Goal: Task Accomplishment & Management: Manage account settings

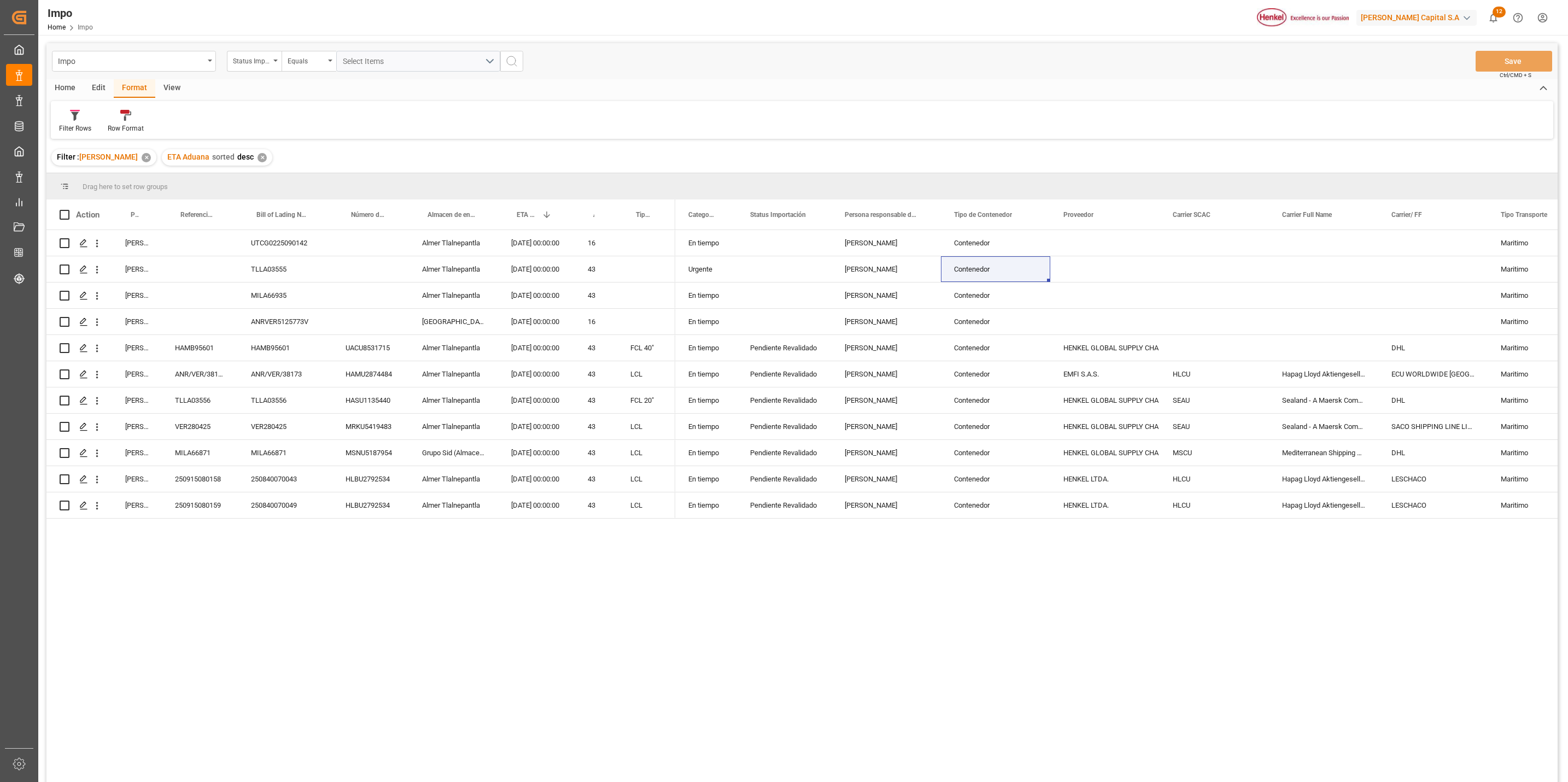
drag, startPoint x: 744, startPoint y: 620, endPoint x: 586, endPoint y: 643, distance: 159.7
click at [744, 620] on div "En tiempo [PERSON_NAME] Contenedor [PERSON_NAME] [PERSON_NAME] Contenedor Marit…" at bounding box center [1117, 509] width 883 height 559
click at [194, 374] on div "ANR/VER/38173" at bounding box center [200, 374] width 76 height 26
click at [195, 369] on div "ANR/VER/38173" at bounding box center [200, 374] width 76 height 26
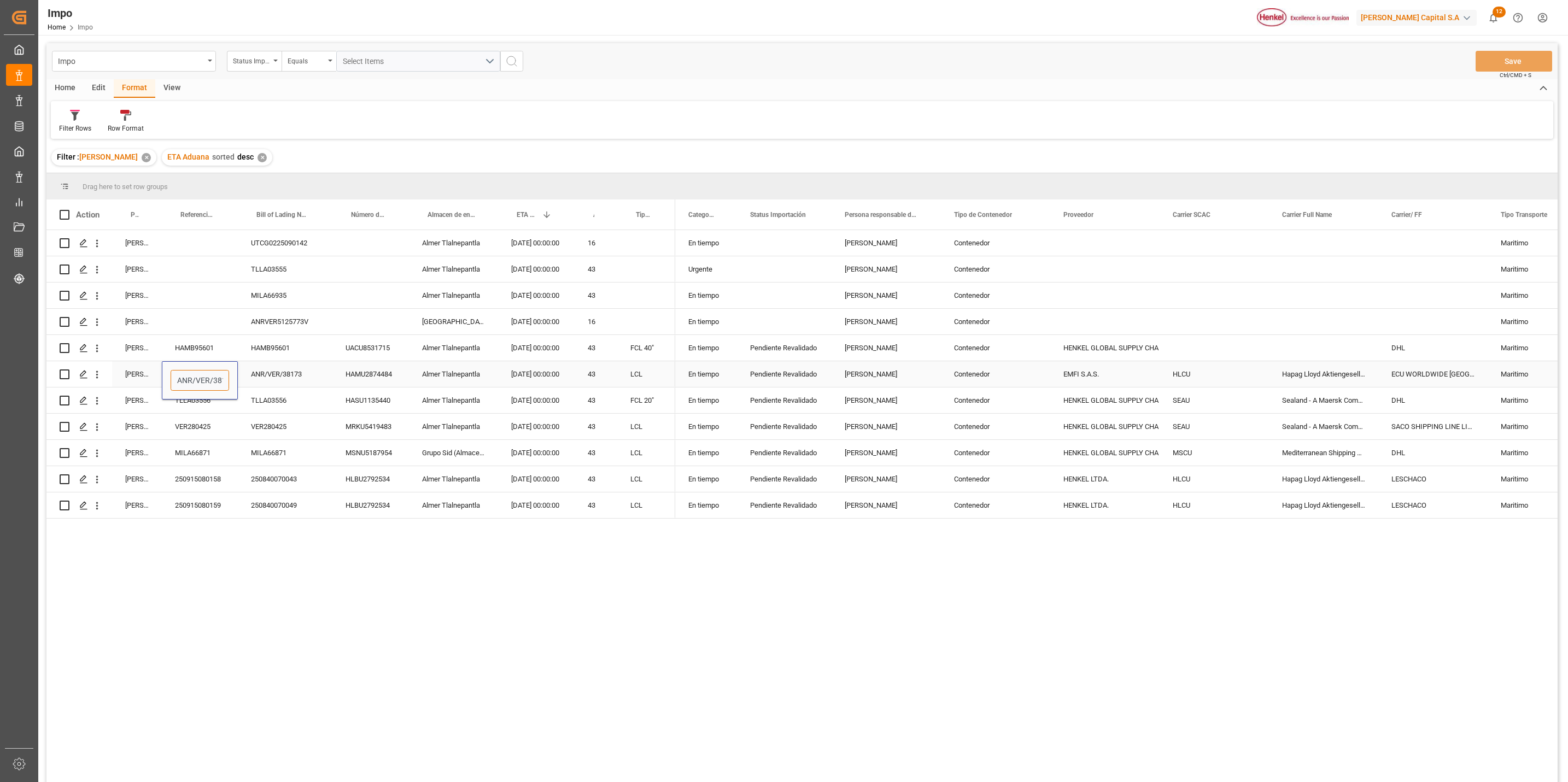
click at [227, 381] on input "ANR/VER/38173" at bounding box center [199, 380] width 58 height 21
type input "7"
paste input "251015080041"
type input "251015080041"
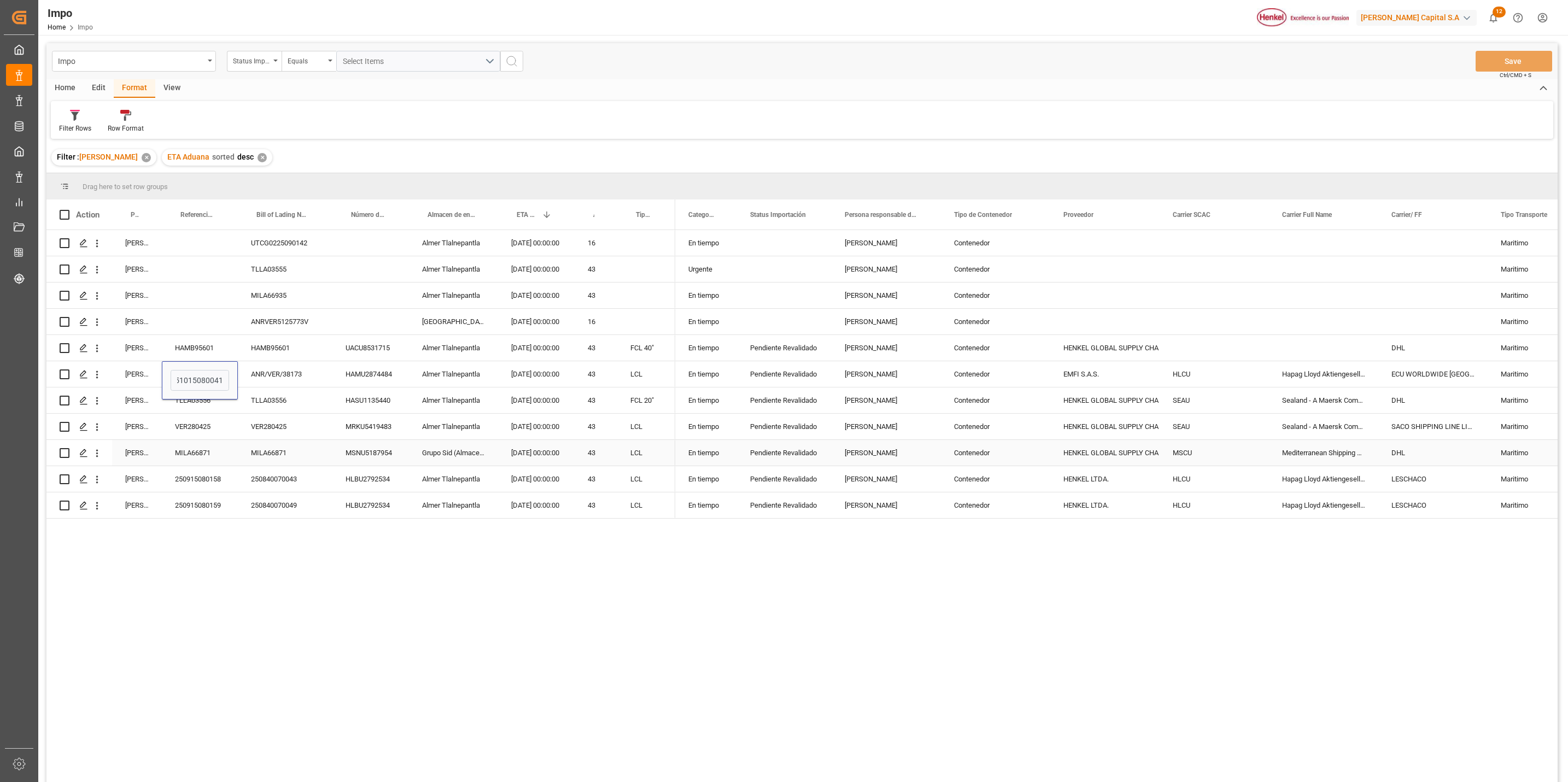
click at [340, 608] on div "Carlos Villar UTCG0225090142 Almer Tlalnepantla 14.10.2025 00:00:00 16 Carlos V…" at bounding box center [802, 508] width 1511 height 555
click at [352, 297] on div "Press SPACE to select this row." at bounding box center [370, 296] width 76 height 26
click at [1480, 64] on button "Save" at bounding box center [1514, 61] width 76 height 21
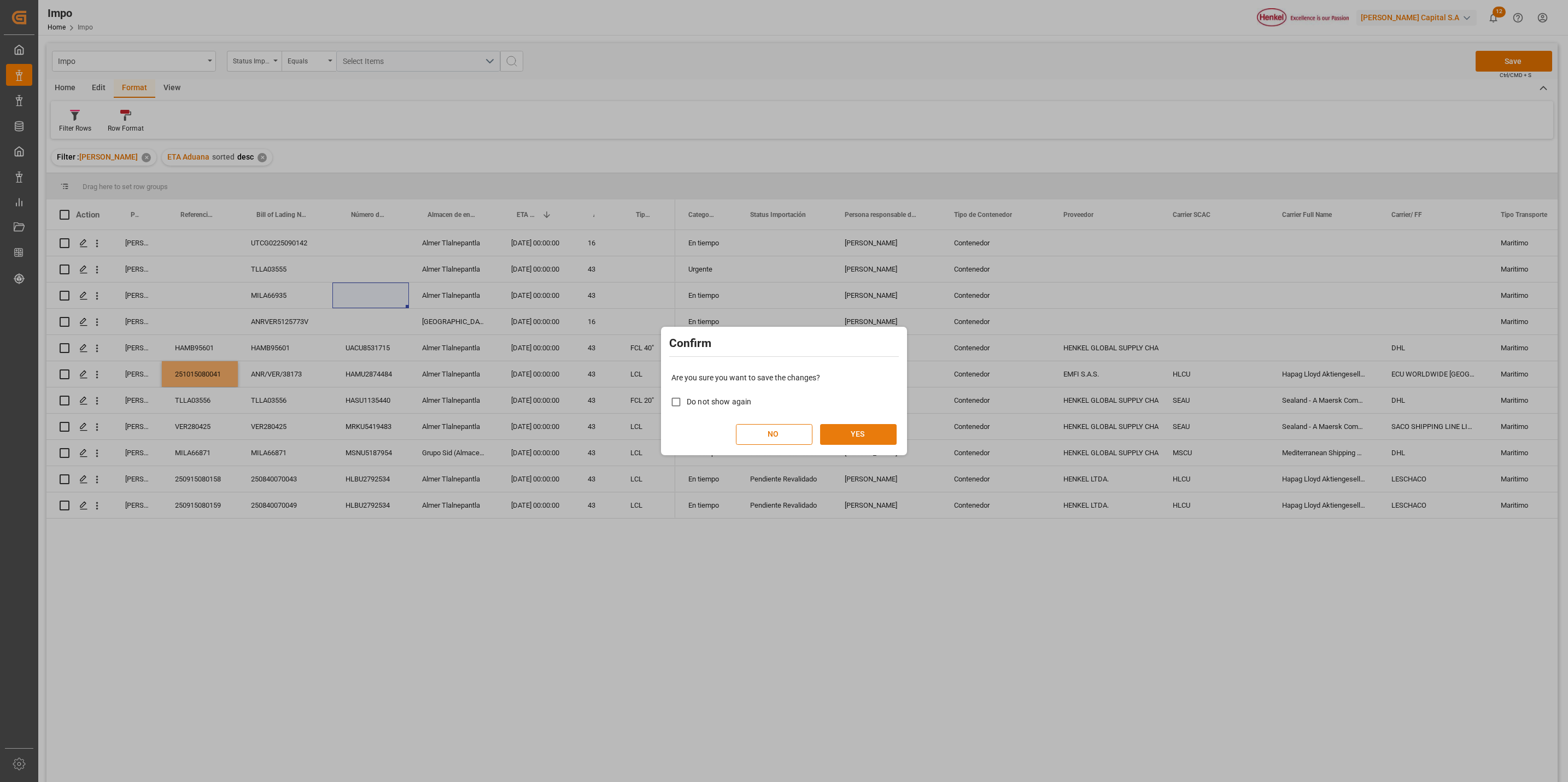
click at [856, 441] on button "YES" at bounding box center [858, 434] width 76 height 21
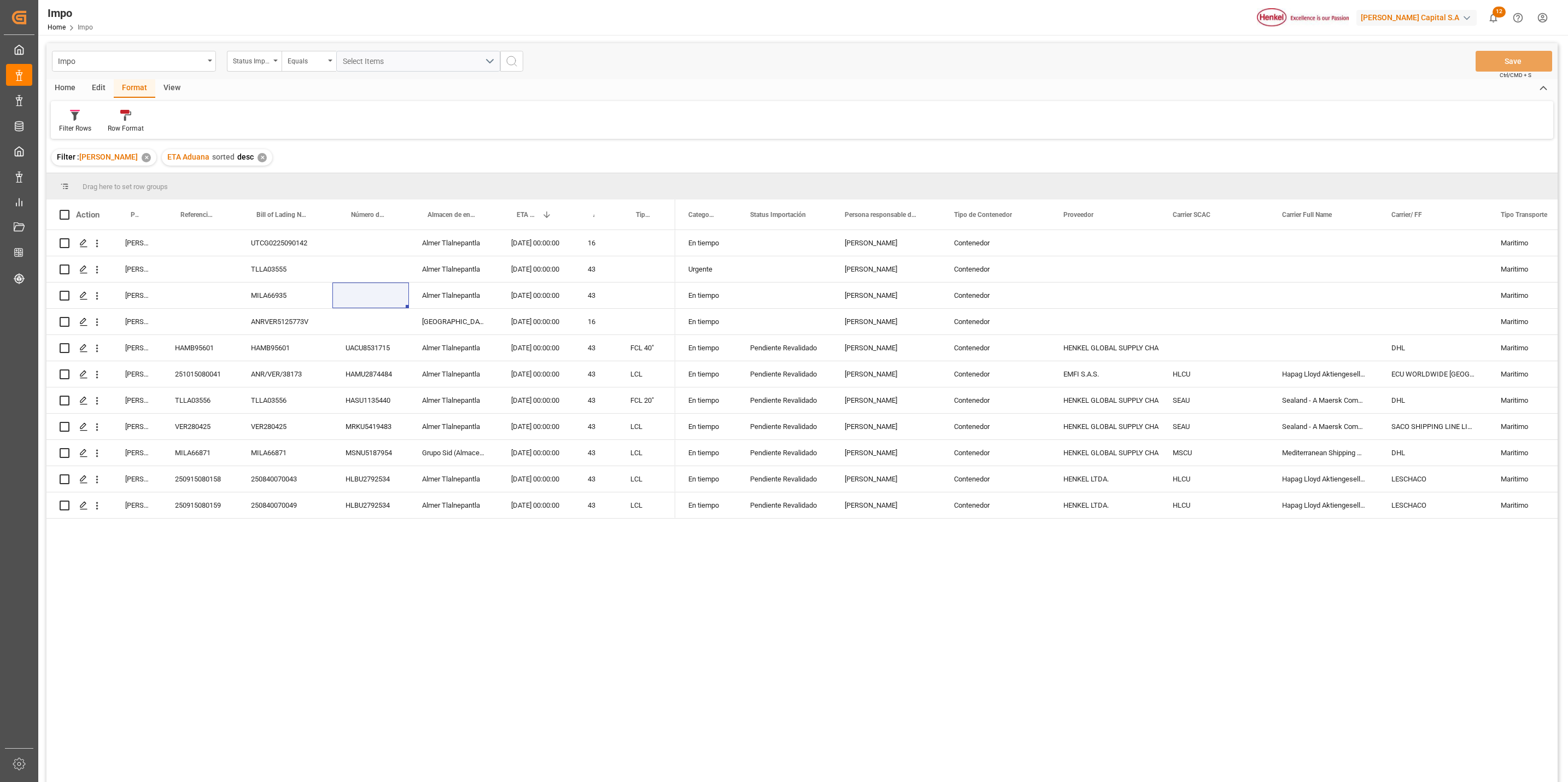
click at [289, 668] on div "Carlos Villar UTCG0225090142 Almer Tlalnepantla 14.10.2025 00:00:00 16 Carlos V…" at bounding box center [802, 508] width 1511 height 555
click at [326, 499] on div "250840070049" at bounding box center [285, 506] width 95 height 26
click at [818, 510] on div "Pendiente Revalidado" at bounding box center [784, 506] width 95 height 26
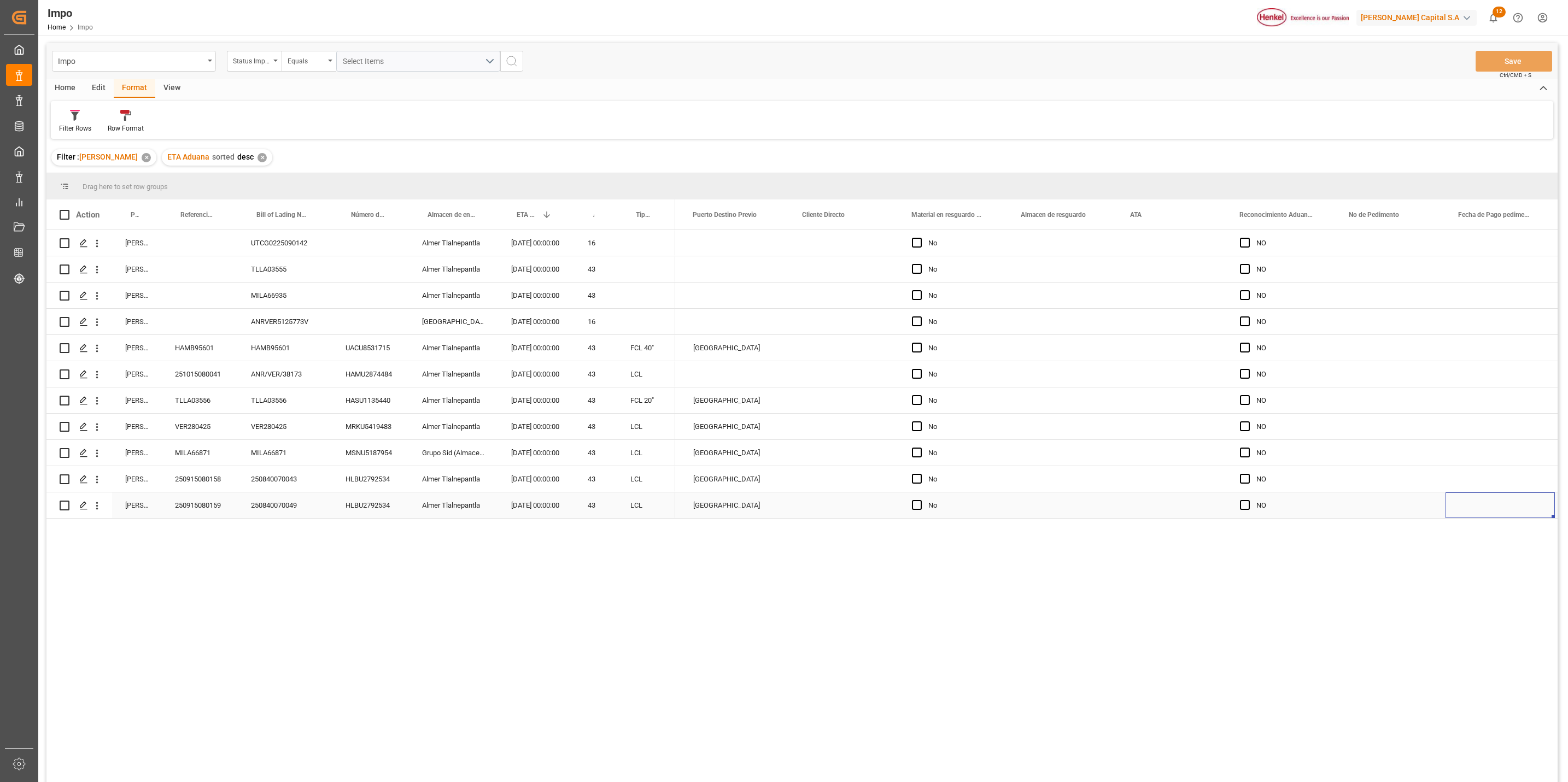
click at [1351, 510] on div "Press SPACE to select this row." at bounding box center [1390, 506] width 110 height 26
click at [1351, 508] on div "Press SPACE to select this row." at bounding box center [1390, 506] width 110 height 26
click at [1354, 498] on input "Press SPACE to select this row." at bounding box center [1391, 498] width 92 height 21
paste input "25 43 3108 5007426"
type input "25 43 3108 5007426"
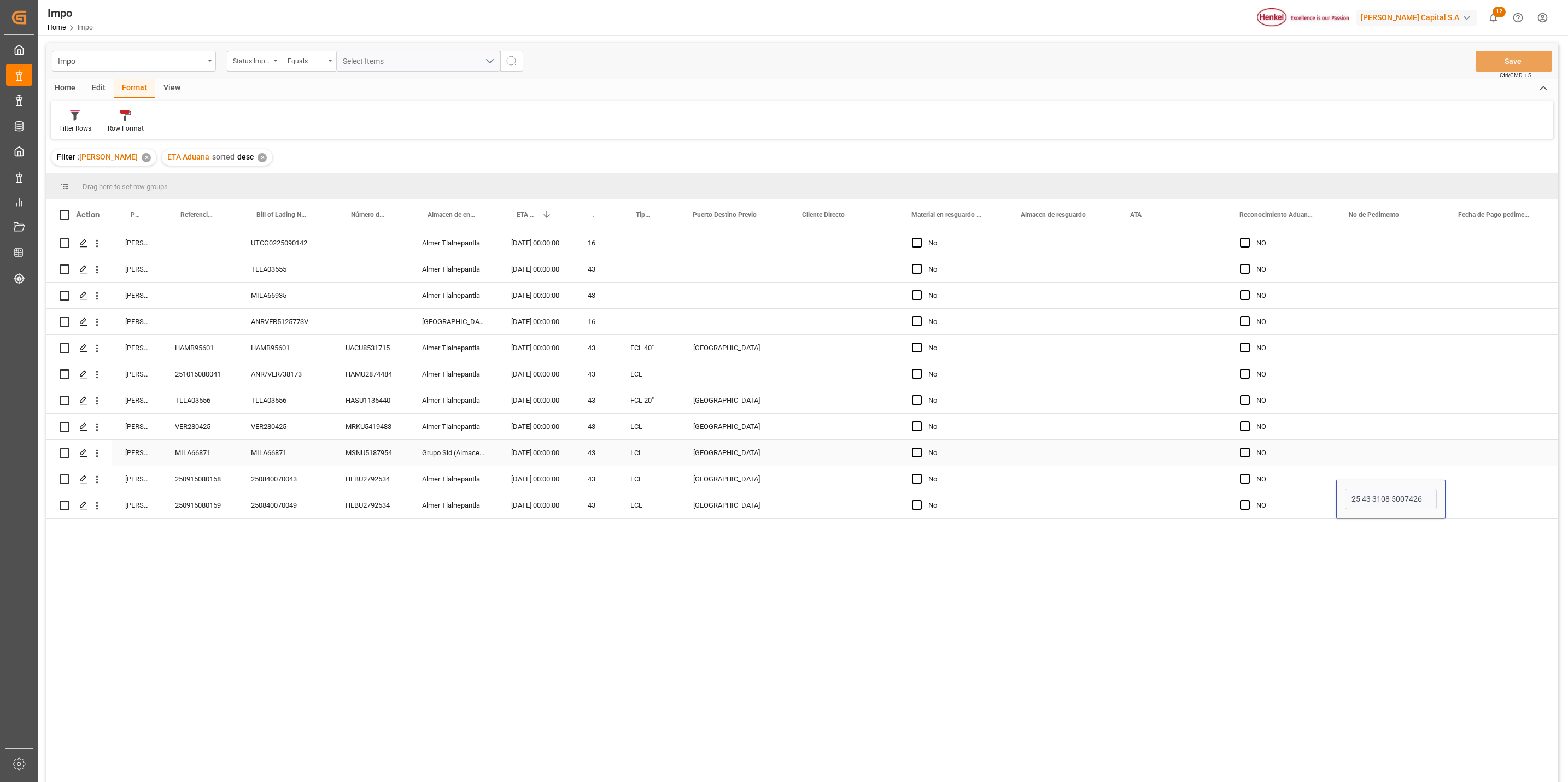
click at [1411, 443] on div "Press SPACE to select this row." at bounding box center [1390, 453] width 110 height 26
click at [1515, 53] on button "Save" at bounding box center [1514, 61] width 76 height 21
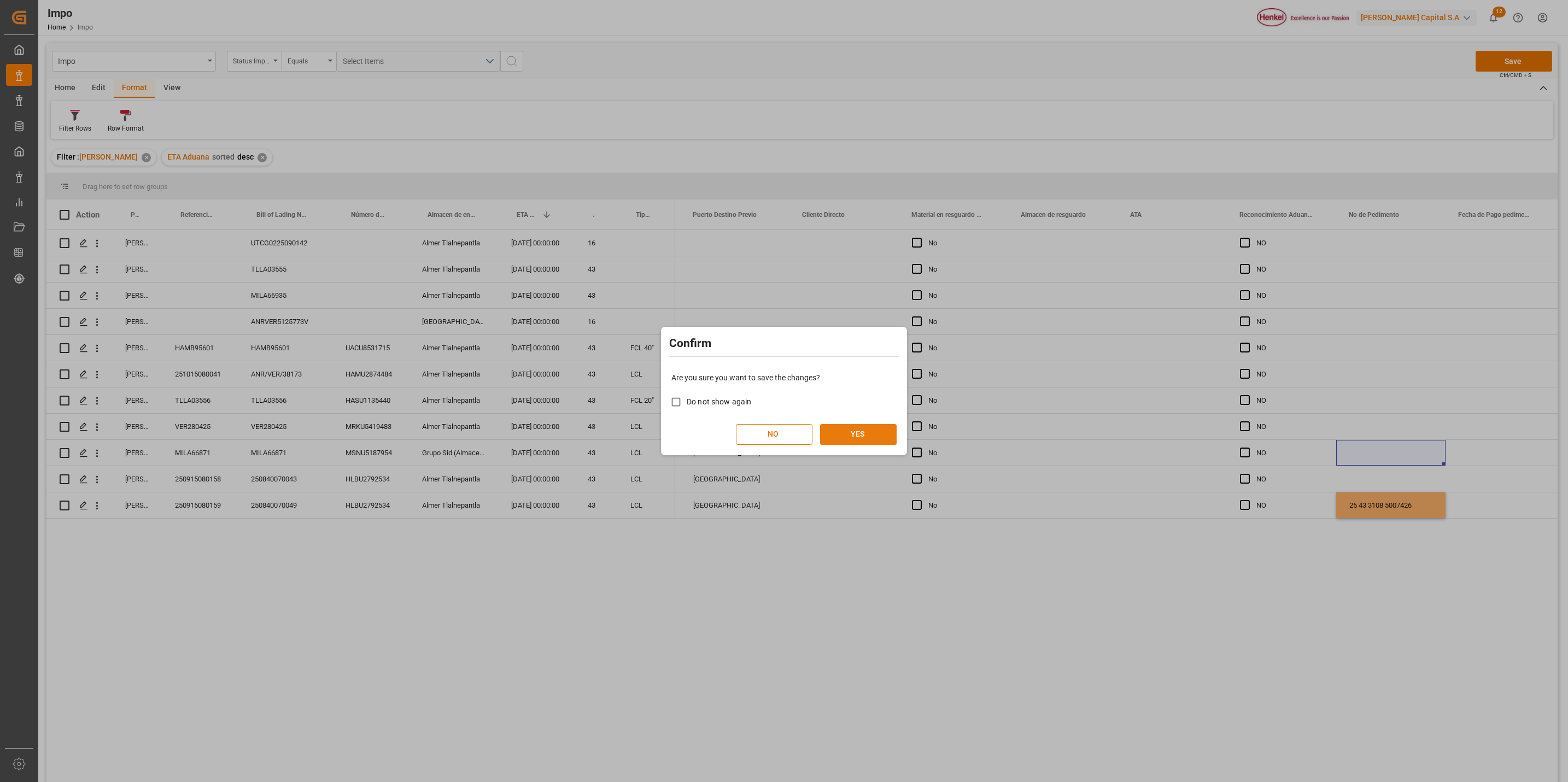
click at [861, 426] on button "YES" at bounding box center [858, 434] width 76 height 21
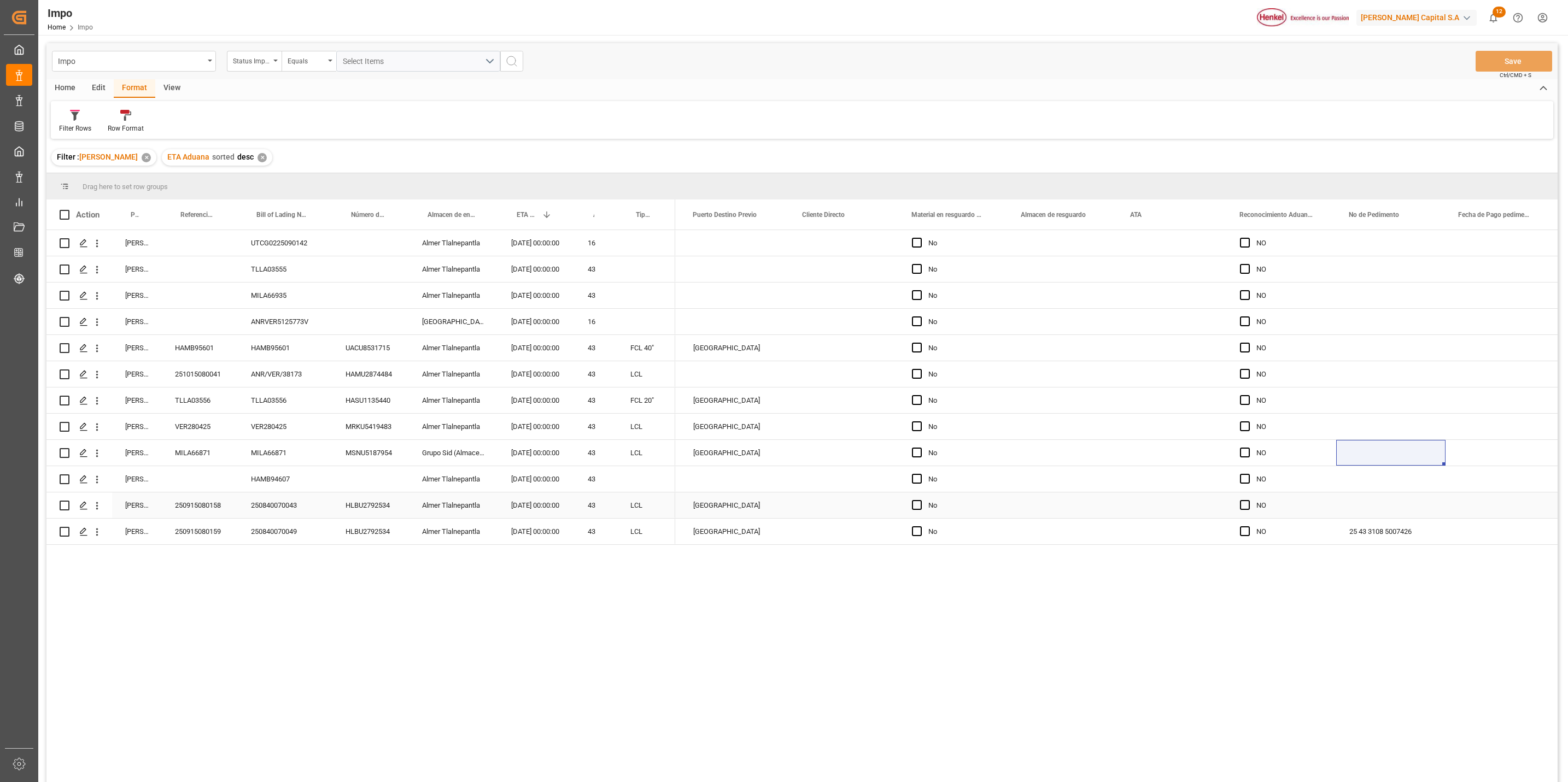
click at [1366, 493] on div "Press SPACE to select this row." at bounding box center [1390, 506] width 110 height 26
click at [1375, 497] on div "Press SPACE to select this row." at bounding box center [1390, 506] width 110 height 26
click at [1375, 502] on input "Press SPACE to select this row." at bounding box center [1391, 511] width 92 height 21
paste input "25 43 3108 5007499"
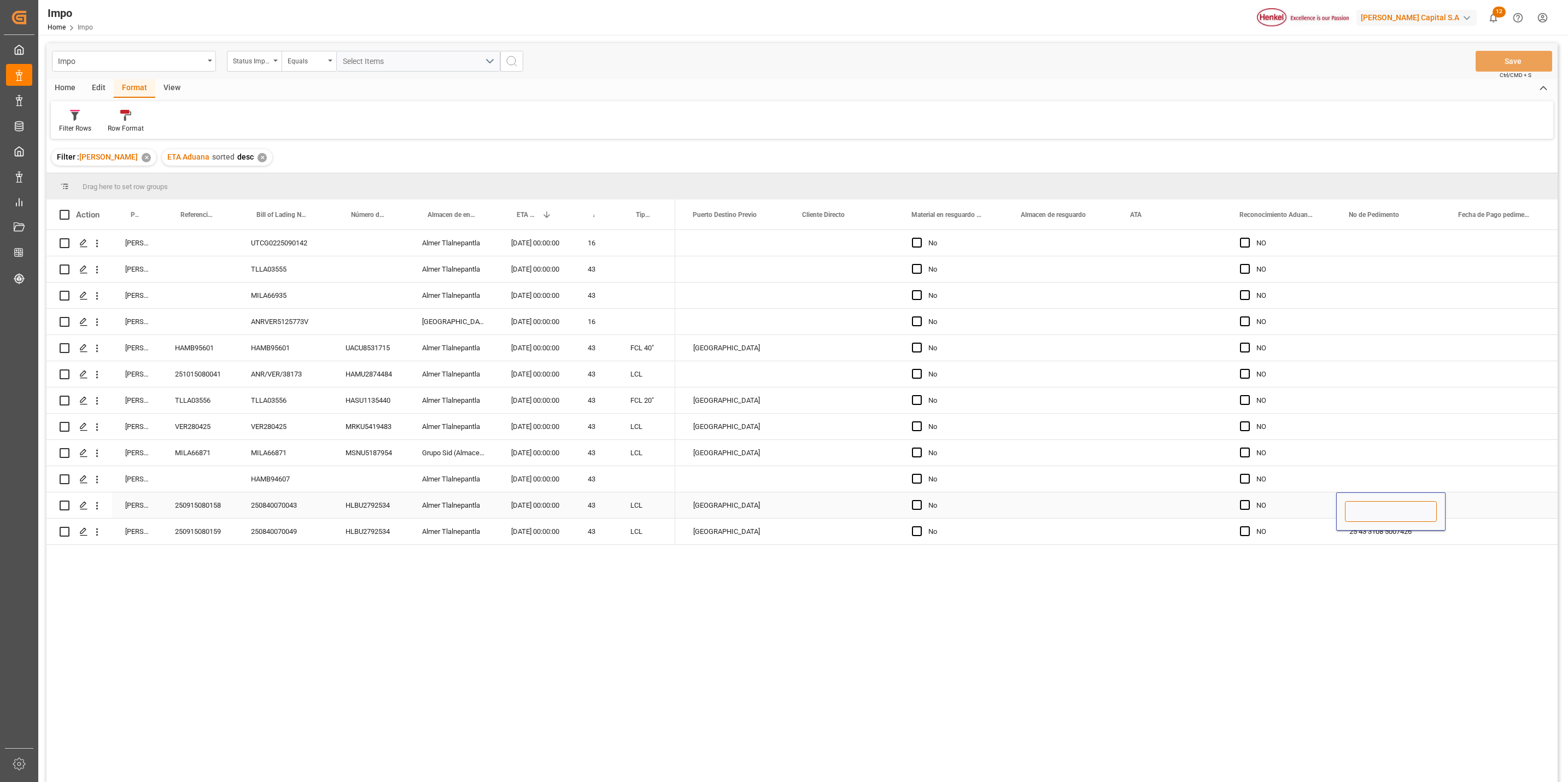
type input "25 43 3108 5007499"
click at [1354, 417] on div "Press SPACE to select this row." at bounding box center [1390, 426] width 110 height 26
click at [1497, 52] on button "Save" at bounding box center [1514, 61] width 76 height 21
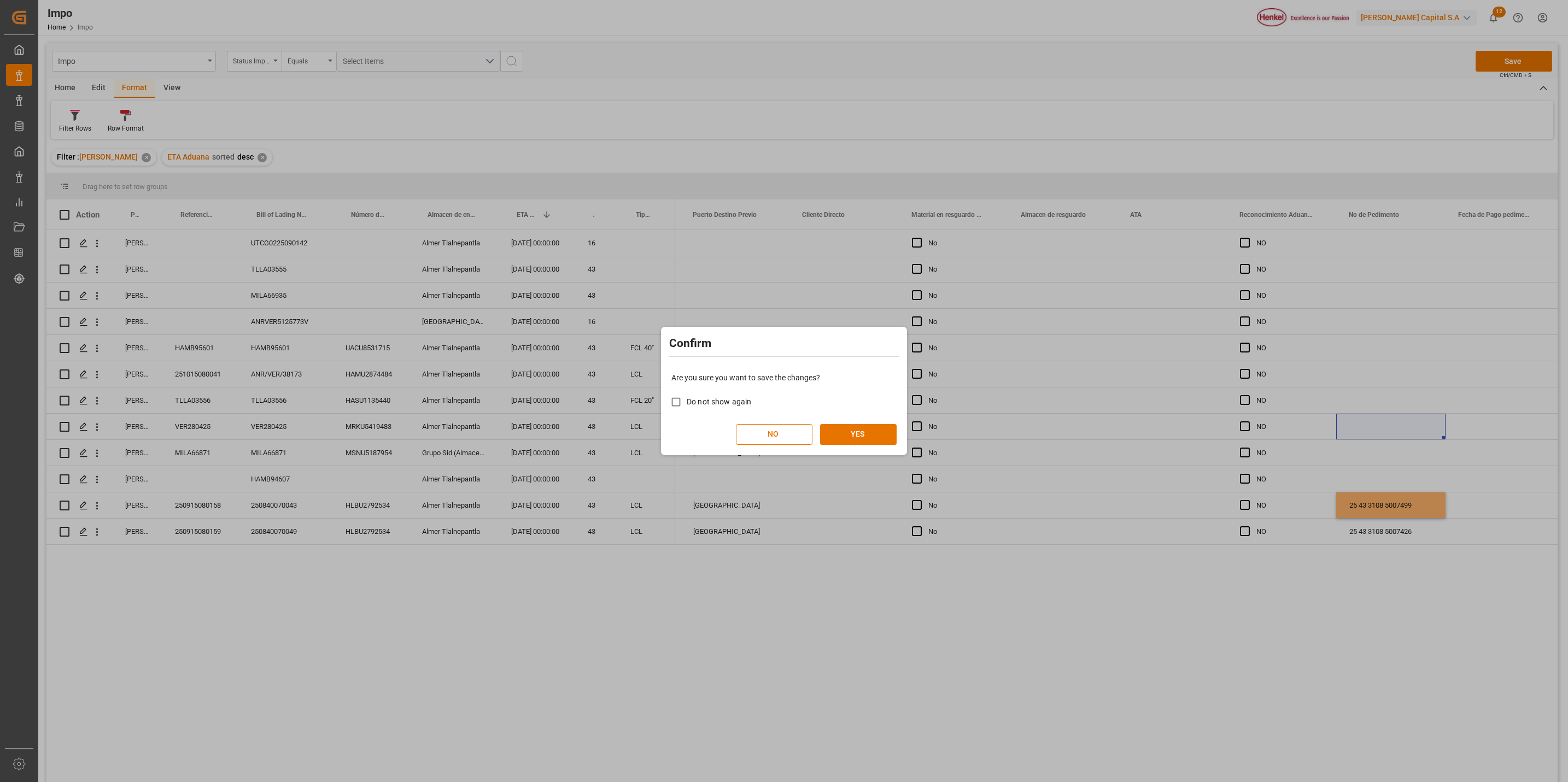
click at [919, 441] on div "Confirm Are you sure you want to save the changes? Do not show again NO YES" at bounding box center [784, 391] width 1568 height 782
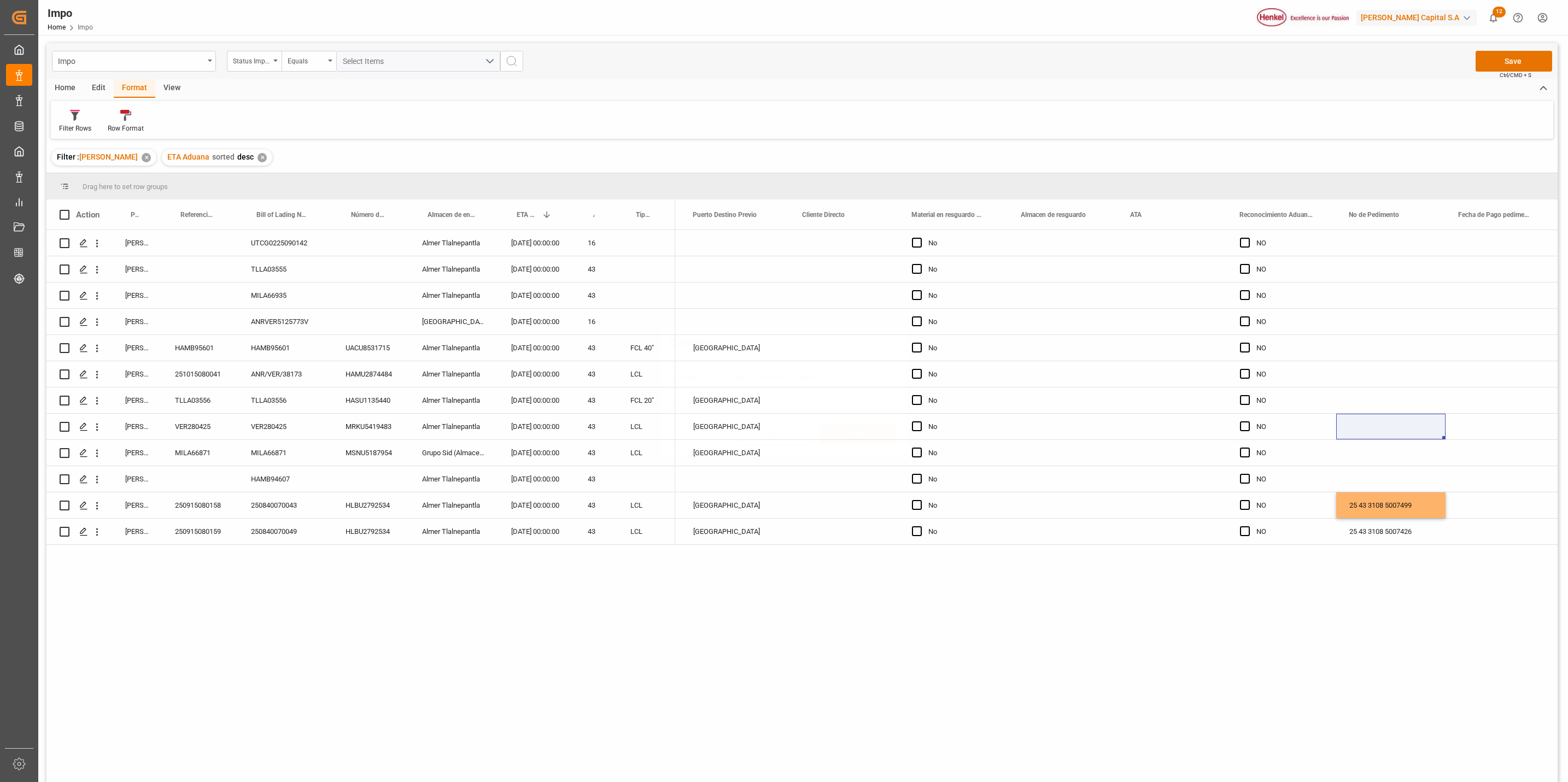
click at [899, 444] on div "Are you sure you want to save the changes? Do not show again NO YES" at bounding box center [783, 409] width 240 height 88
click at [1359, 468] on div "Press SPACE to select this row." at bounding box center [1390, 479] width 110 height 26
click at [1364, 504] on div "25 43 3108 5007499" at bounding box center [1390, 506] width 110 height 26
click at [1511, 63] on button "Save" at bounding box center [1514, 61] width 76 height 21
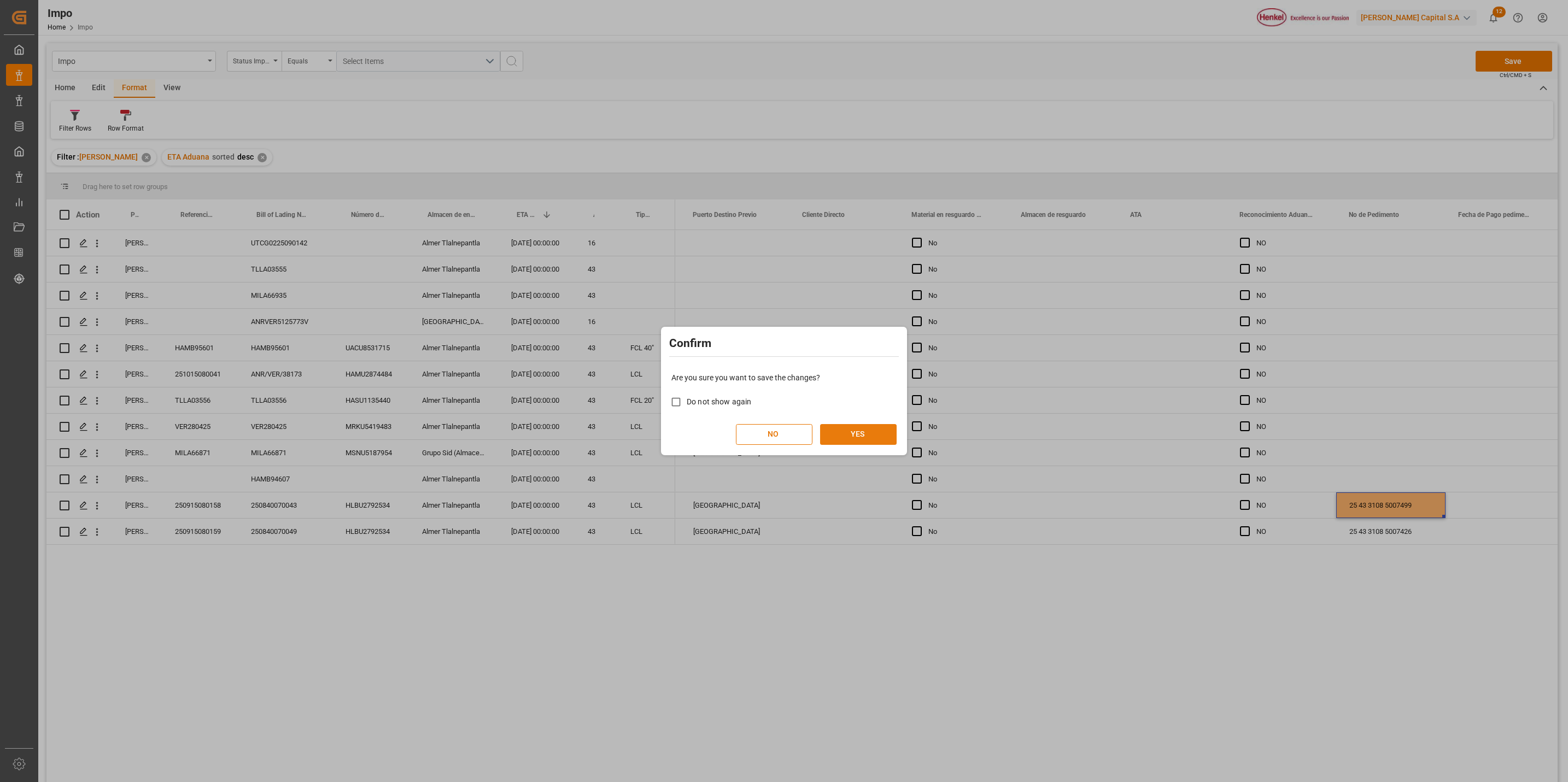
click at [854, 443] on button "YES" at bounding box center [858, 434] width 76 height 21
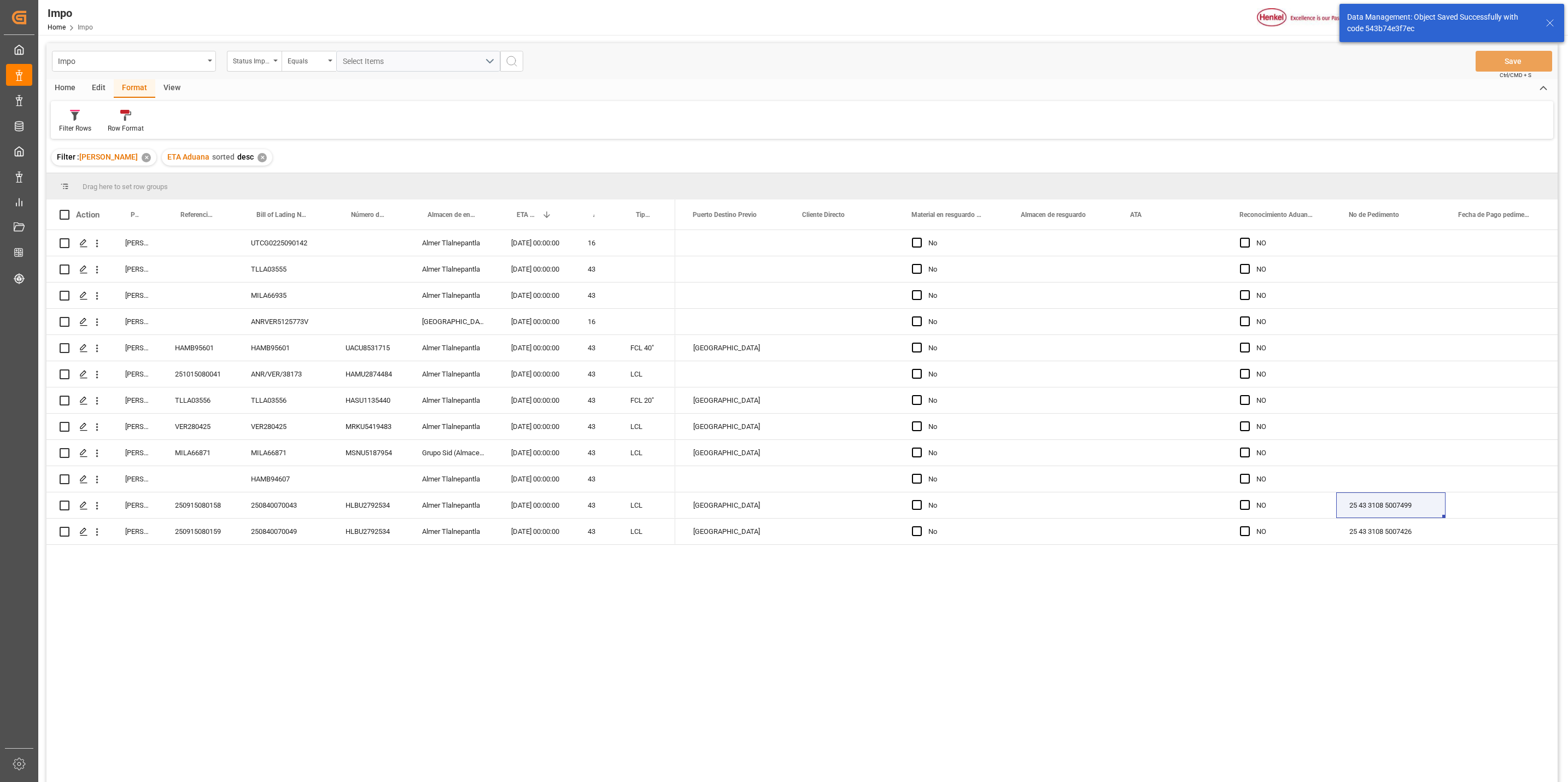
click at [643, 728] on div "Carlos Villar UTCG0225090142 Almer Tlalnepantla 14.10.2025 00:00:00 16 Carlos V…" at bounding box center [802, 508] width 1511 height 555
click at [1152, 494] on div "Press SPACE to select this row." at bounding box center [1172, 506] width 110 height 26
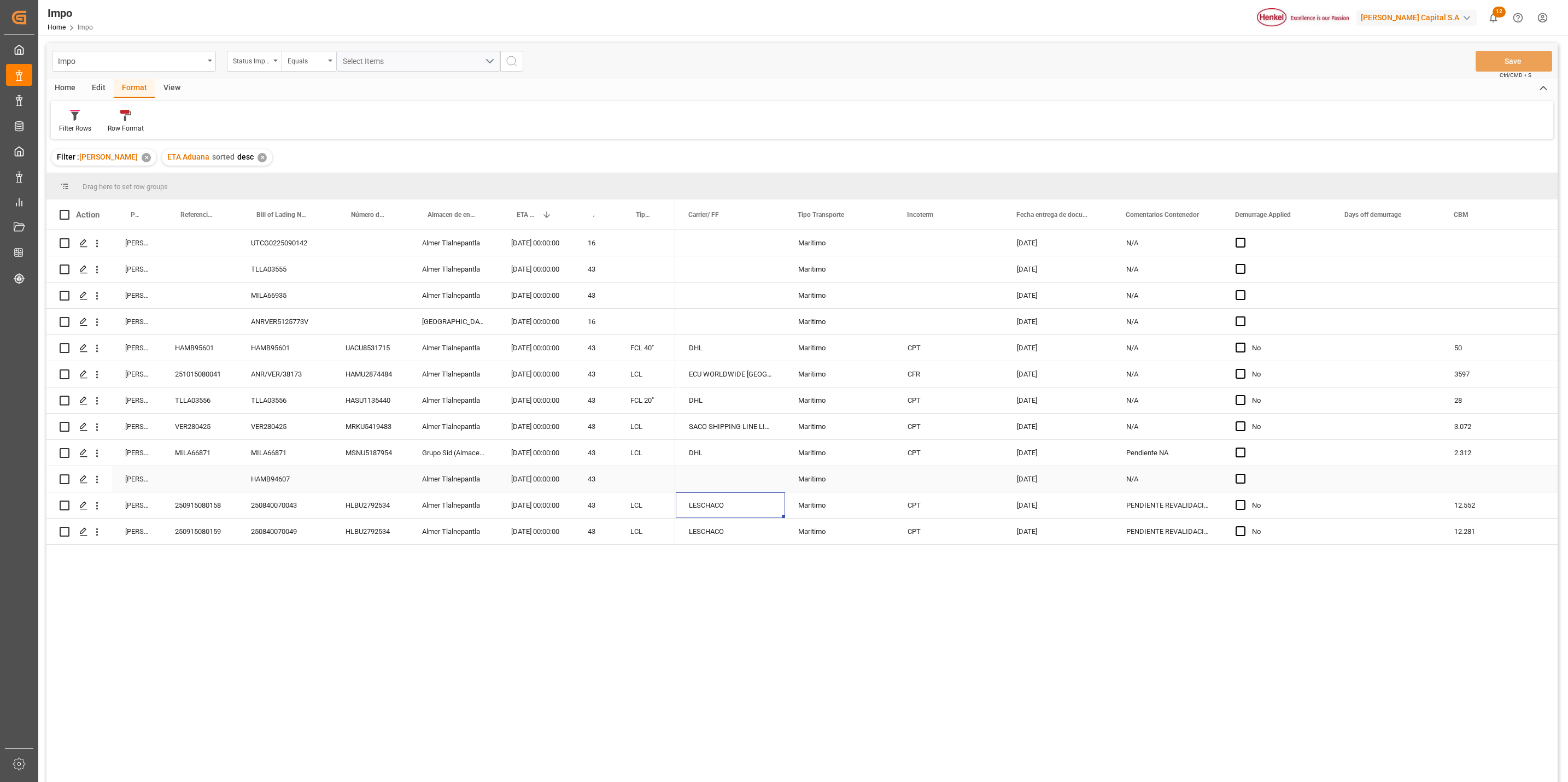
scroll to position [0, 593]
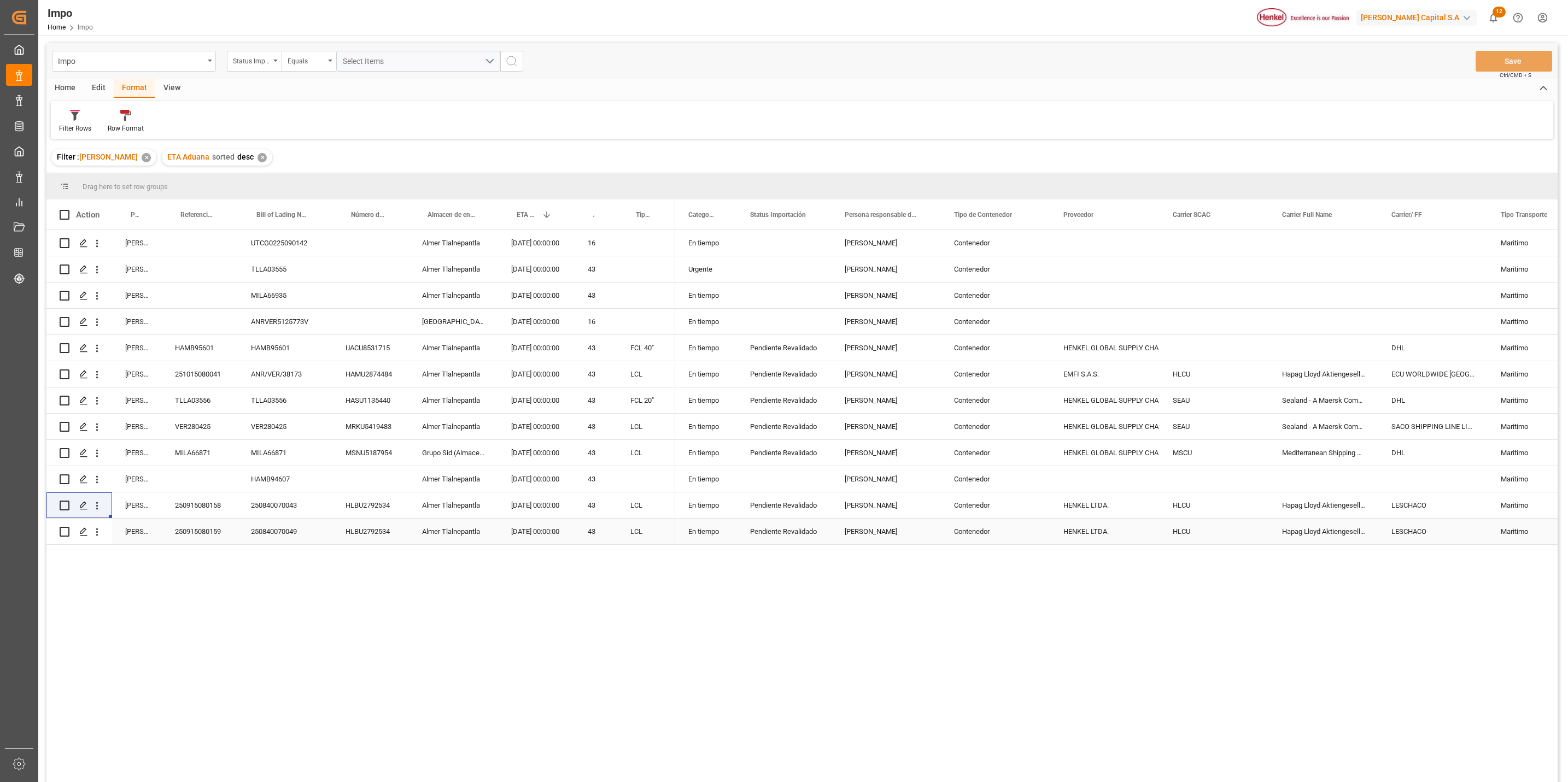
click at [1050, 508] on div "HENKEL LTDA." at bounding box center [1105, 506] width 110 height 26
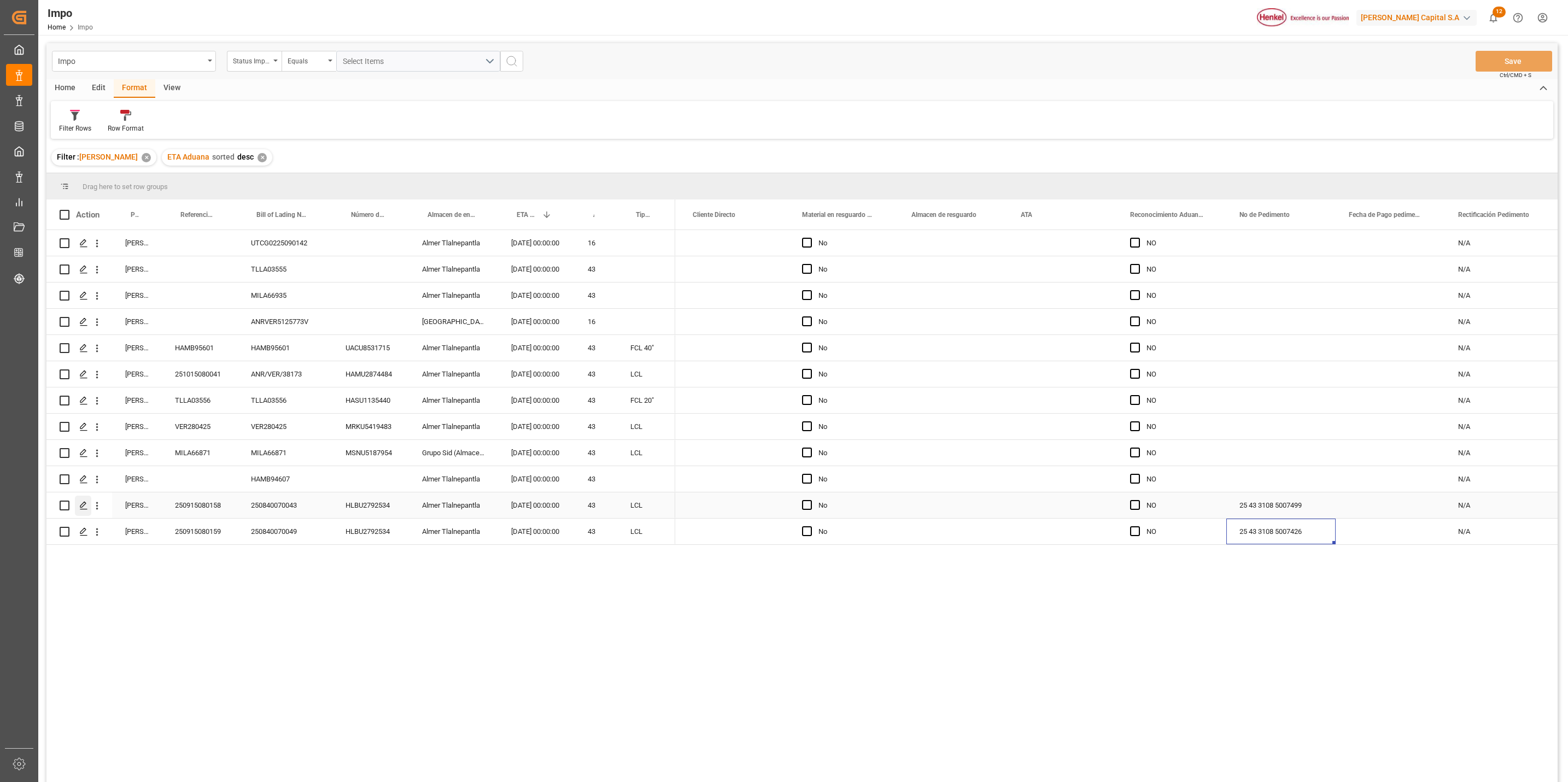
click at [84, 505] on polygon "Press SPACE to select this row." at bounding box center [83, 505] width 6 height 6
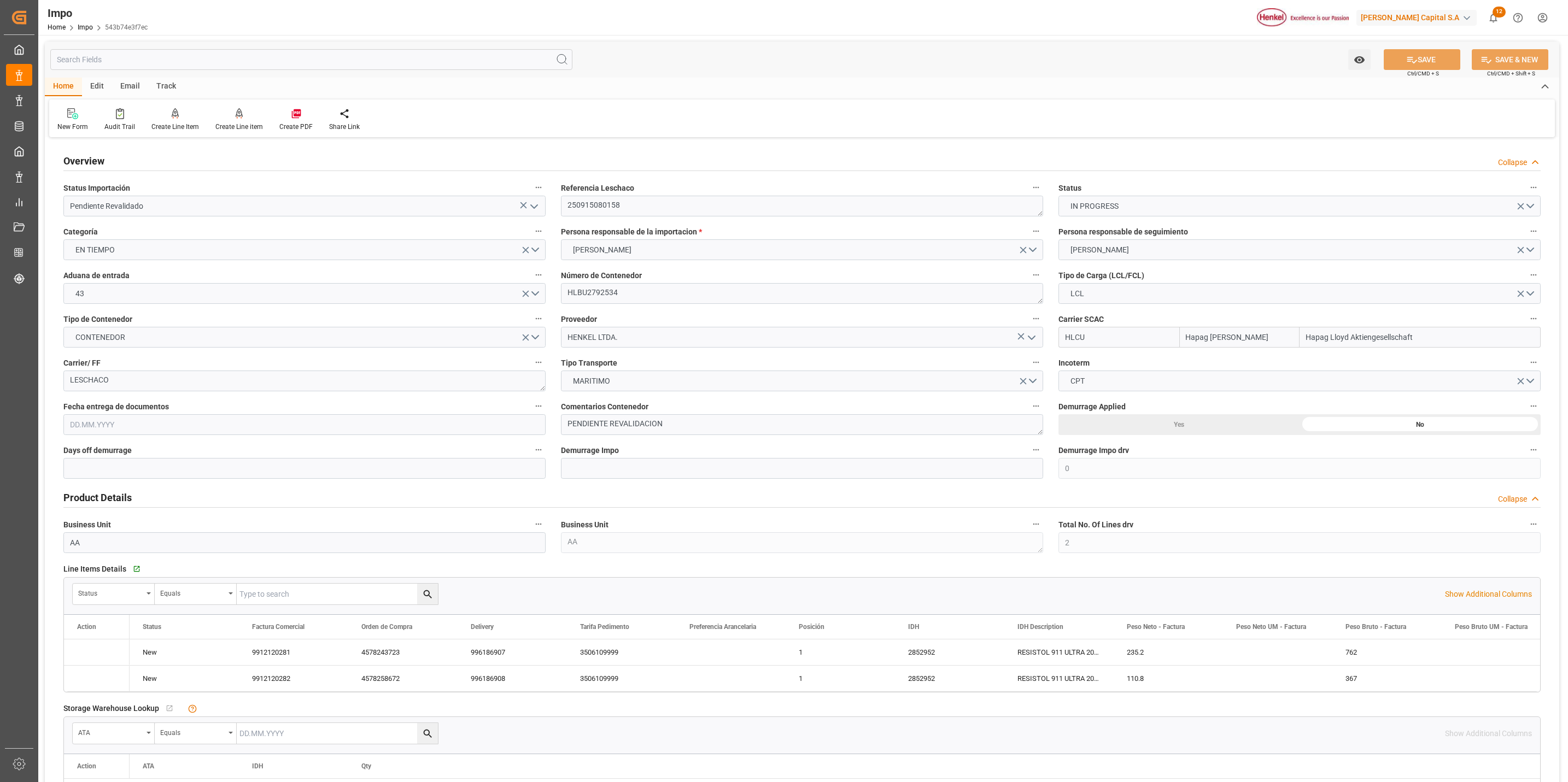
type input "Hapag Lloyd"
type input "Hapag Lloyd Aktiengesellschaft"
type input "0"
type input "2"
type input "12.552"
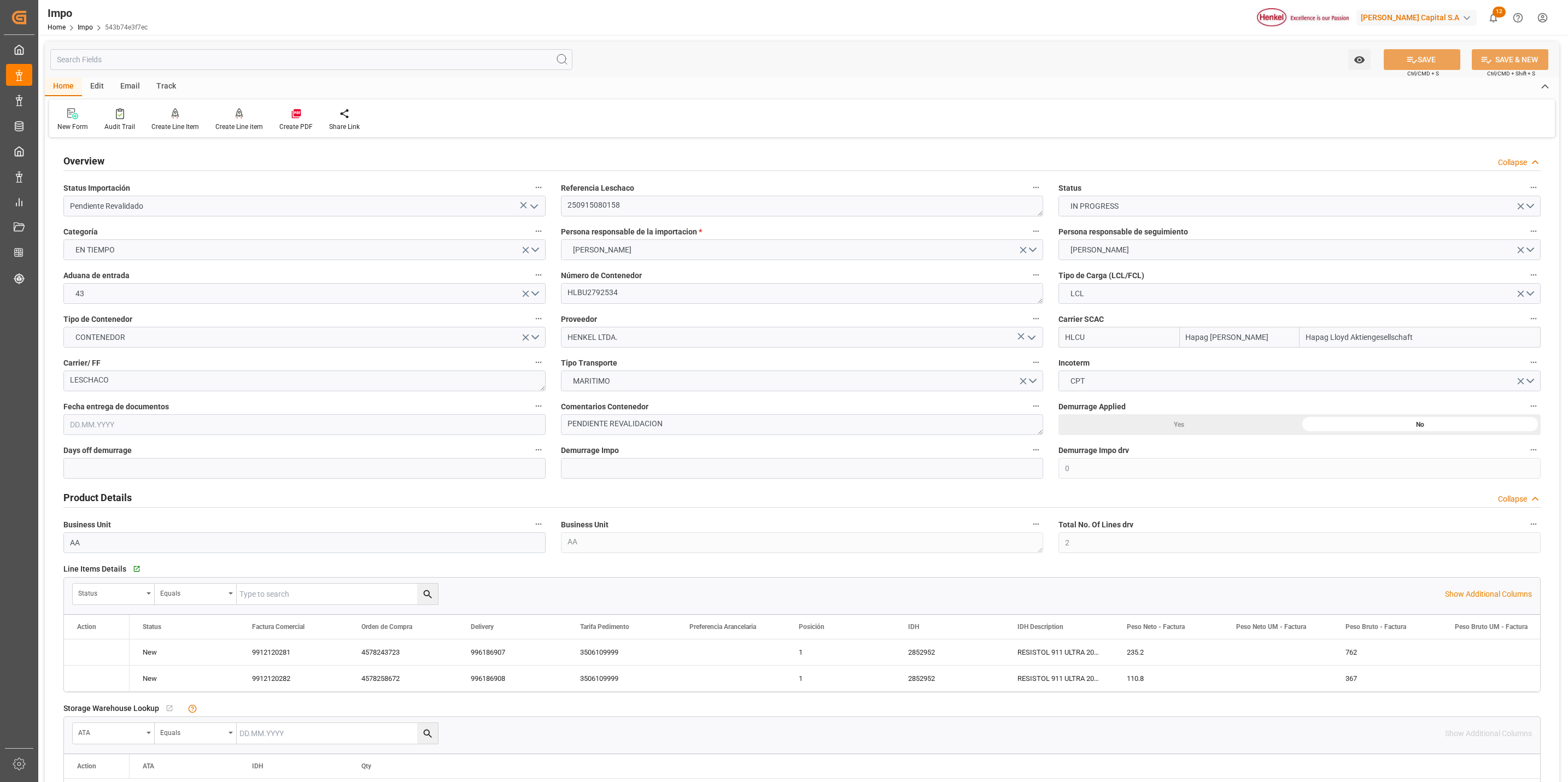
type input "9"
type input "[DATE]"
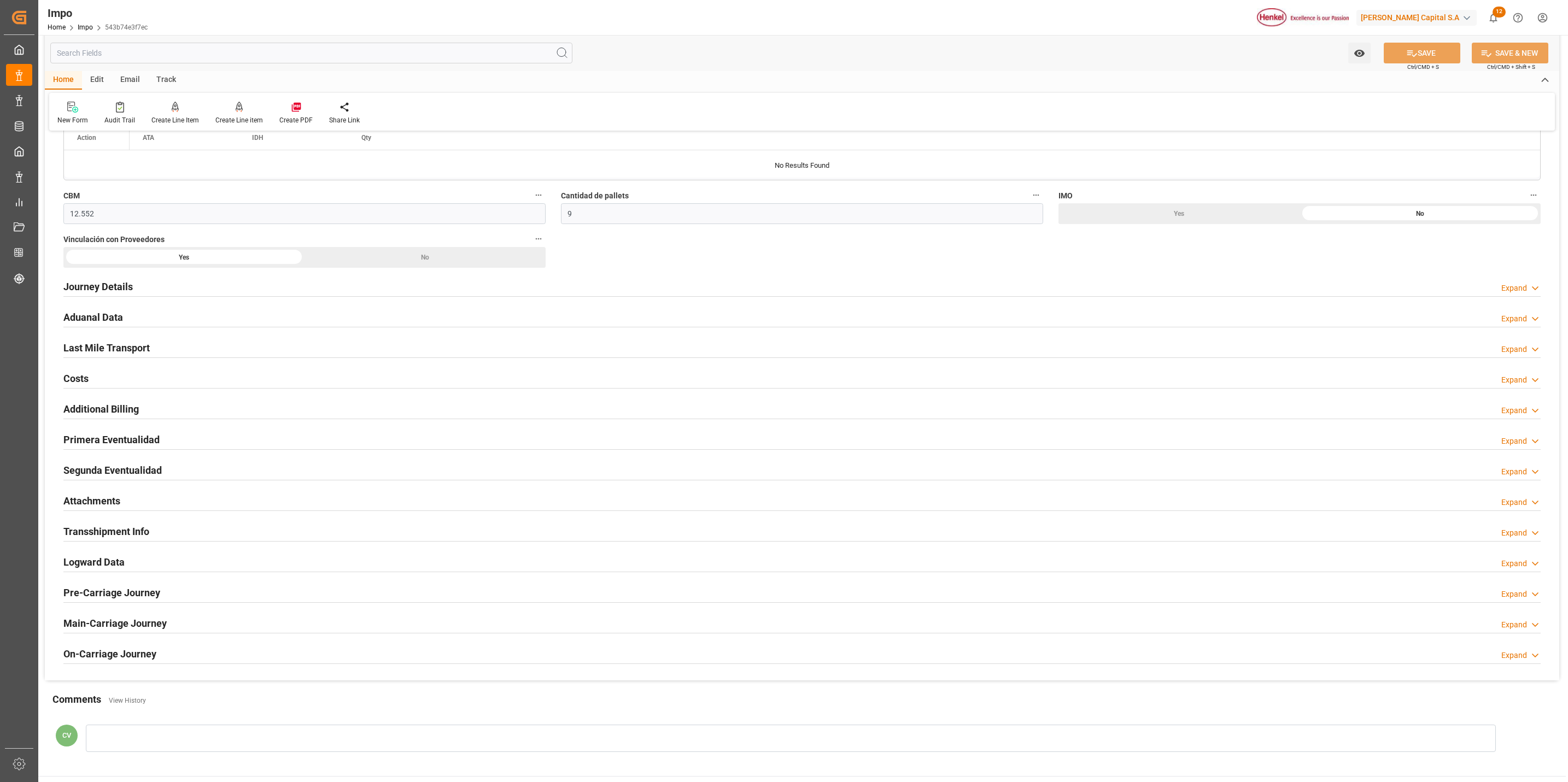
scroll to position [656, 0]
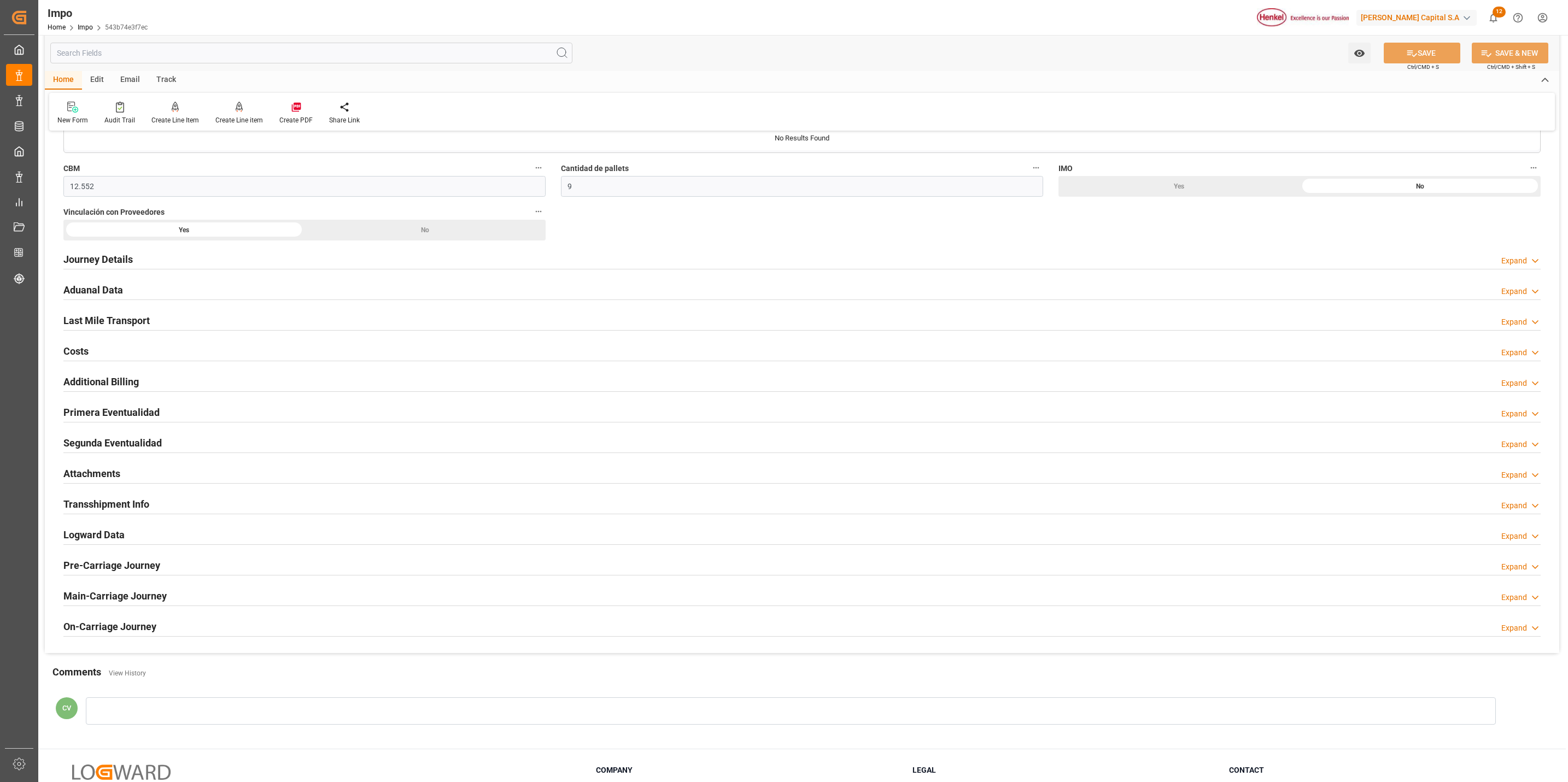
click at [108, 477] on h2 "Attachments" at bounding box center [92, 473] width 57 height 15
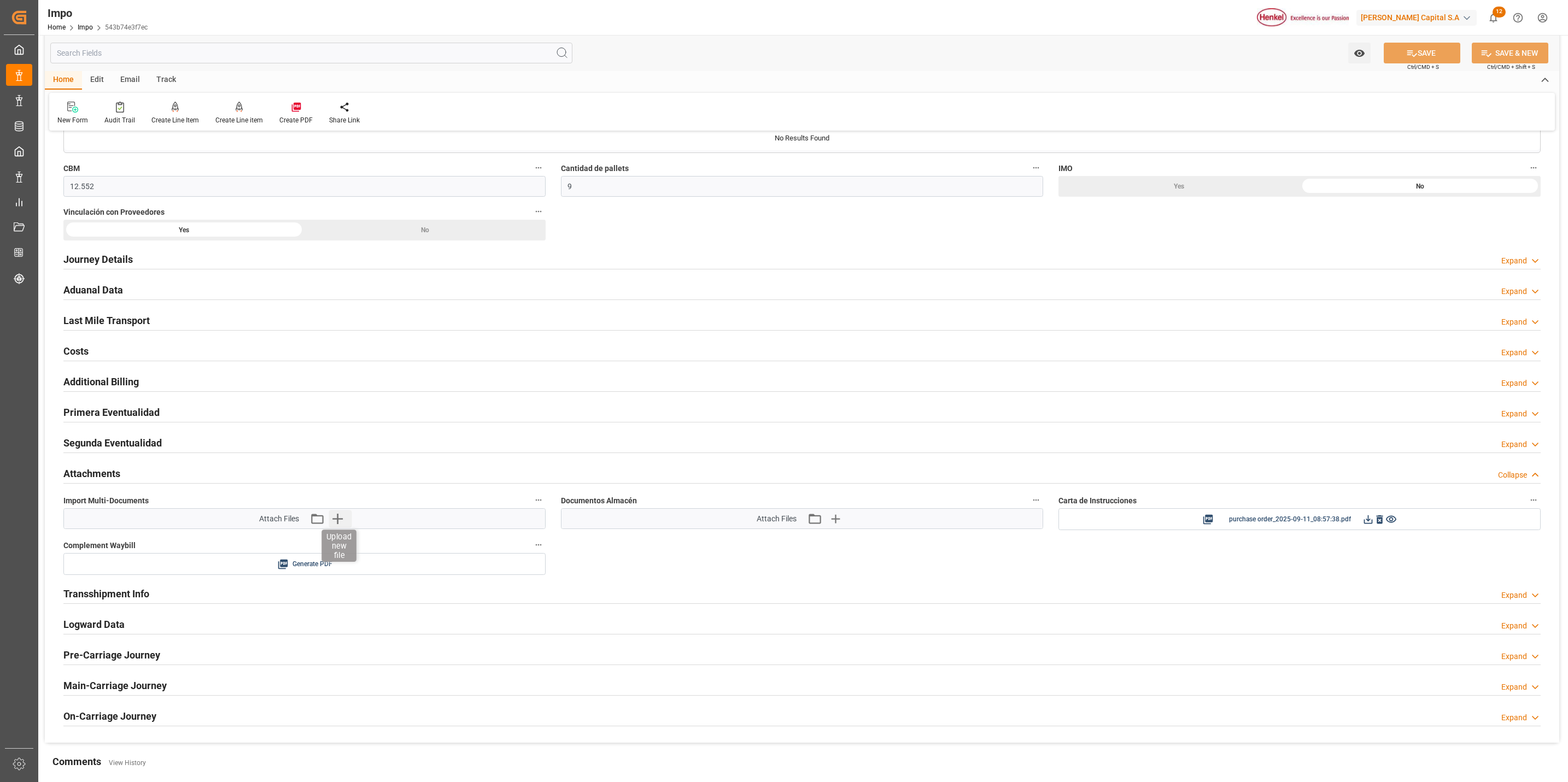
click at [343, 520] on icon "button" at bounding box center [337, 519] width 18 height 18
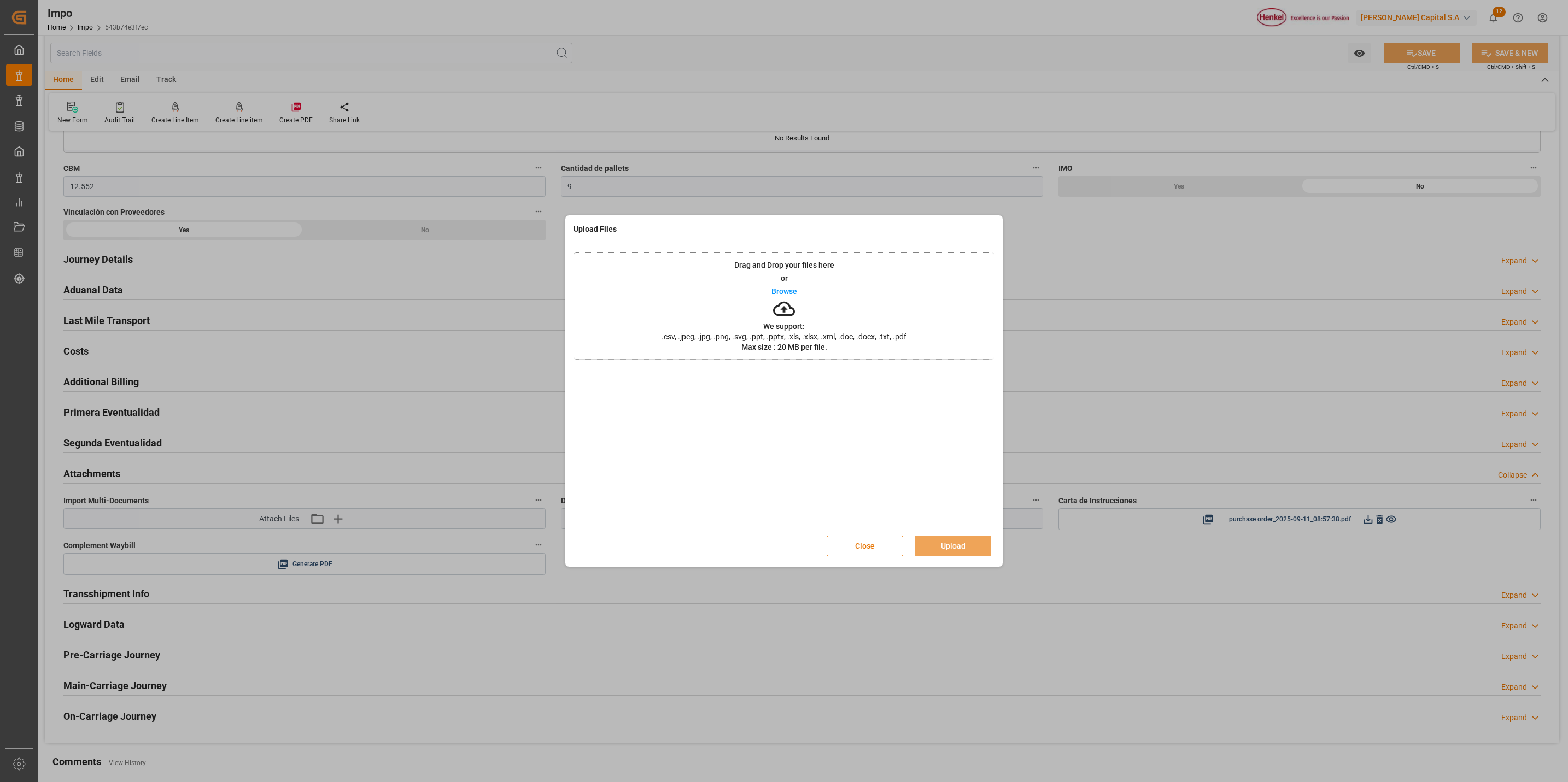
click at [759, 287] on div "Drag and Drop your files here or Browse We support: .csv, .jpeg, .jpg, .png, .s…" at bounding box center [783, 306] width 421 height 107
click at [873, 546] on button "Close" at bounding box center [864, 546] width 76 height 21
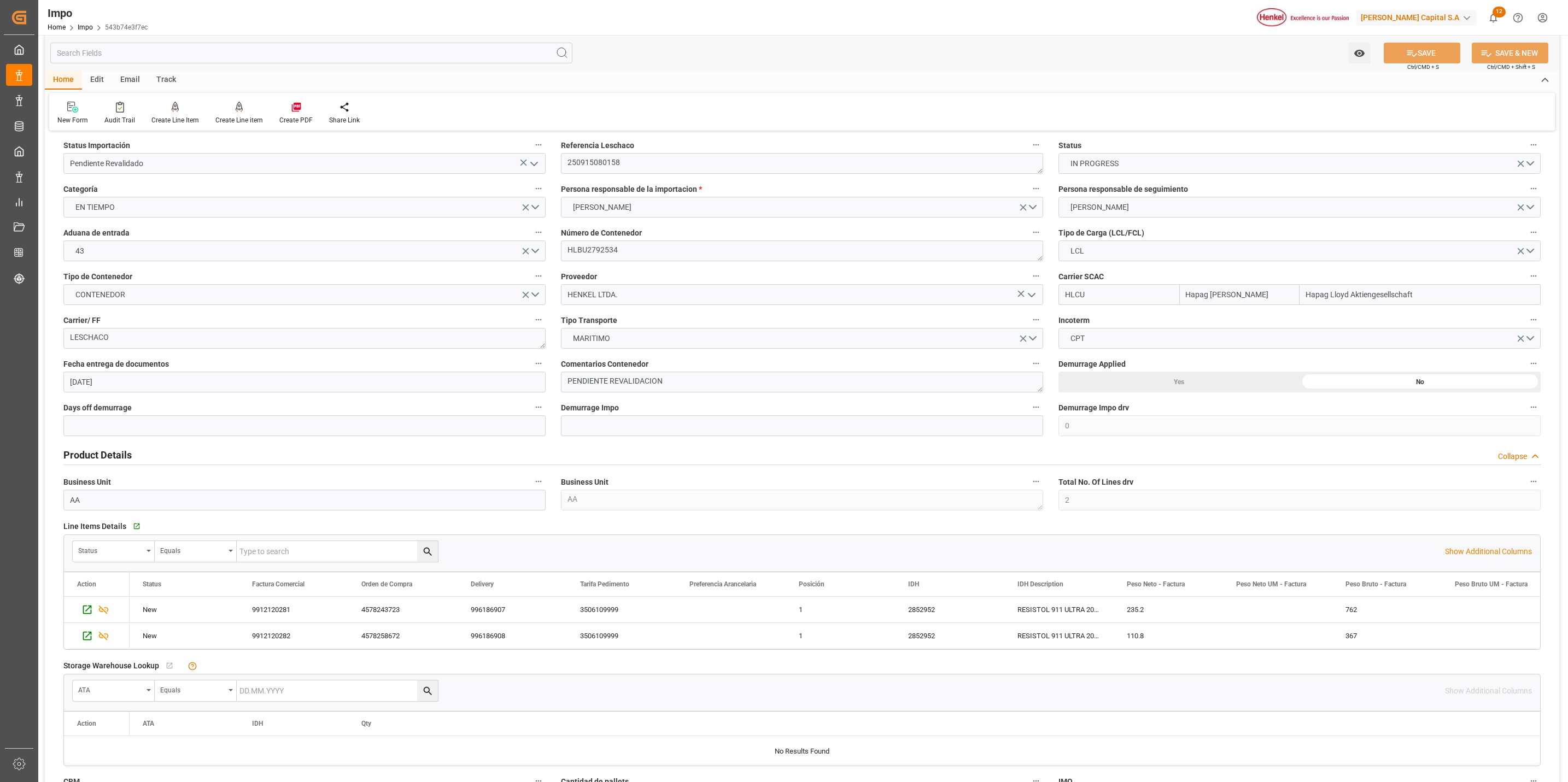
scroll to position [0, 0]
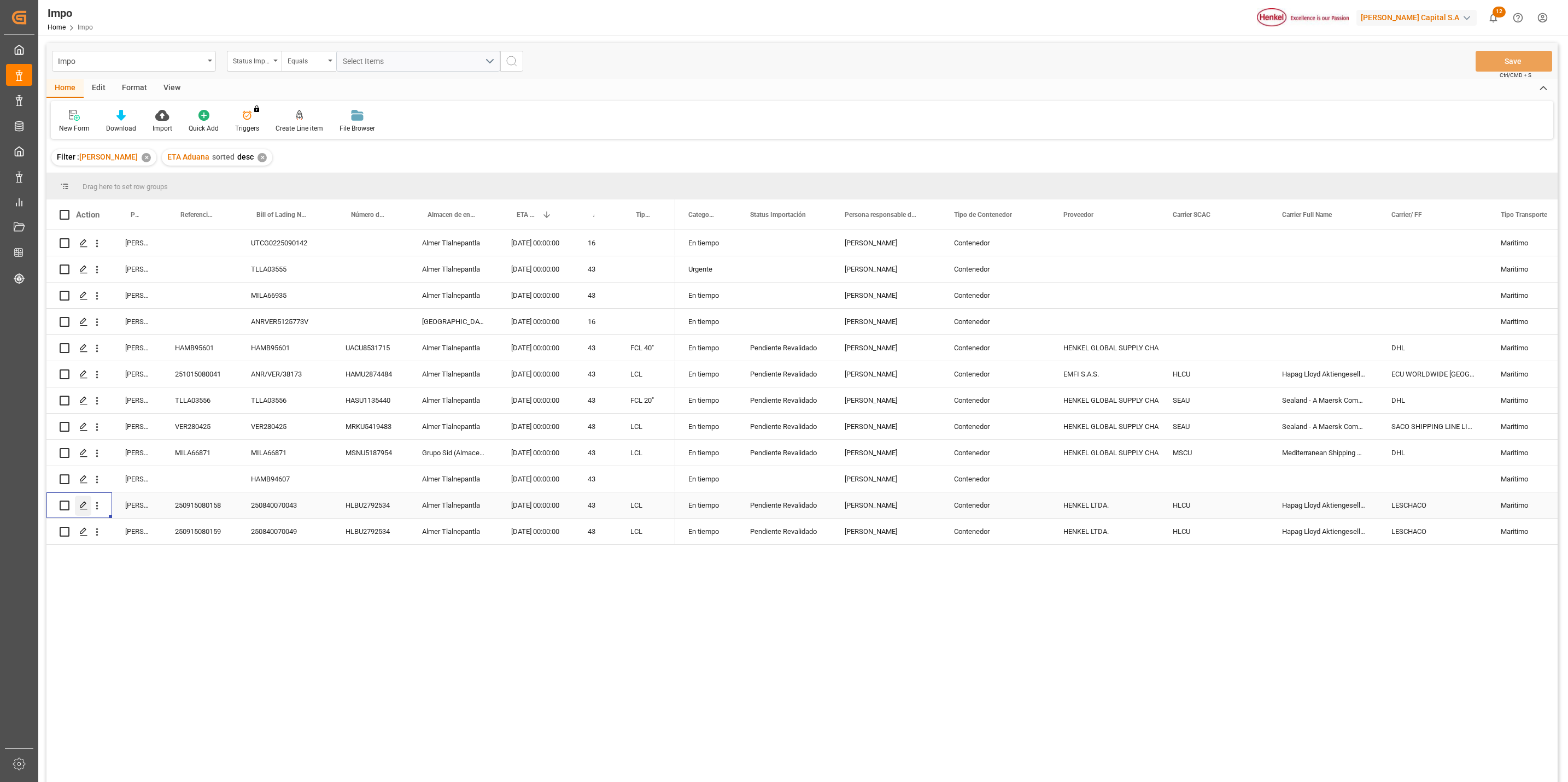
click at [88, 500] on div "Press SPACE to select this row." at bounding box center [83, 506] width 17 height 20
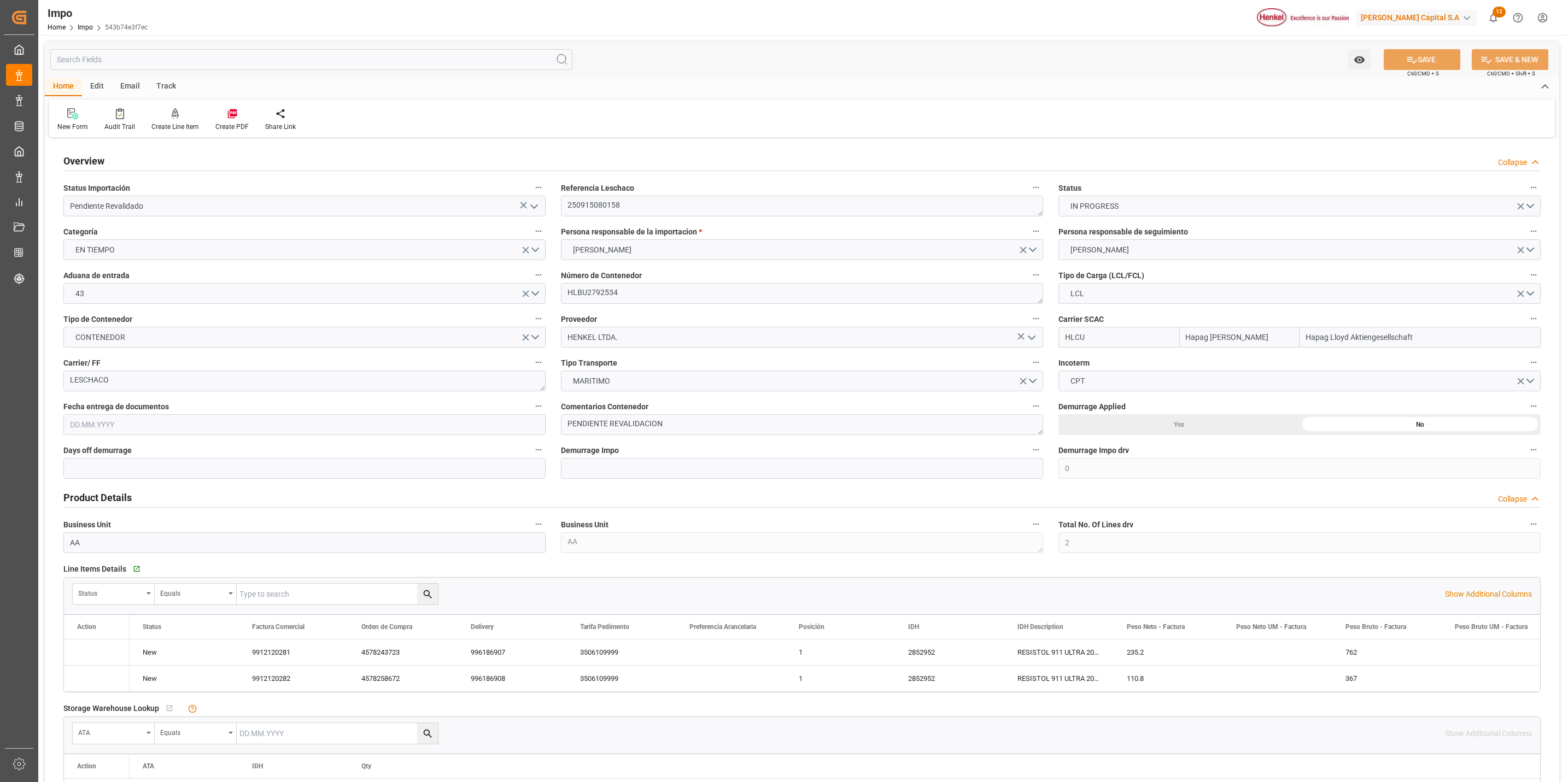
type input "Hapag Lloyd"
type input "Hapag Lloyd Aktiengesellschaft"
type input "0"
type input "2"
type input "12.552"
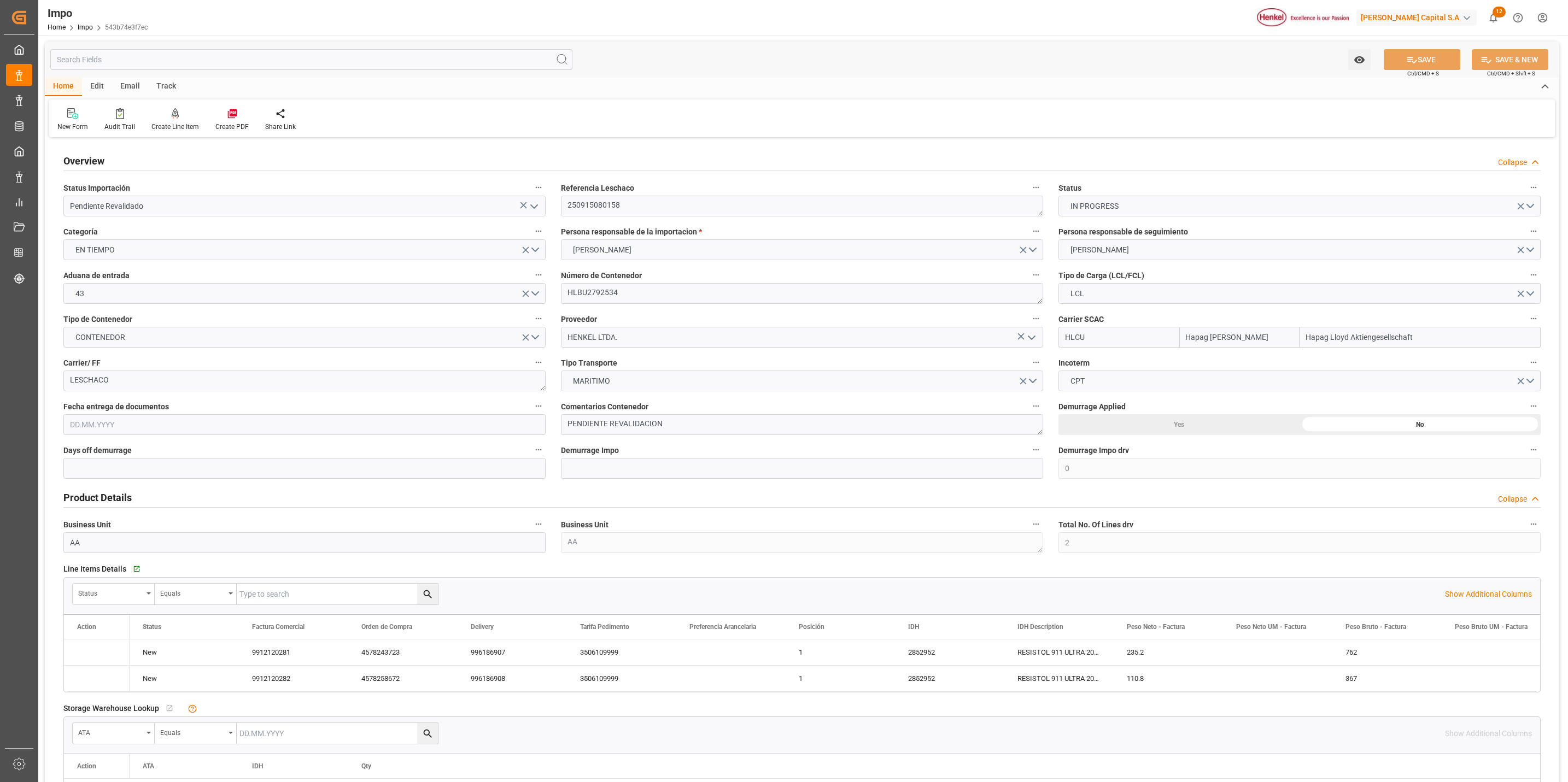
type input "9"
type input "[DATE]"
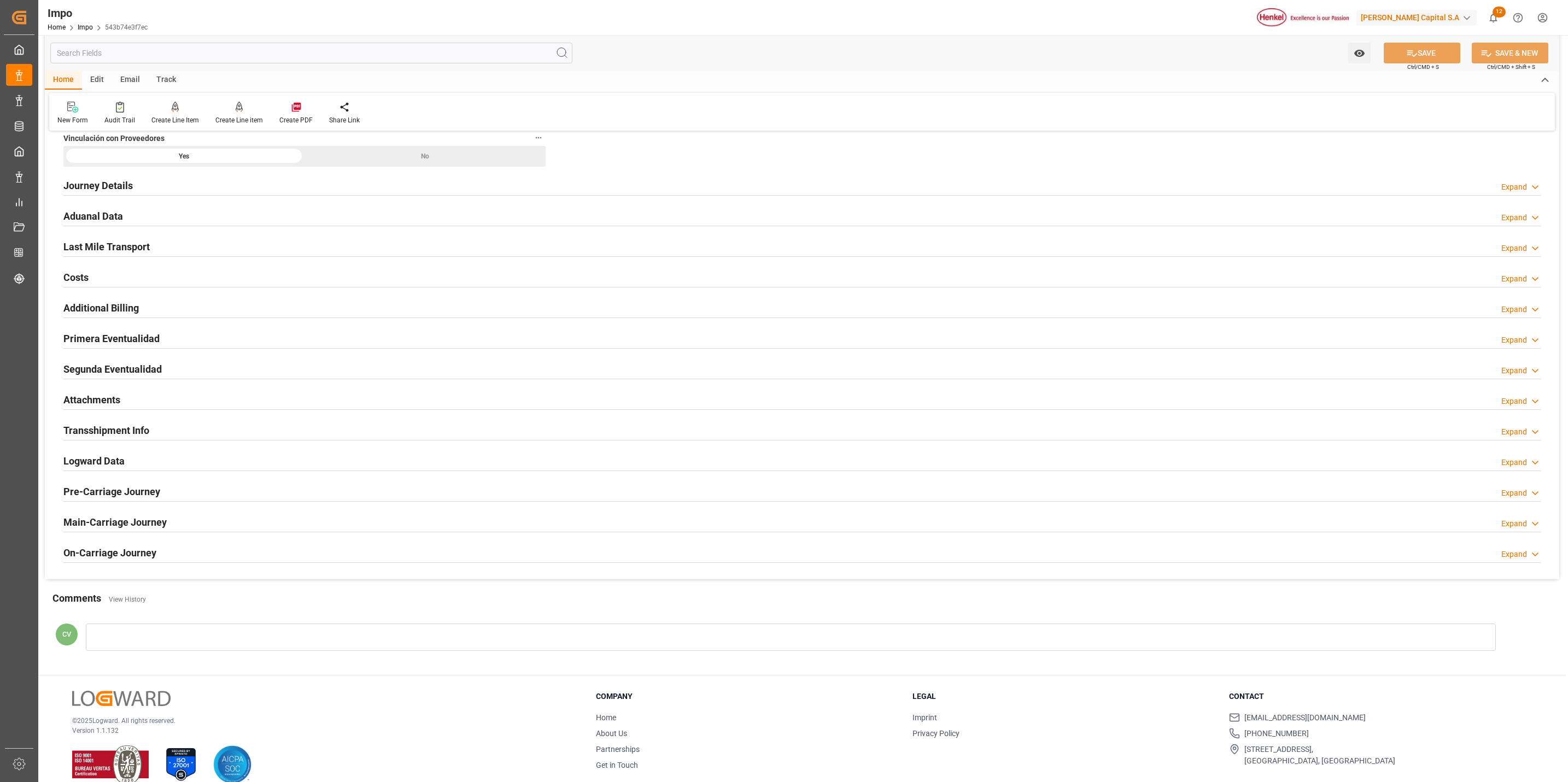
click at [79, 403] on h2 "Attachments" at bounding box center [92, 400] width 57 height 15
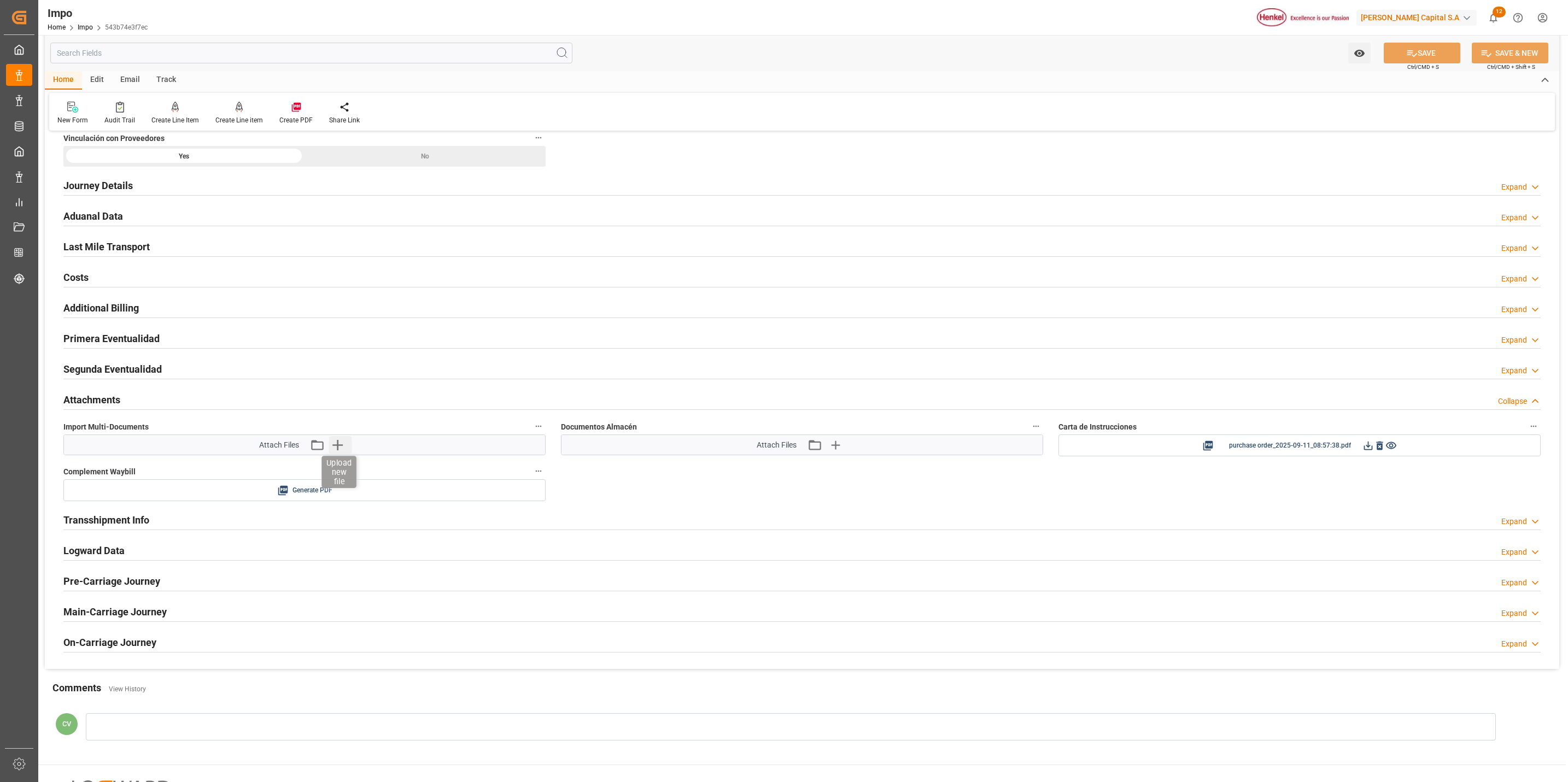
click at [338, 449] on icon "button" at bounding box center [337, 445] width 10 height 10
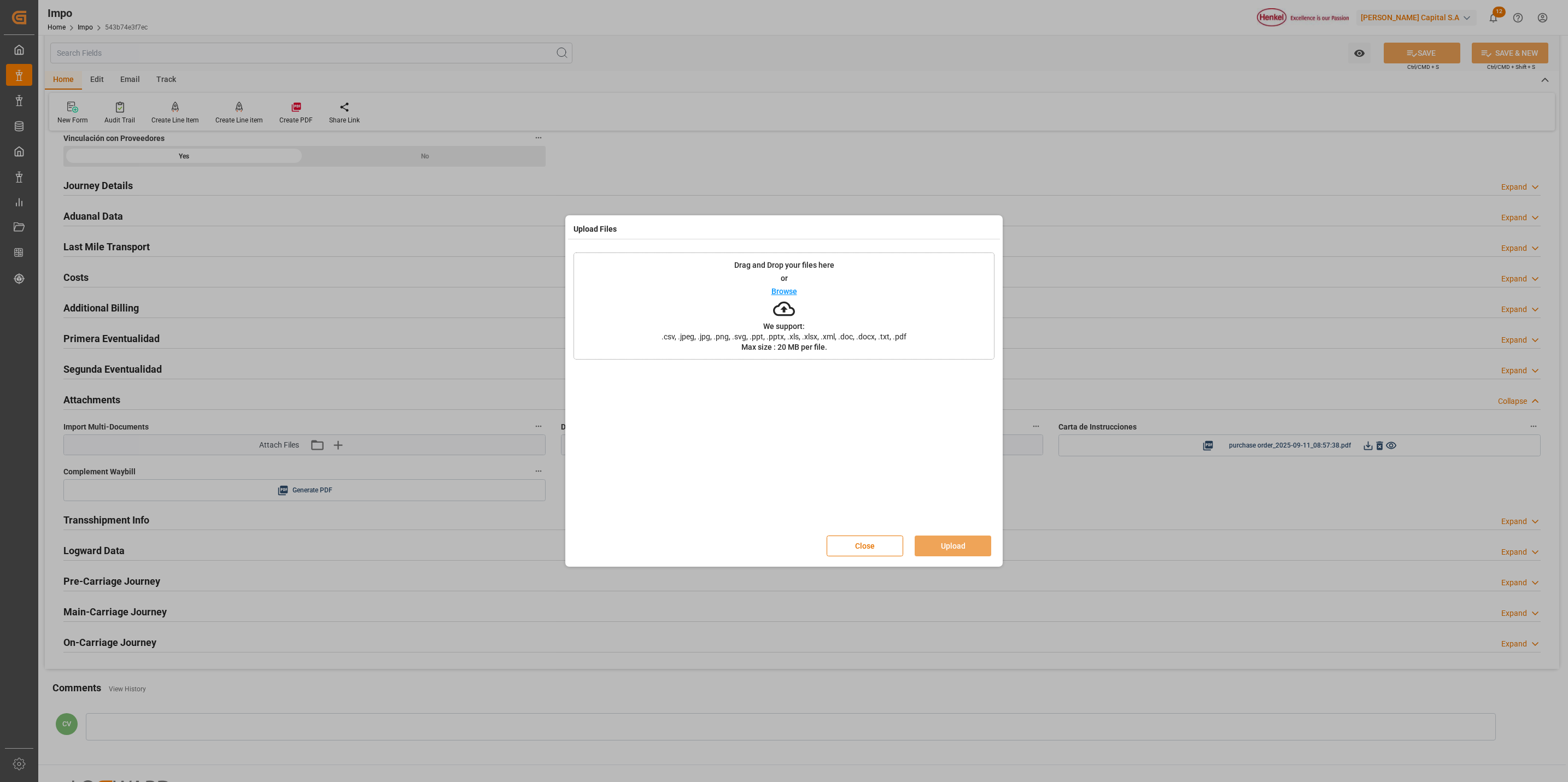
click at [773, 323] on p "We support:" at bounding box center [783, 326] width 41 height 7
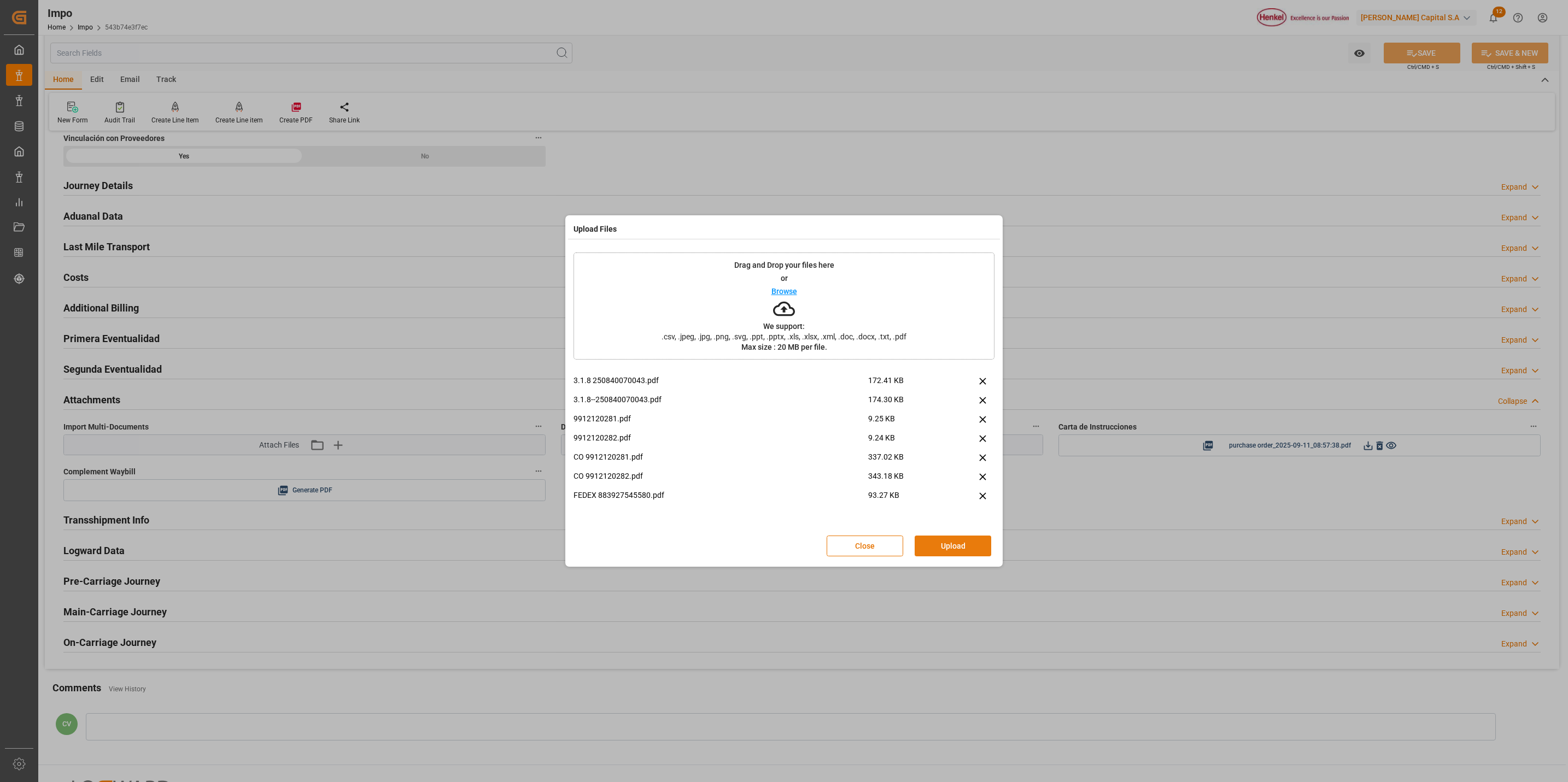
click at [932, 546] on button "Upload" at bounding box center [953, 546] width 76 height 21
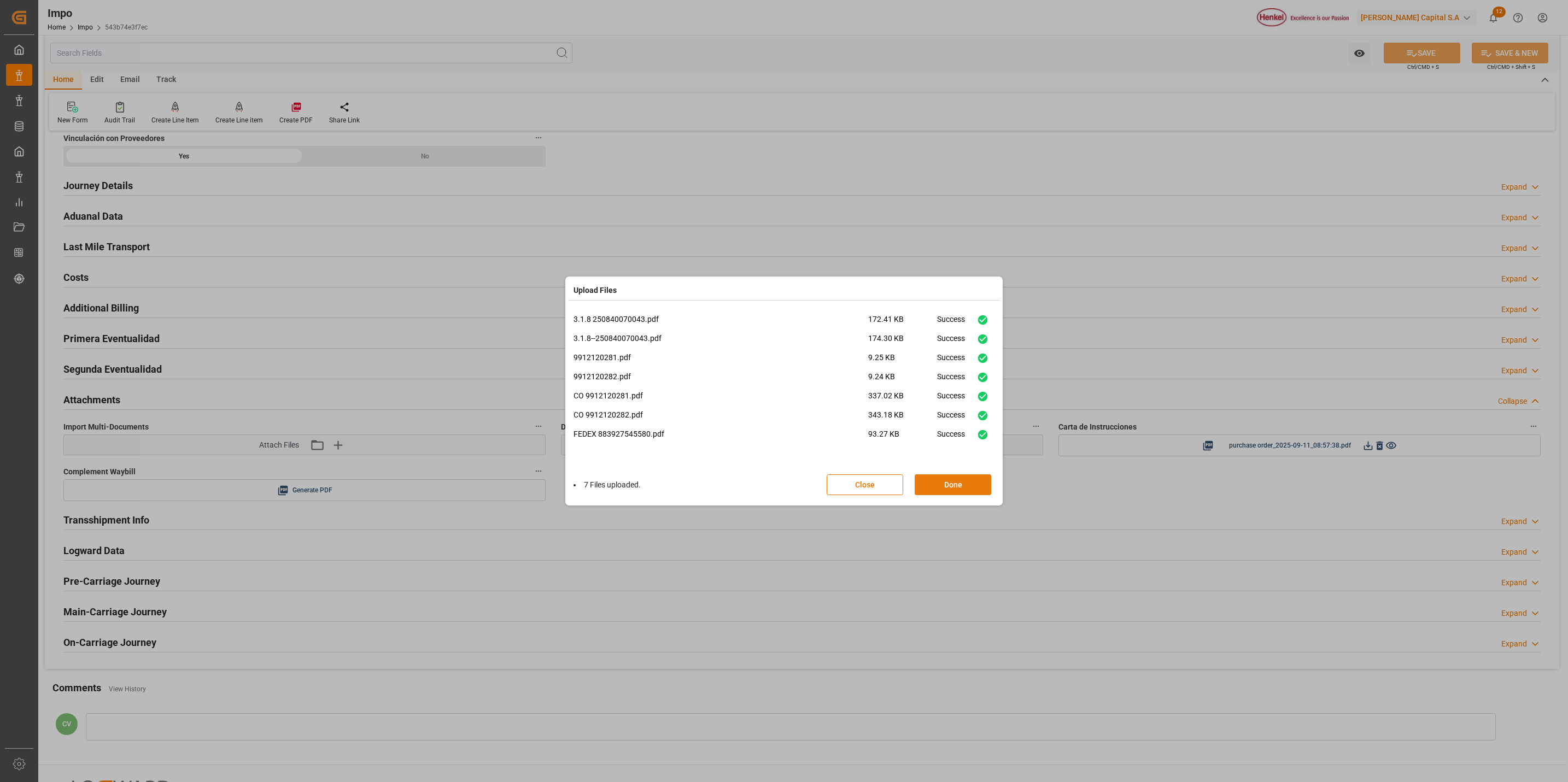
click at [945, 486] on button "Done" at bounding box center [953, 484] width 76 height 21
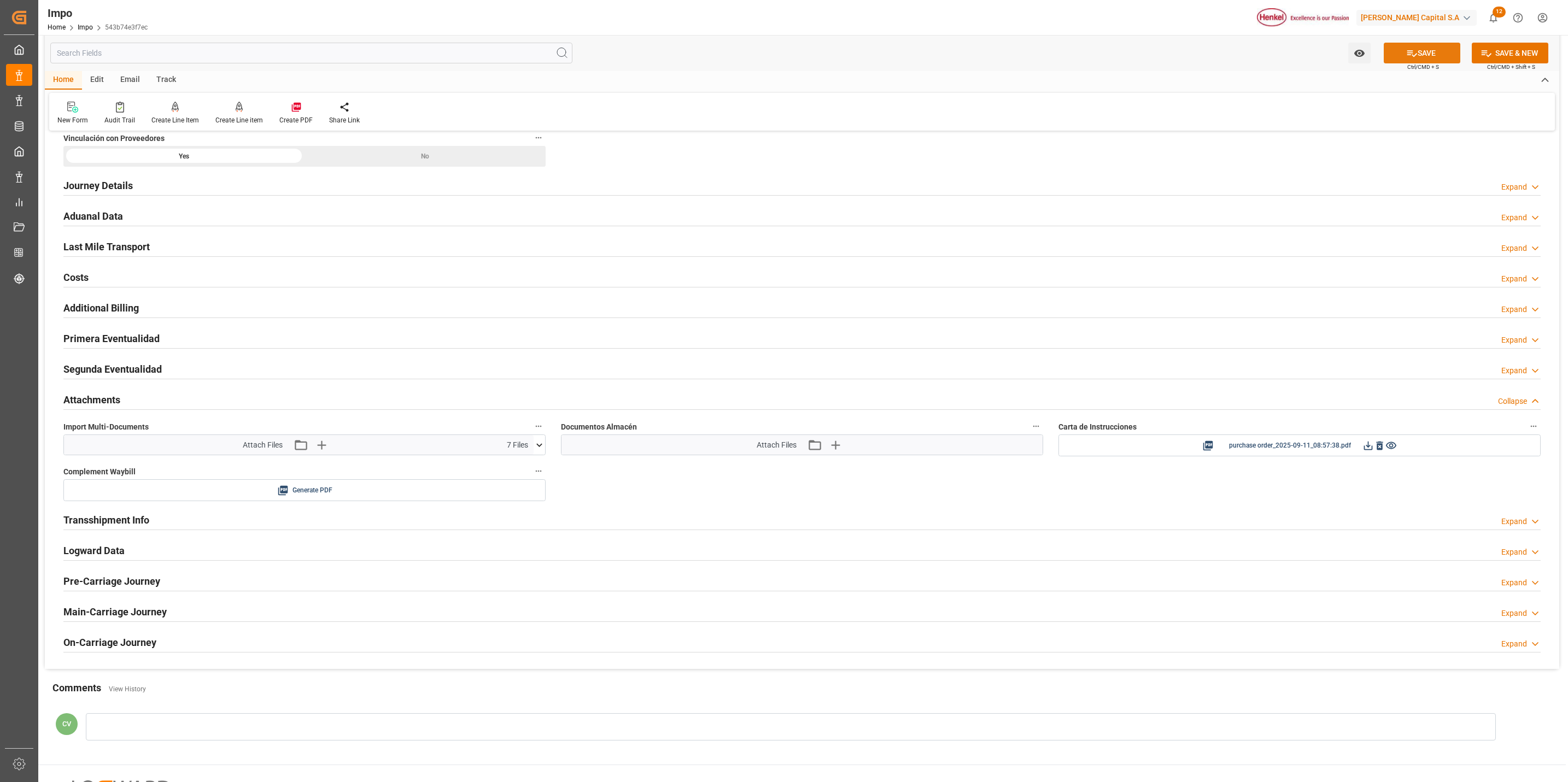
click at [1398, 49] on button "SAVE" at bounding box center [1422, 53] width 76 height 21
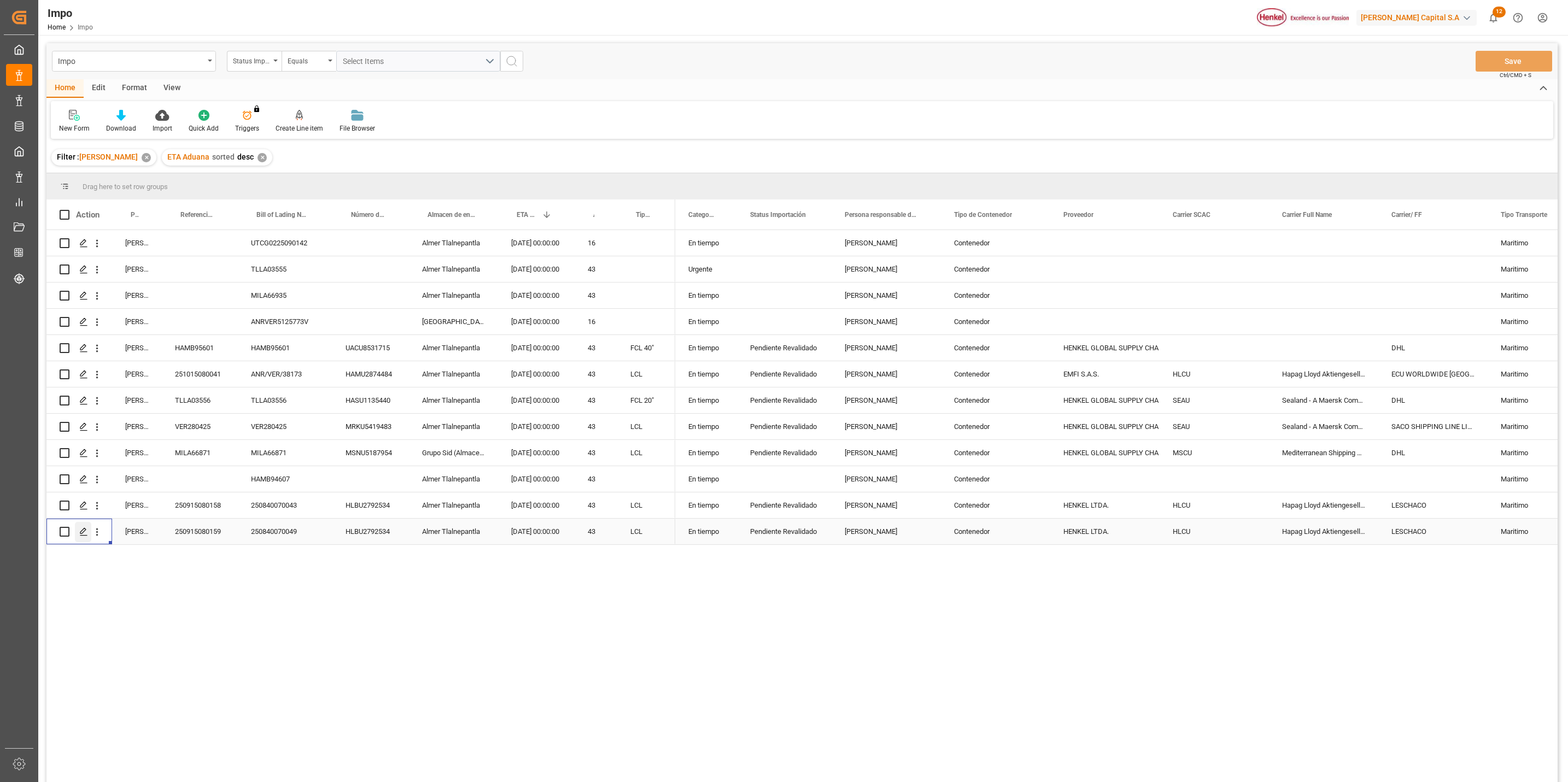
click at [79, 535] on icon "Press SPACE to select this row." at bounding box center [83, 531] width 8 height 8
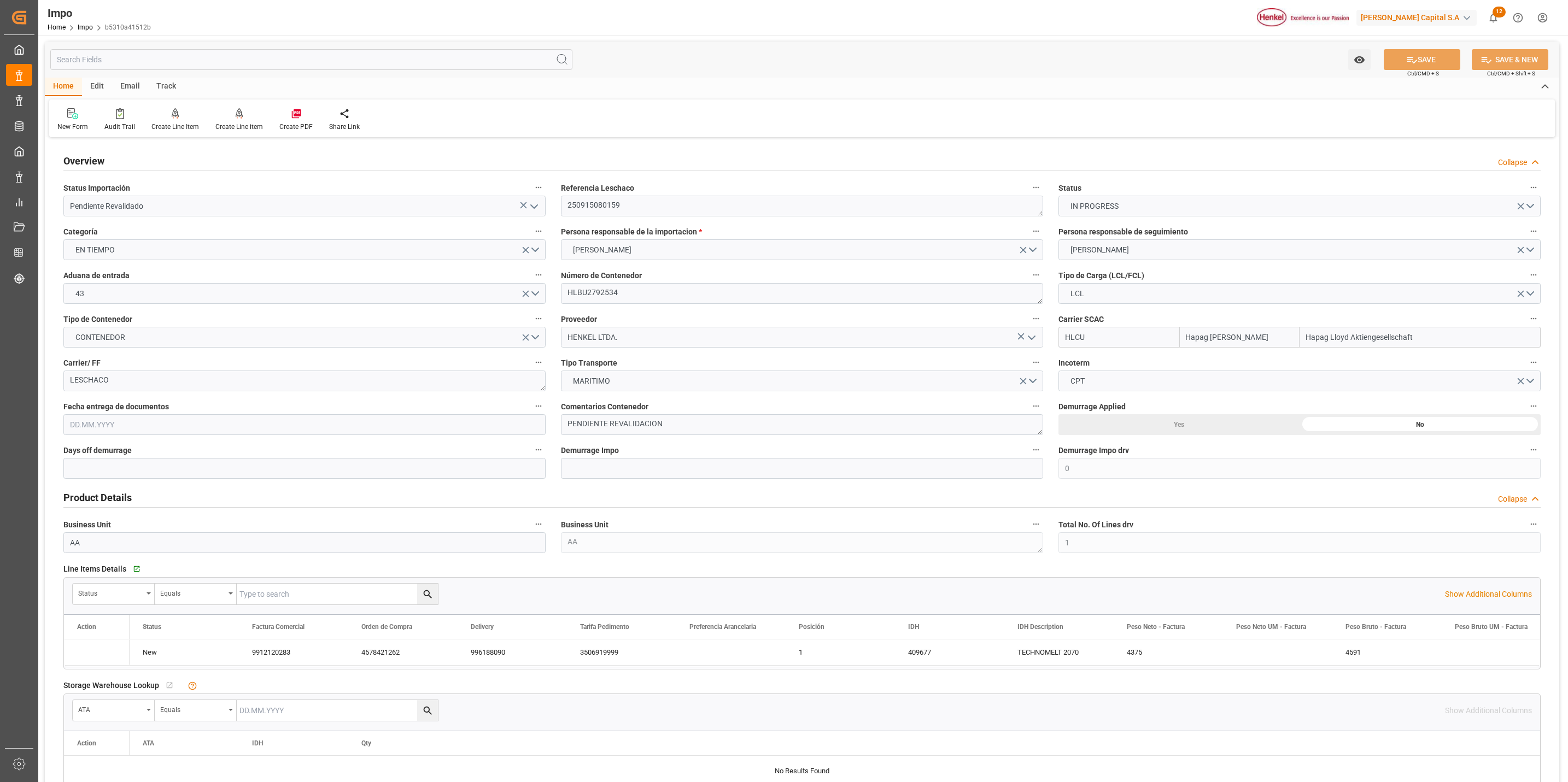
type input "Hapag Lloyd"
type input "Hapag Lloyd Aktiengesellschaft"
type input "0"
type input "1"
type input "12.281"
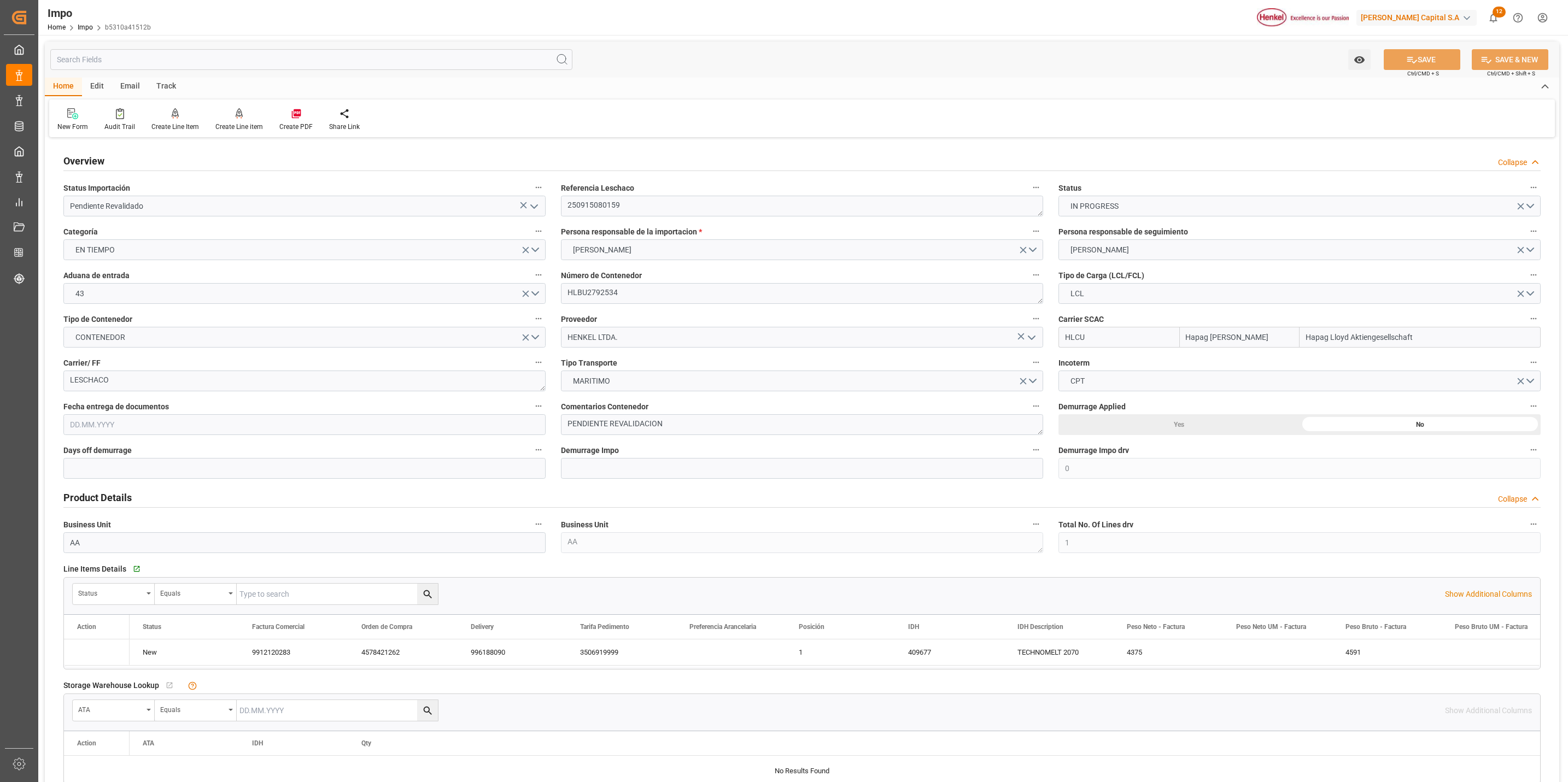
type input "9"
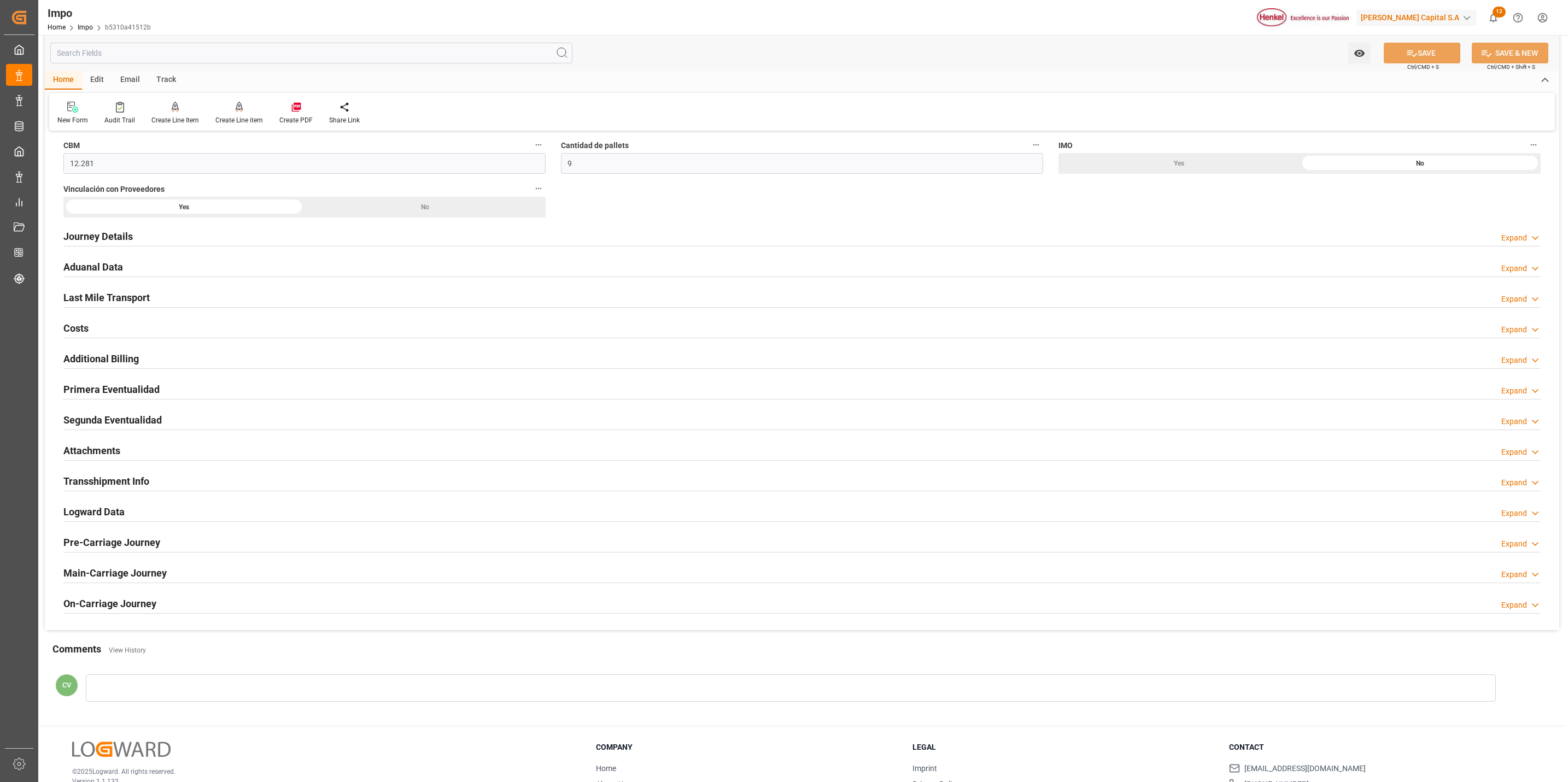
type input "[DATE]"
click at [99, 456] on h2 "Attachments" at bounding box center [92, 450] width 57 height 15
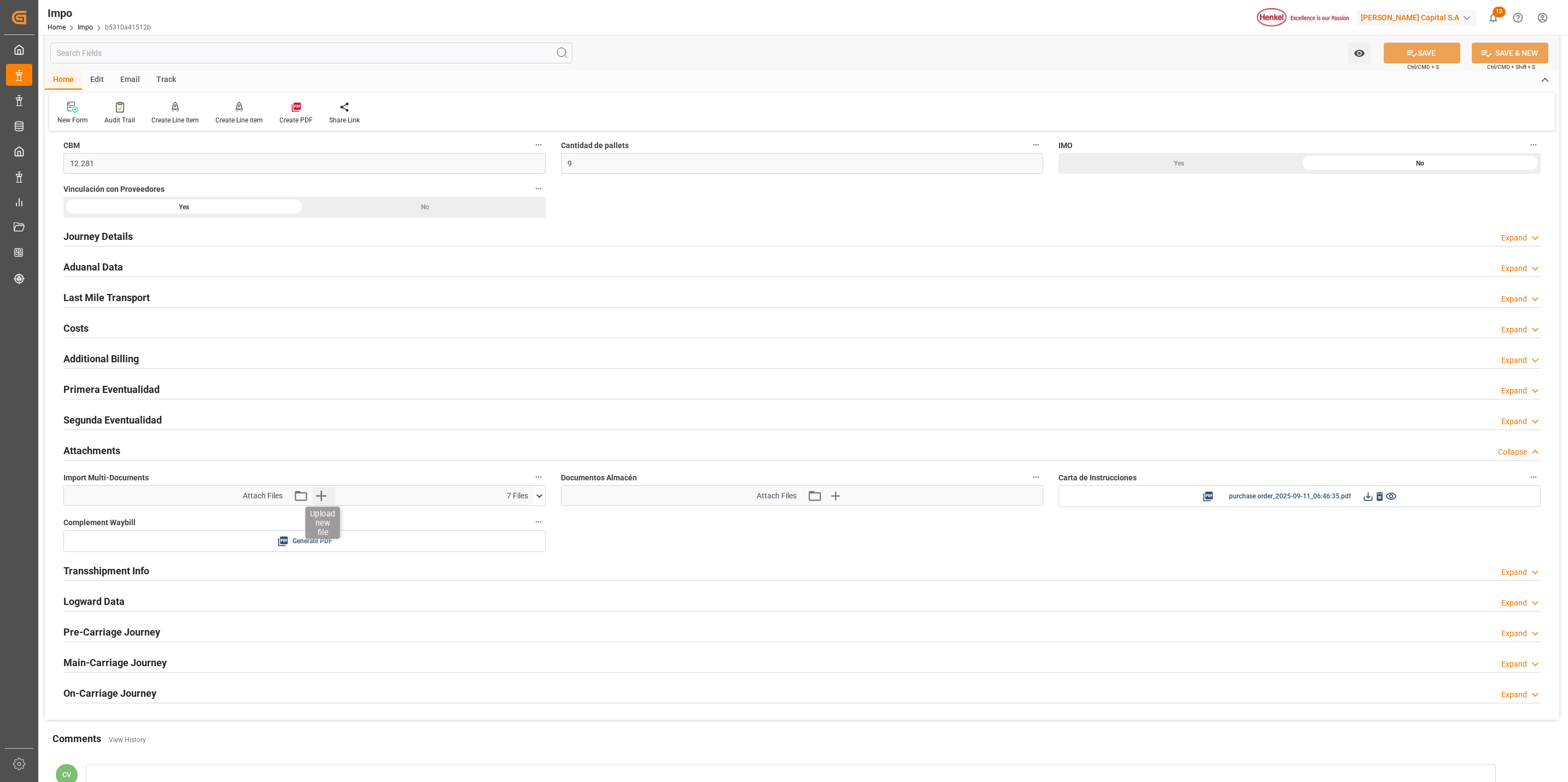
click at [312, 501] on icon "button" at bounding box center [321, 496] width 18 height 18
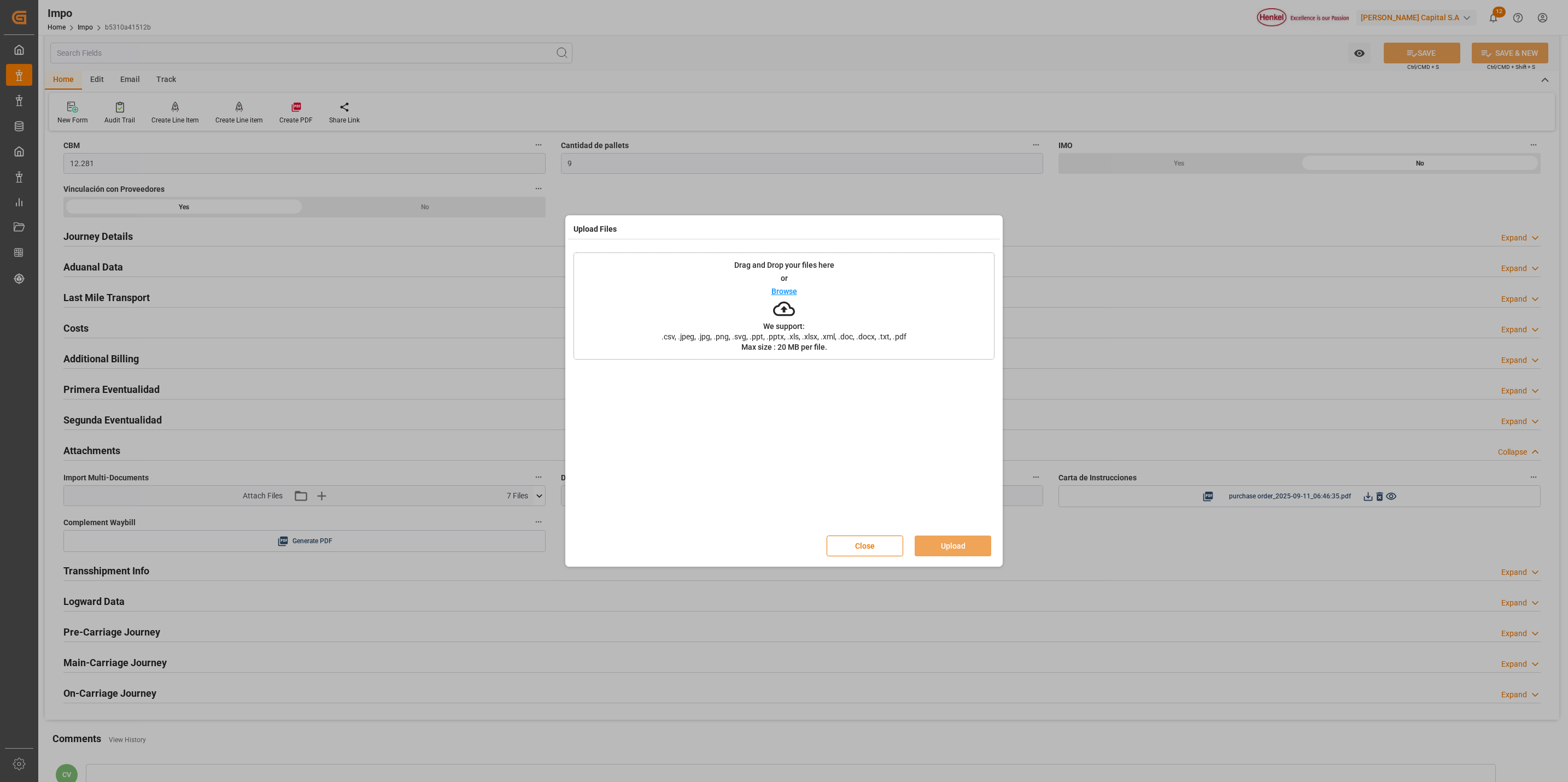
click at [786, 303] on icon at bounding box center [784, 309] width 22 height 15
click at [929, 543] on button "Upload" at bounding box center [953, 546] width 76 height 21
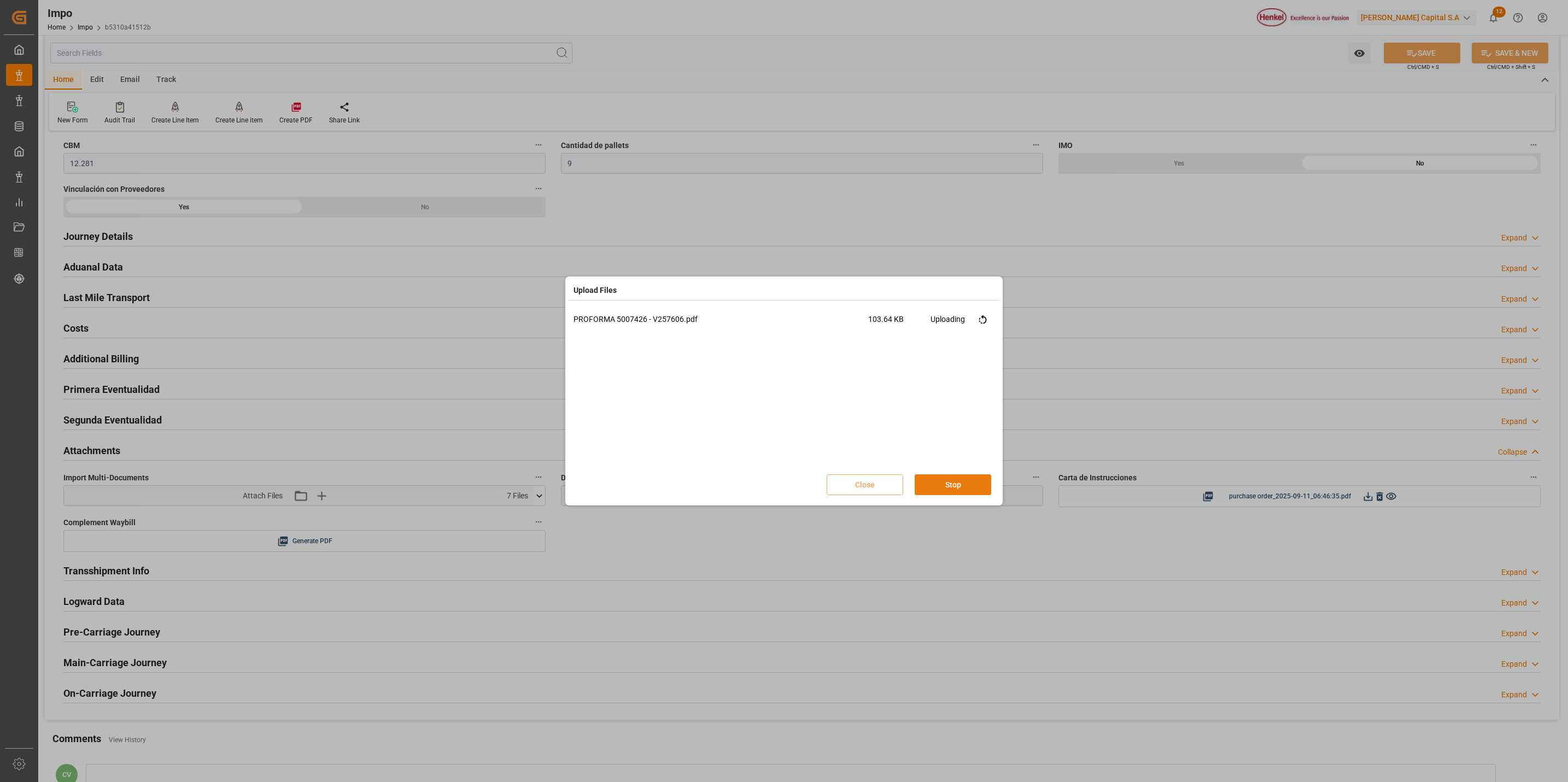
click at [942, 488] on button "Stop" at bounding box center [953, 484] width 76 height 21
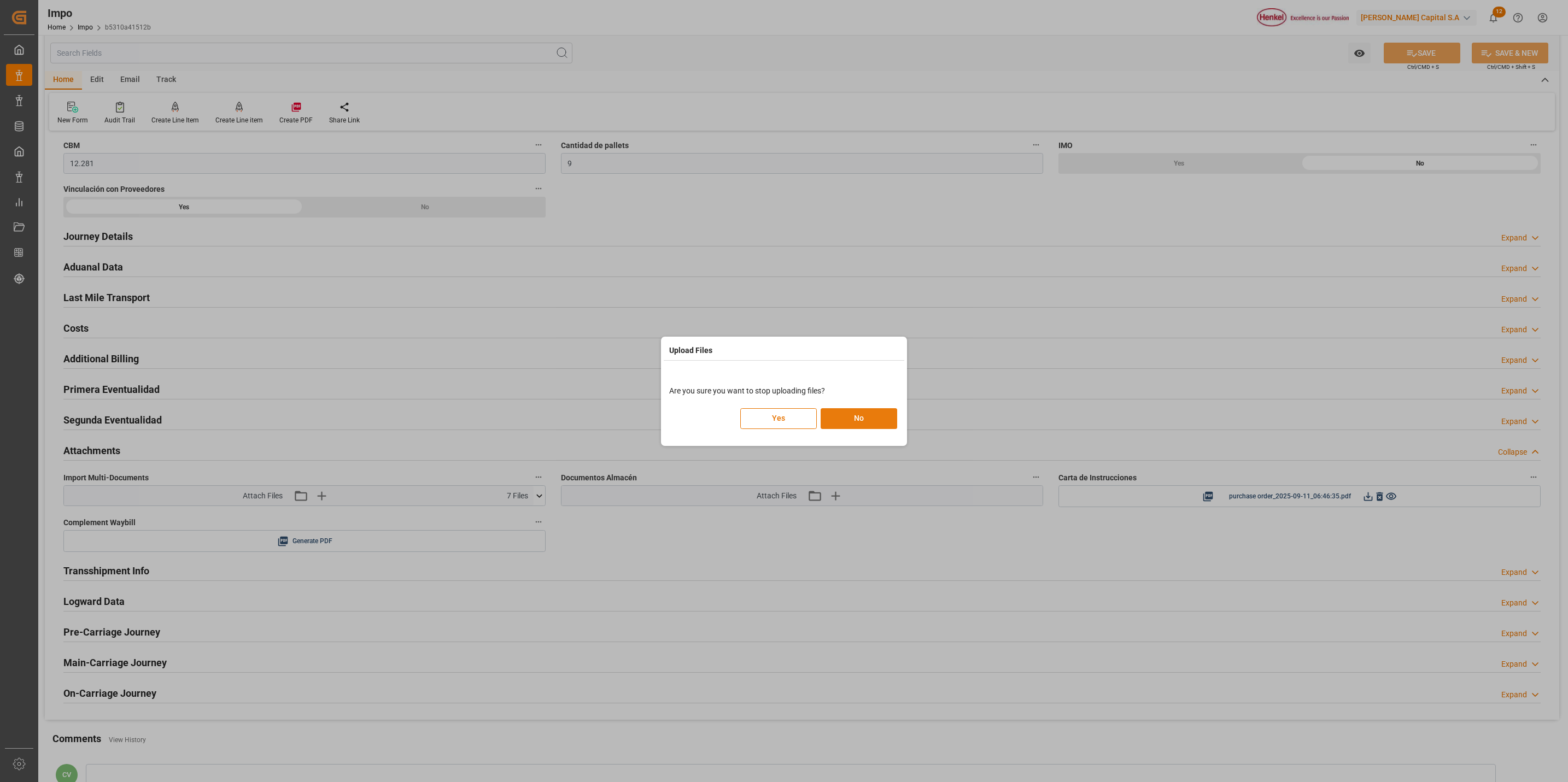
drag, startPoint x: 861, startPoint y: 416, endPoint x: 857, endPoint y: 420, distance: 5.7
click at [857, 420] on button "No" at bounding box center [859, 418] width 76 height 21
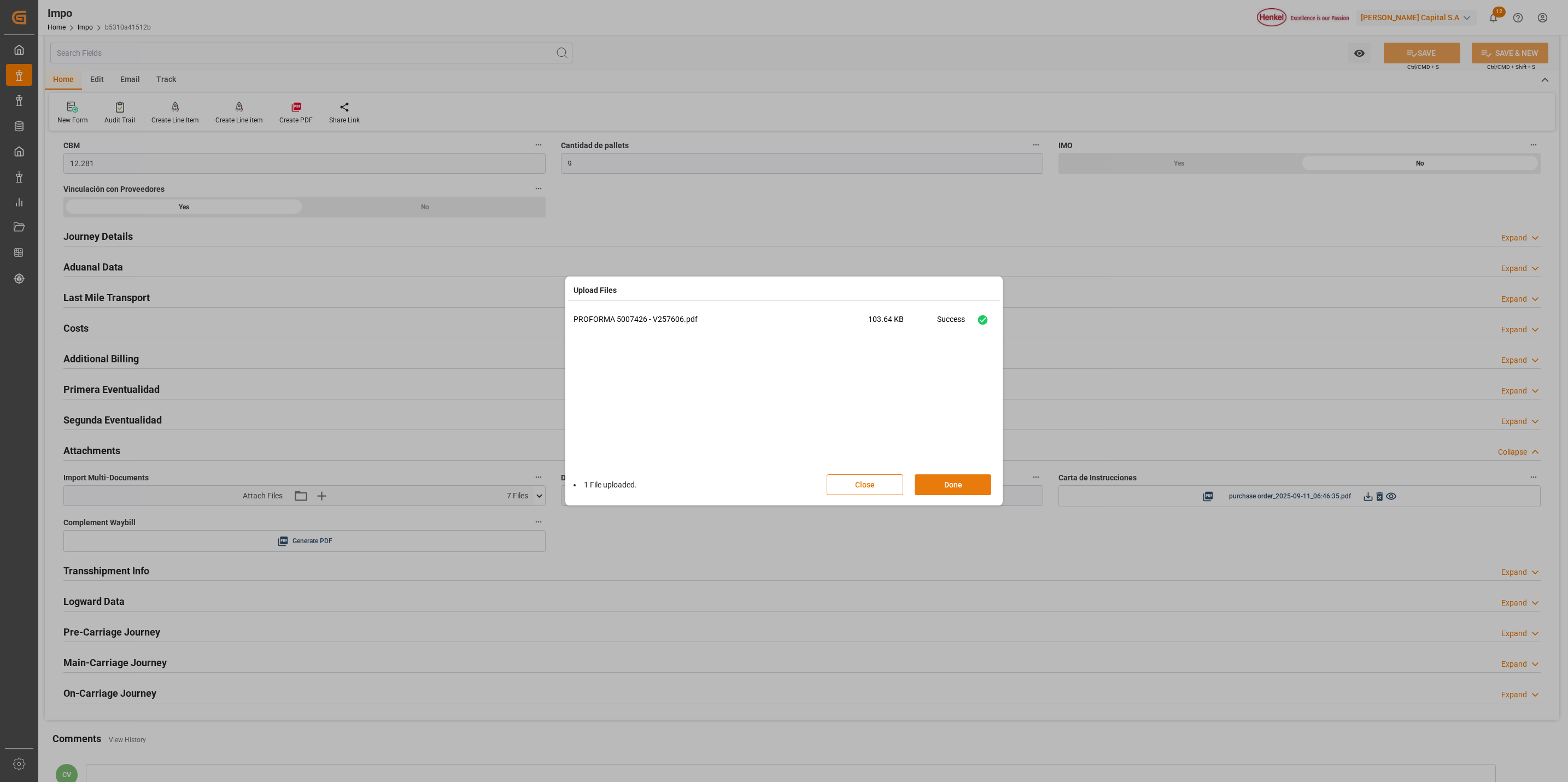
click at [922, 487] on button "Done" at bounding box center [953, 484] width 76 height 21
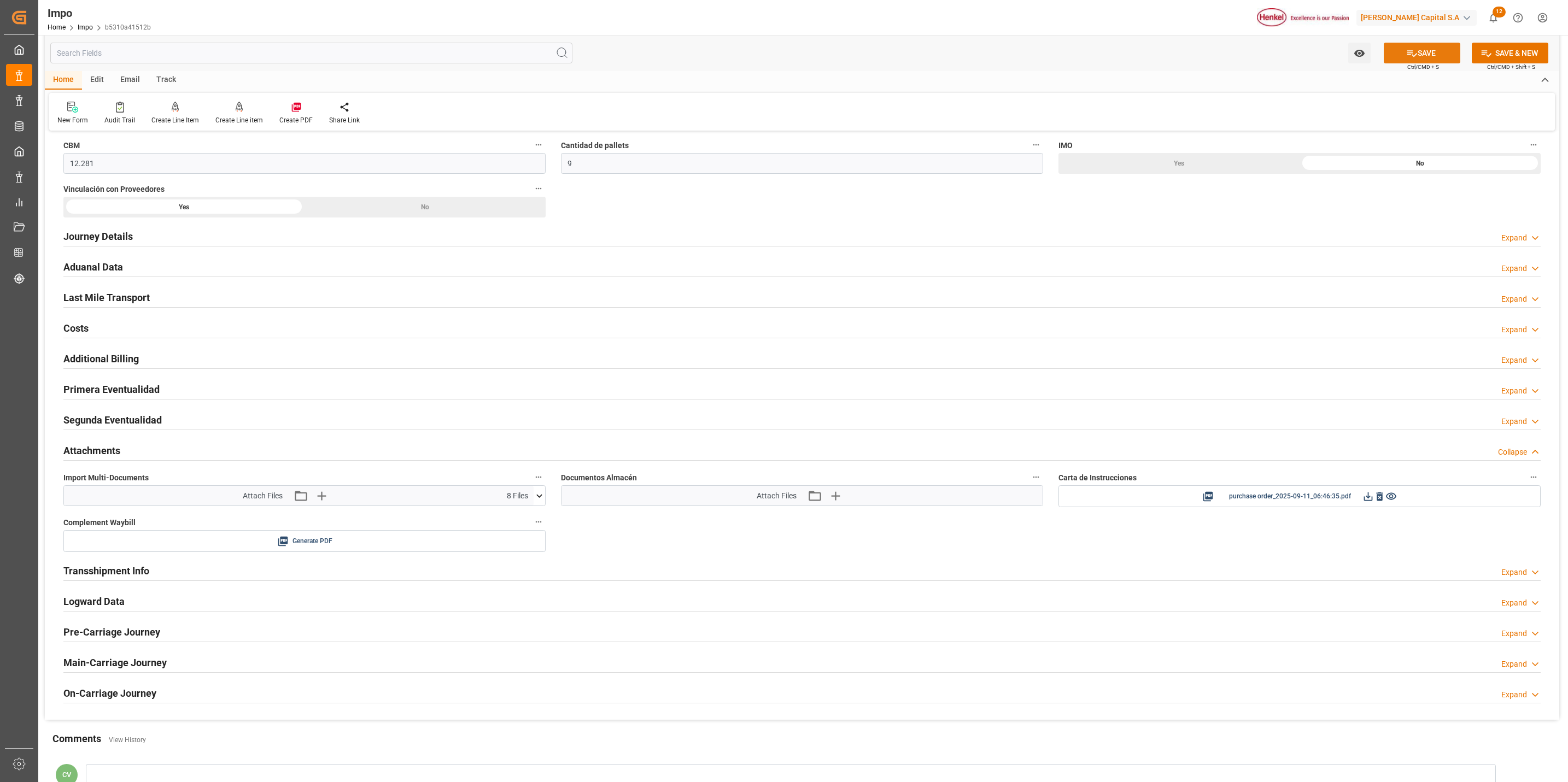
click at [1417, 56] on button "SAVE" at bounding box center [1422, 53] width 76 height 21
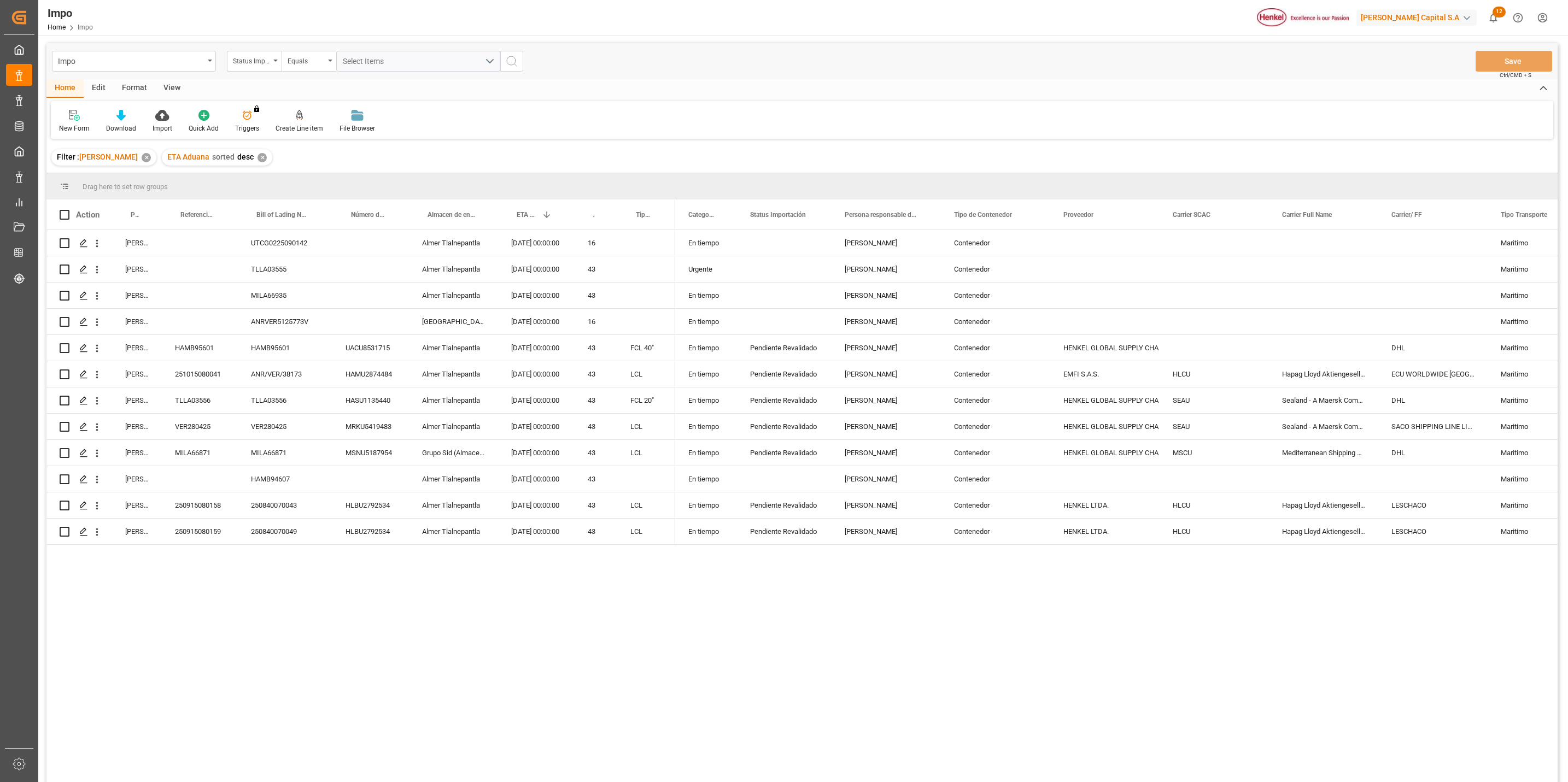
click at [1236, 584] on div "En tiempo Ana Alvarado Contenedor Maritimo Urgente Julia Lopez Contenedor Marit…" at bounding box center [1117, 509] width 883 height 559
click at [199, 482] on div "Press SPACE to select this row." at bounding box center [200, 479] width 76 height 26
click at [198, 473] on div "Press SPACE to select this row." at bounding box center [200, 479] width 76 height 26
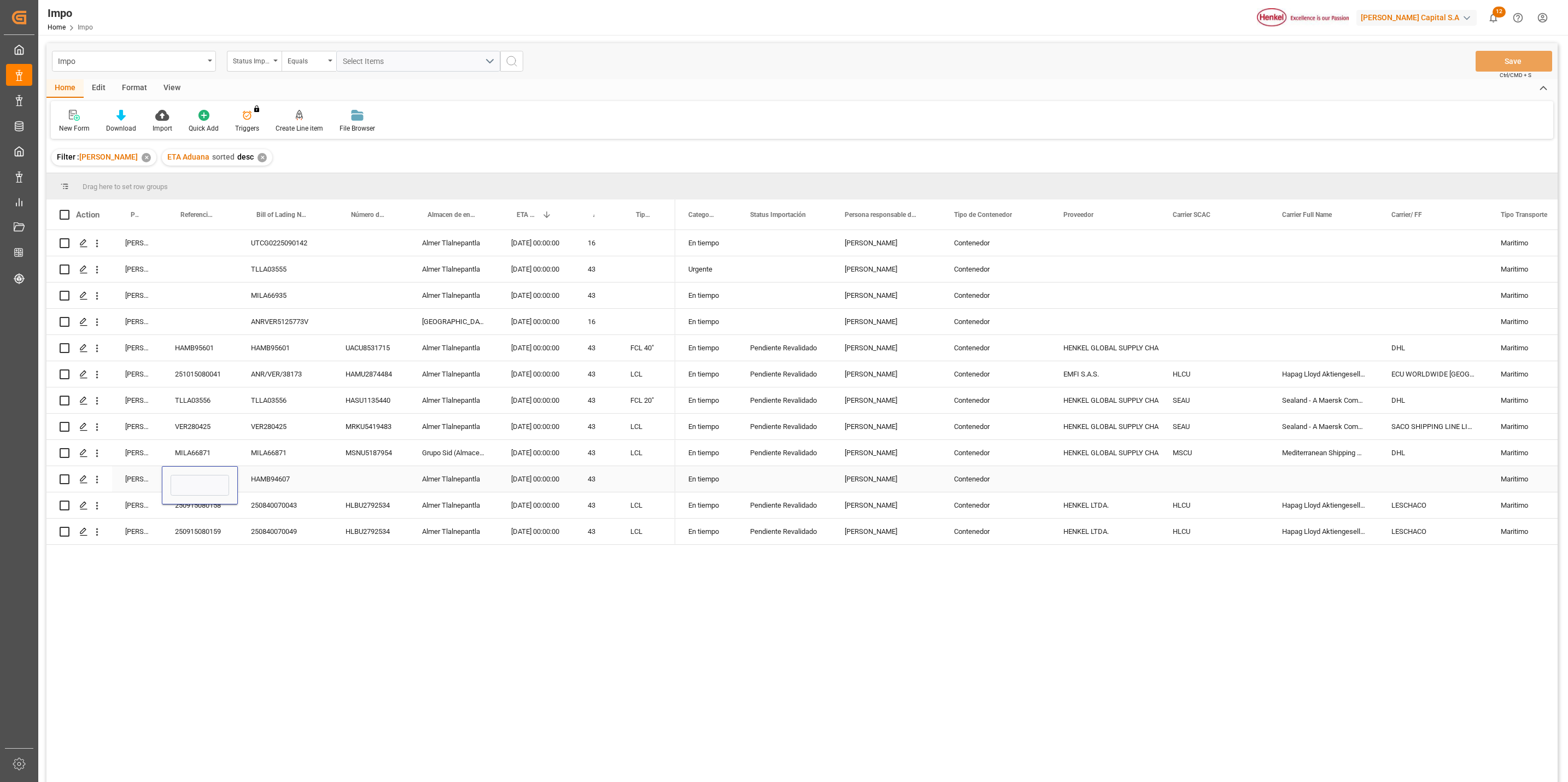
click at [197, 473] on div "Press SPACE to select this row." at bounding box center [200, 485] width 76 height 39
click at [195, 483] on input "Press SPACE to select this row." at bounding box center [199, 485] width 58 height 21
paste input "251015080048"
type input "251015080048"
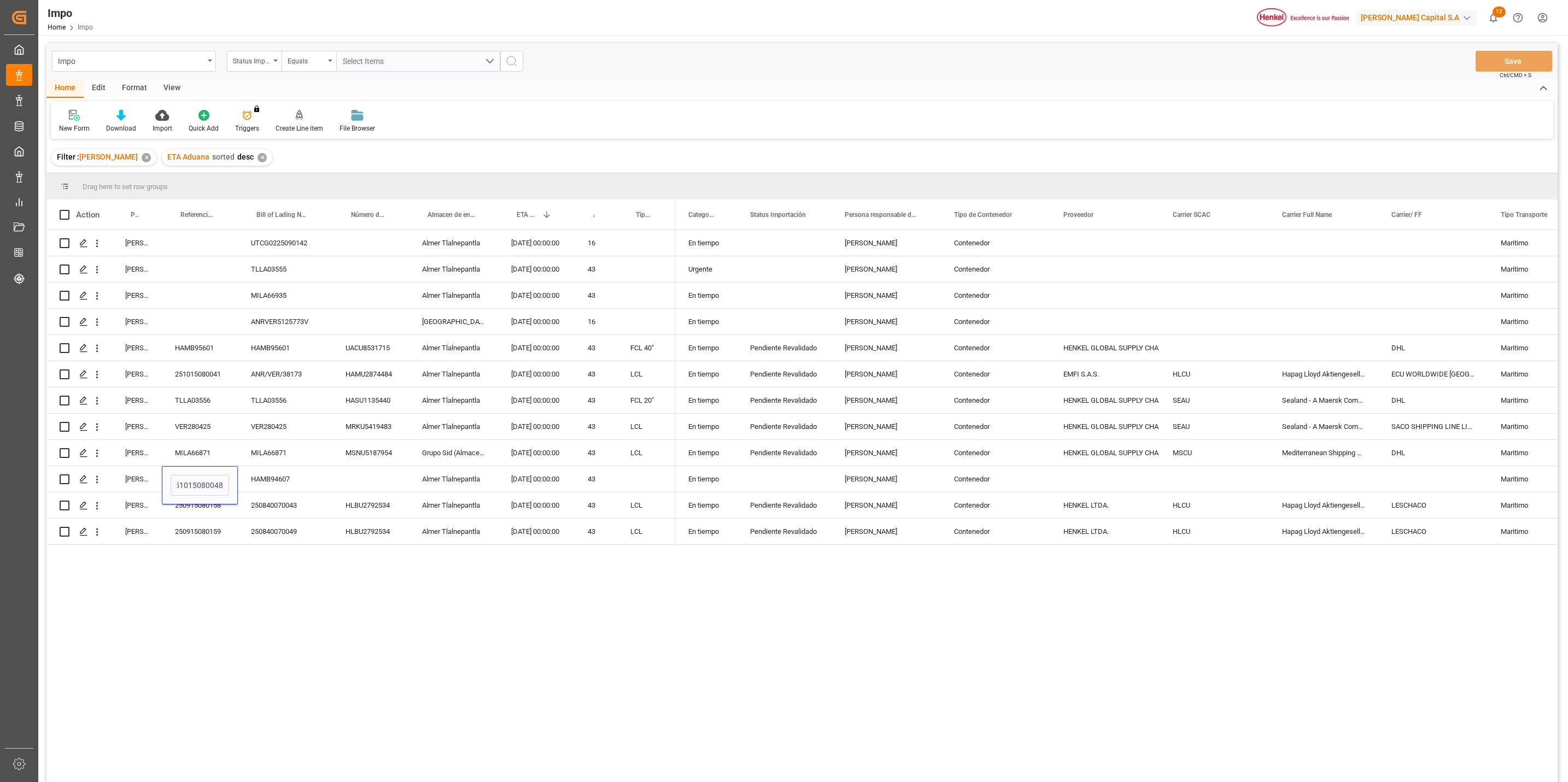
click at [233, 579] on div "Carlos Villar UTCG0225090142 Almer Tlalnepantla 14.10.2025 00:00:00 16 Carlos V…" at bounding box center [802, 508] width 1511 height 555
click at [326, 475] on div "HAMB94607" at bounding box center [285, 479] width 95 height 26
click at [1528, 60] on button "Save" at bounding box center [1514, 61] width 76 height 21
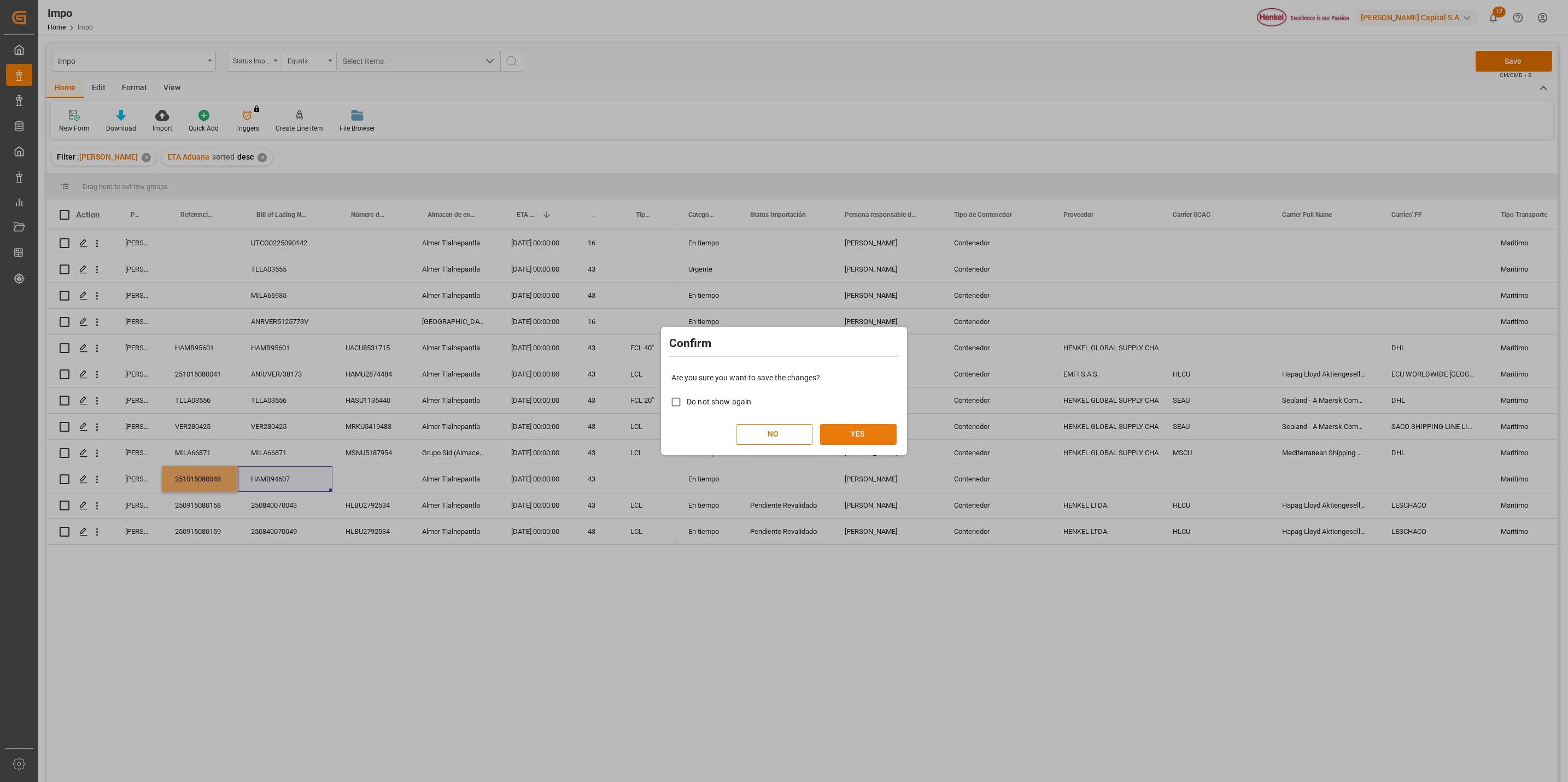
click at [858, 425] on button "YES" at bounding box center [858, 434] width 76 height 21
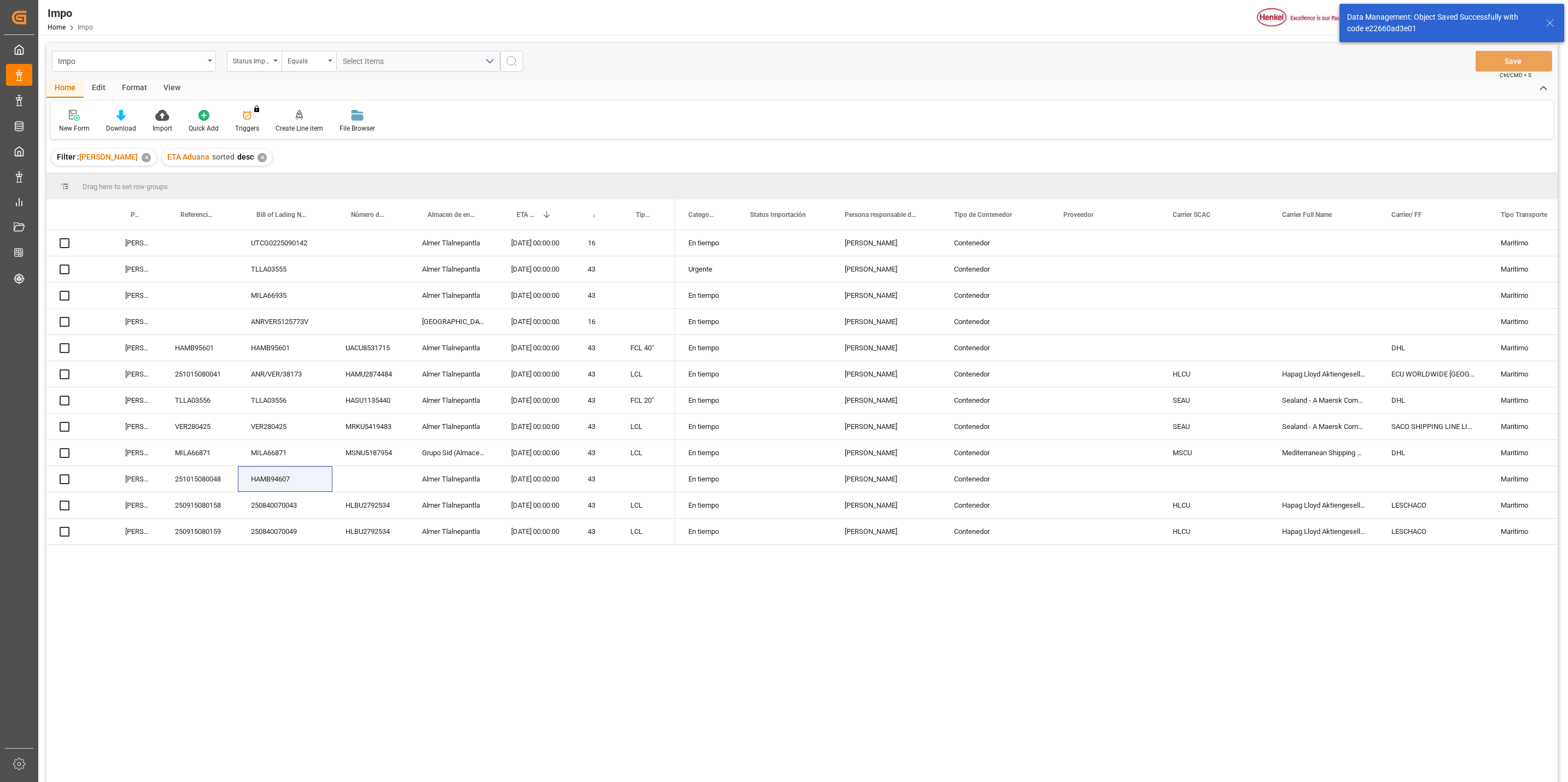
click at [857, 564] on div "En tiempo Ana Alvarado Contenedor Maritimo Urgente Julia Lopez Contenedor Marit…" at bounding box center [1117, 509] width 883 height 559
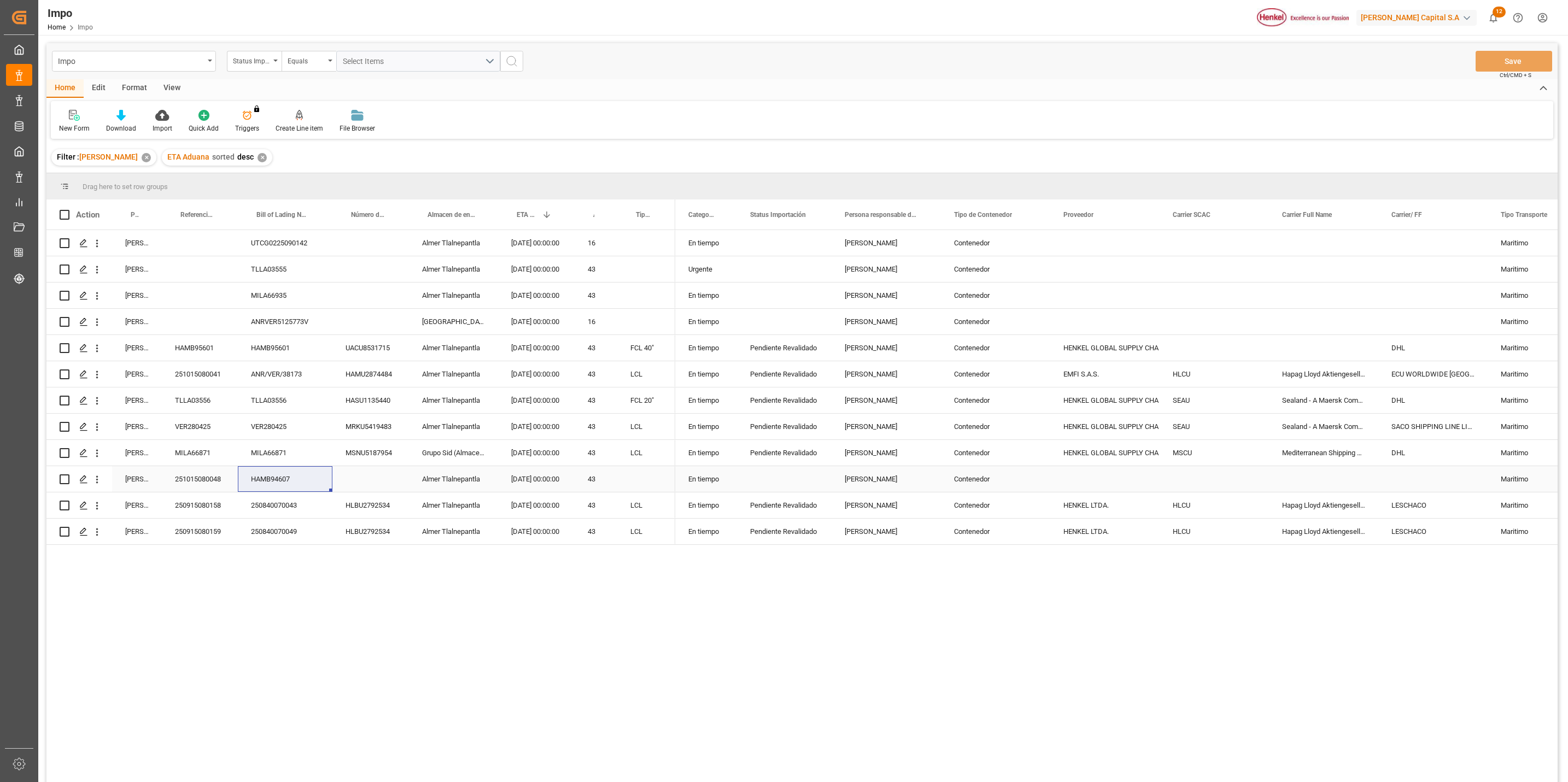
click at [363, 481] on div "Press SPACE to select this row." at bounding box center [370, 479] width 76 height 26
click at [99, 476] on icon "open menu" at bounding box center [97, 479] width 11 height 11
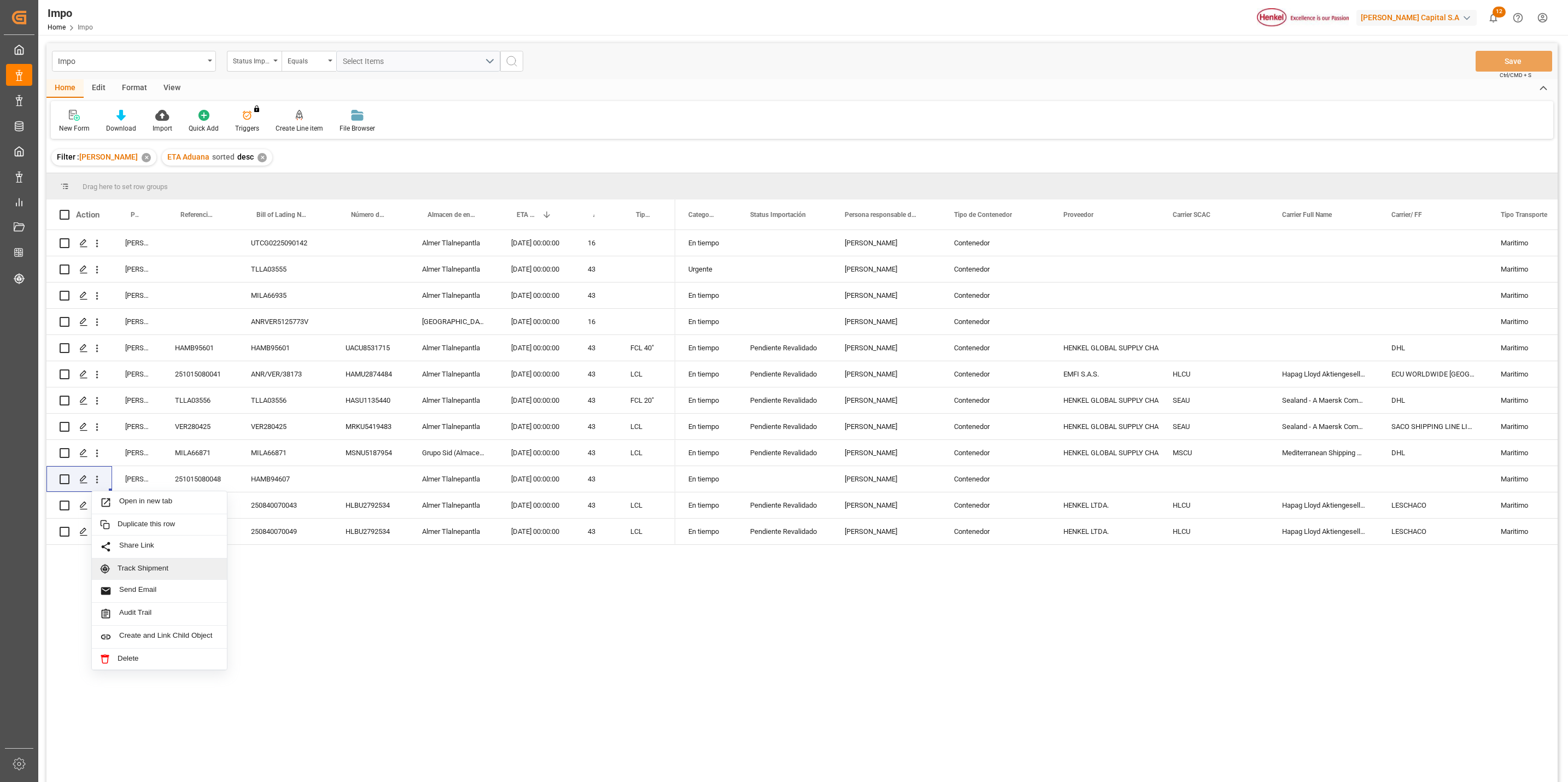
click at [389, 772] on div "Carlos Villar UTCG0225090142 Almer Tlalnepantla 14.10.2025 00:00:00 16 Carlos V…" at bounding box center [802, 508] width 1511 height 555
click at [266, 63] on div "Status Importación" at bounding box center [252, 60] width 37 height 13
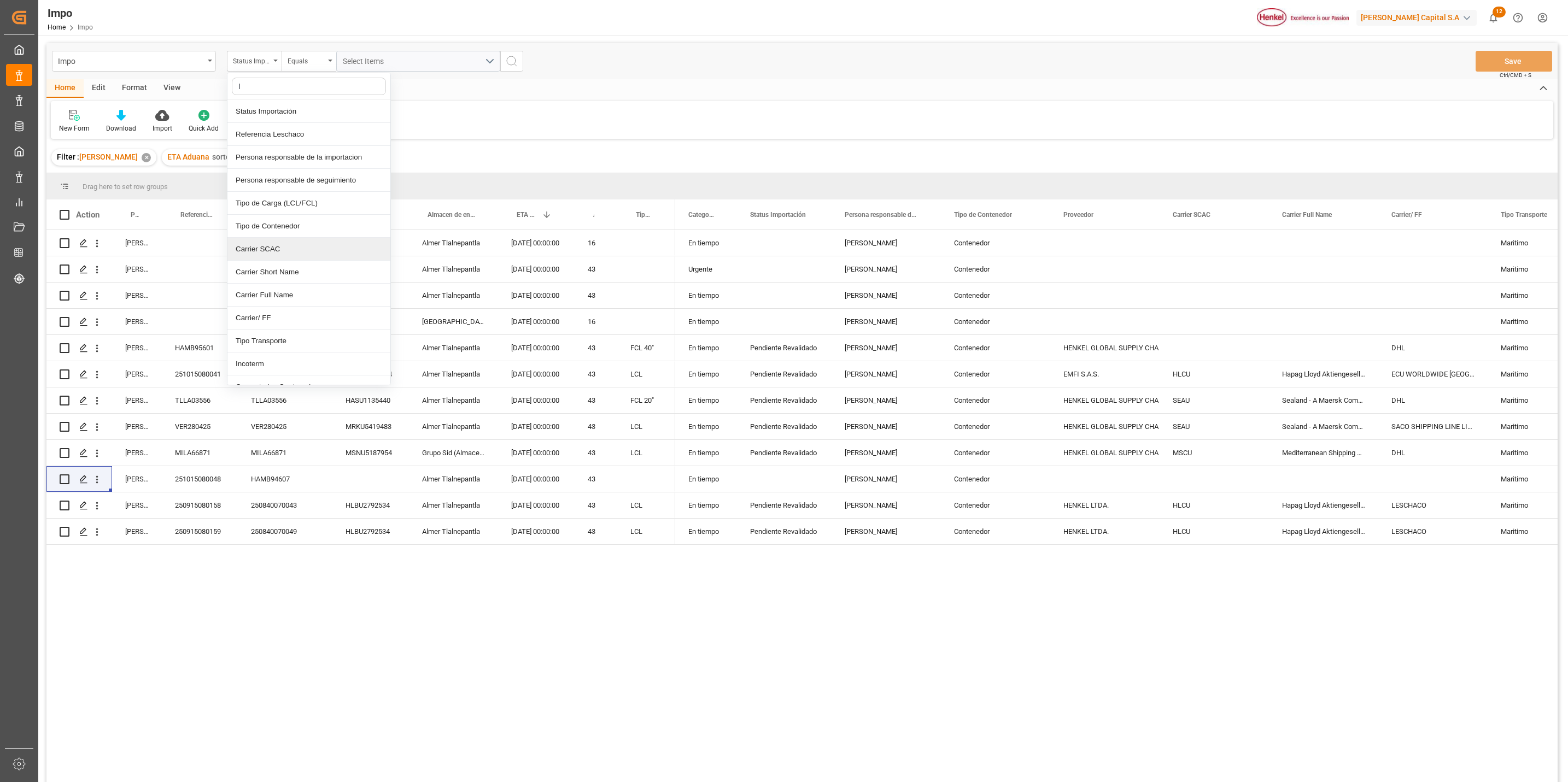
type input "ID"
click at [340, 198] on div "IDH drv" at bounding box center [309, 203] width 163 height 23
type input "733888"
click at [508, 54] on icon "search button" at bounding box center [511, 61] width 13 height 13
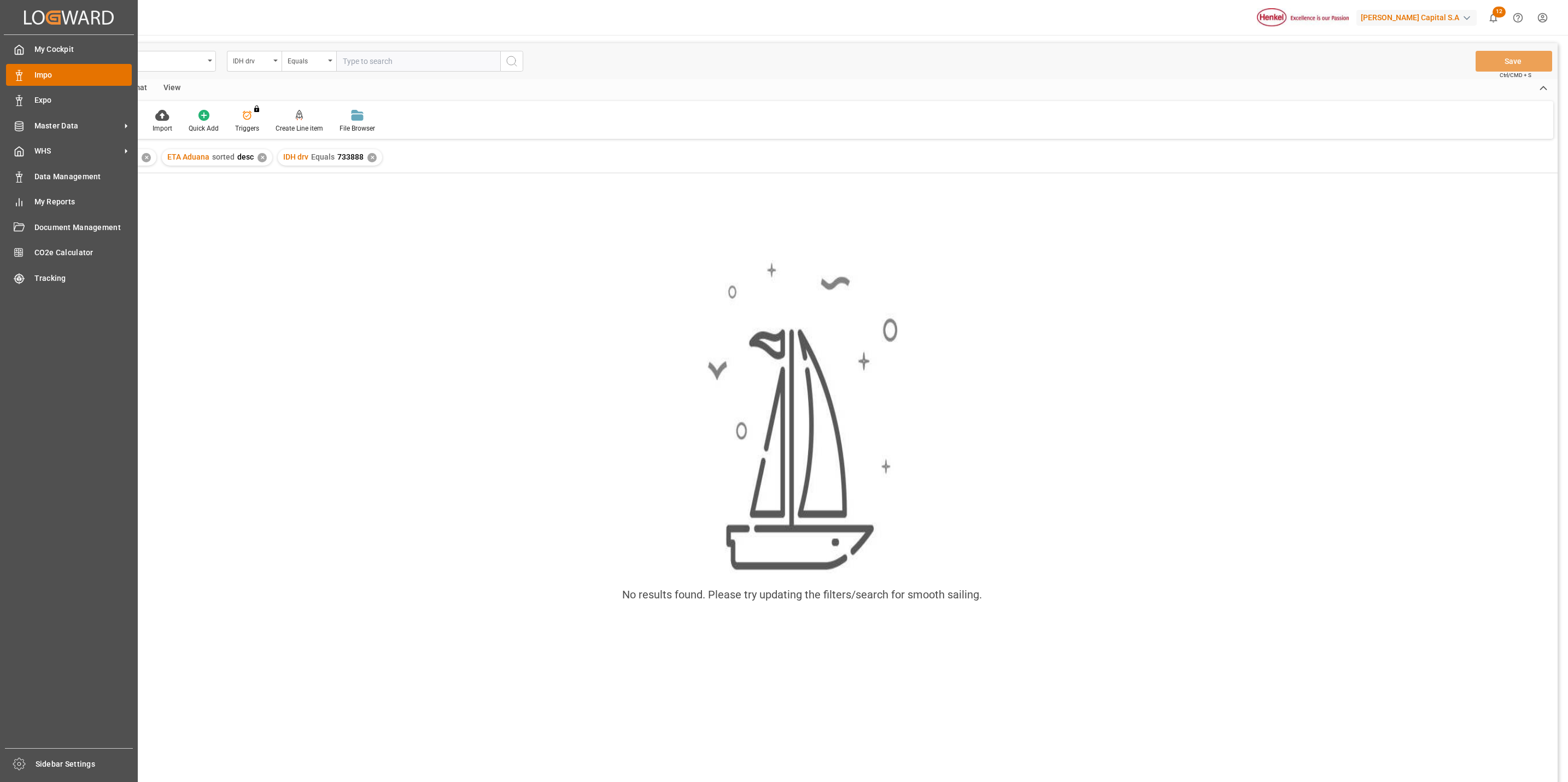
click at [29, 86] on div "Impo Impo" at bounding box center [69, 74] width 125 height 21
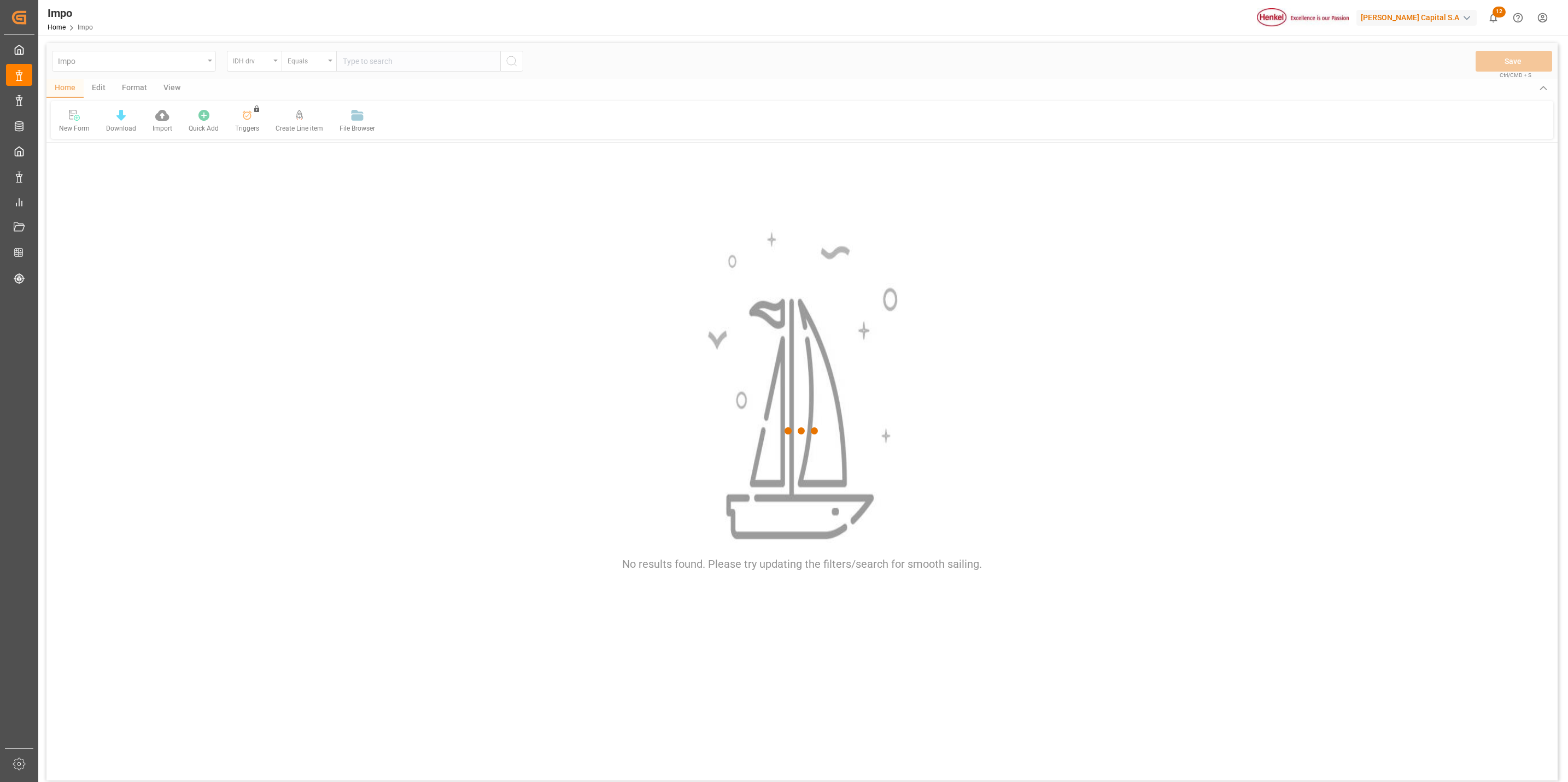
click at [242, 178] on div at bounding box center [802, 431] width 1511 height 776
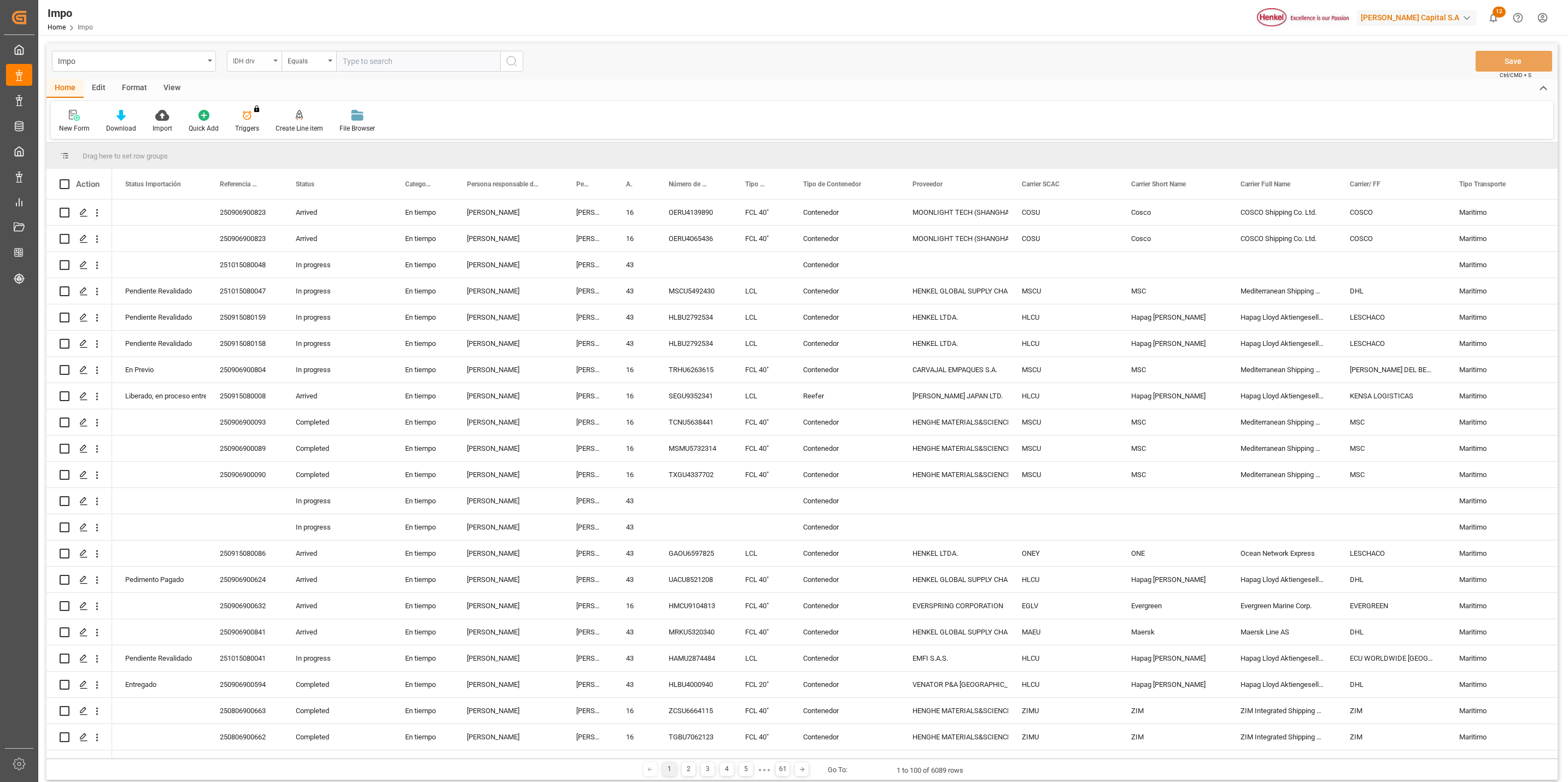
click at [274, 61] on div "IDH drv" at bounding box center [253, 61] width 54 height 21
click at [378, 67] on input "text" at bounding box center [418, 61] width 164 height 21
paste input "733888"
type input "733888"
click at [510, 64] on circle "search button" at bounding box center [510, 60] width 8 height 8
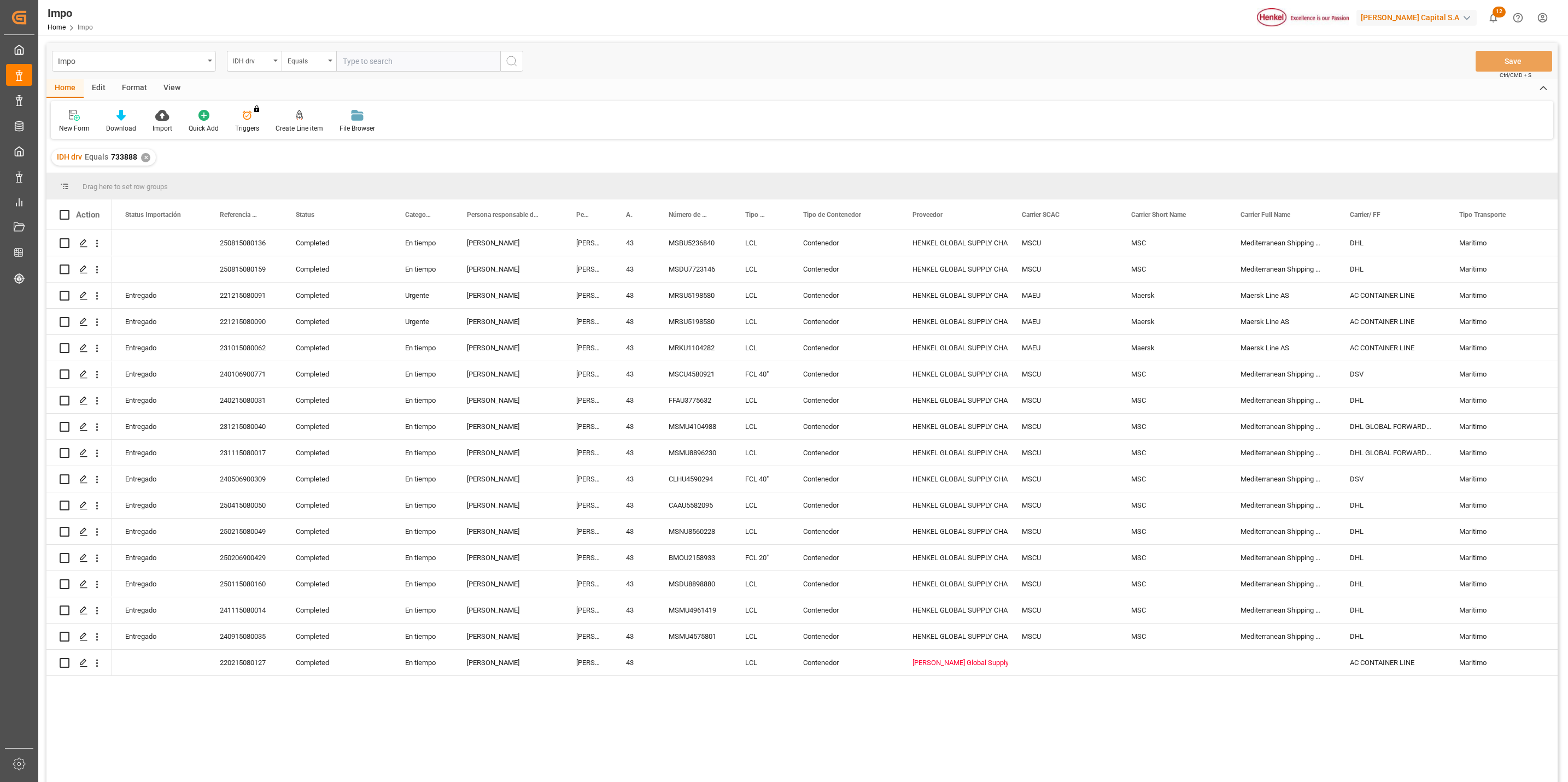
click at [162, 90] on div "View" at bounding box center [172, 88] width 33 height 18
click at [119, 120] on icon at bounding box center [124, 115] width 11 height 11
click at [138, 176] on div "Seguimiento Operativo" at bounding box center [154, 177] width 96 height 11
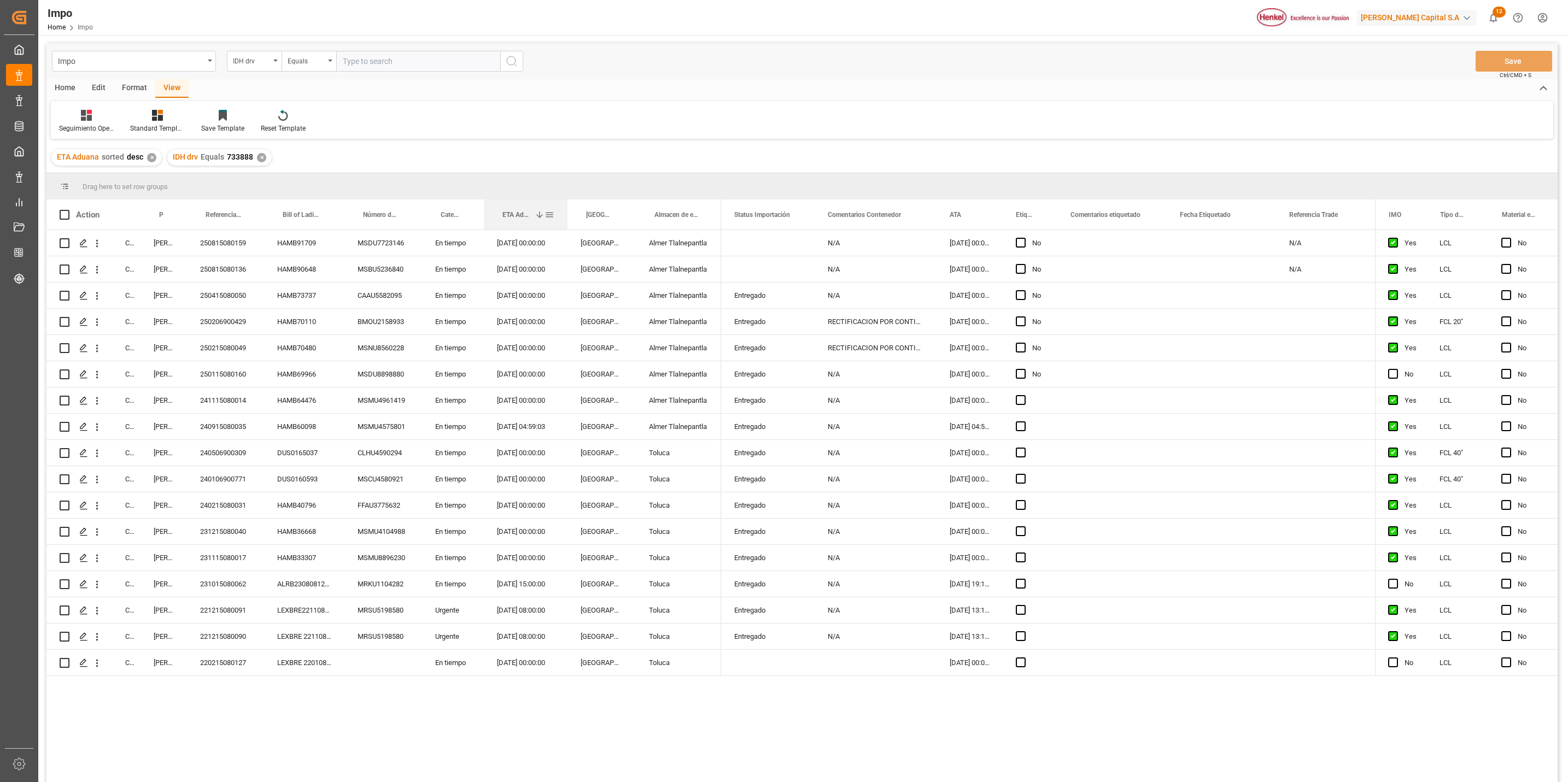
click at [567, 200] on div at bounding box center [568, 215] width 5 height 30
click at [98, 239] on icon "open menu" at bounding box center [97, 243] width 11 height 11
click at [120, 259] on div "Open in new tab" at bounding box center [159, 266] width 135 height 23
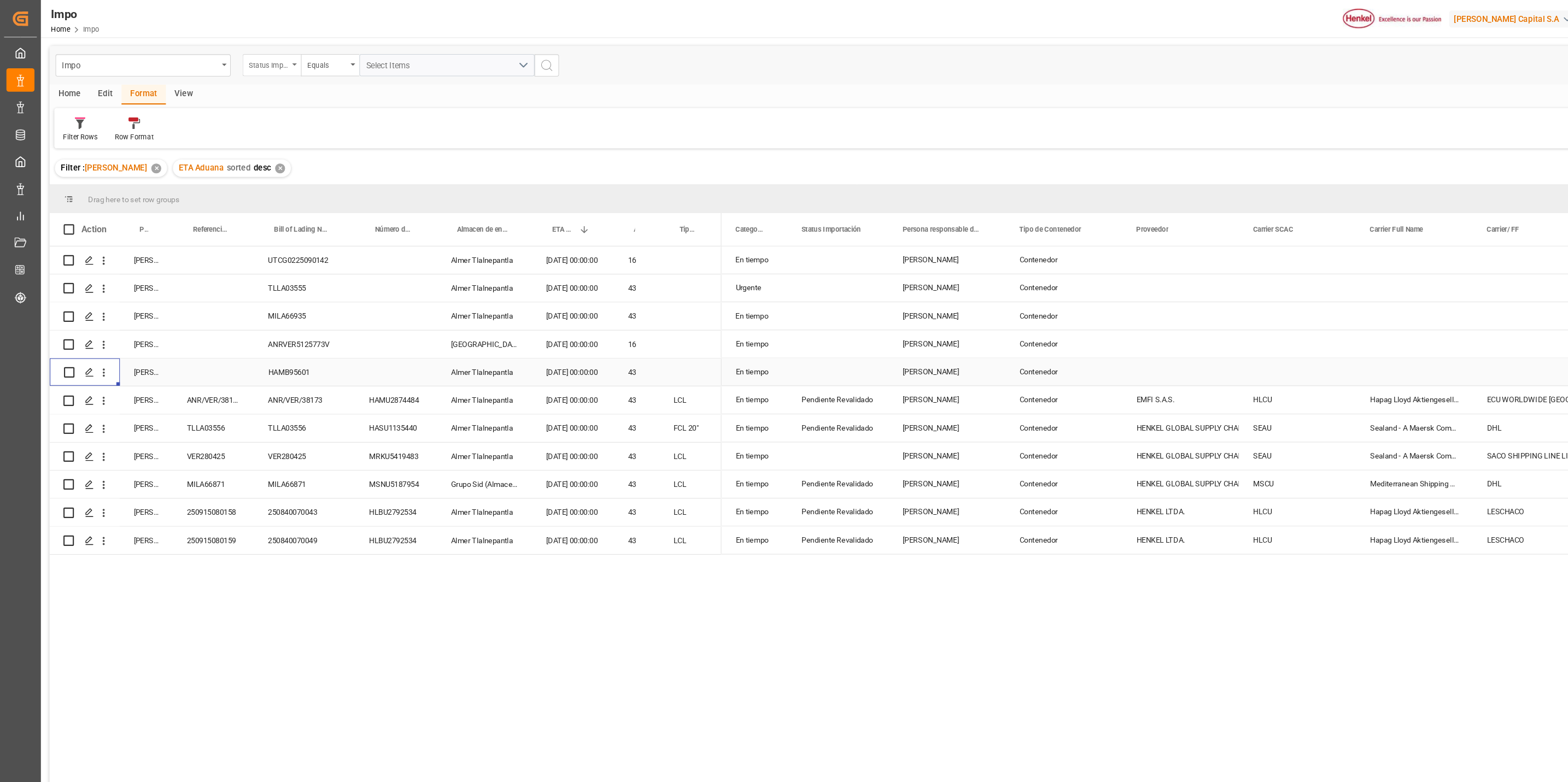
click at [268, 57] on div "Status Importación" at bounding box center [252, 60] width 37 height 13
click at [529, 74] on div "Impo Status Importación Status Importación Referencia Leschaco Status Categoría…" at bounding box center [802, 61] width 1511 height 36
drag, startPoint x: 993, startPoint y: 578, endPoint x: 998, endPoint y: 571, distance: 8.6
click at [994, 578] on div "Maritimo Ana Alvarado Contenedor En tiempo Maritimo Julia Lopez Contenedor Urge…" at bounding box center [1117, 509] width 883 height 558
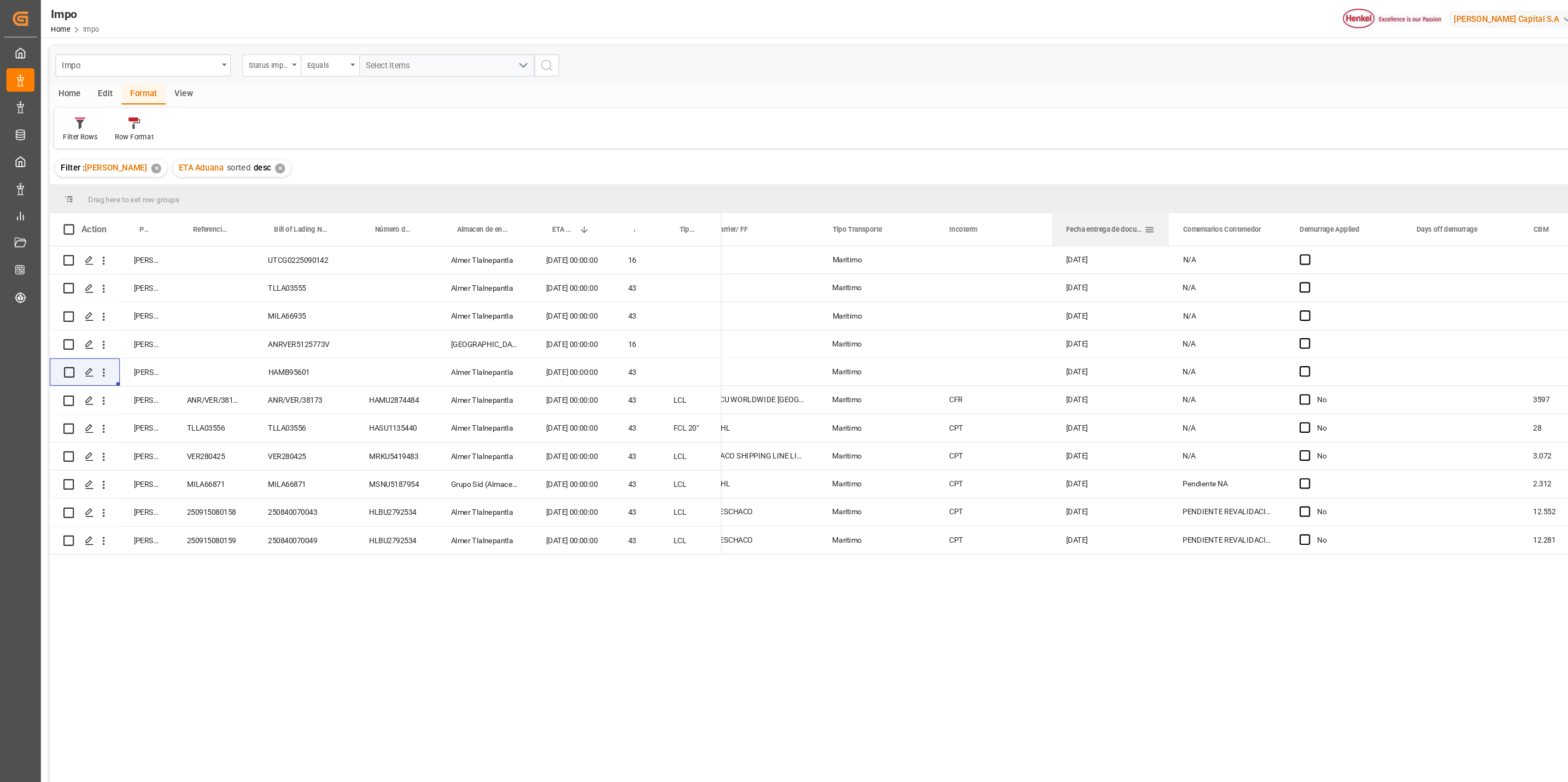
click at [1094, 216] on div at bounding box center [1094, 215] width 5 height 30
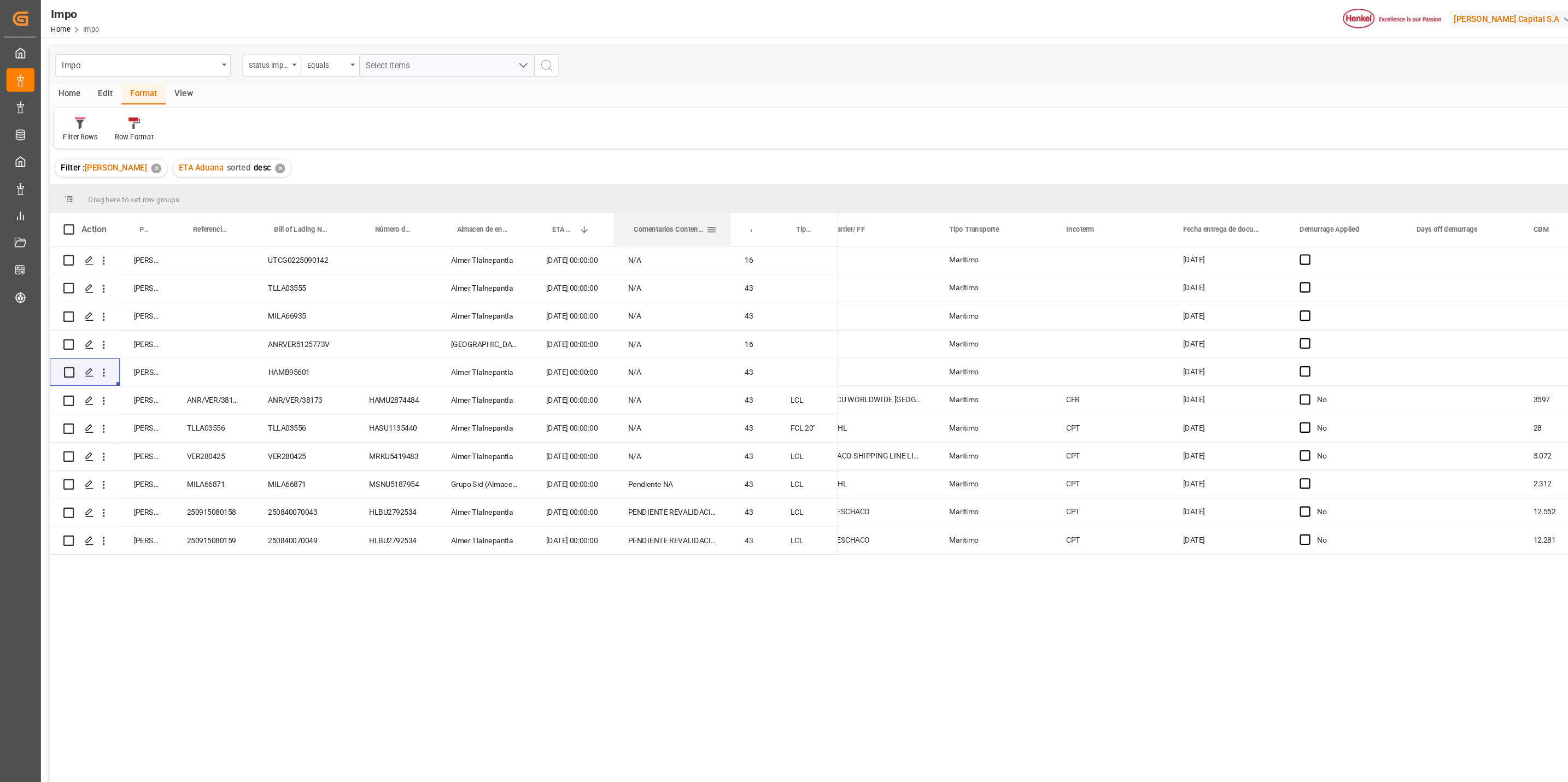
drag, startPoint x: 1126, startPoint y: 211, endPoint x: 611, endPoint y: 217, distance: 515.0
click at [613, 298] on div "N/A" at bounding box center [629, 296] width 110 height 26
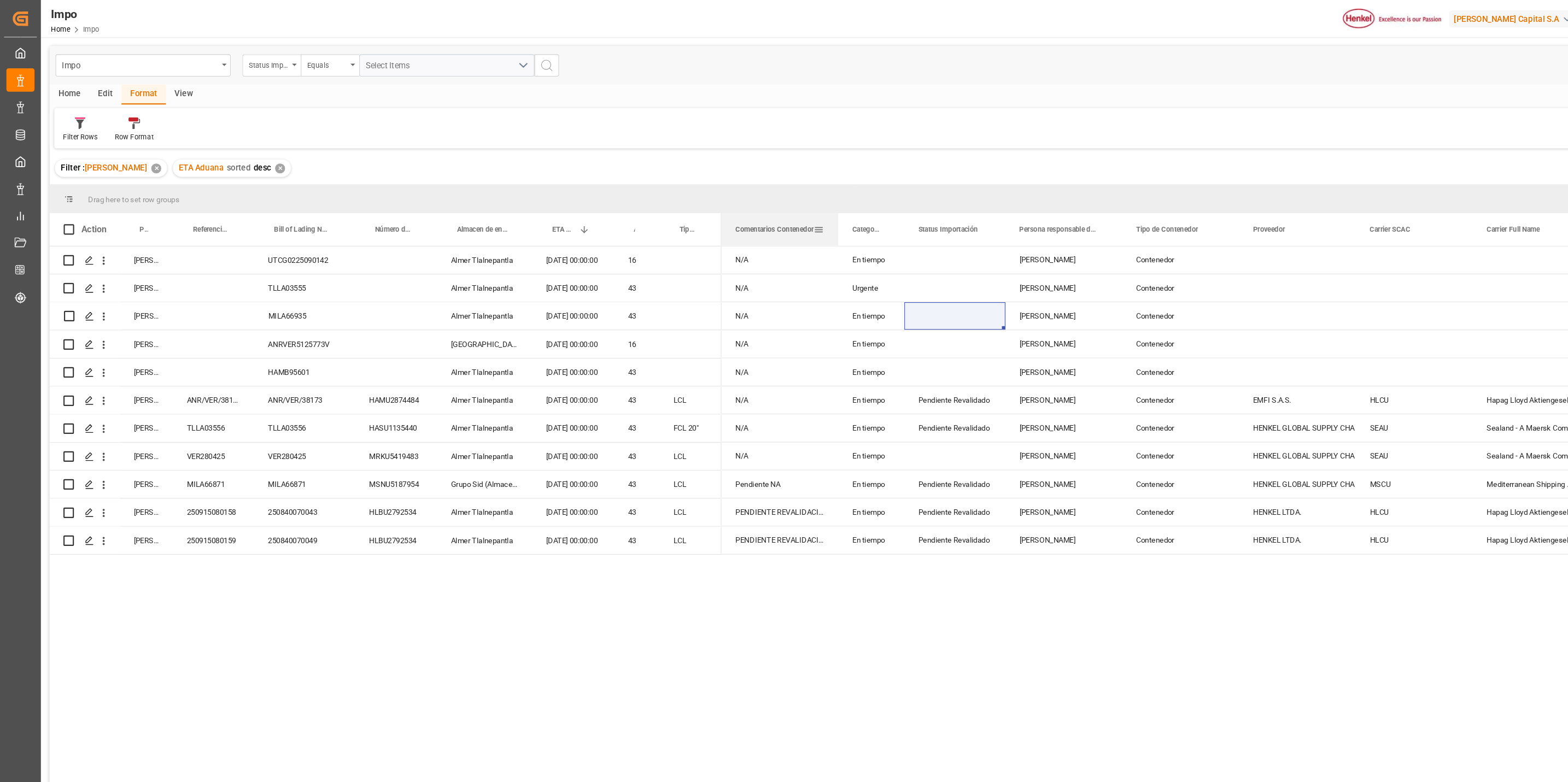
drag, startPoint x: 627, startPoint y: 213, endPoint x: 720, endPoint y: 225, distance: 93.8
drag, startPoint x: 160, startPoint y: 85, endPoint x: 568, endPoint y: 138, distance: 411.4
click at [568, 138] on div "Filter Rows Row Format" at bounding box center [802, 120] width 1503 height 38
click at [177, 87] on div "View" at bounding box center [172, 88] width 33 height 18
click at [232, 127] on div "Save Template" at bounding box center [222, 128] width 43 height 10
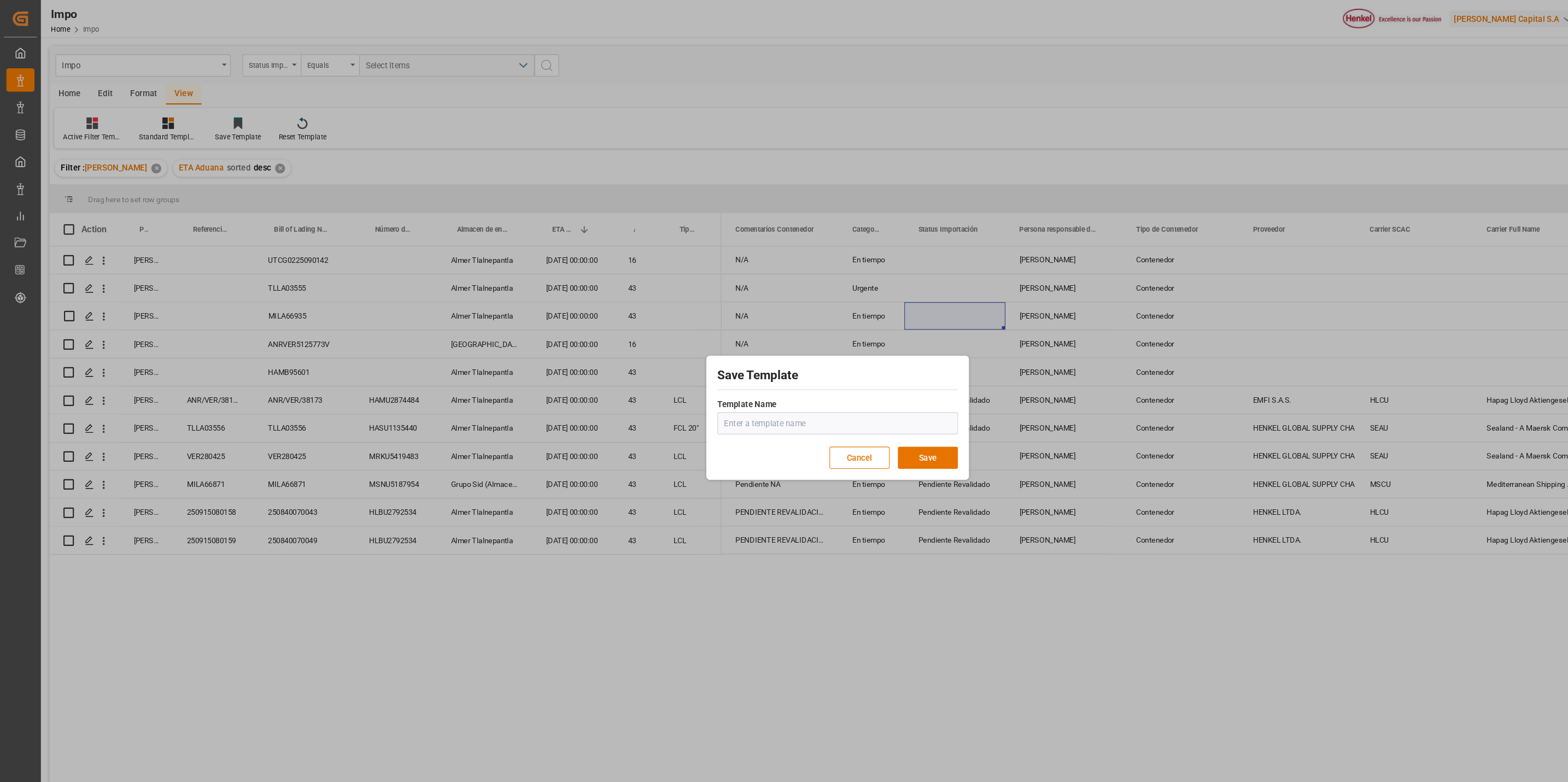
click at [833, 400] on input "text" at bounding box center [784, 396] width 225 height 21
type input "Comentarios contenedor 1"
click at [872, 435] on button "Save" at bounding box center [868, 428] width 56 height 21
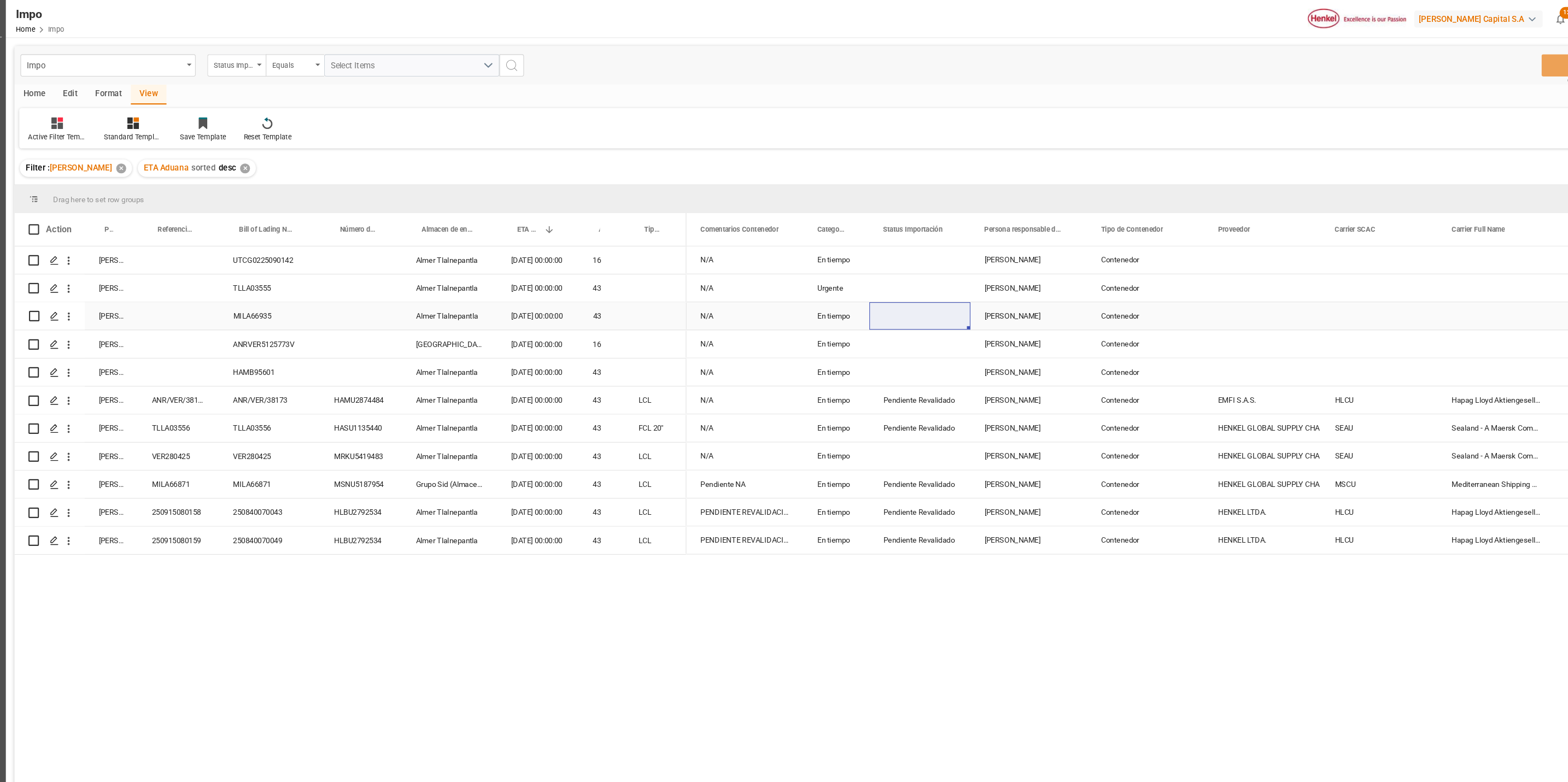
click at [1163, 298] on div "Press SPACE to select this row." at bounding box center [1214, 296] width 110 height 26
click at [904, 300] on div "Press SPACE to select this row." at bounding box center [894, 296] width 95 height 26
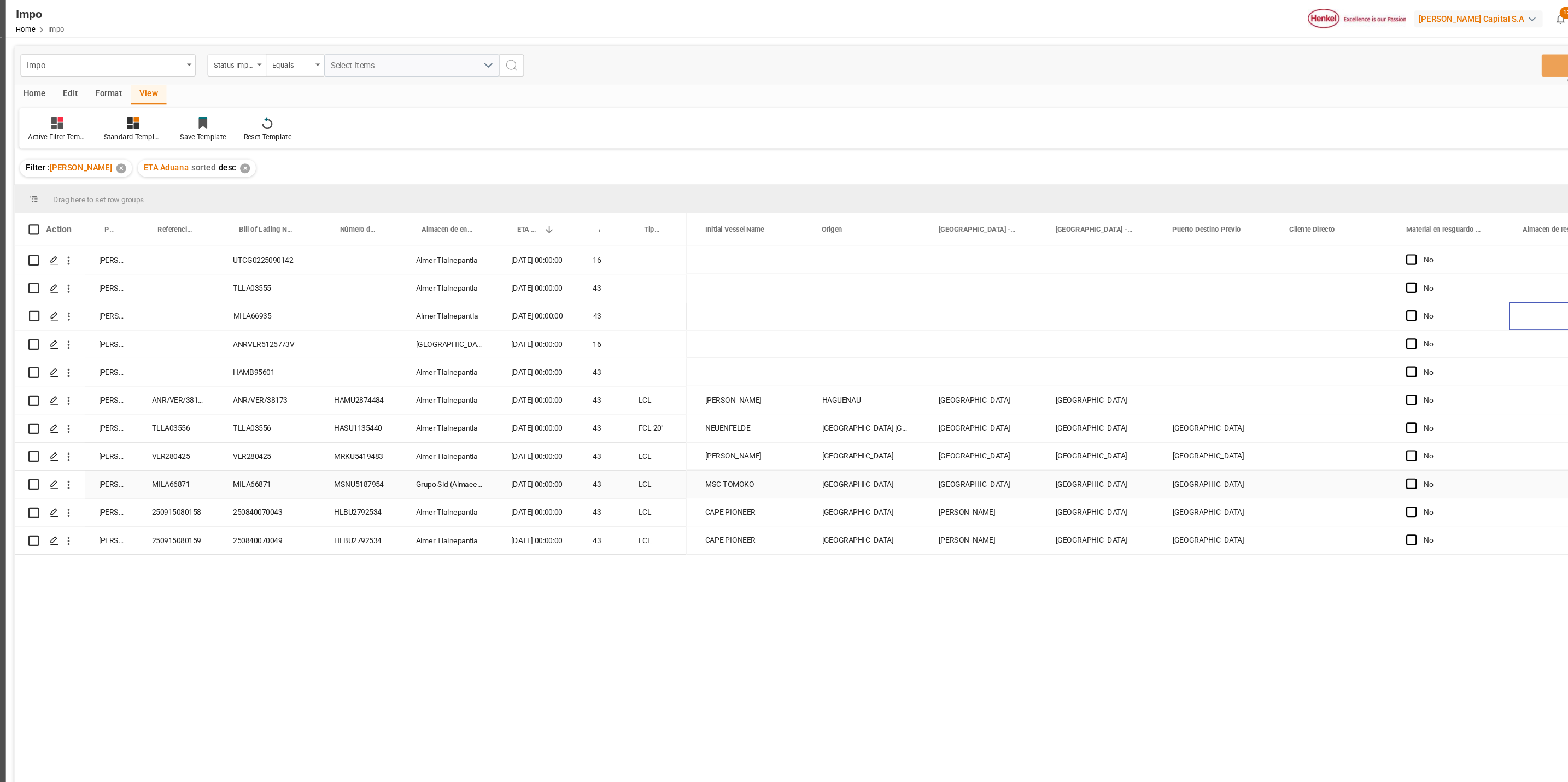
scroll to position [0, 2120]
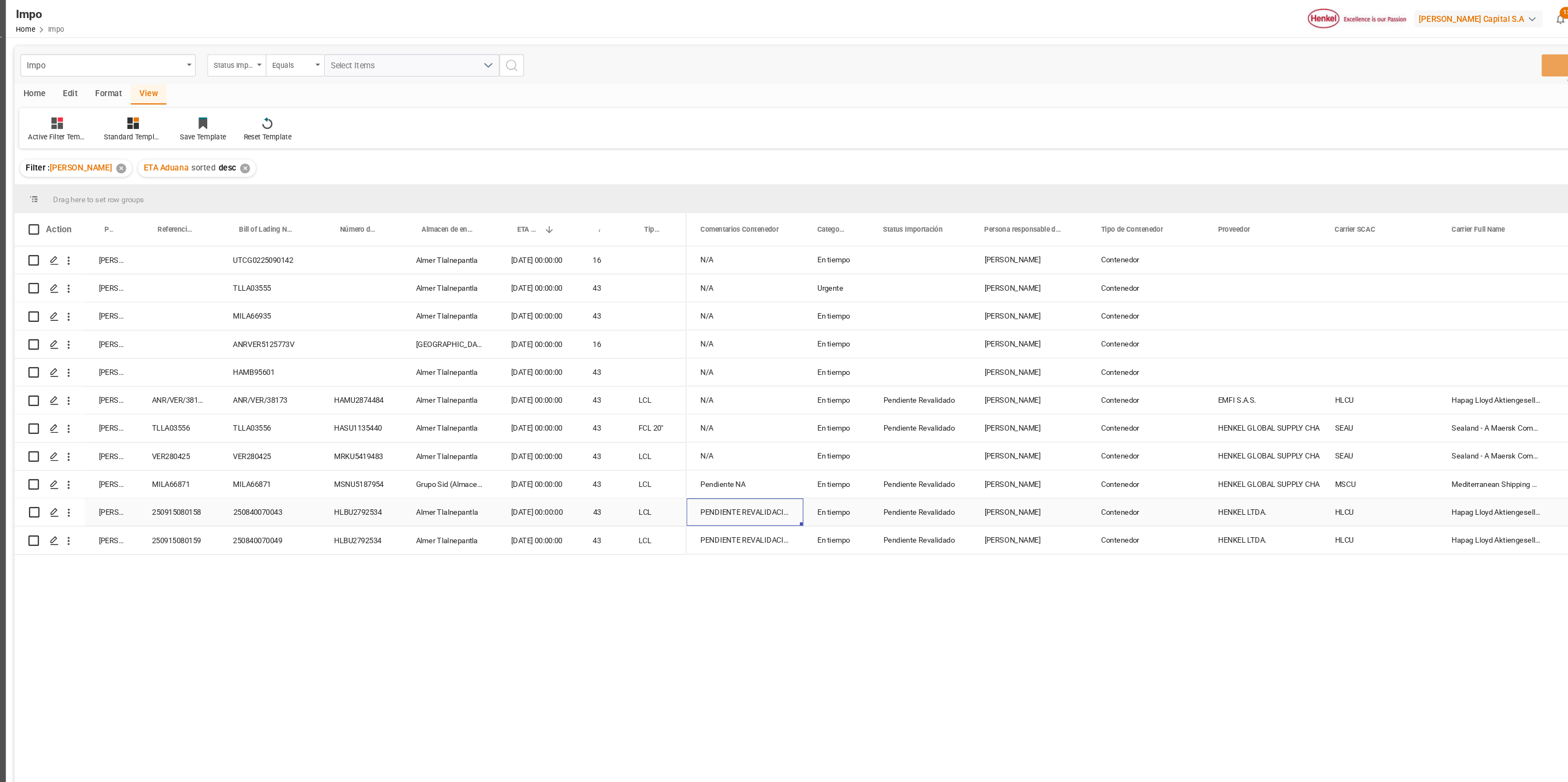
click at [706, 475] on div "PENDIENTE REVALIDACION" at bounding box center [730, 480] width 110 height 26
click at [289, 473] on div "250840070043" at bounding box center [285, 480] width 95 height 26
click at [203, 468] on div "250915080158" at bounding box center [200, 480] width 76 height 26
click at [210, 499] on div "250915080159" at bounding box center [200, 506] width 76 height 26
click at [889, 481] on div "Pendiente Revalidado" at bounding box center [894, 479] width 68 height 25
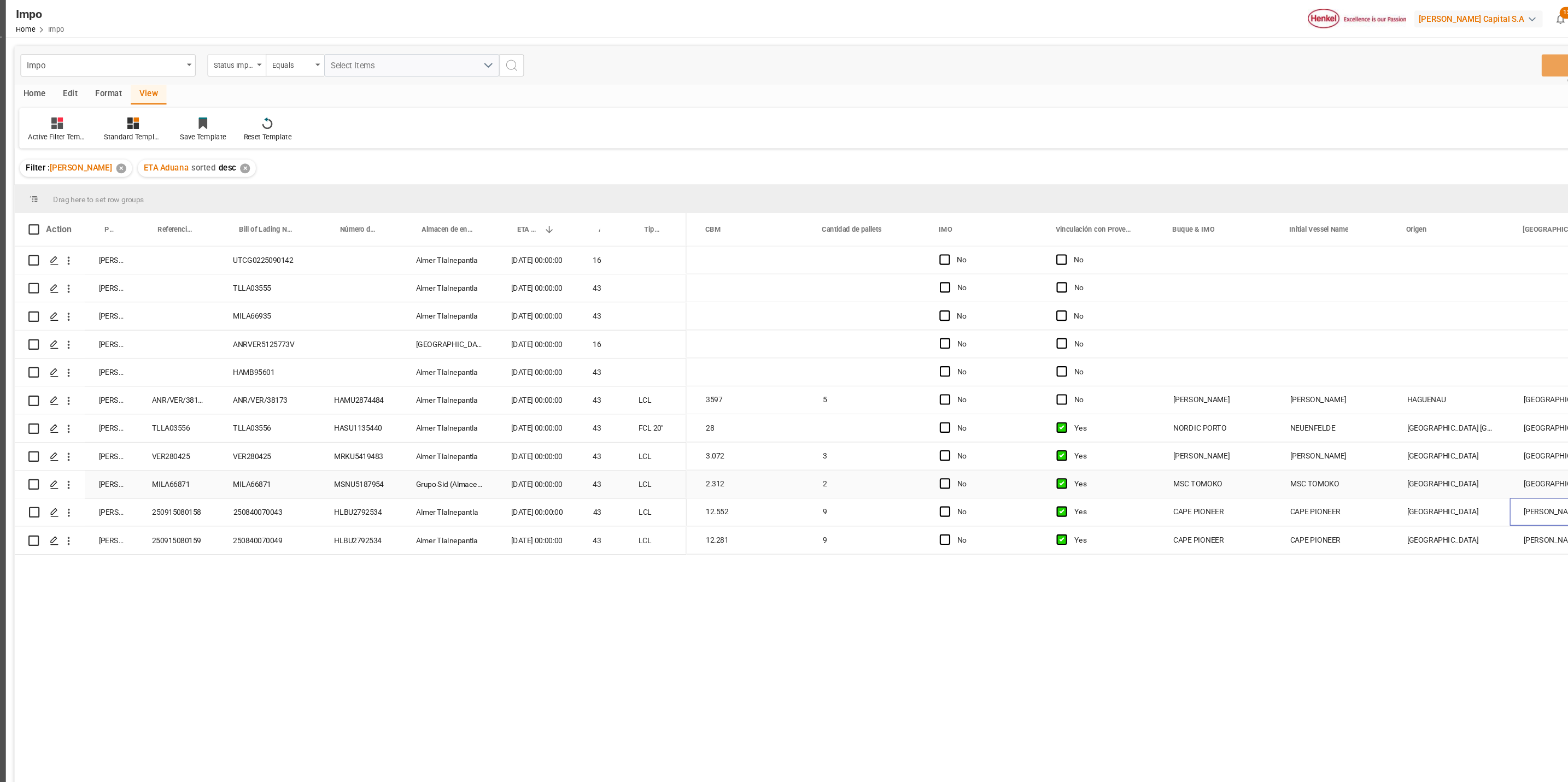
scroll to position [0, 1574]
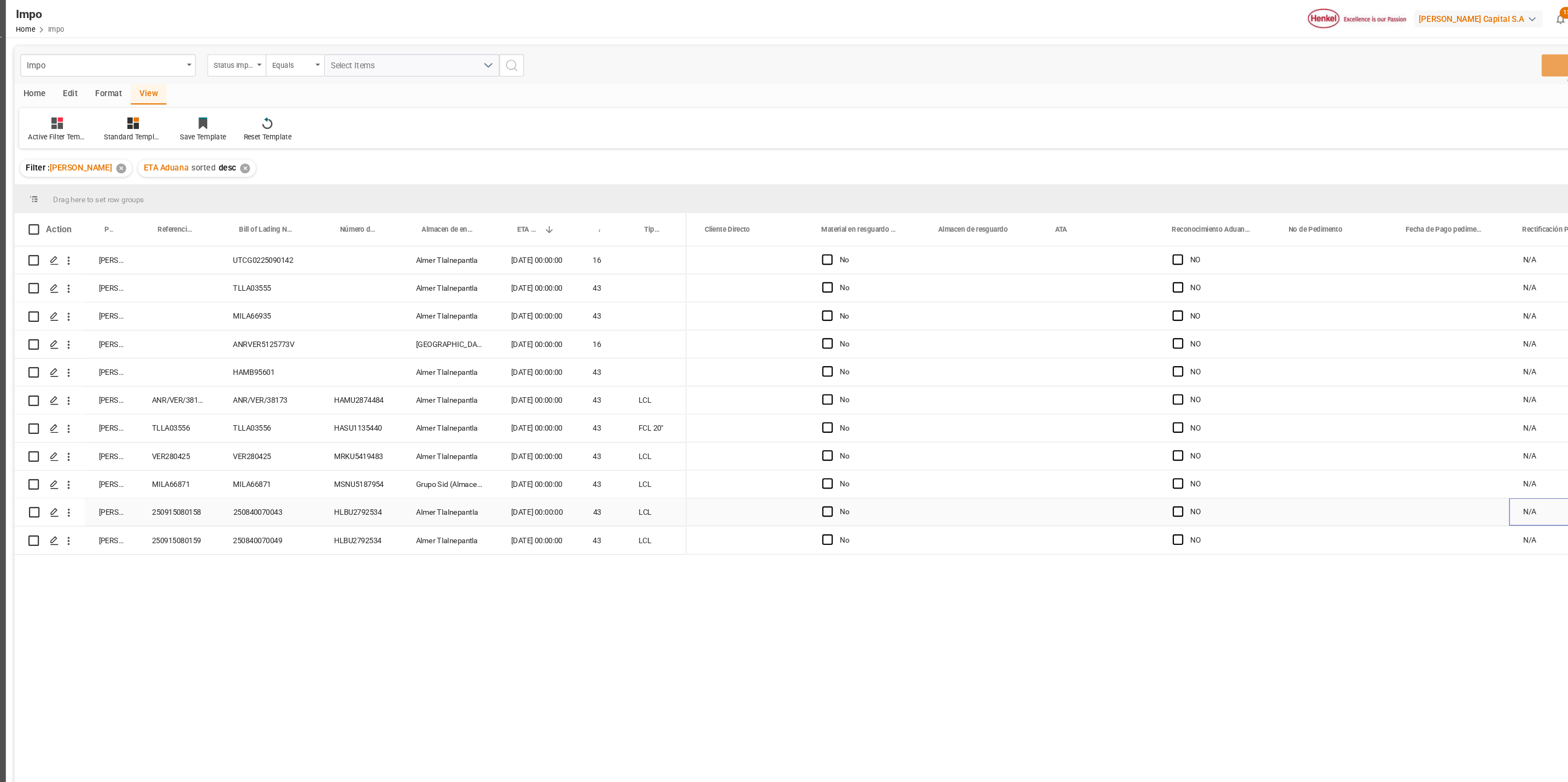
click at [1249, 478] on div "Press SPACE to select this row." at bounding box center [1281, 480] width 110 height 26
click at [1251, 490] on input "Press SPACE to select this row." at bounding box center [1281, 485] width 92 height 21
click at [1248, 601] on div "No NO N/A No NO N/A No NO N/A No NO N/A No NO N/A Veracruz No NO N/A Veracruz V…" at bounding box center [1117, 509] width 883 height 558
click at [1214, 505] on div "NO" at bounding box center [1171, 506] width 110 height 26
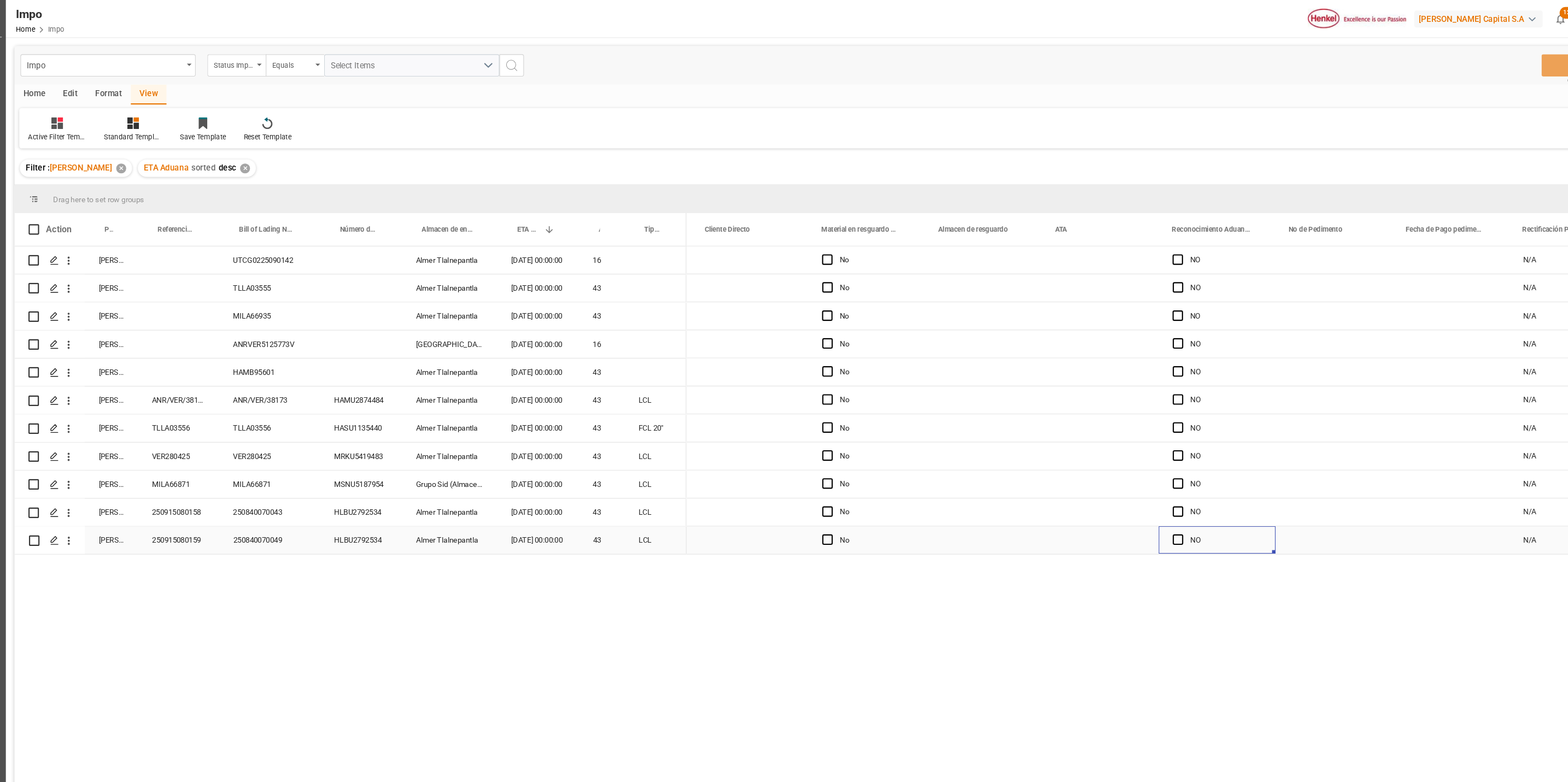
click at [1247, 506] on div "Press SPACE to select this row." at bounding box center [1281, 506] width 110 height 26
click at [1267, 478] on div "Press SPACE to select this row." at bounding box center [1281, 480] width 110 height 26
click at [1267, 445] on div "Press SPACE to select this row." at bounding box center [1281, 453] width 110 height 26
click at [1264, 445] on div "Press SPACE to select this row." at bounding box center [1281, 453] width 110 height 26
click at [1267, 476] on div "Press SPACE to select this row." at bounding box center [1281, 480] width 110 height 26
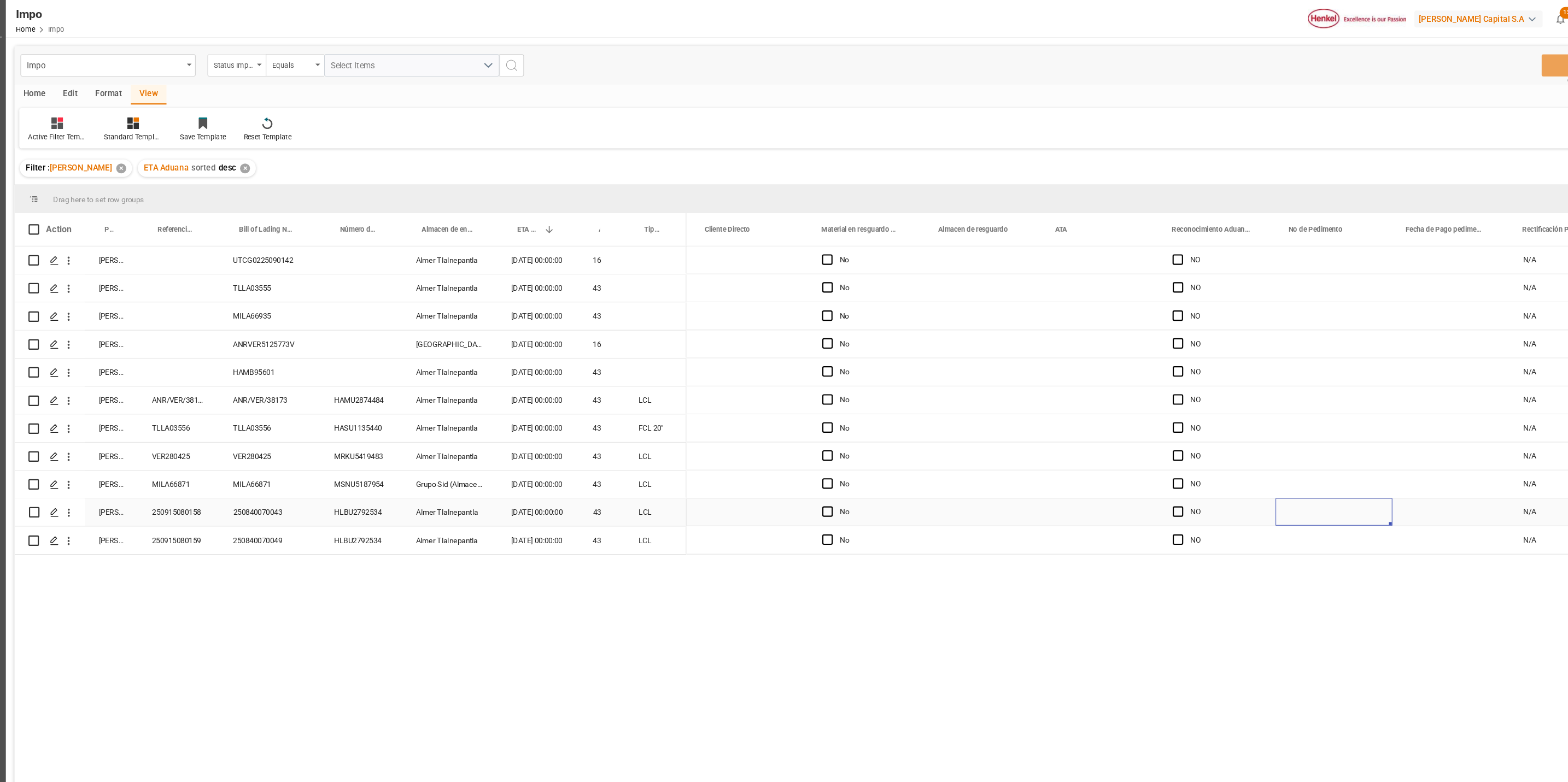
click at [1267, 477] on div "Press SPACE to select this row." at bounding box center [1281, 480] width 110 height 26
click at [1264, 480] on input "Press SPACE to select this row." at bounding box center [1281, 485] width 92 height 21
type input "12345"
click at [1272, 448] on div "Press SPACE to select this row." at bounding box center [1281, 453] width 110 height 26
drag, startPoint x: 1481, startPoint y: 57, endPoint x: 1494, endPoint y: 80, distance: 26.4
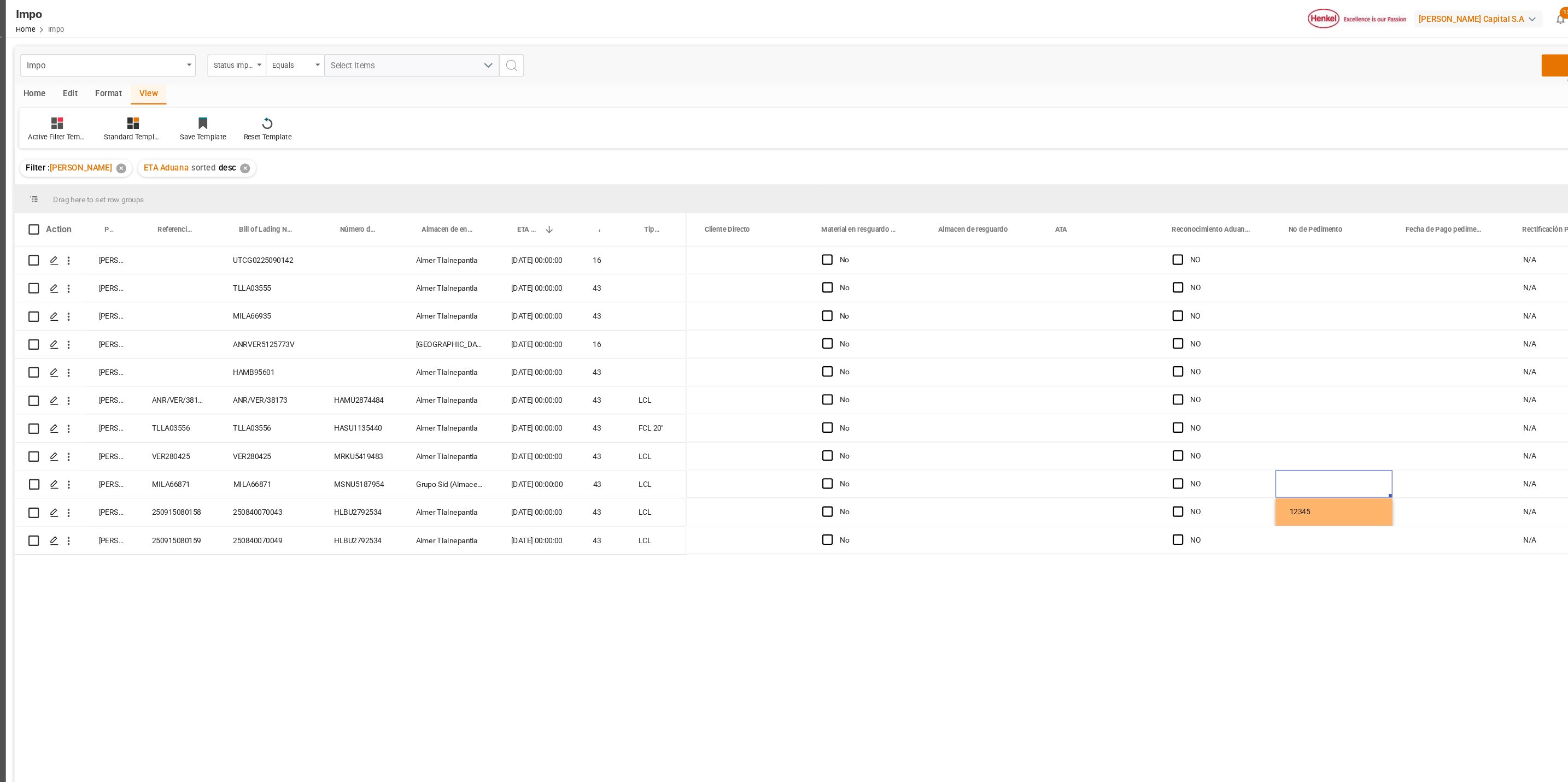
click at [1494, 80] on div "Impo Status Importación Equals Select Items Save Ctrl/CMD + S Home Edit Format …" at bounding box center [802, 427] width 1511 height 768
click at [1485, 58] on button "Save" at bounding box center [1514, 61] width 76 height 21
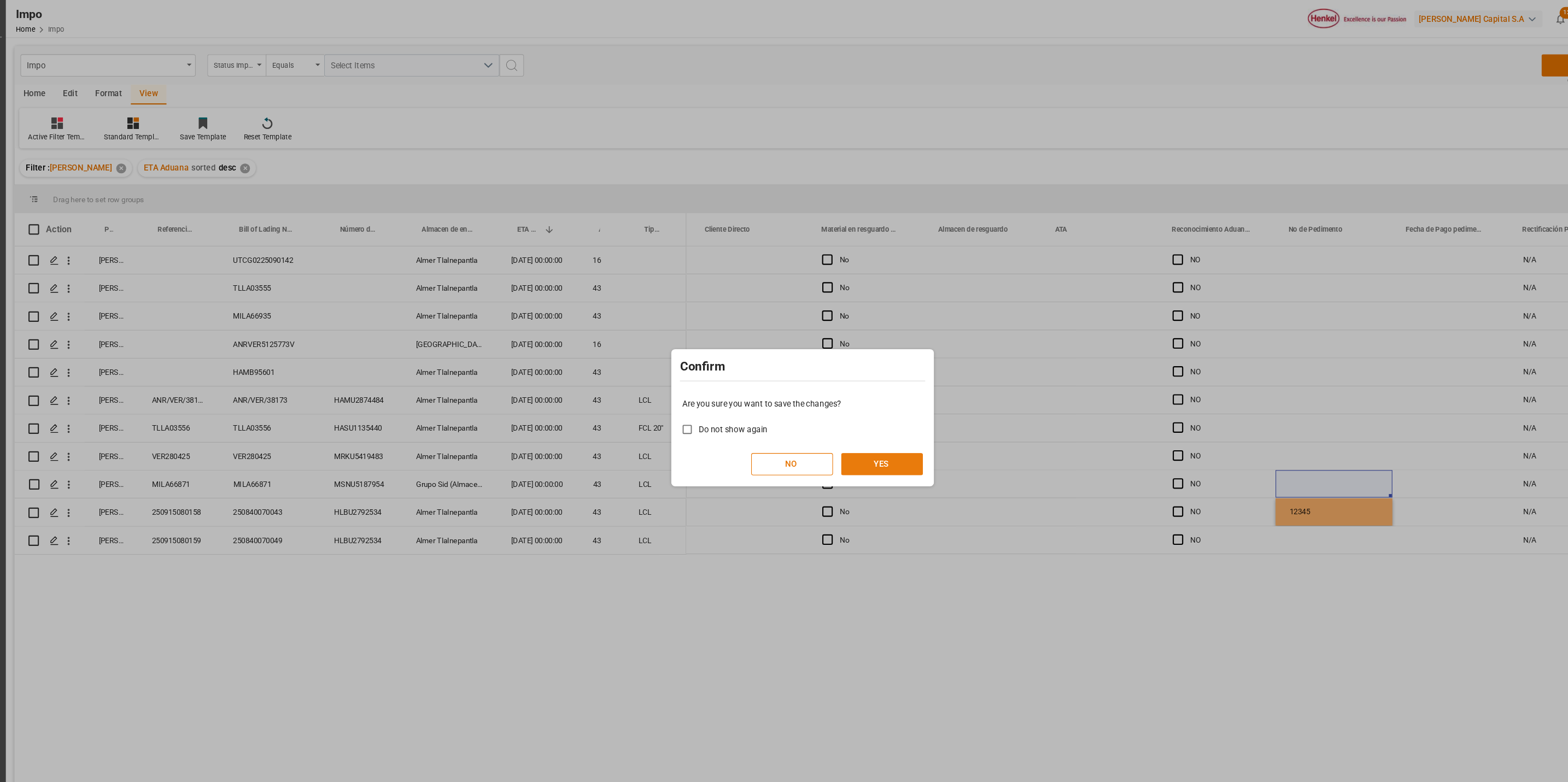
click at [852, 441] on button "YES" at bounding box center [858, 434] width 76 height 21
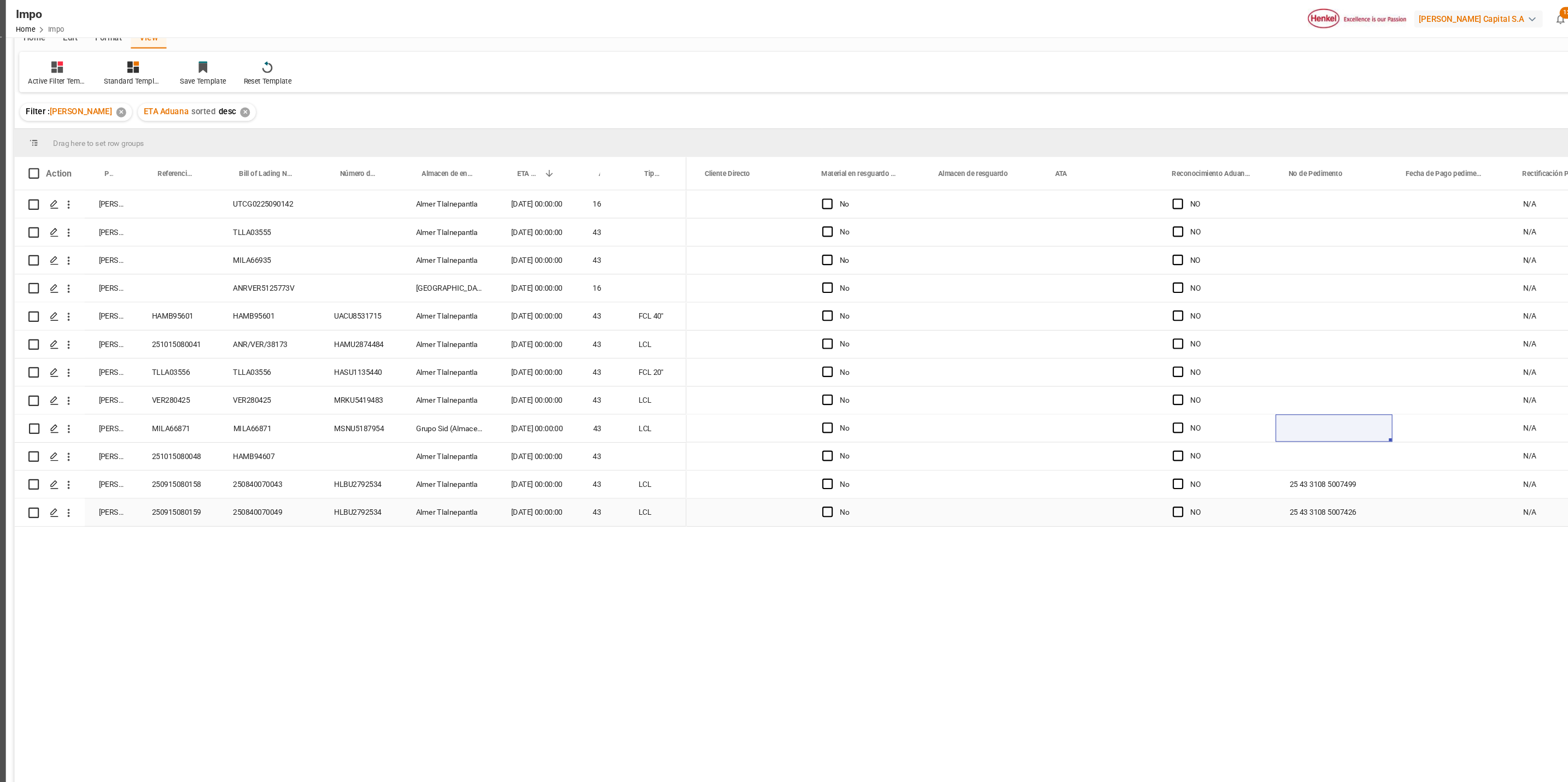
scroll to position [77, 0]
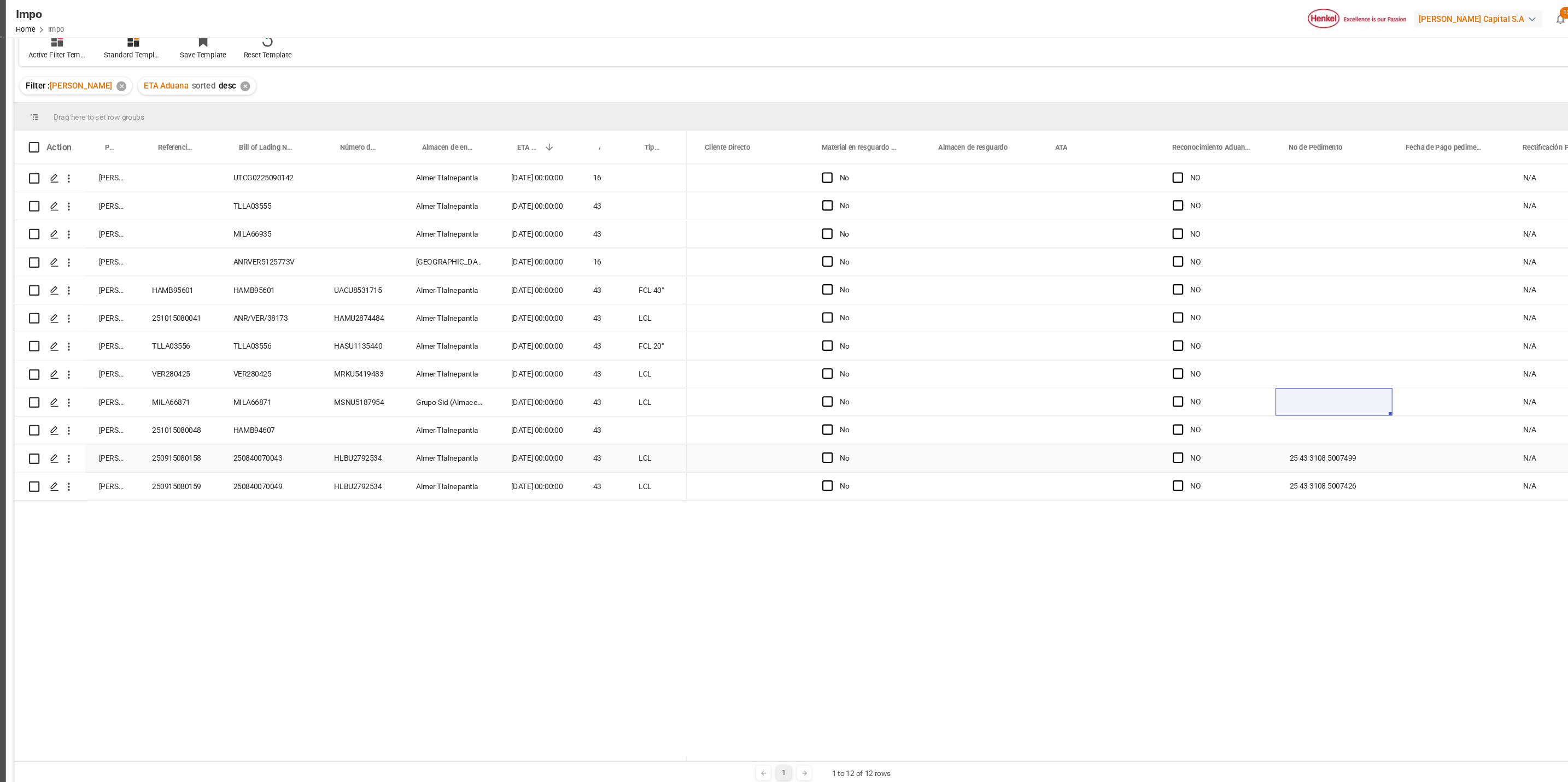
click at [1290, 428] on div "25 43 3108 5007499" at bounding box center [1281, 429] width 110 height 26
click at [1270, 431] on div "25 43 3108 5007499" at bounding box center [1281, 429] width 110 height 26
click at [1251, 399] on div "Press SPACE to select this row." at bounding box center [1281, 403] width 110 height 26
click at [1252, 399] on div "Press SPACE to select this row." at bounding box center [1281, 403] width 110 height 26
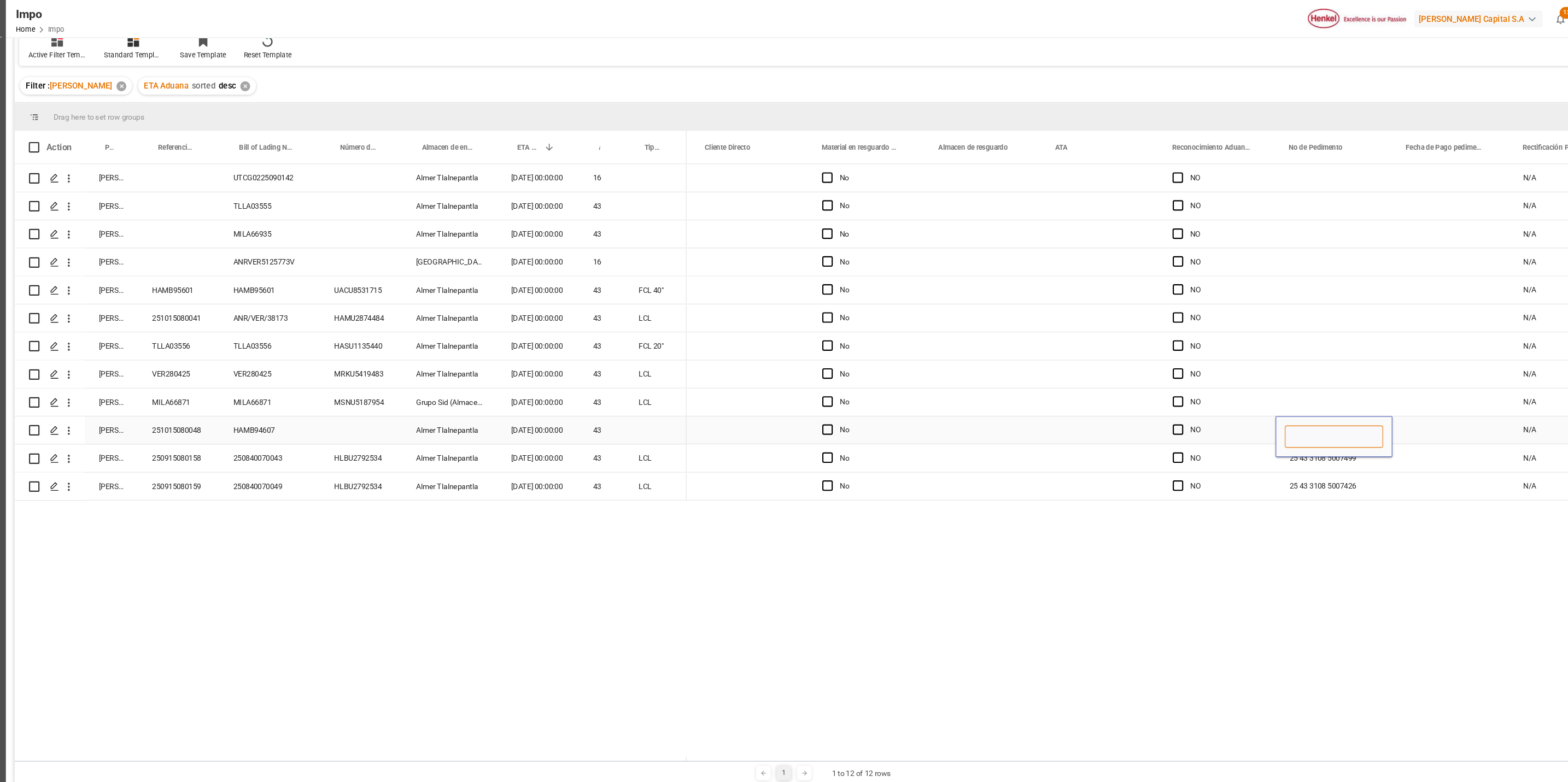
click at [1252, 399] on input "Press SPACE to select this row." at bounding box center [1281, 409] width 92 height 21
click at [1258, 409] on input "123" at bounding box center [1281, 409] width 92 height 21
type input "1234"
click at [1284, 371] on div "Press SPACE to select this row." at bounding box center [1281, 377] width 110 height 26
click at [974, 498] on div "No NO N/A No NO N/A No NO N/A No NO N/A Veracruz Veracruz No NO N/A Veracruz No…" at bounding box center [1117, 433] width 883 height 558
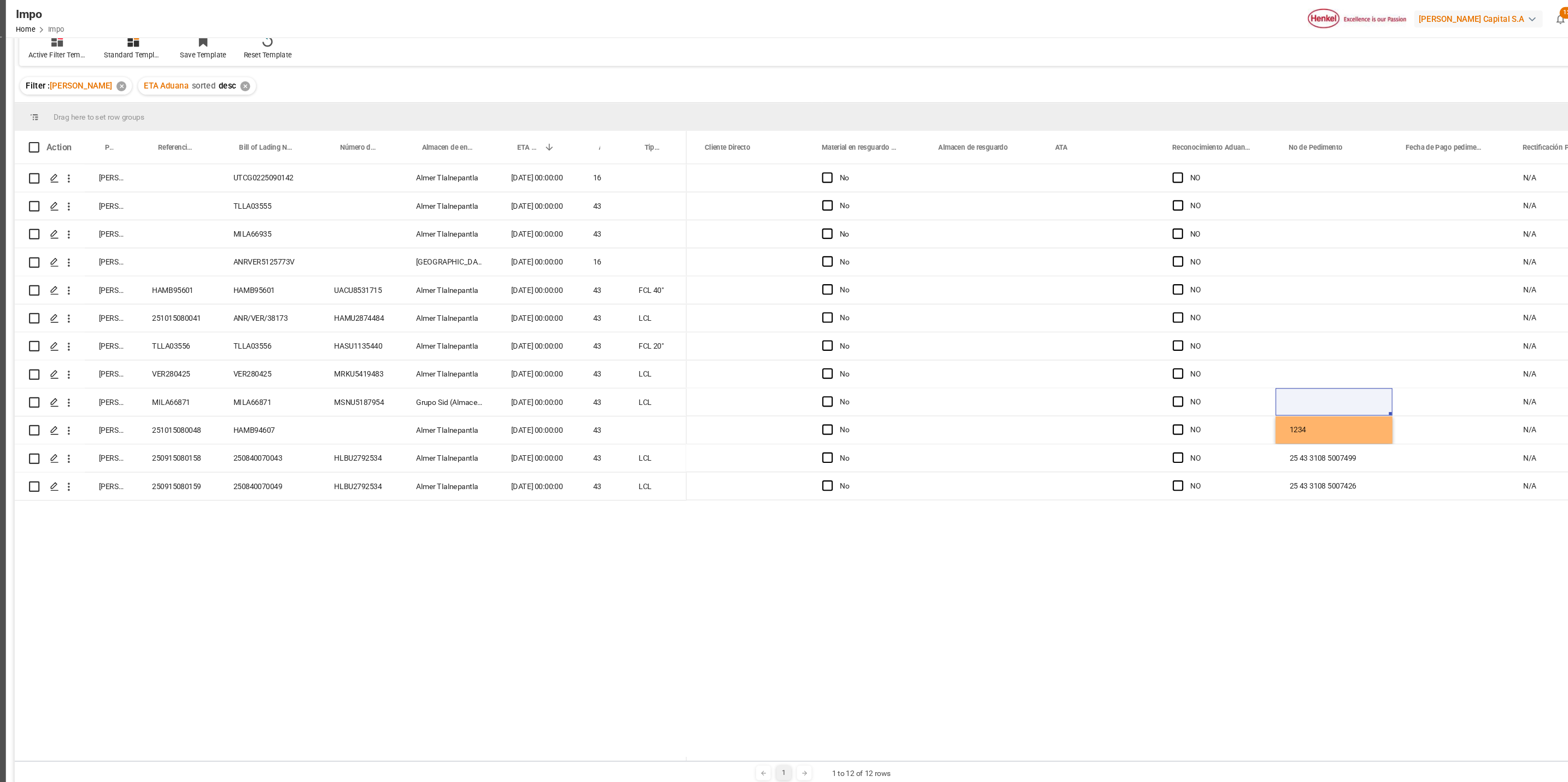
click at [1035, 464] on div "Press SPACE to select this row." at bounding box center [1062, 455] width 110 height 26
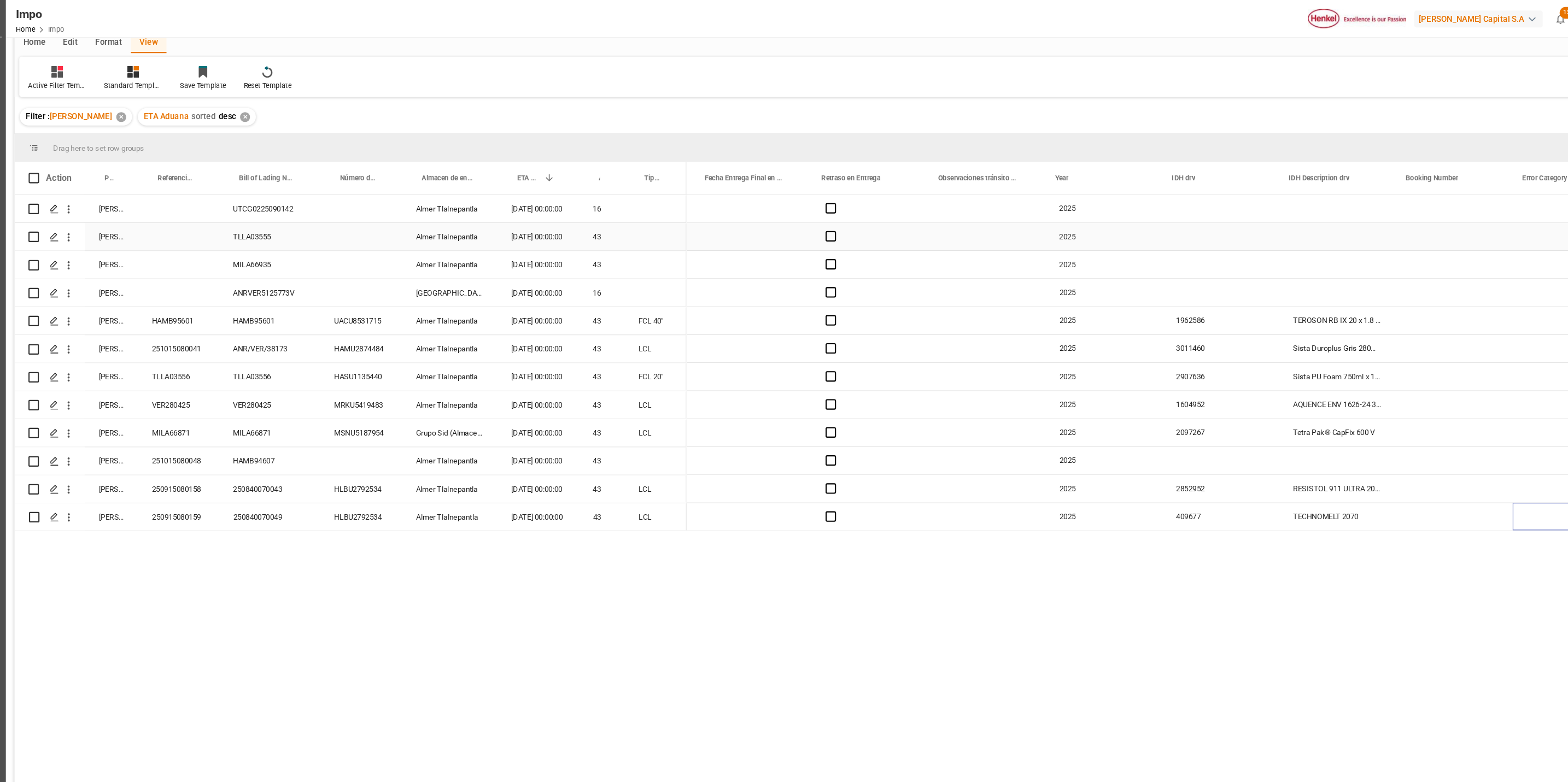
scroll to position [0, 0]
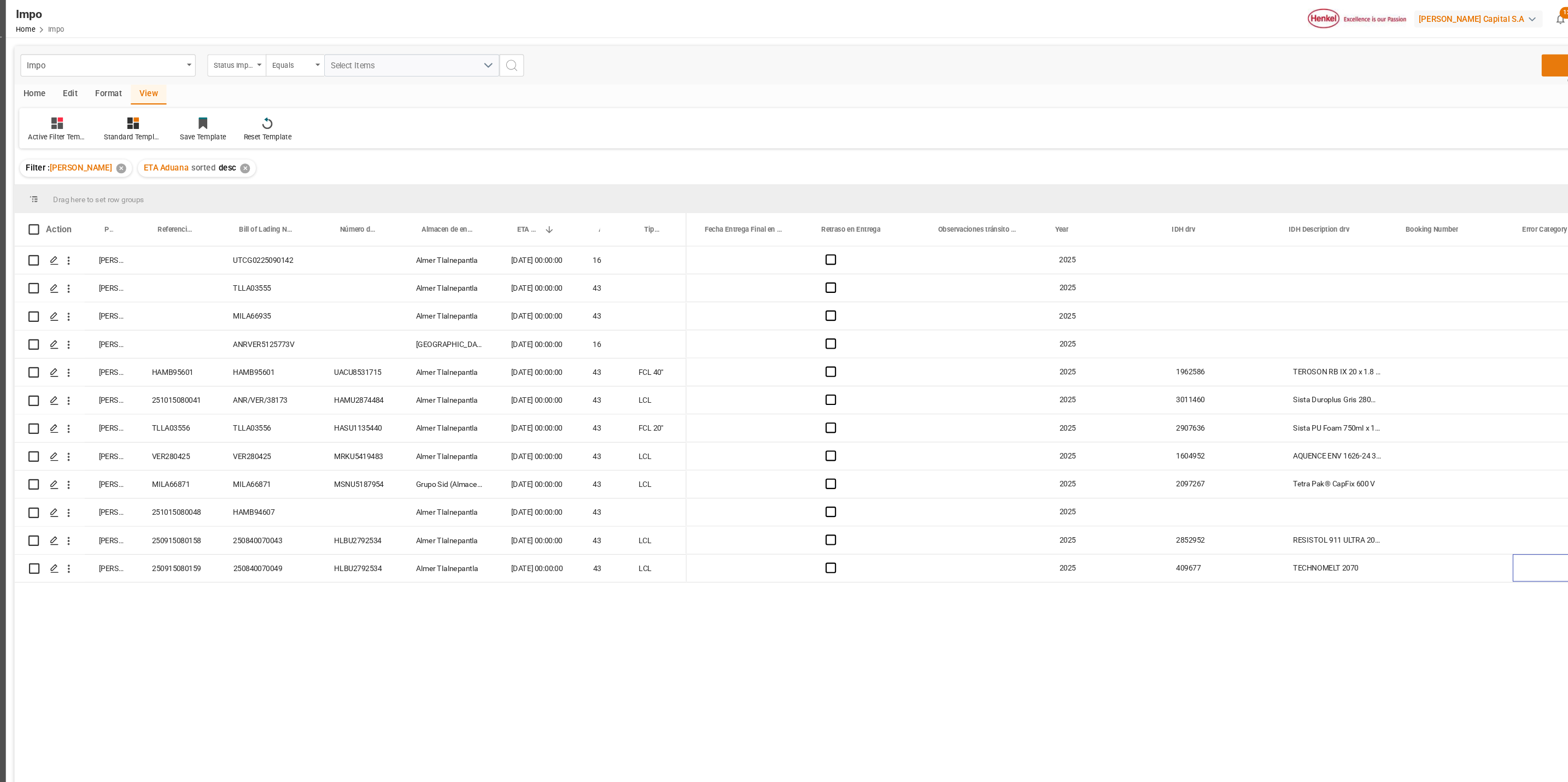
click at [1485, 67] on button "Save" at bounding box center [1514, 61] width 76 height 21
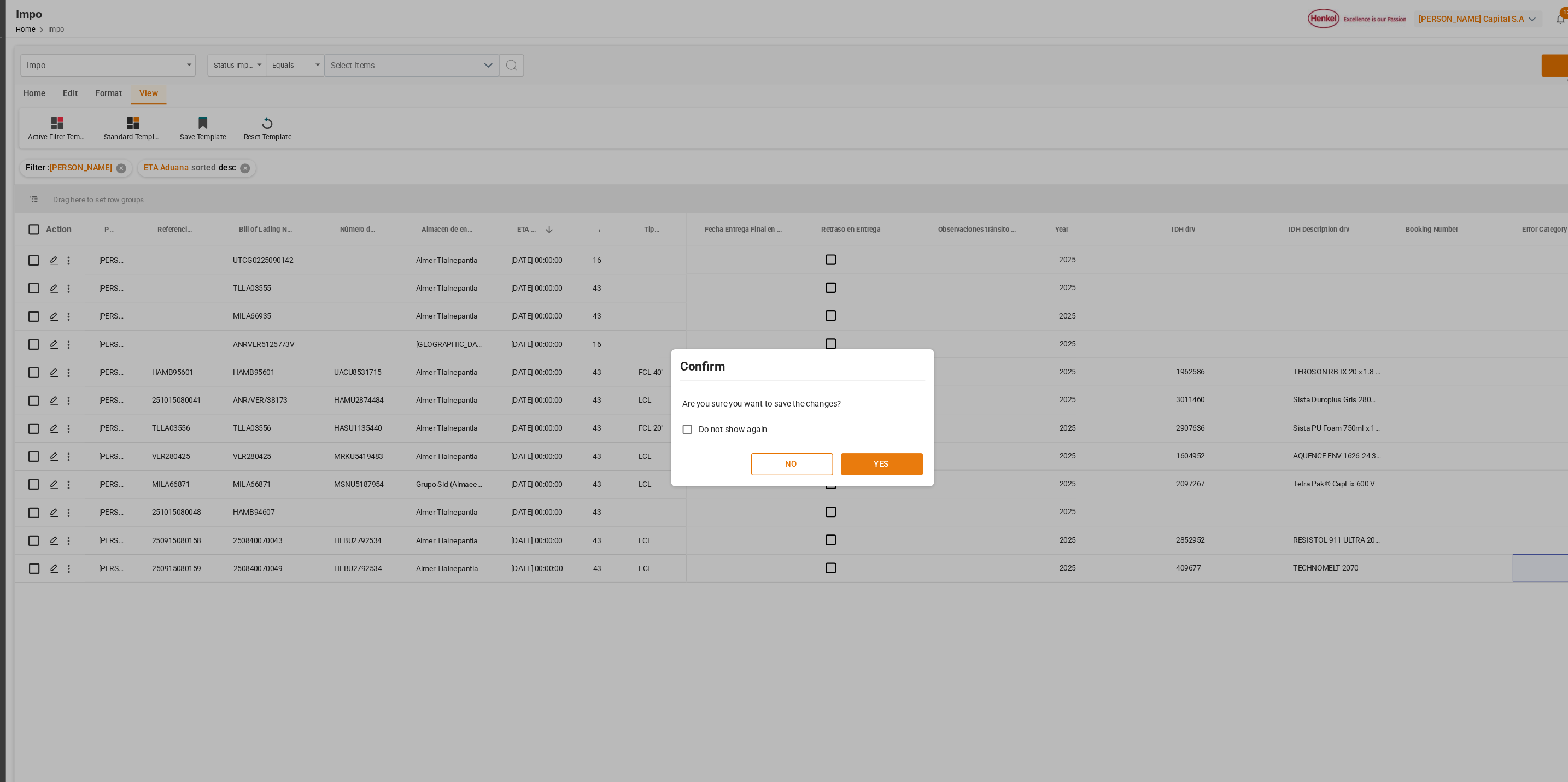
click at [852, 431] on button "YES" at bounding box center [858, 434] width 76 height 21
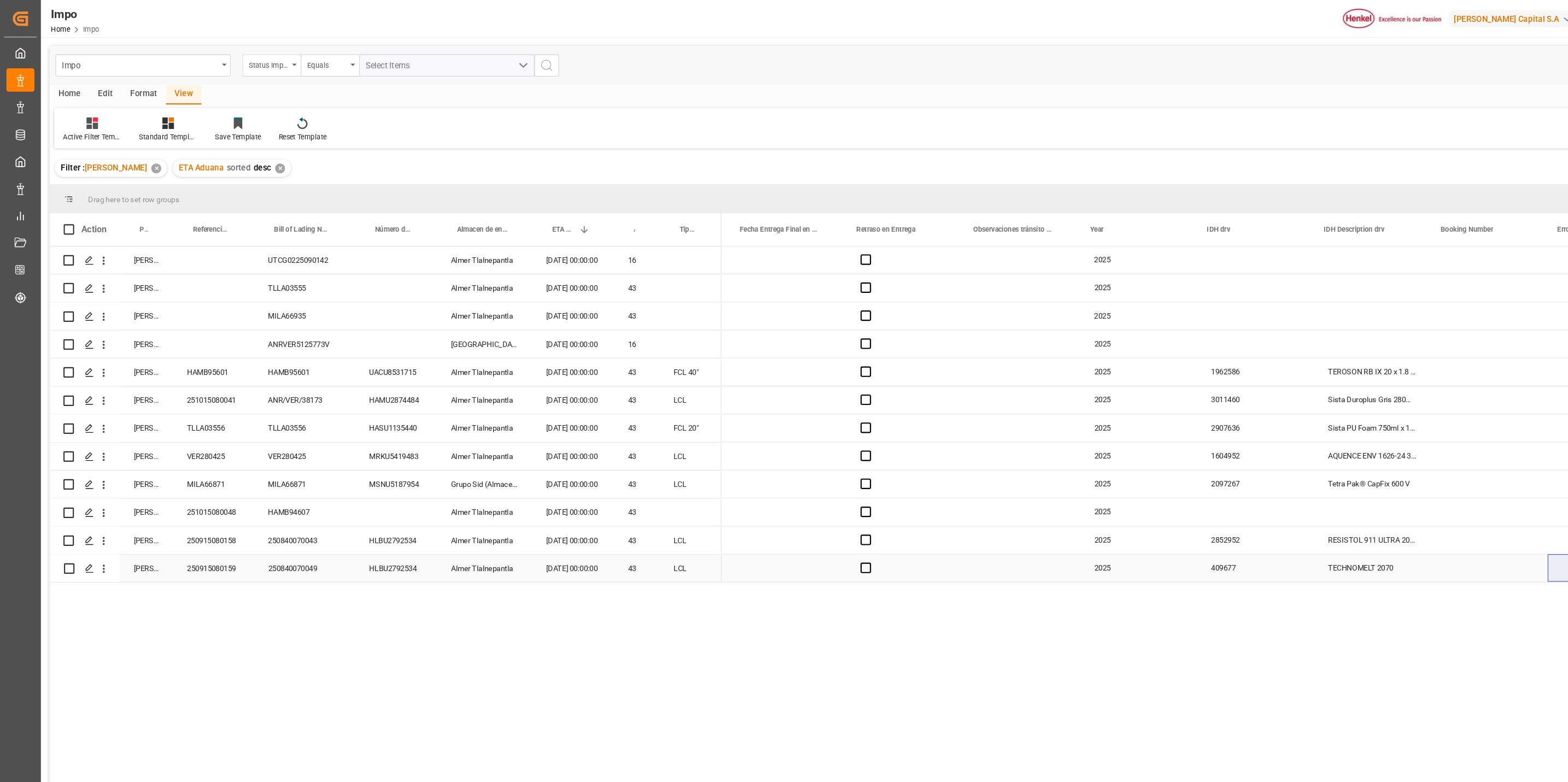
click at [888, 537] on div "Press SPACE to select this row." at bounding box center [847, 532] width 110 height 26
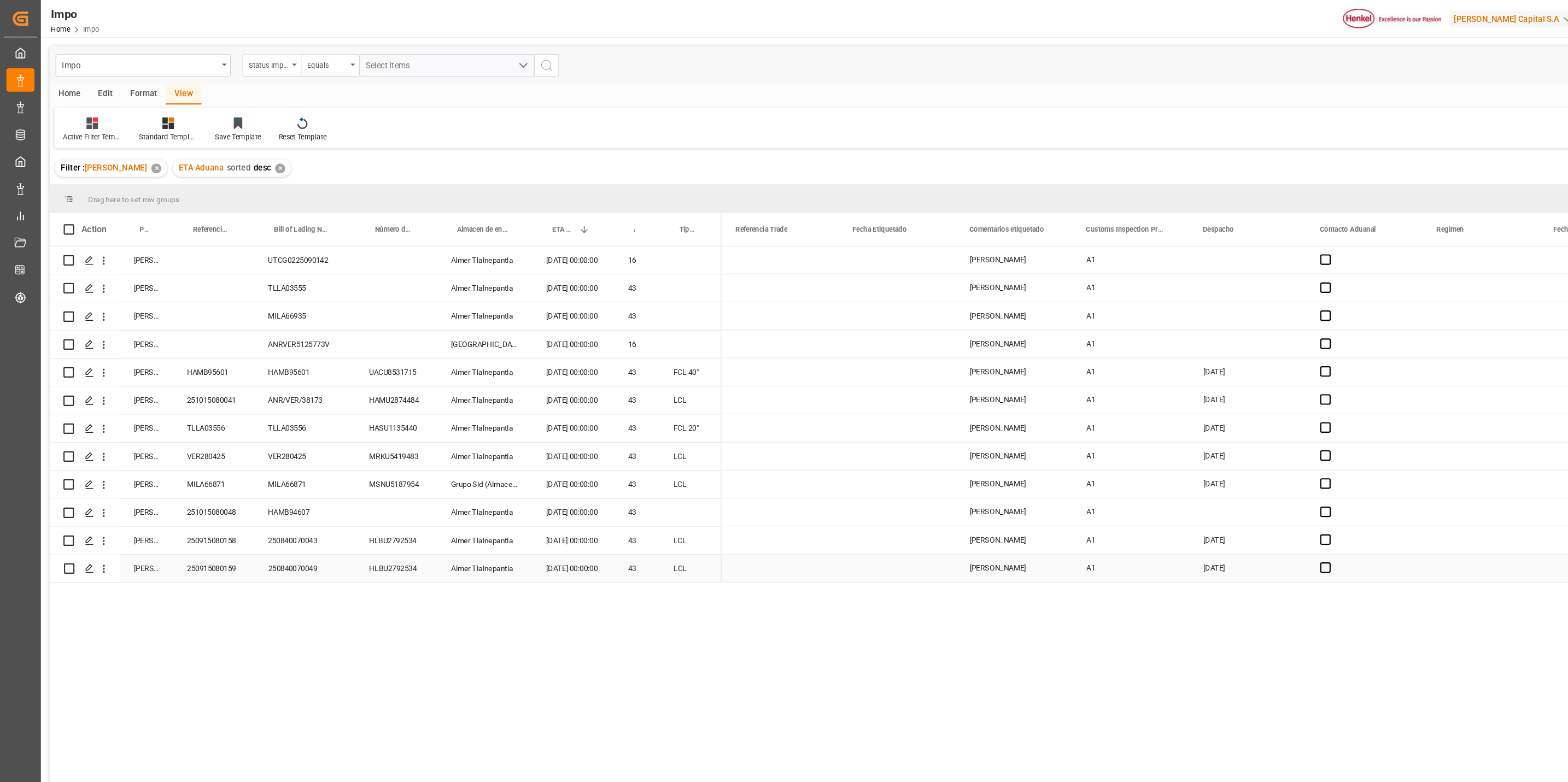
scroll to position [0, 3983]
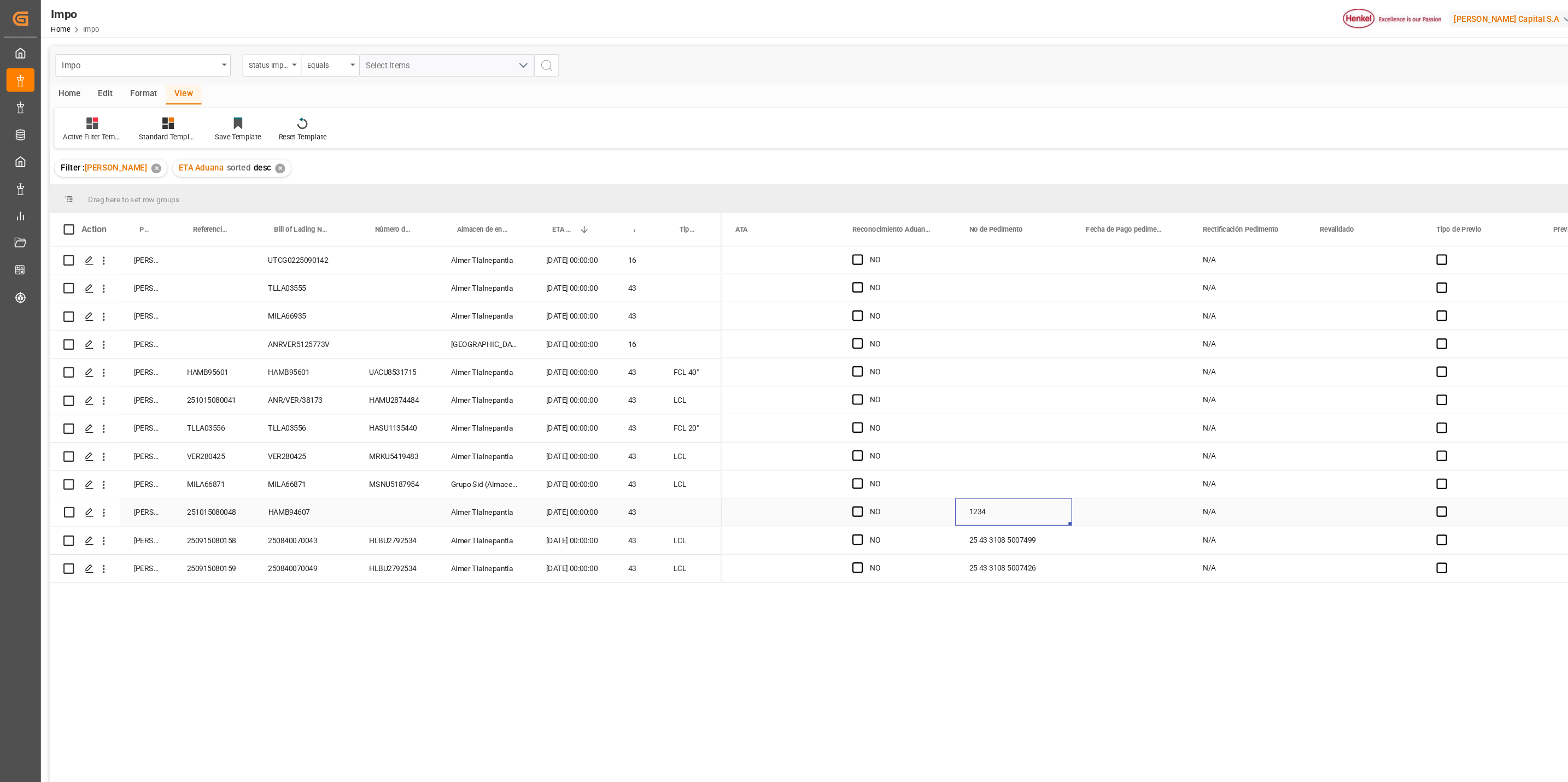
click at [917, 478] on div "1234" at bounding box center [948, 480] width 110 height 26
click at [920, 486] on input "1234" at bounding box center [949, 485] width 92 height 21
click at [977, 438] on div "N/A NO No N/A NO No N/A NO No N/A NO No N/A NO No N/A NO No N/A NO No N/A NO No…" at bounding box center [815, 388] width 6060 height 315
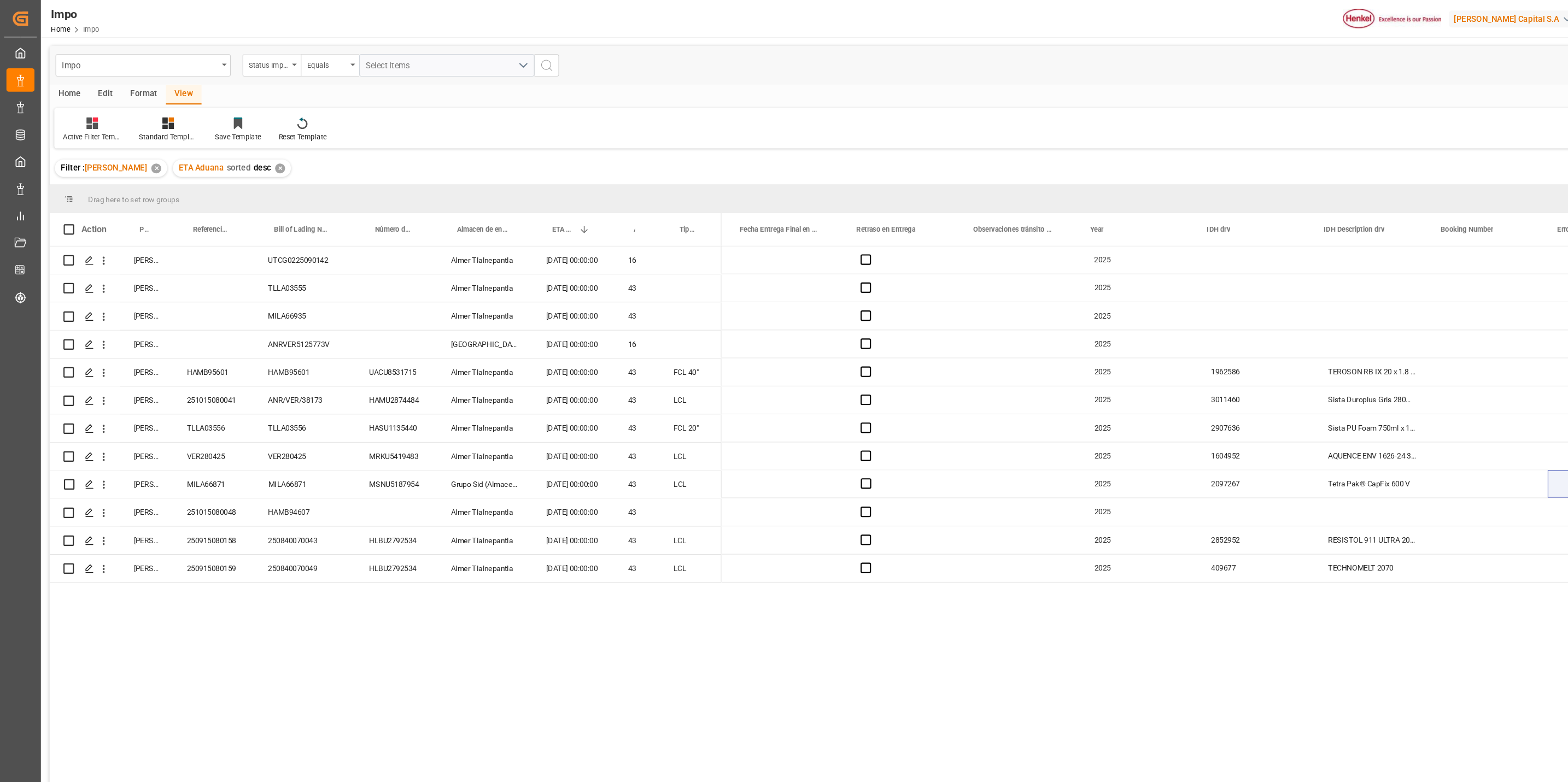
click at [1396, 121] on div "Active Filter Template Standard Templates Save Template Reset Template" at bounding box center [802, 120] width 1503 height 38
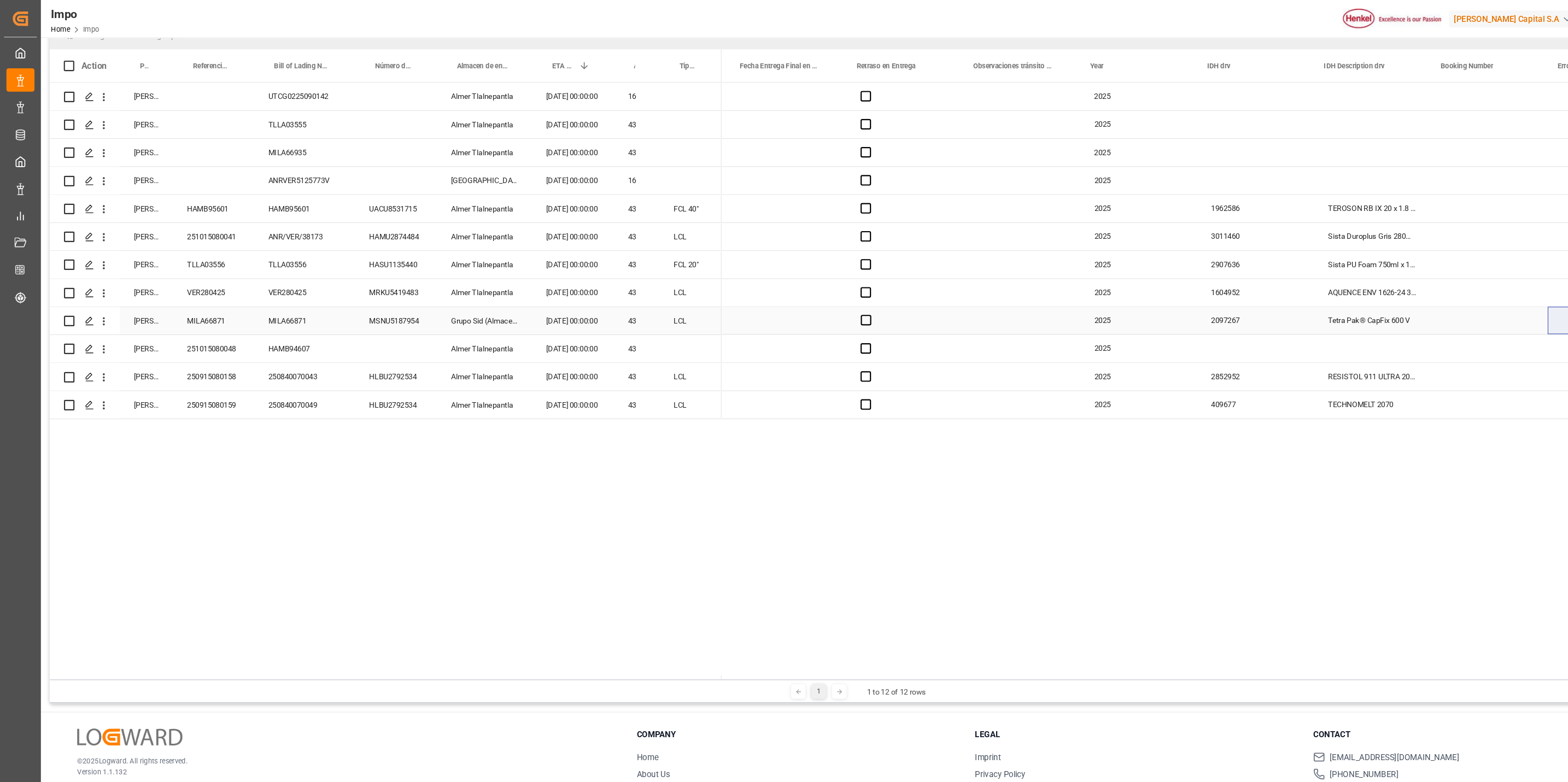
click at [774, 295] on div "Press SPACE to select this row." at bounding box center [737, 300] width 110 height 26
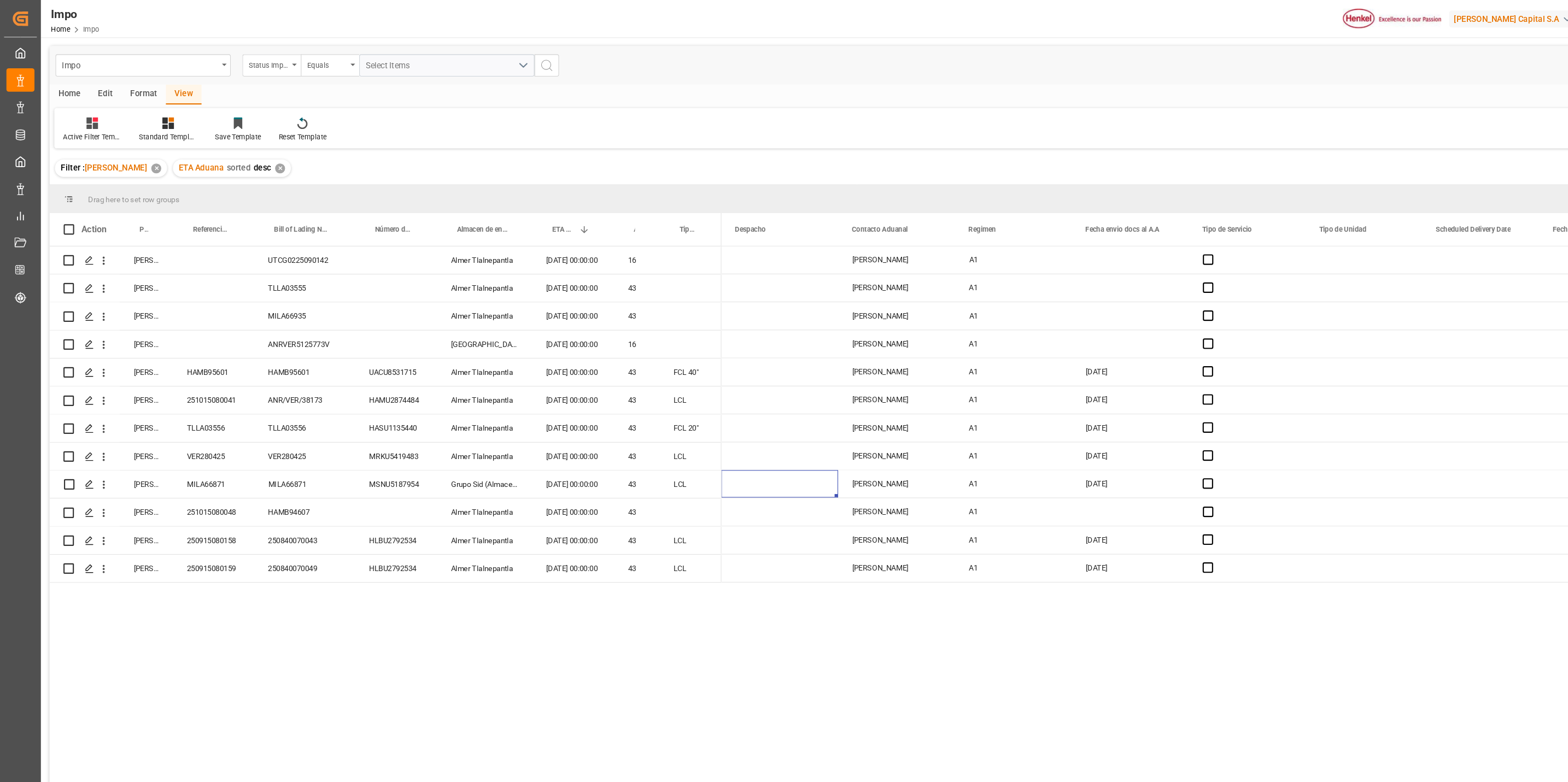
click at [1244, 139] on div "Impo Status Importación Equals Select Items Save Ctrl/CMD + S Home Edit Format …" at bounding box center [802, 427] width 1511 height 768
click at [1355, 79] on div "Home Edit Format View" at bounding box center [802, 88] width 1511 height 18
click at [730, 496] on div "Press SPACE to select this row." at bounding box center [730, 506] width 110 height 26
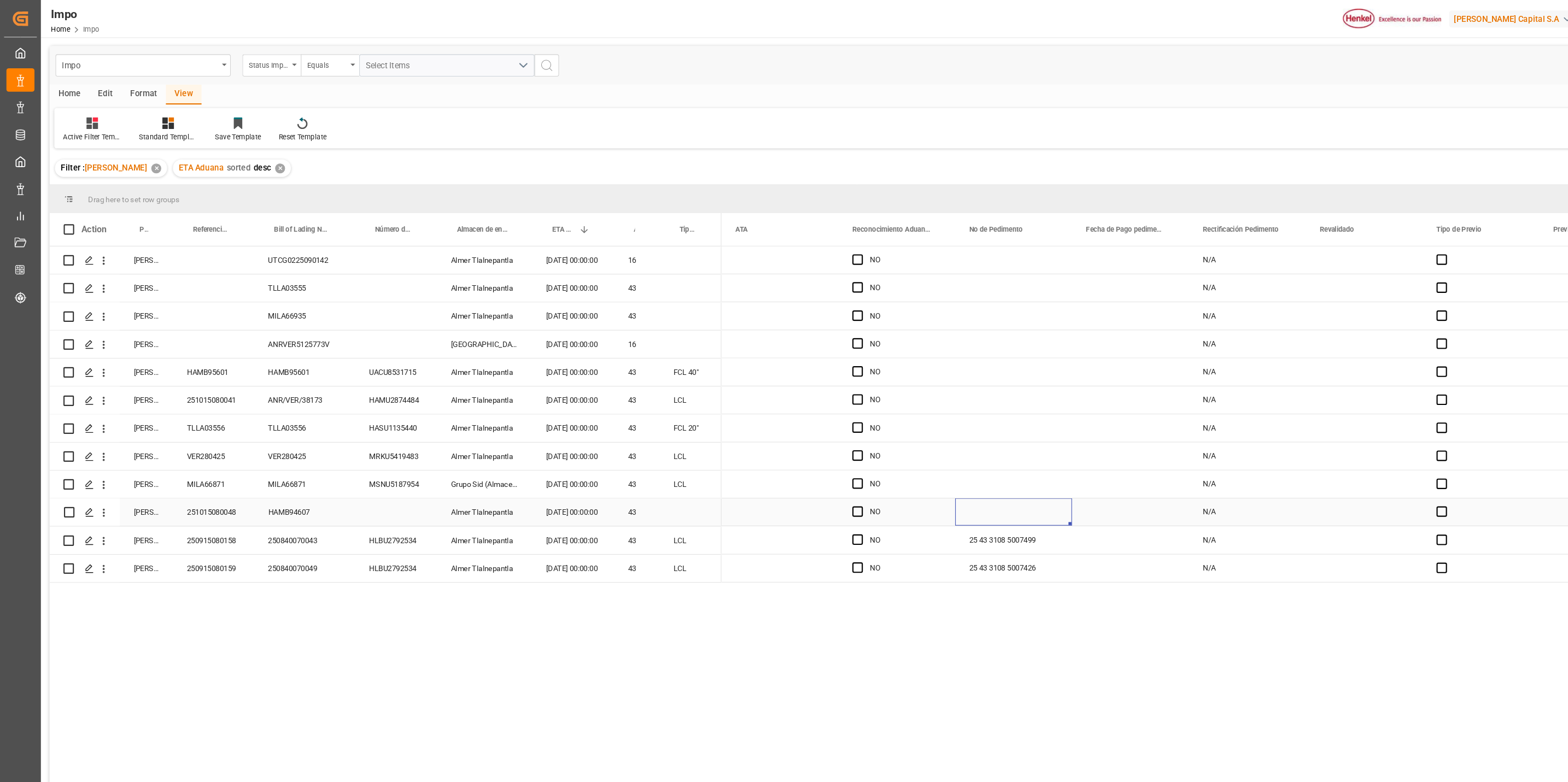
click at [949, 476] on div "Press SPACE to select this row." at bounding box center [948, 480] width 110 height 26
click at [935, 484] on input "Press SPACE to select this row." at bounding box center [949, 485] width 92 height 21
click at [936, 452] on div "Press SPACE to select this row." at bounding box center [948, 453] width 110 height 26
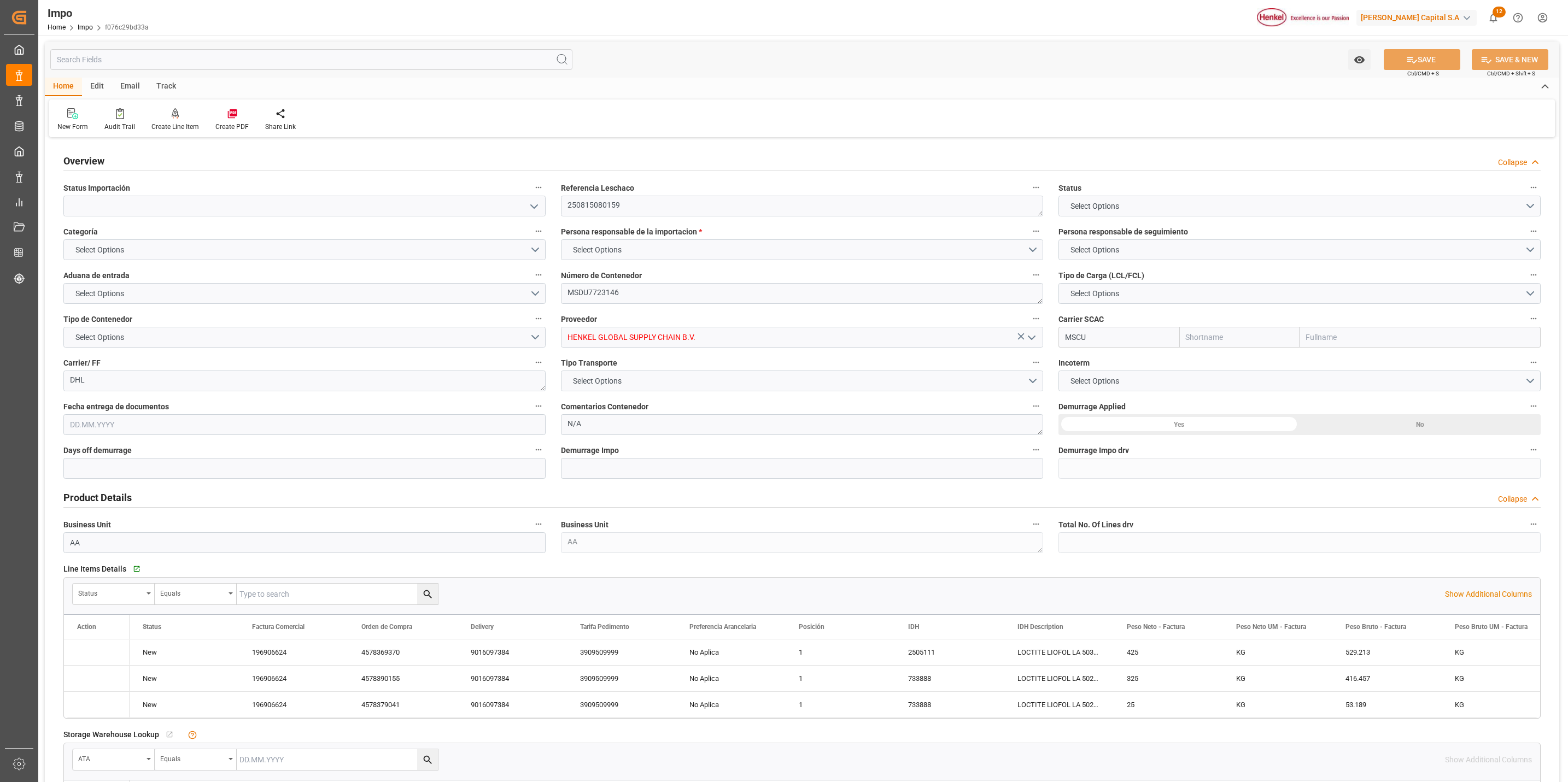
type input "MSC"
type input "Mediterranean Shipping Company"
type input "3"
type input "2.969"
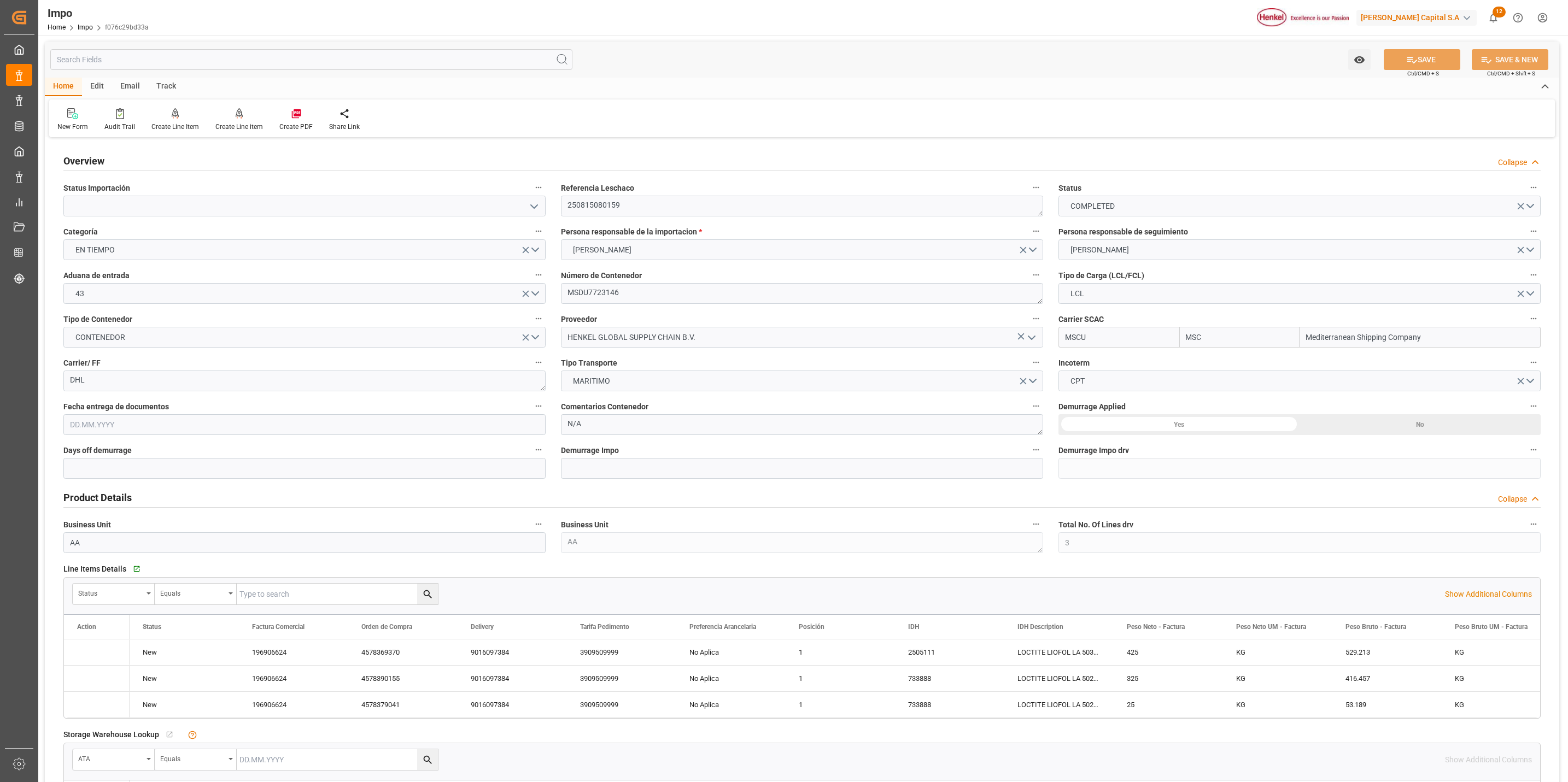
type input "3"
type input "07.08.2025"
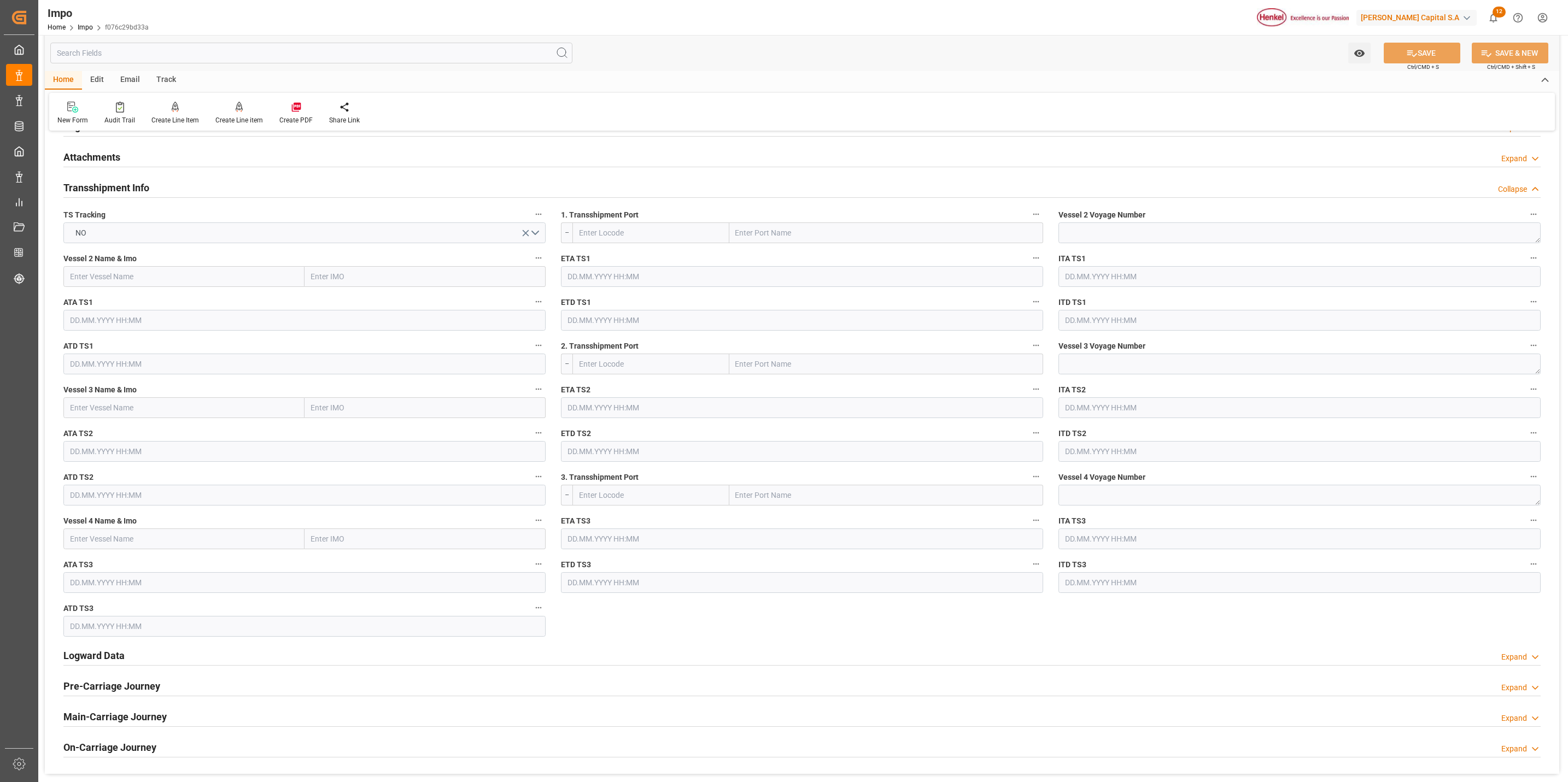
scroll to position [806, 0]
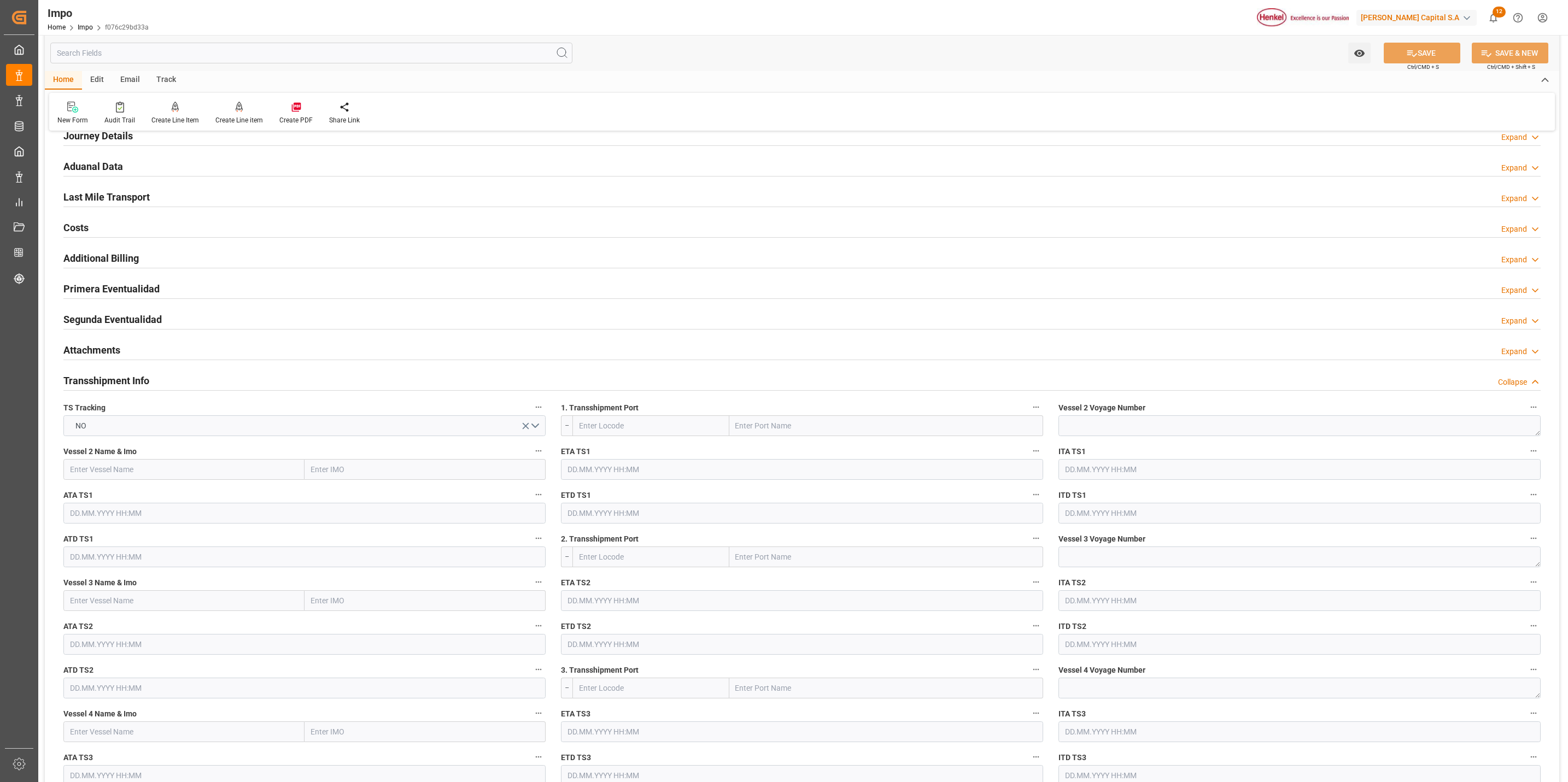
click at [101, 356] on h2 "Attachments" at bounding box center [92, 350] width 57 height 15
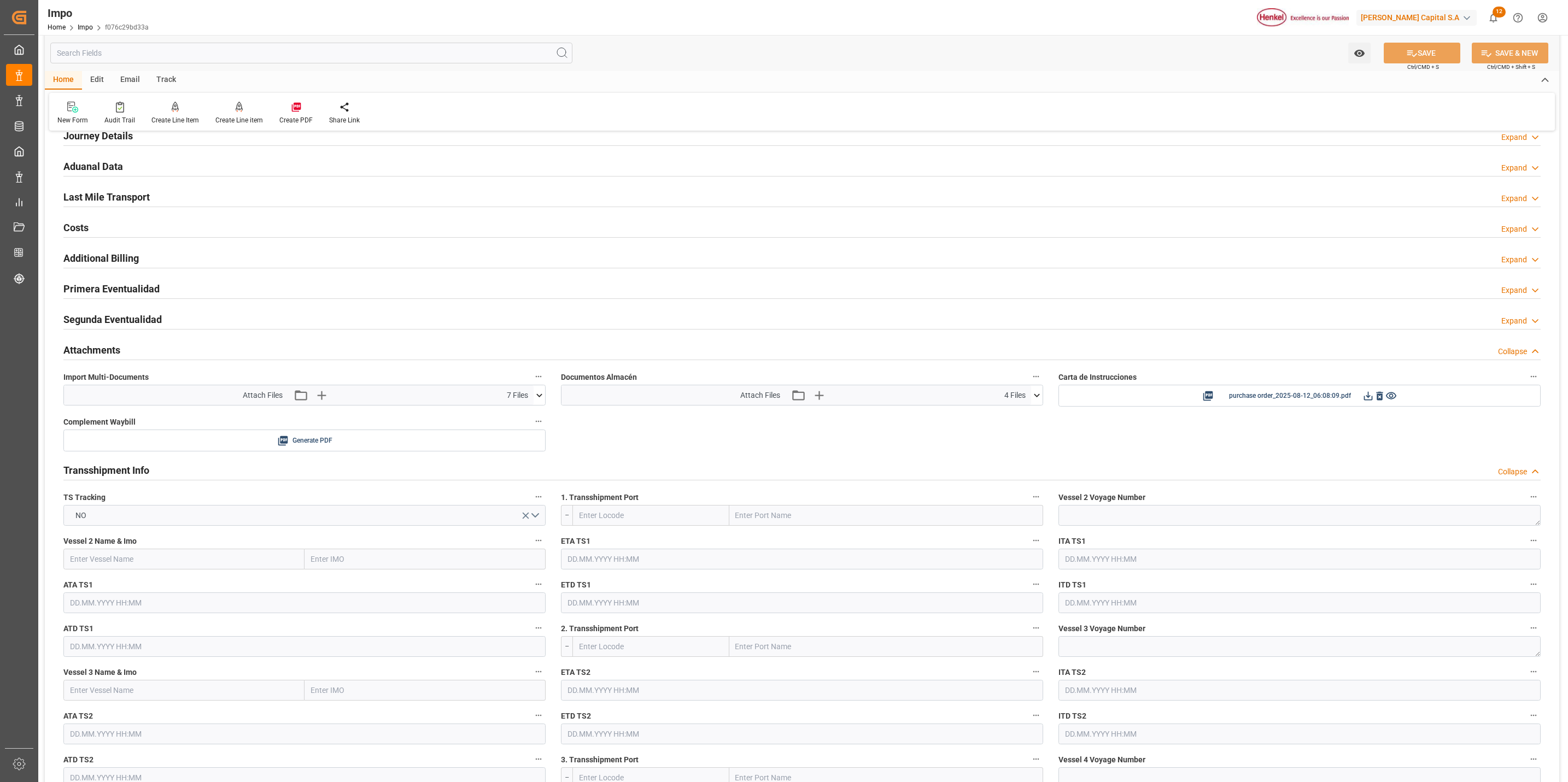
click at [525, 402] on span "7 Files" at bounding box center [517, 395] width 21 height 11
click at [533, 401] on icon at bounding box center [539, 395] width 11 height 11
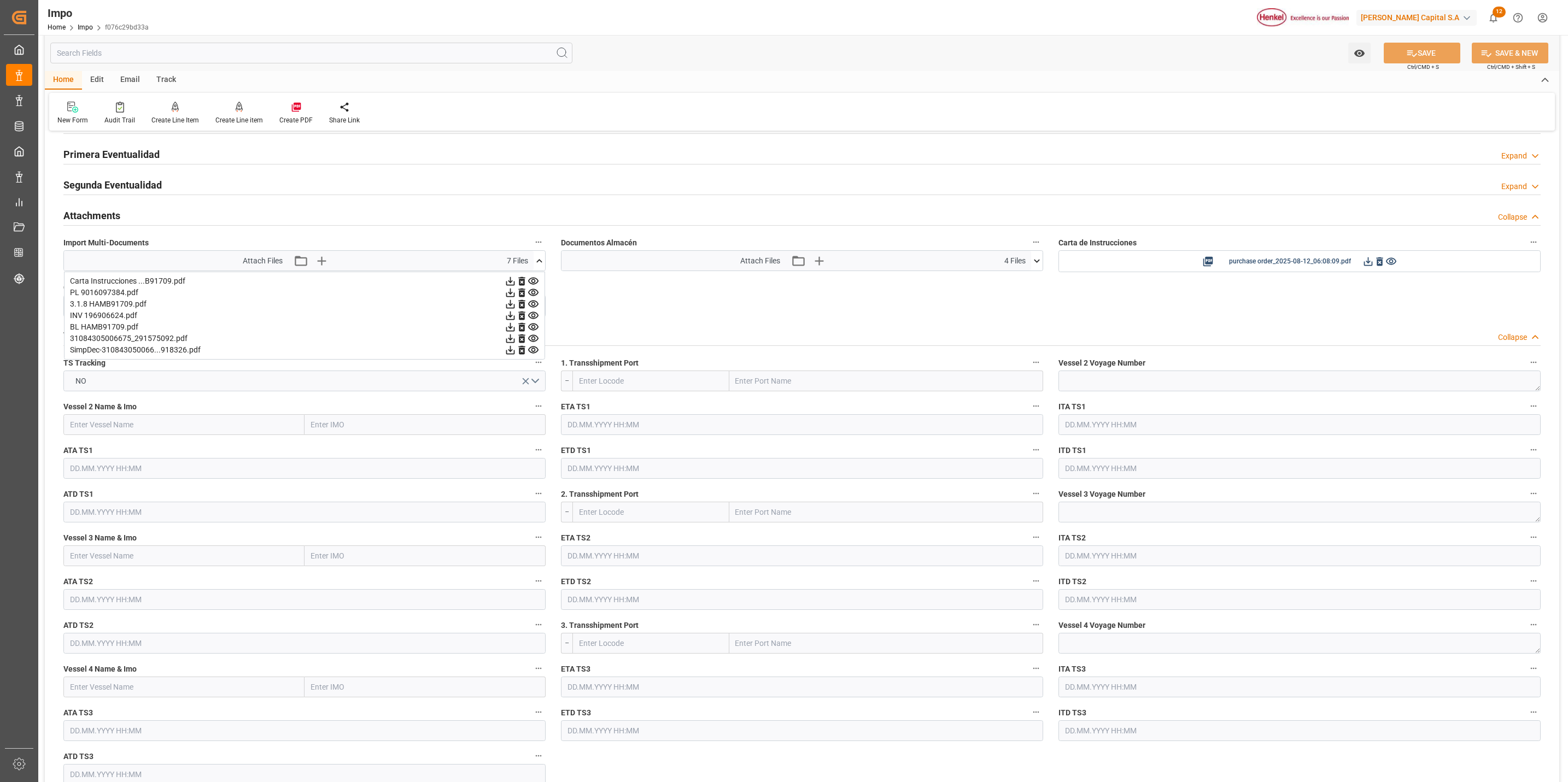
scroll to position [970, 0]
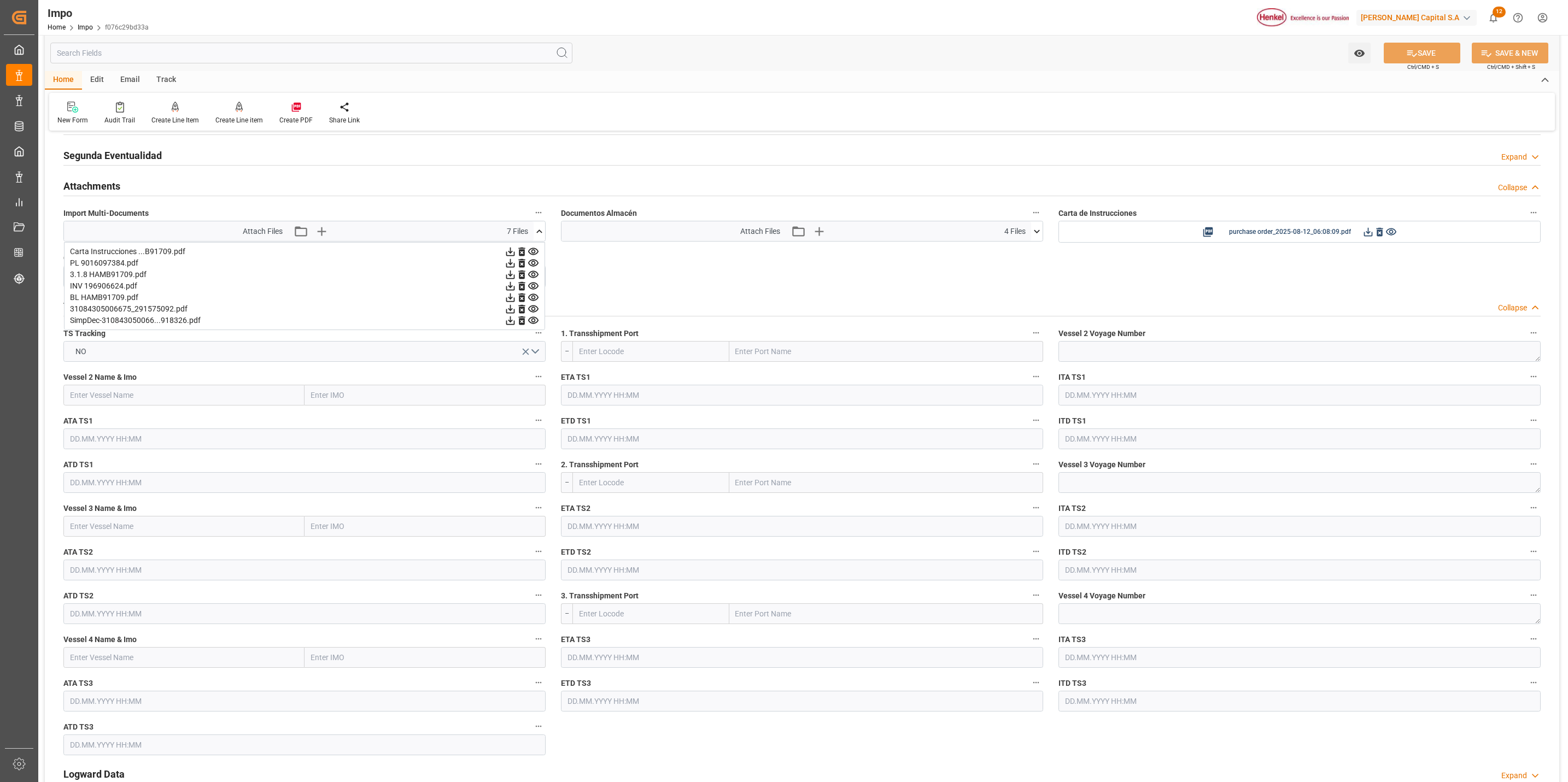
click at [126, 285] on div "Carta Instrucciones ...B91709.pdf PL 9016097384.pdf 3.1.8 HAMB91709.pdf INV 196…" at bounding box center [304, 286] width 481 height 88
click at [510, 280] on icon at bounding box center [510, 274] width 11 height 11
click at [486, 279] on div "3.1.8 HAMB91709.pdf" at bounding box center [304, 274] width 469 height 11
click at [510, 279] on icon at bounding box center [510, 274] width 11 height 11
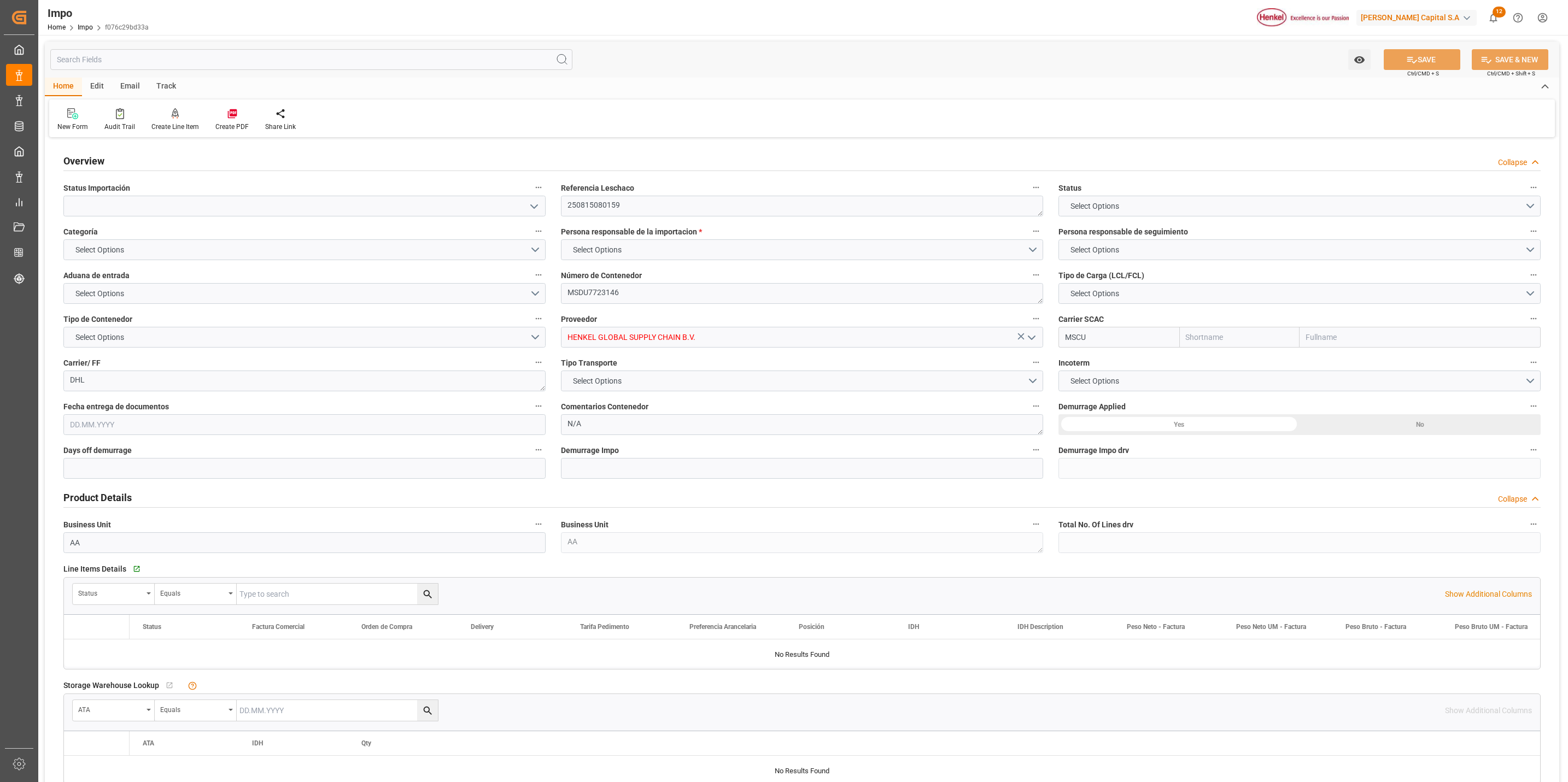
type textarea "250815080159"
type textarea "MSDU7723146"
type input "HENKEL GLOBAL SUPPLY CHAIN B.V."
type input "MSCU"
type textarea "DHL"
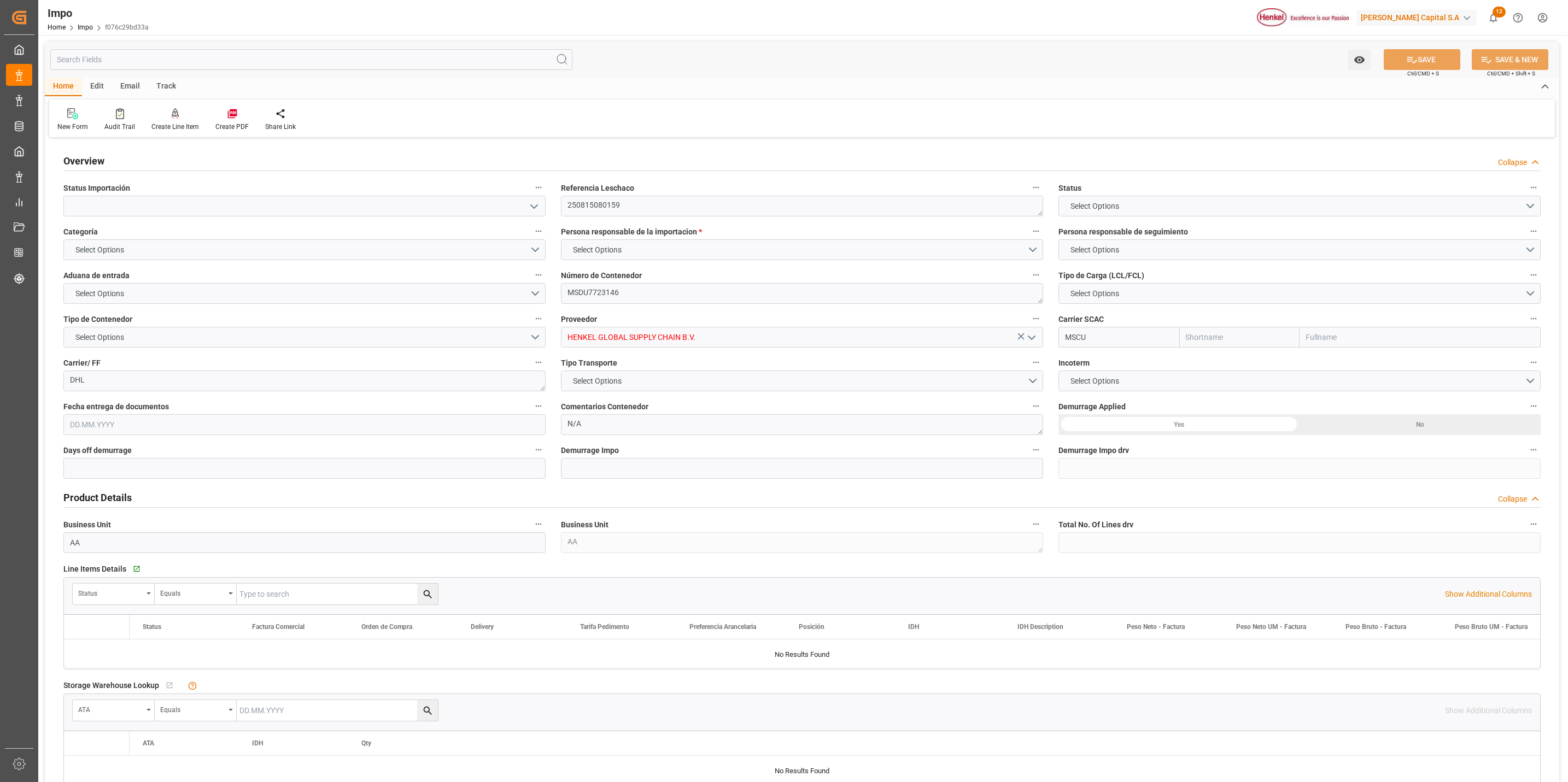
type textarea "N/A"
type input "AA"
type textarea "AA"
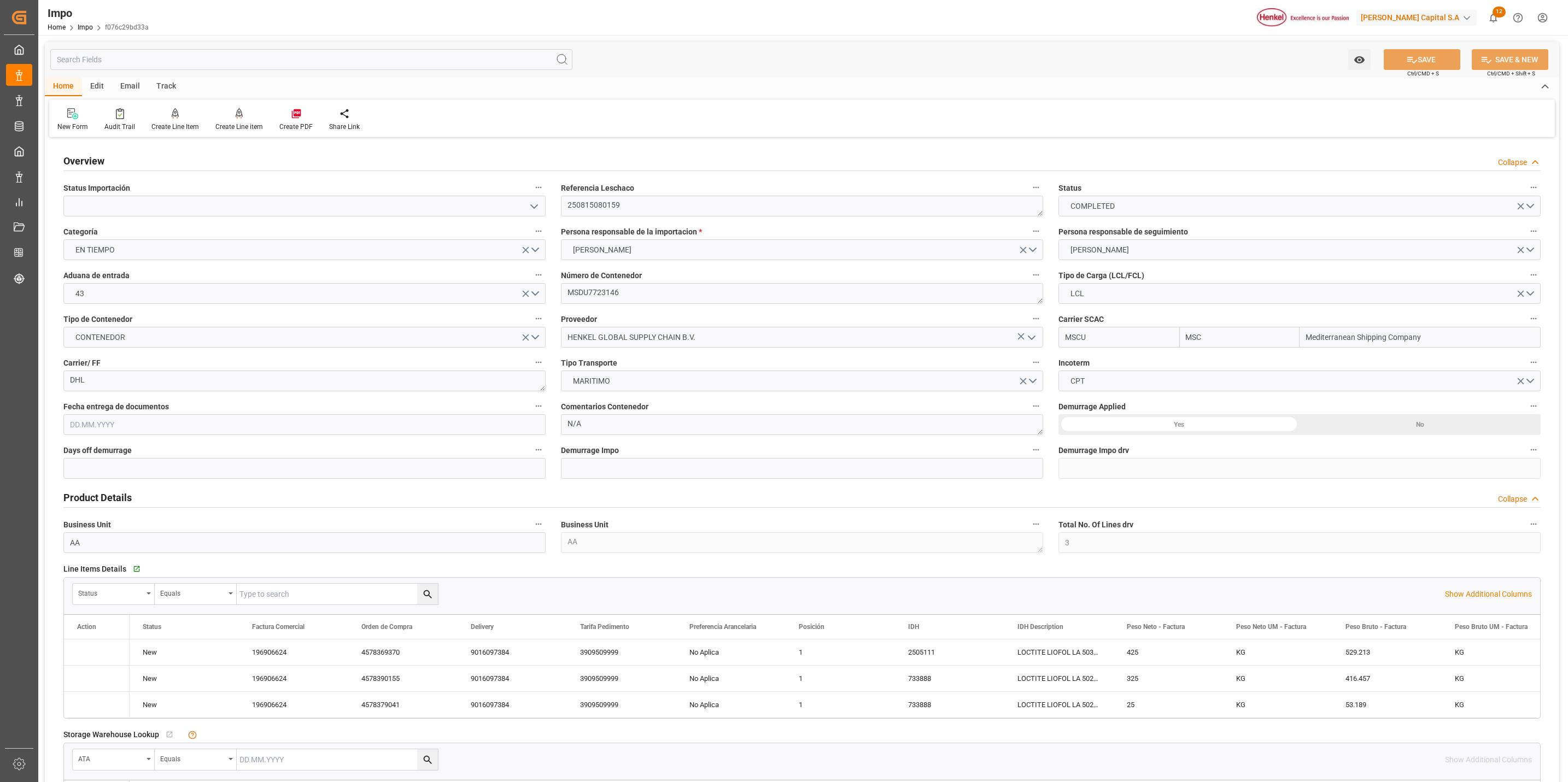
type input "MSC"
type input "Mediterranean Shipping Company"
type input "3"
type input "2.969"
type input "3"
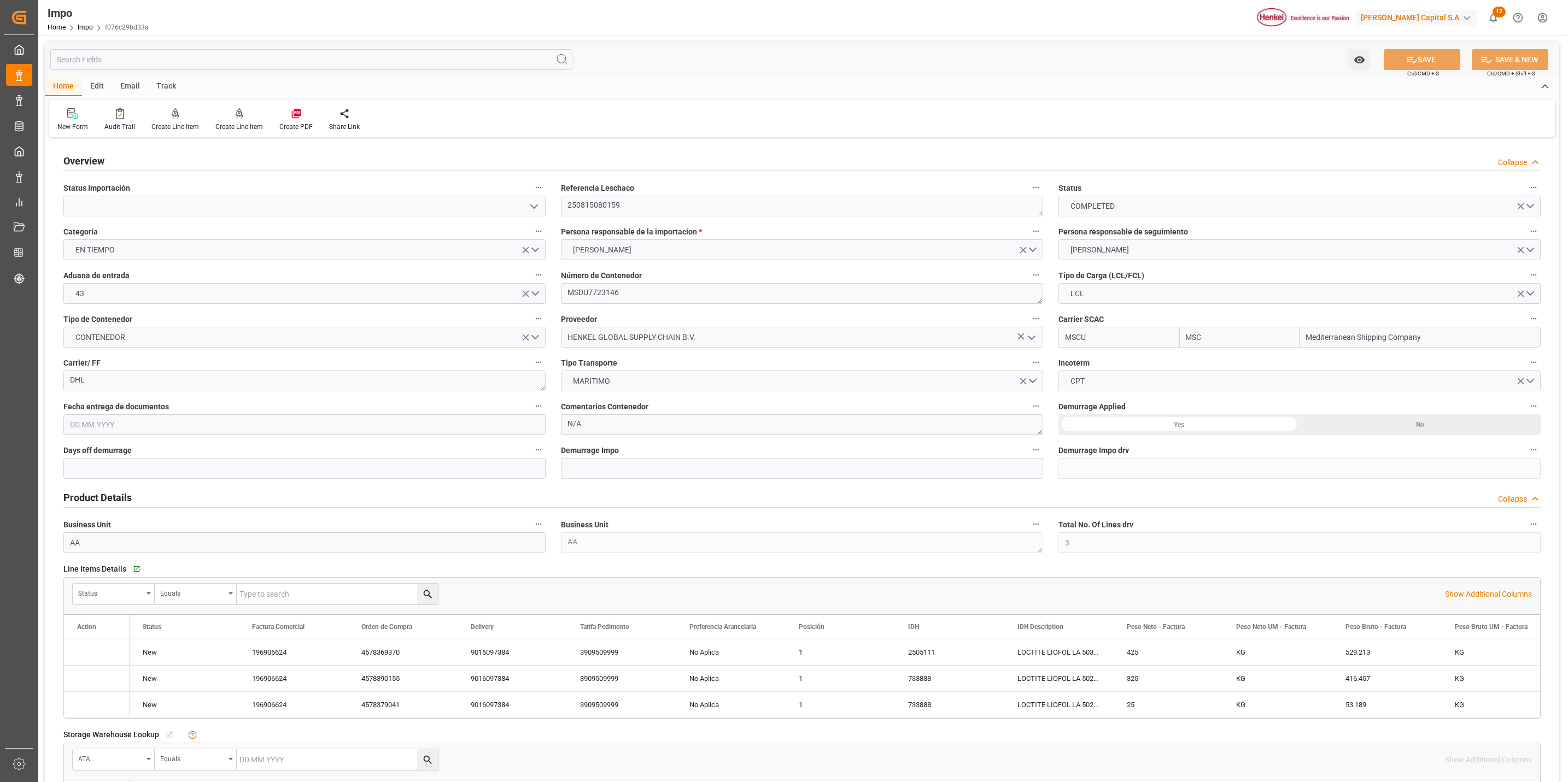
type input "07.08.2025"
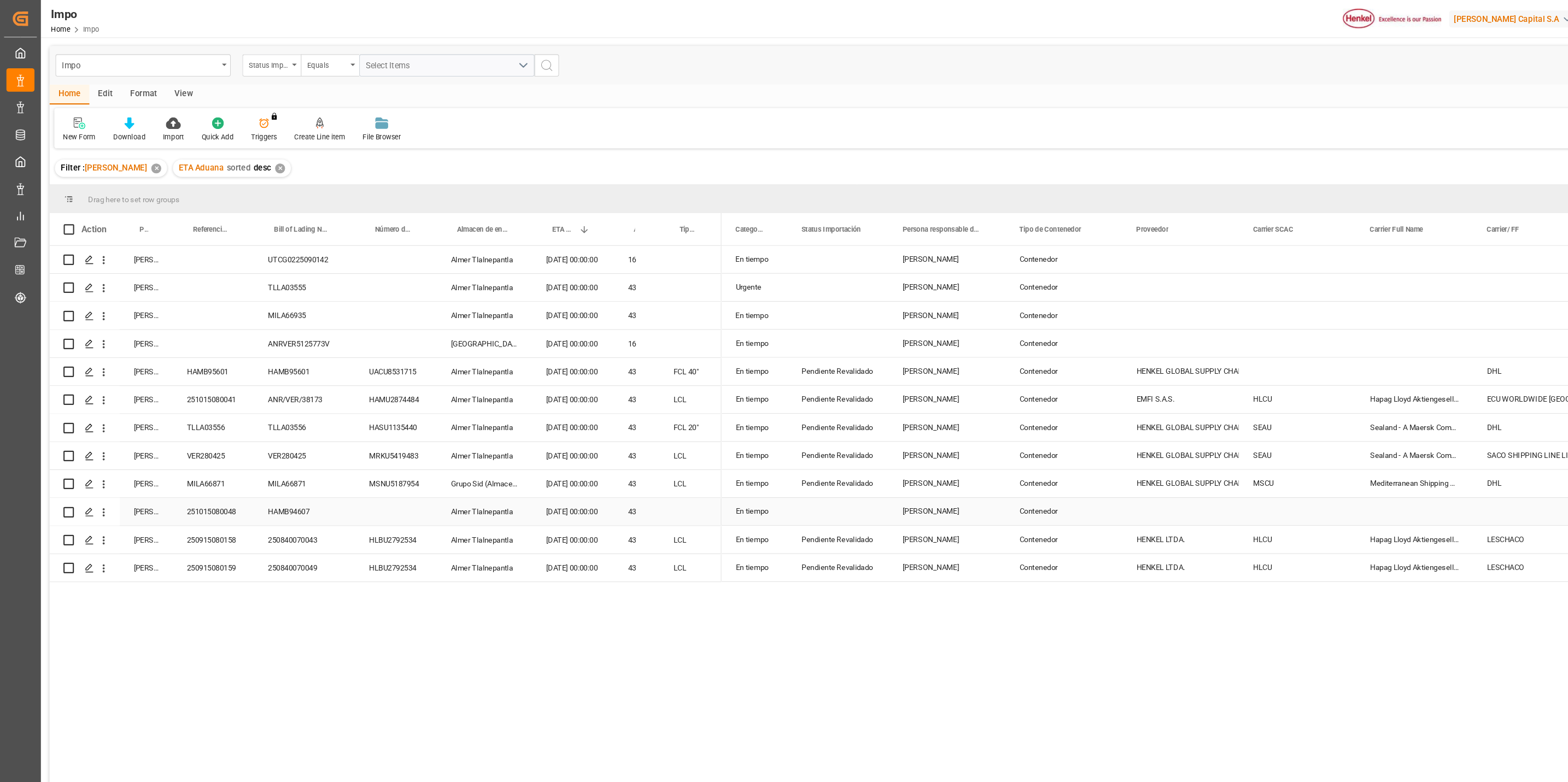
click at [1082, 470] on div "Press SPACE to select this row." at bounding box center [1105, 479] width 110 height 26
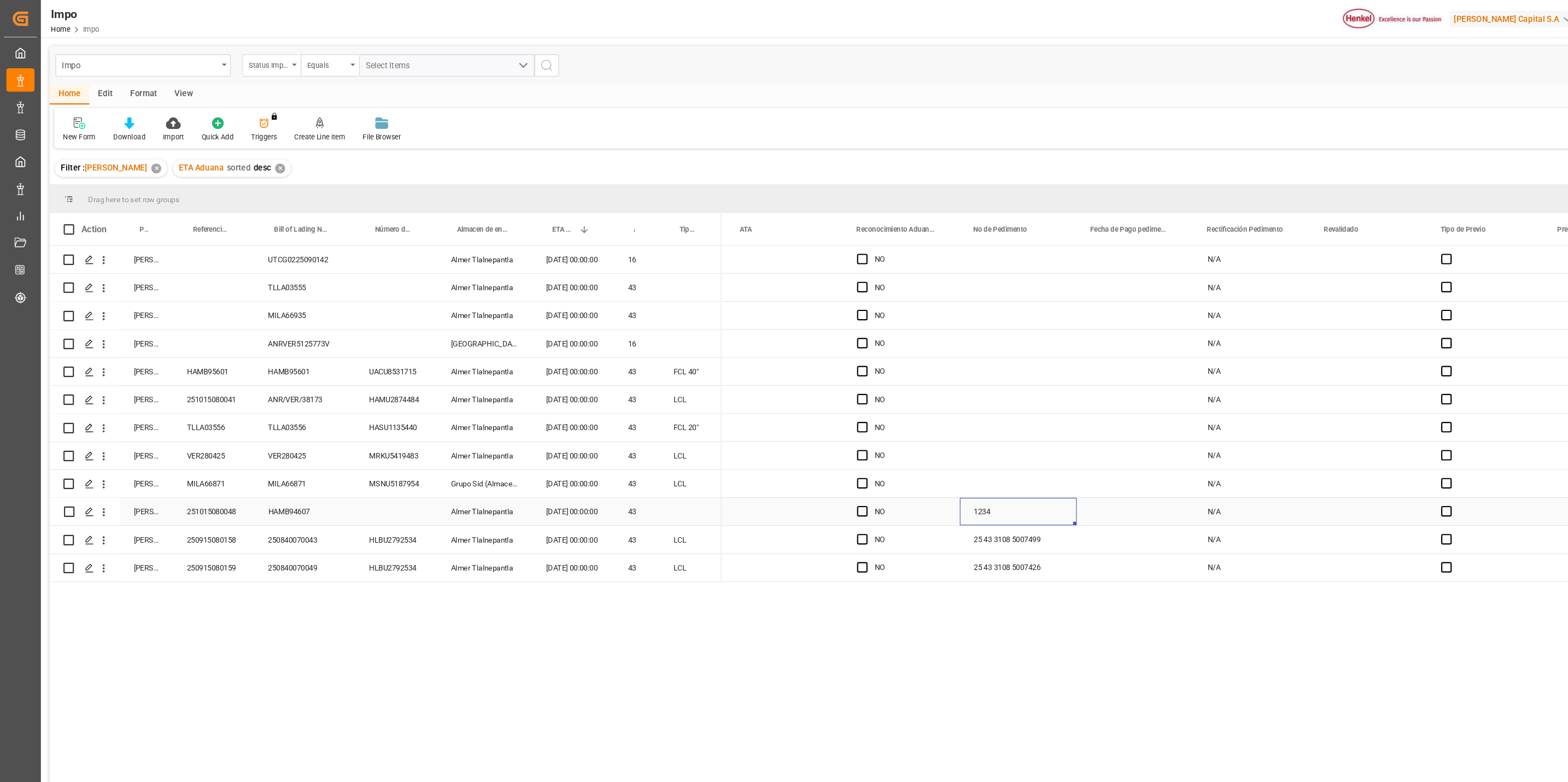
click at [933, 470] on div "1234" at bounding box center [953, 479] width 110 height 26
click at [933, 475] on div "1234" at bounding box center [953, 479] width 110 height 26
click at [917, 484] on input "1234" at bounding box center [953, 485] width 92 height 21
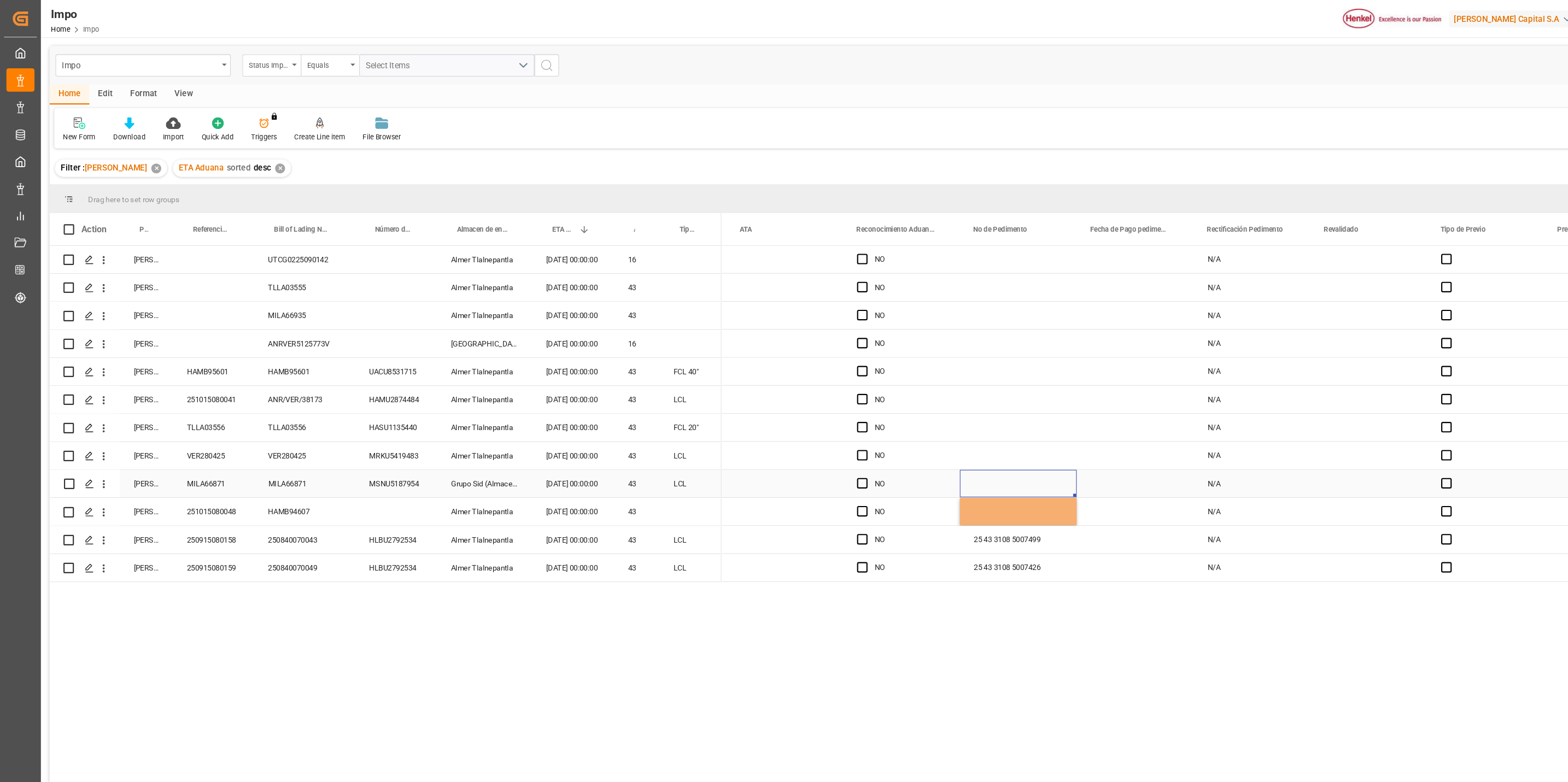
click at [981, 455] on div "Press SPACE to select this row." at bounding box center [953, 453] width 110 height 26
click at [1399, 84] on div "Home Edit Format View" at bounding box center [802, 88] width 1511 height 18
click at [1469, 67] on div "Impo Status Importación Equals Select Items Save Ctrl/CMD + S" at bounding box center [802, 61] width 1511 height 36
drag, startPoint x: 1046, startPoint y: 589, endPoint x: 1047, endPoint y: 584, distance: 5.1
click at [1046, 588] on div "No NO N/A No NO N/A No NO N/A No NO N/A No NO N/A No NO N/A No NO N/A No NO N/A…" at bounding box center [1117, 509] width 883 height 559
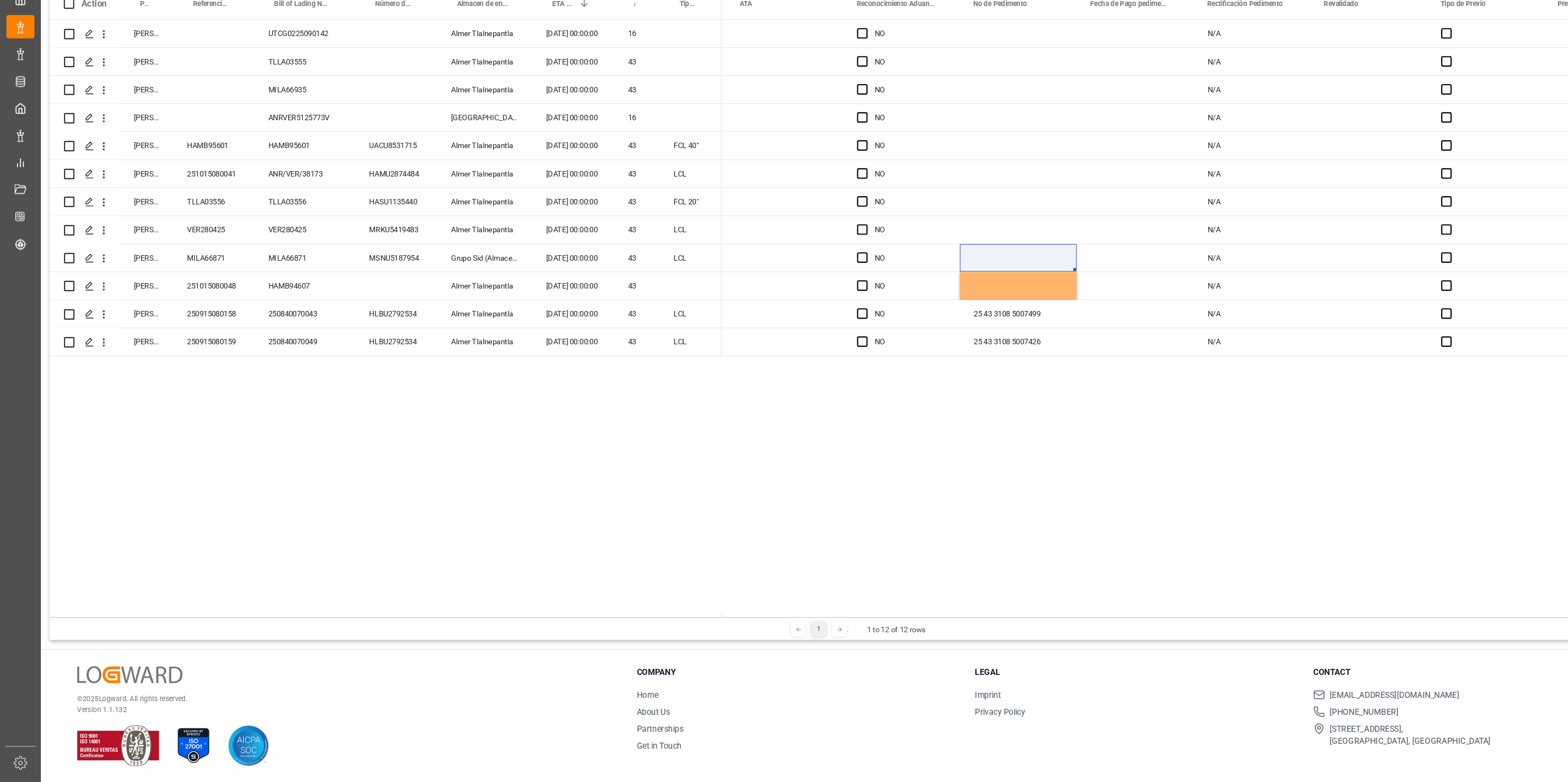
click at [1312, 604] on div "No NO N/A No NO N/A No NO N/A No NO N/A No NO N/A No NO N/A No NO N/A No NO N/A…" at bounding box center [1117, 347] width 883 height 559
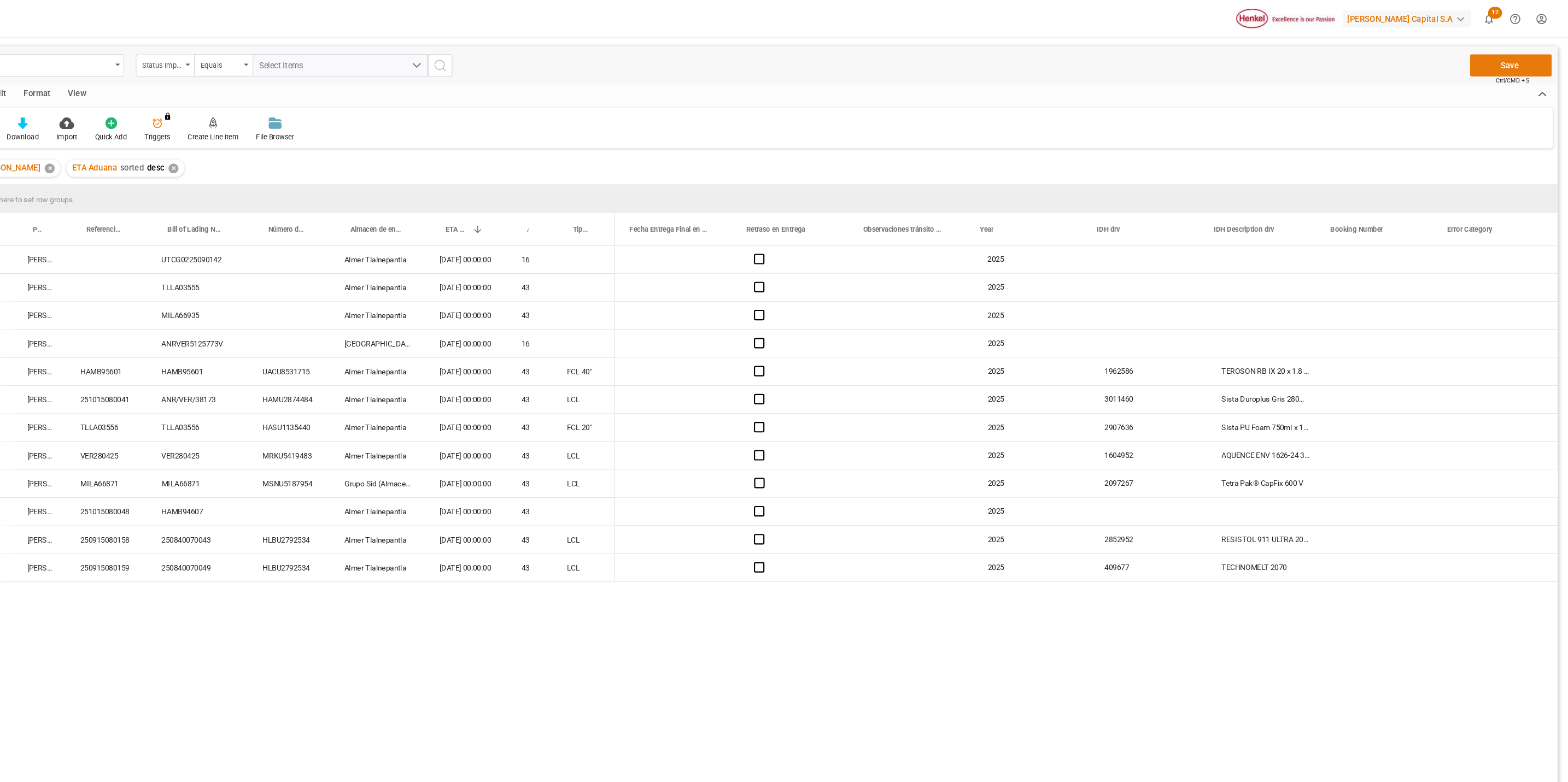
click at [1500, 66] on button "Save" at bounding box center [1514, 61] width 76 height 21
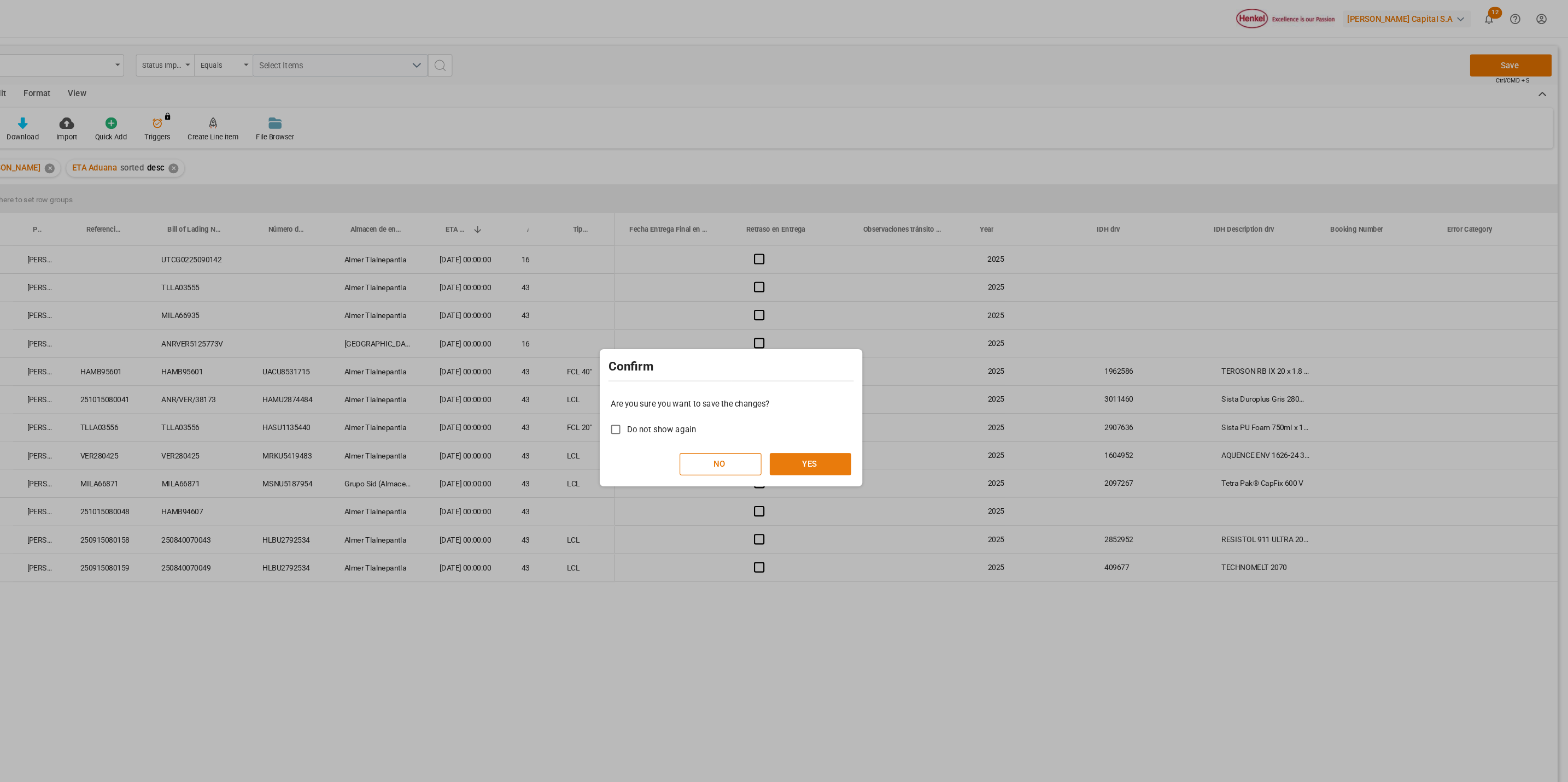
click at [850, 432] on button "YES" at bounding box center [858, 434] width 76 height 21
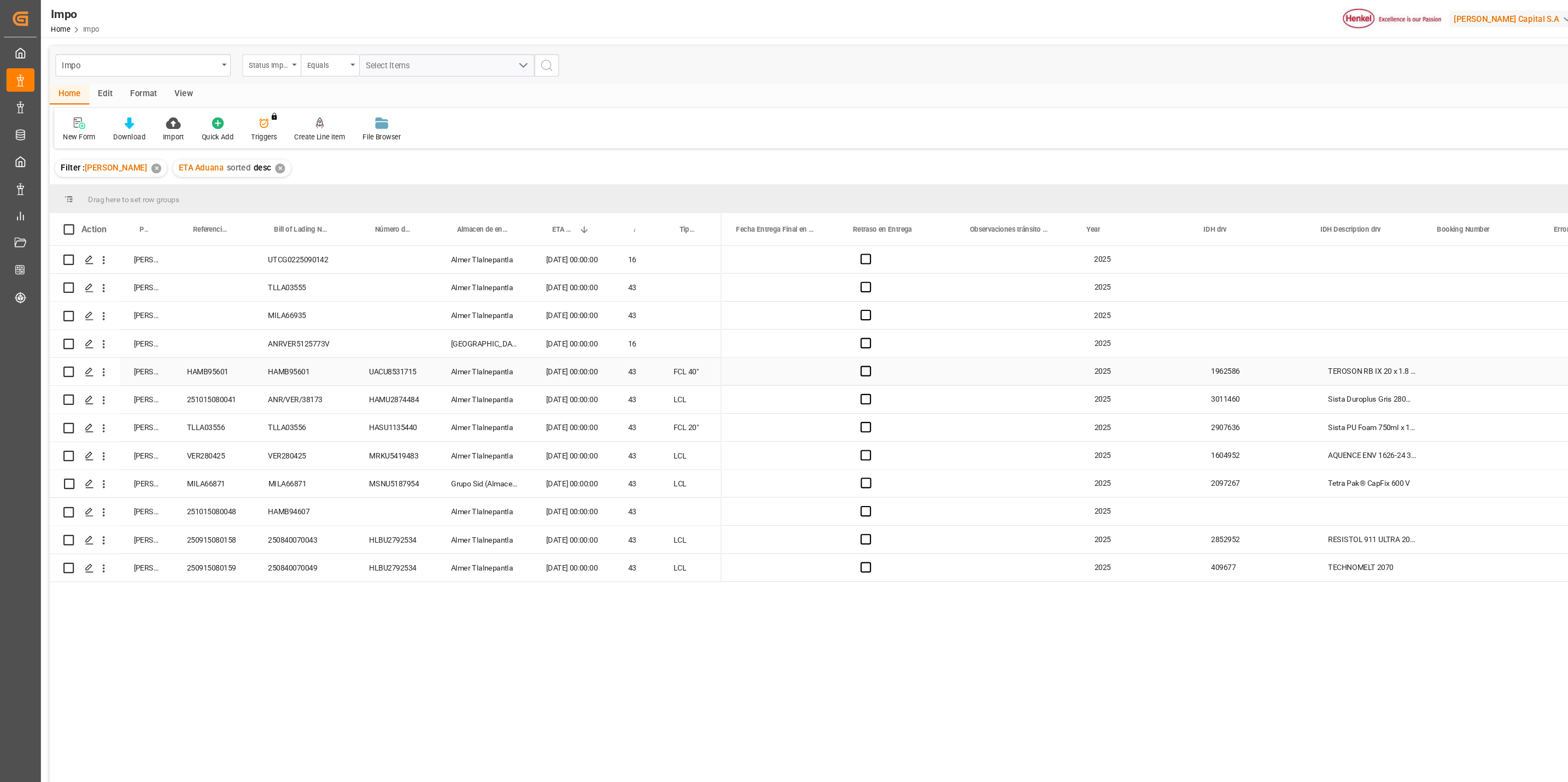
click at [207, 342] on div "HAMB95601" at bounding box center [200, 348] width 76 height 26
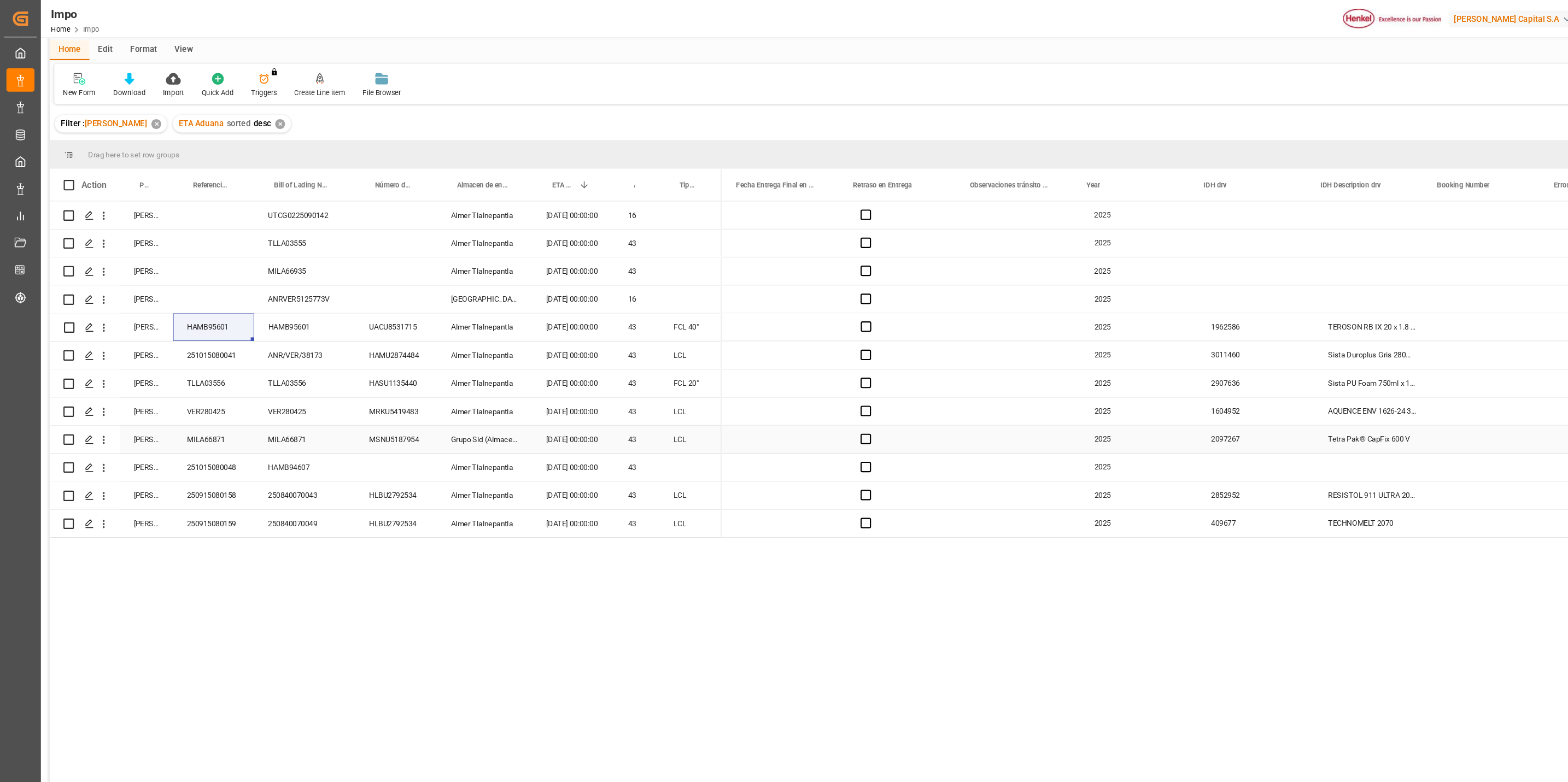
scroll to position [8, 0]
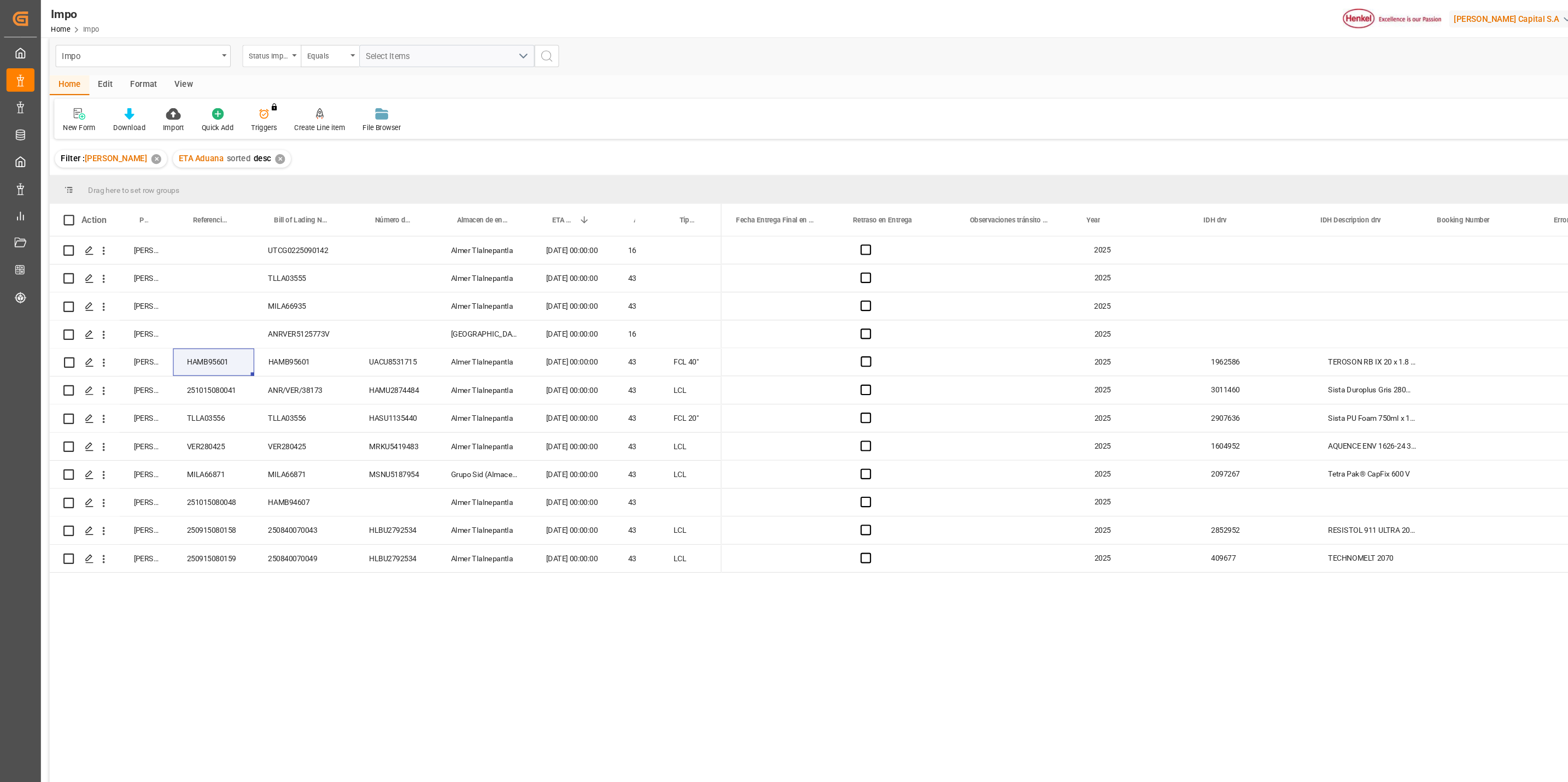
drag, startPoint x: 256, startPoint y: 543, endPoint x: 248, endPoint y: 544, distance: 8.1
click at [248, 544] on div "[PERSON_NAME] UTCG0225090142 [PERSON_NAME] [DATE] 00:00:00 16 [PERSON_NAME] TLL…" at bounding box center [802, 498] width 1511 height 555
click at [274, 472] on div "HAMB94607" at bounding box center [285, 471] width 95 height 26
click at [93, 466] on icon "open menu" at bounding box center [97, 471] width 11 height 11
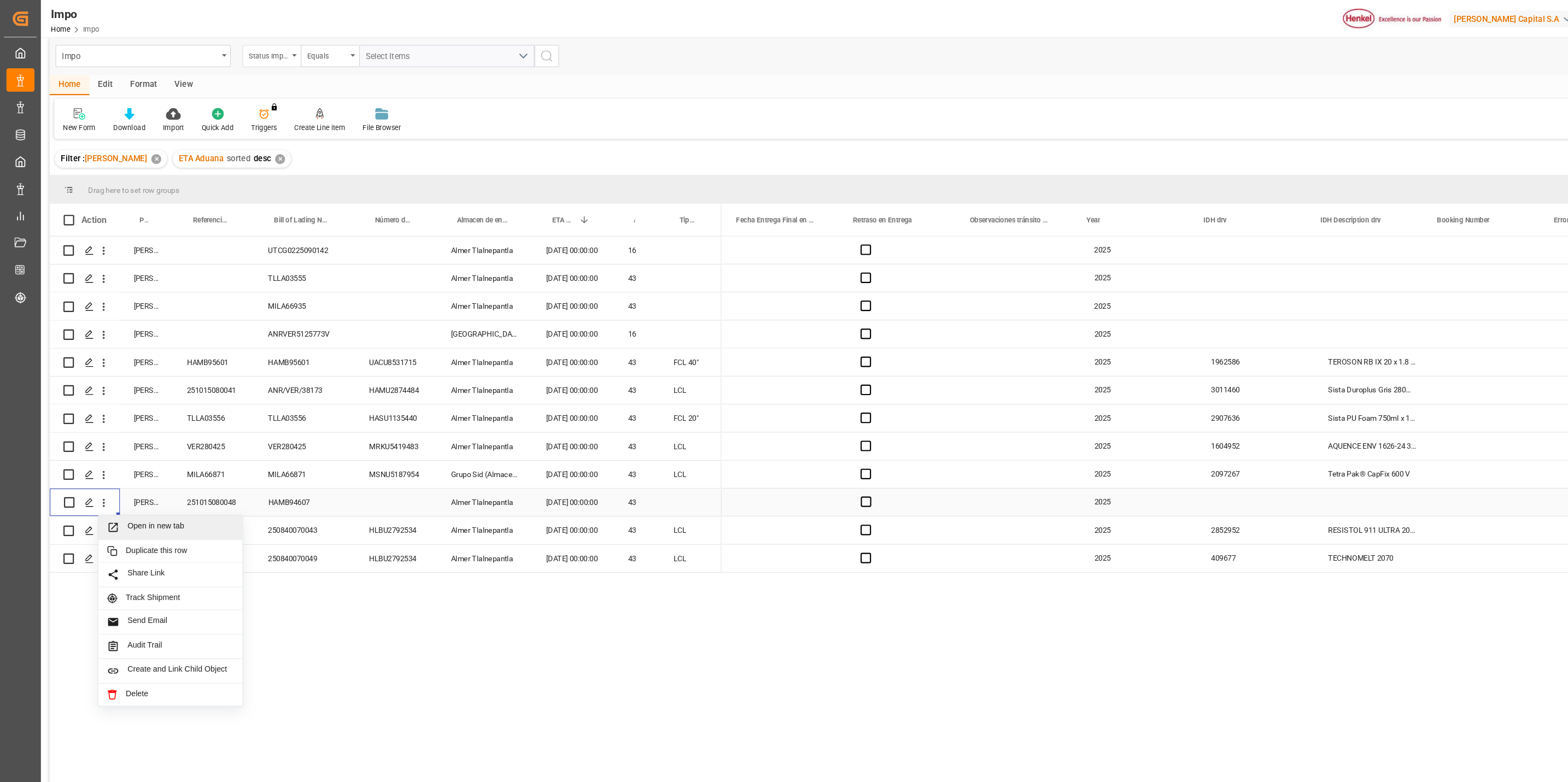
click at [173, 493] on span "Open in new tab" at bounding box center [169, 494] width 99 height 11
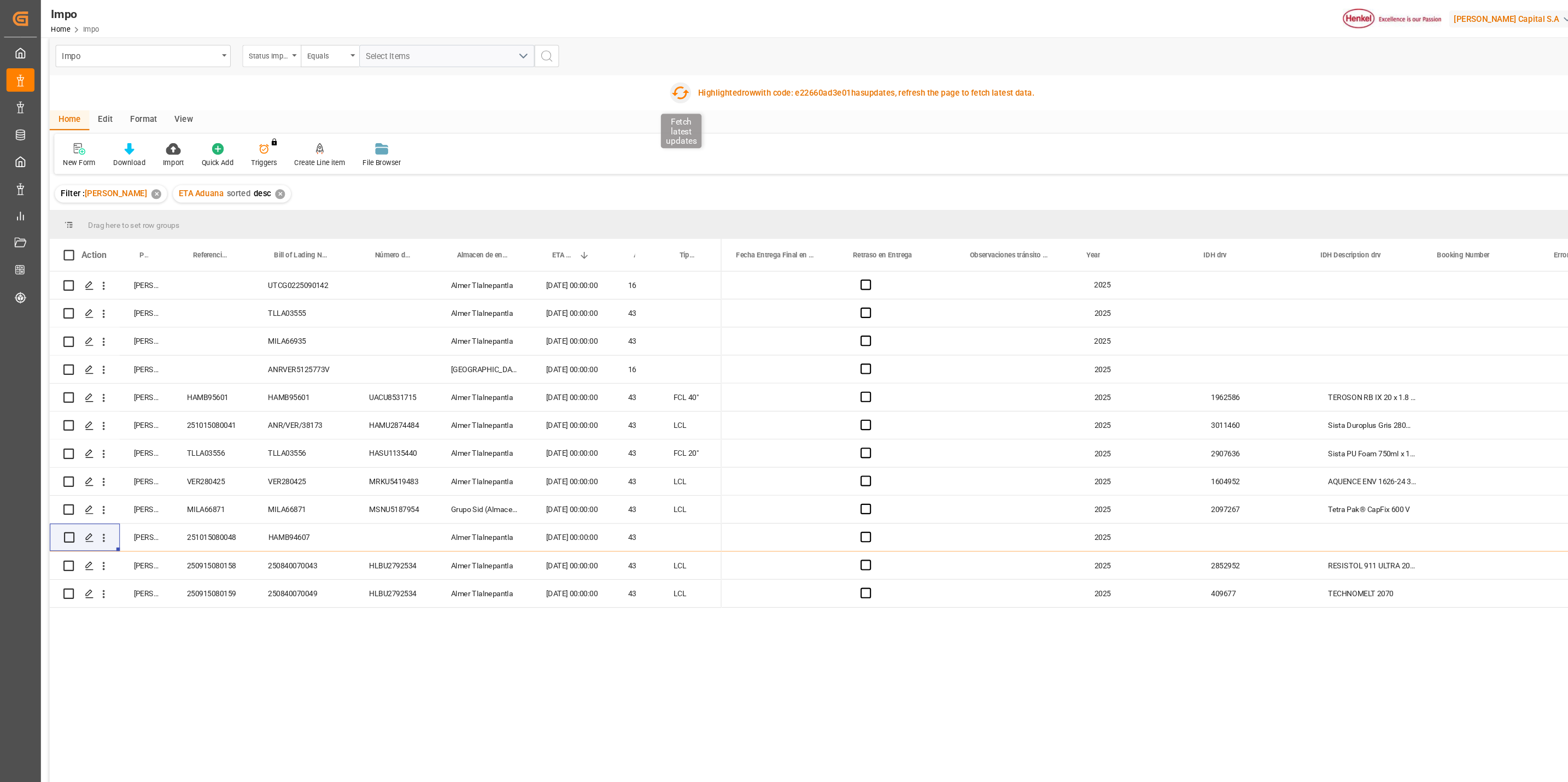
click at [636, 84] on icon "button" at bounding box center [637, 87] width 18 height 18
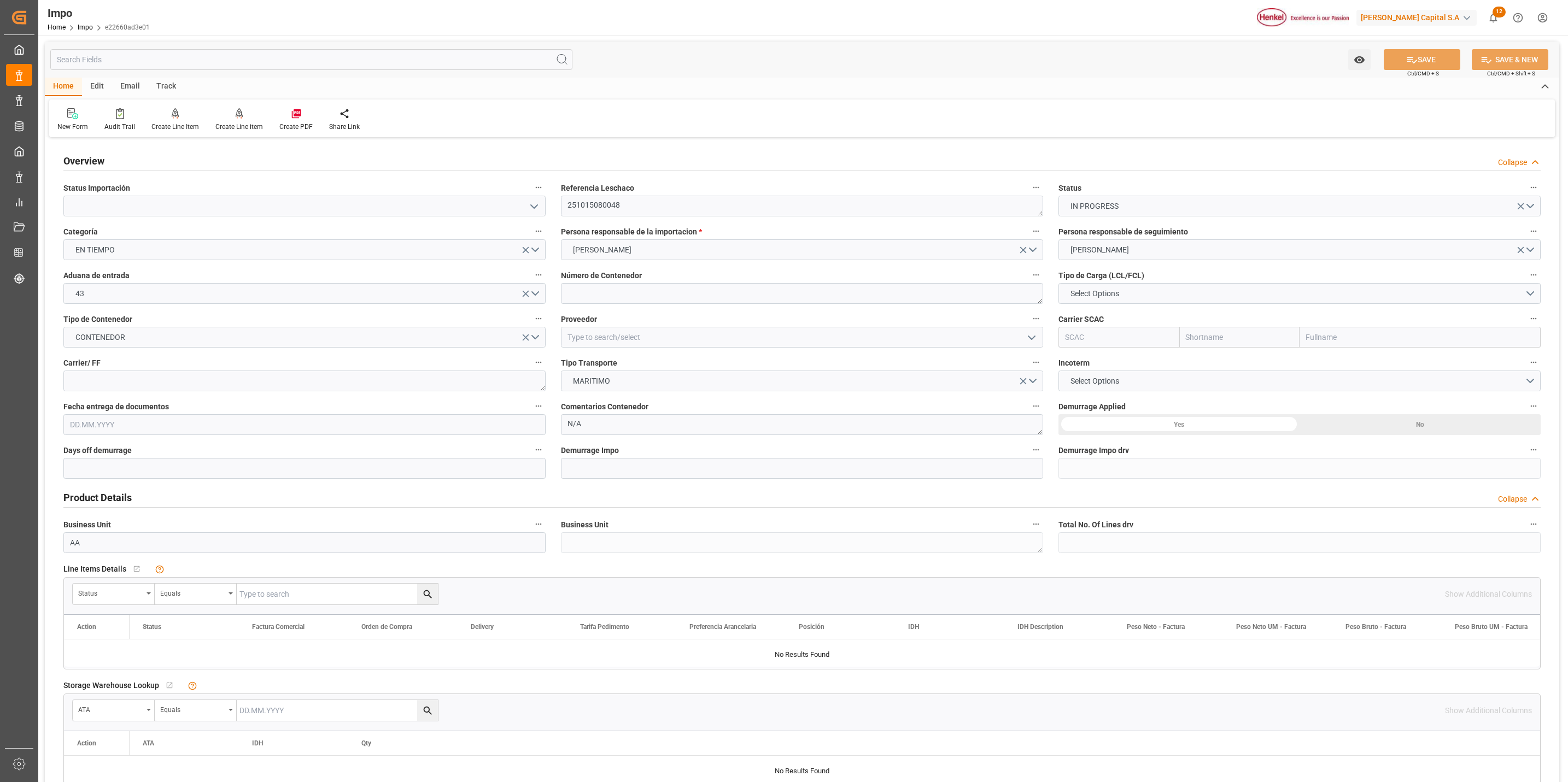
type input "[DATE]"
click at [603, 290] on textarea at bounding box center [802, 293] width 482 height 21
drag, startPoint x: 596, startPoint y: 287, endPoint x: 603, endPoint y: 297, distance: 12.2
click at [596, 287] on textarea at bounding box center [802, 293] width 482 height 21
paste textarea "MSDU5889992"
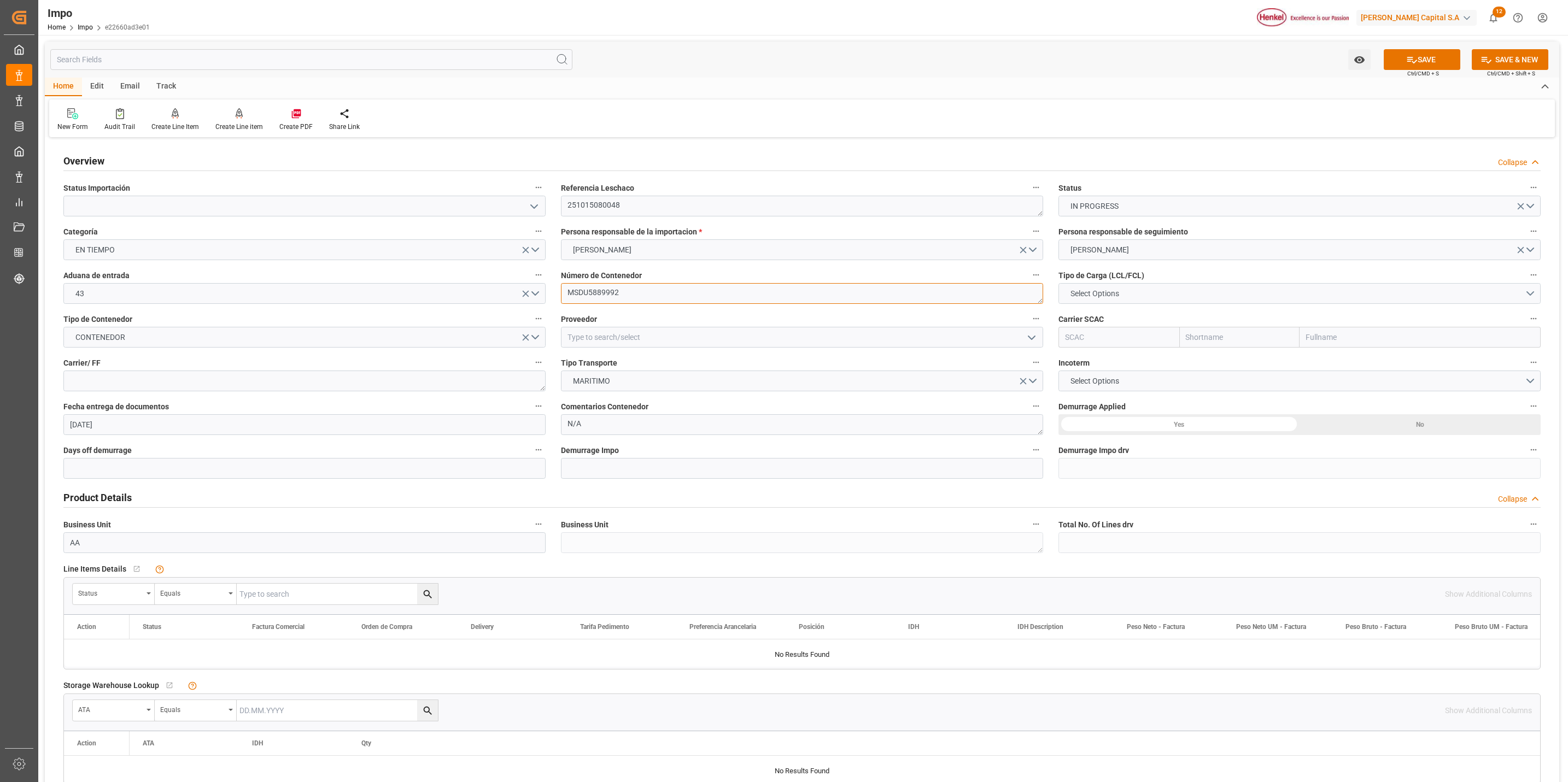
type textarea "MSDU5889992"
click at [1160, 287] on button "Select Options" at bounding box center [1299, 293] width 482 height 21
click at [1105, 288] on div "LCL" at bounding box center [1299, 296] width 481 height 23
click at [748, 334] on input at bounding box center [802, 337] width 482 height 21
click at [666, 362] on div "HENKEL GLOBAL SUPPLY CHAIN B.V." at bounding box center [802, 361] width 481 height 25
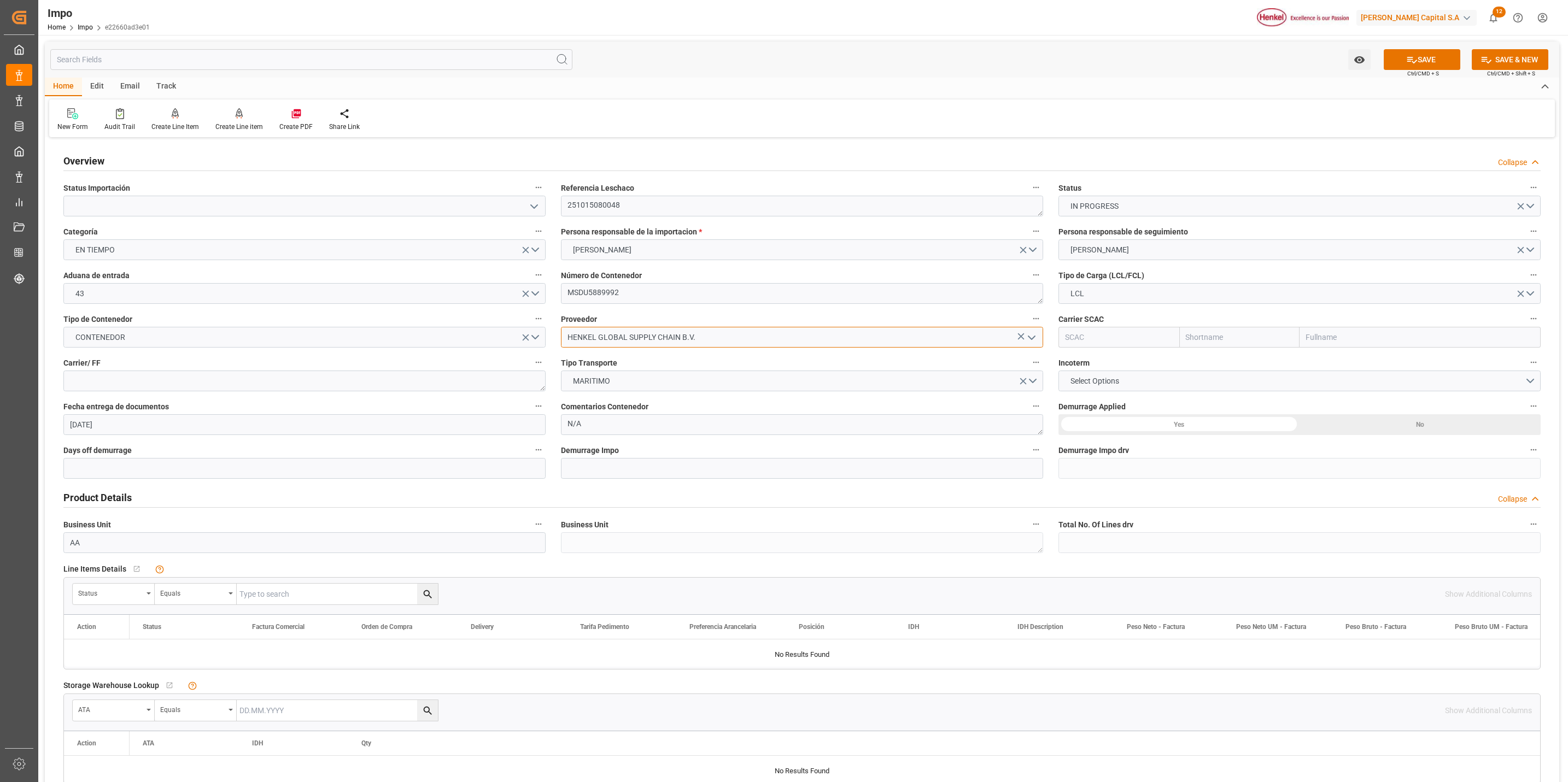
type input "HENKEL GLOBAL SUPPLY CHAIN B.V."
click at [260, 393] on div "Carrier/ FF" at bounding box center [305, 373] width 497 height 43
click at [264, 379] on textarea at bounding box center [304, 380] width 482 height 21
type textarea "DHL"
click at [1385, 421] on div "No" at bounding box center [1420, 425] width 241 height 21
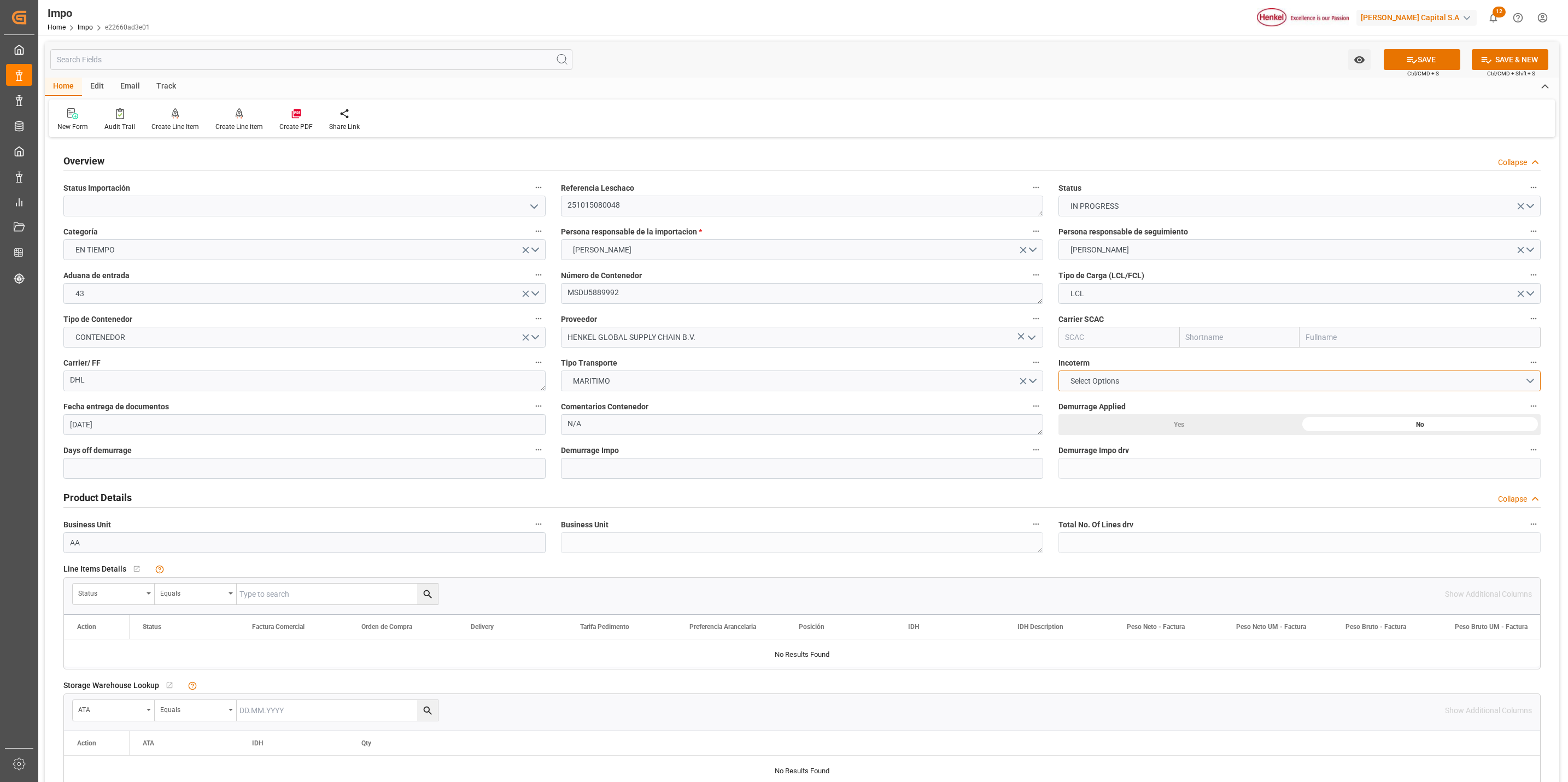
click at [1135, 374] on button "Select Options" at bounding box center [1299, 380] width 482 height 21
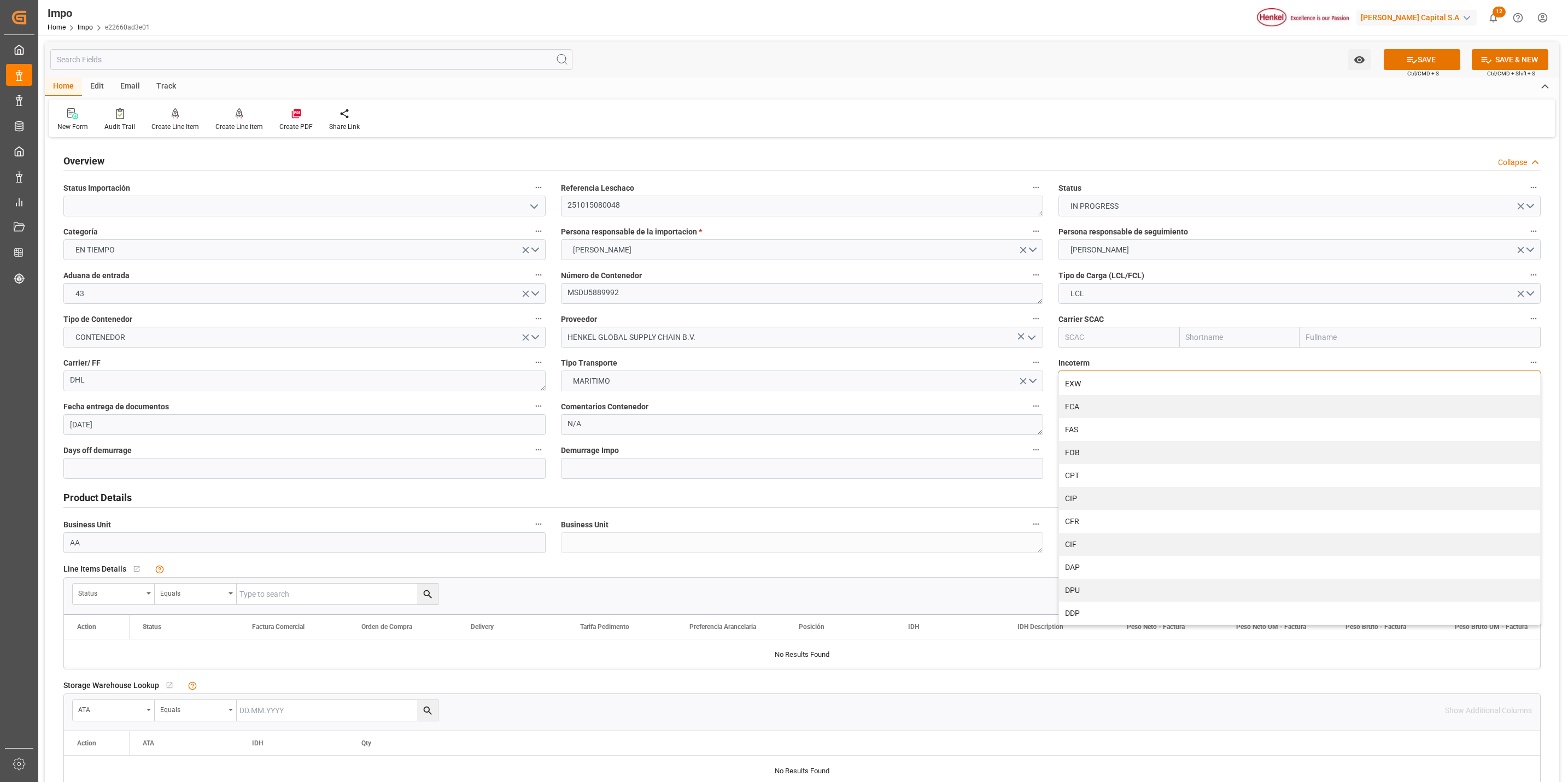
drag, startPoint x: 1106, startPoint y: 476, endPoint x: 1105, endPoint y: 471, distance: 5.1
click at [1106, 476] on div "CPT" at bounding box center [1299, 475] width 481 height 23
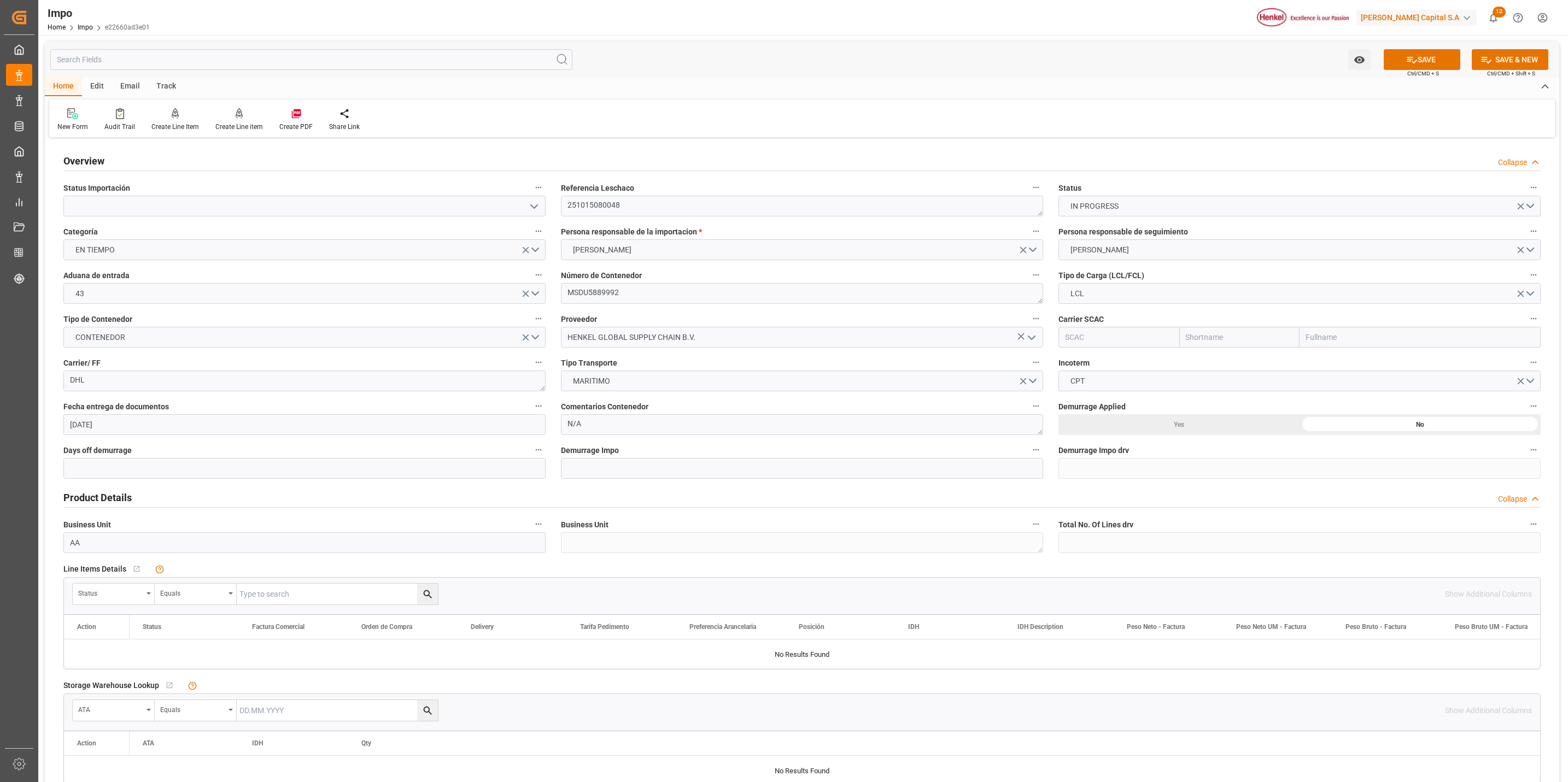
click at [559, 205] on div "Referencia Leschaco 251015080048" at bounding box center [802, 198] width 497 height 43
click at [552, 205] on div at bounding box center [304, 205] width 498 height 21
click at [528, 209] on icon "open menu" at bounding box center [534, 206] width 13 height 13
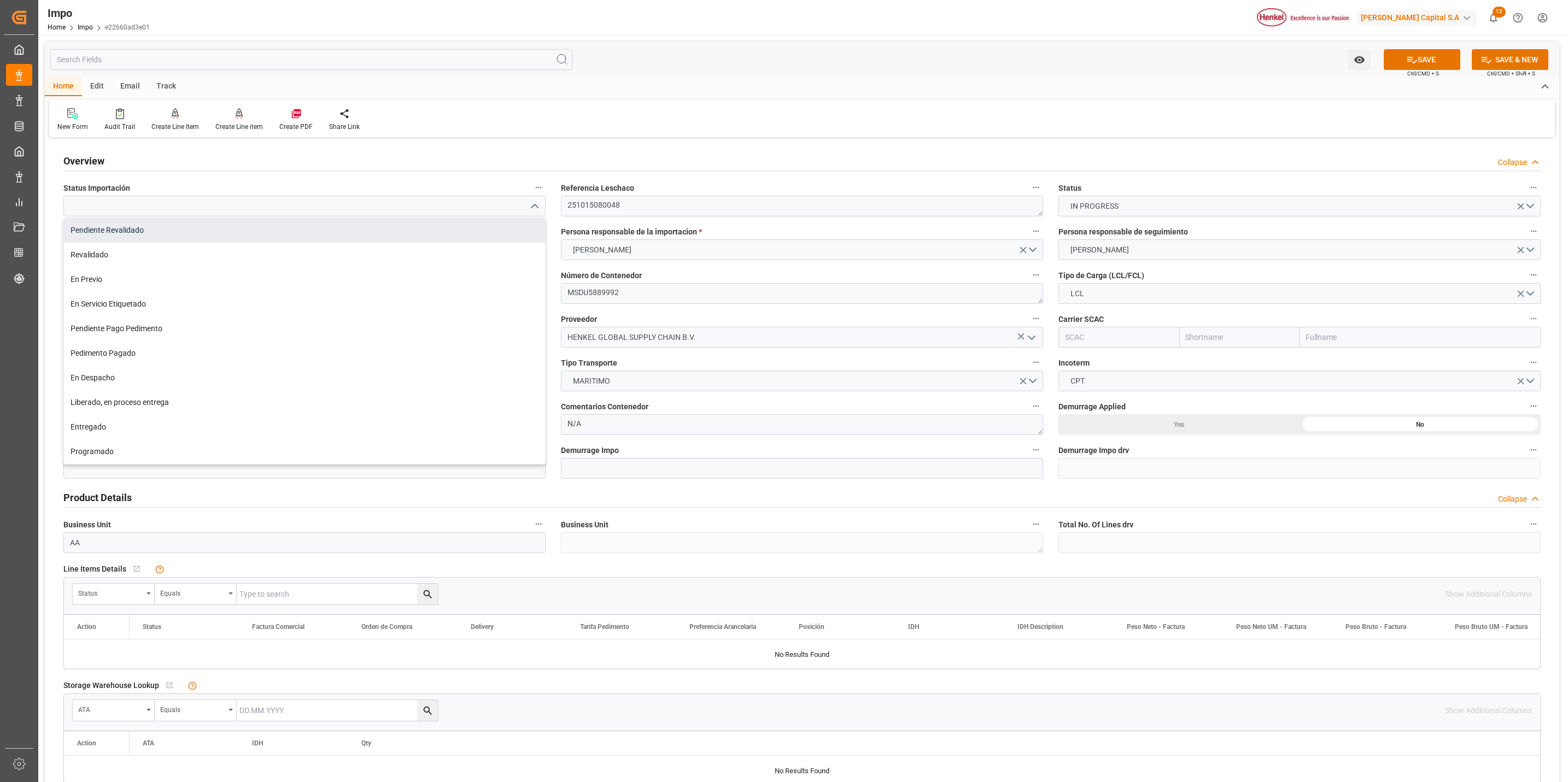
click at [176, 235] on div "Pendiente Revalidado" at bounding box center [304, 230] width 481 height 25
type input "Pendiente Revalidado"
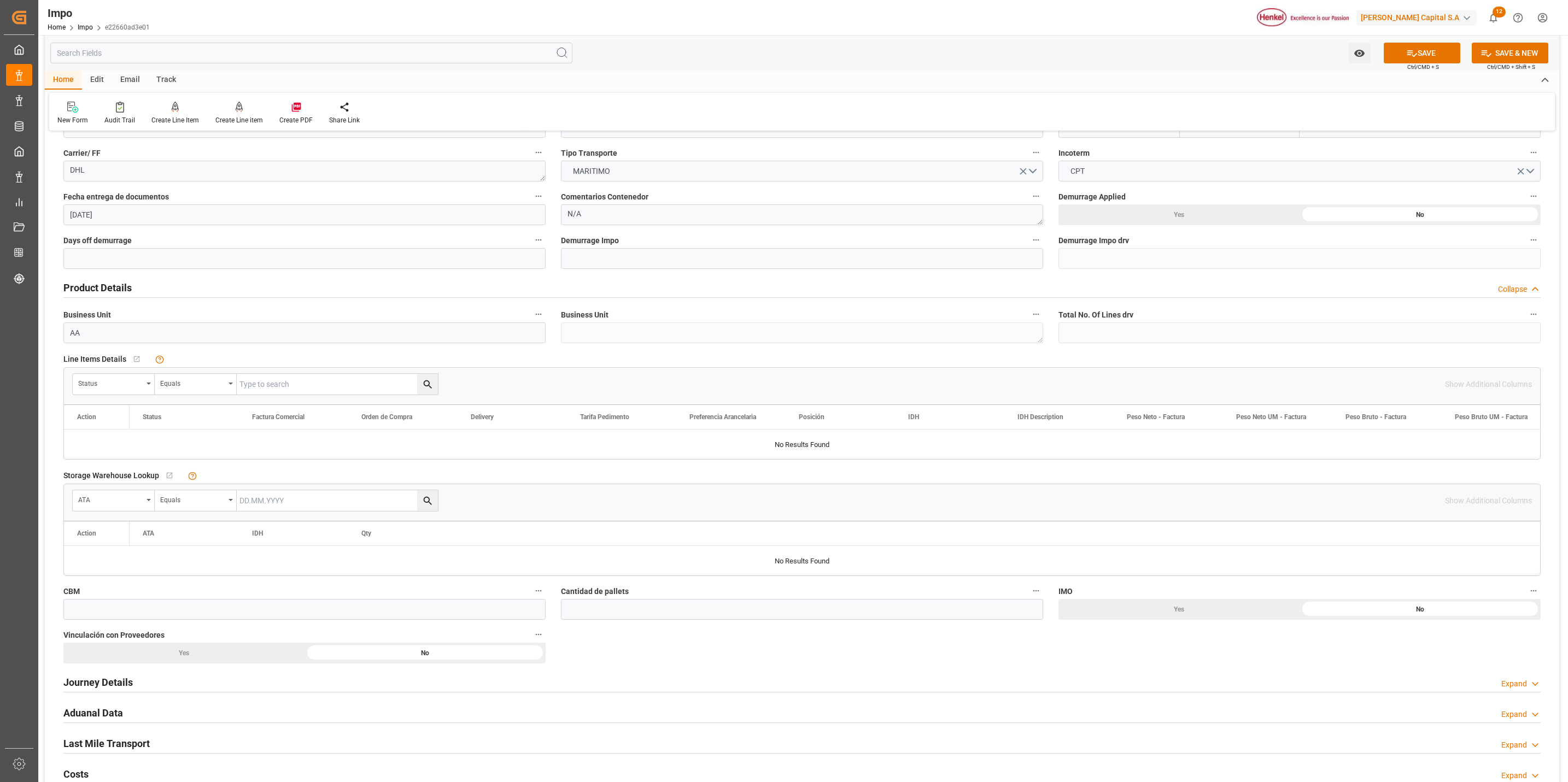
scroll to position [246, 0]
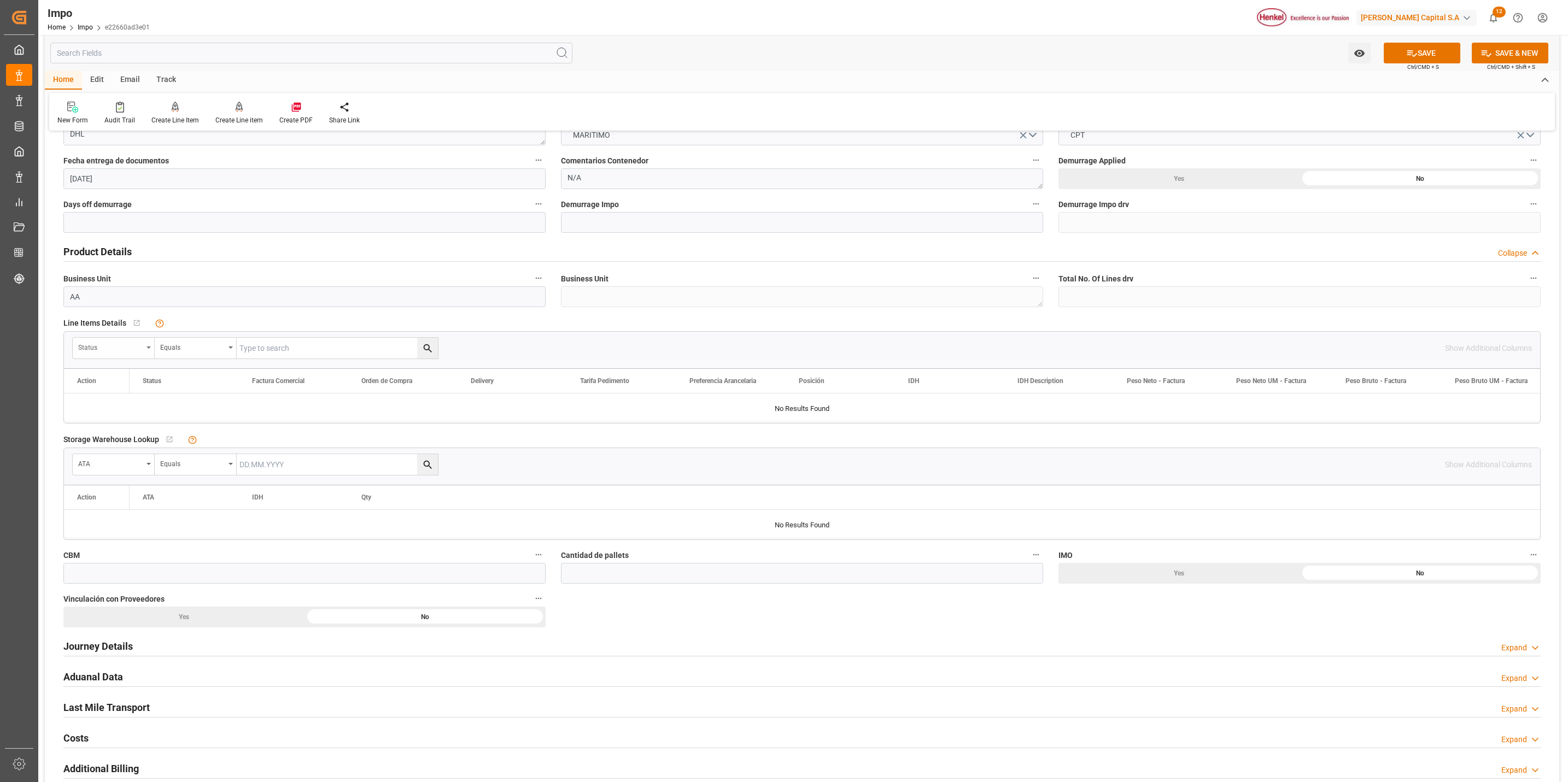
click at [150, 351] on div "Status" at bounding box center [113, 348] width 82 height 21
click at [123, 657] on button "show more" at bounding box center [154, 656] width 154 height 21
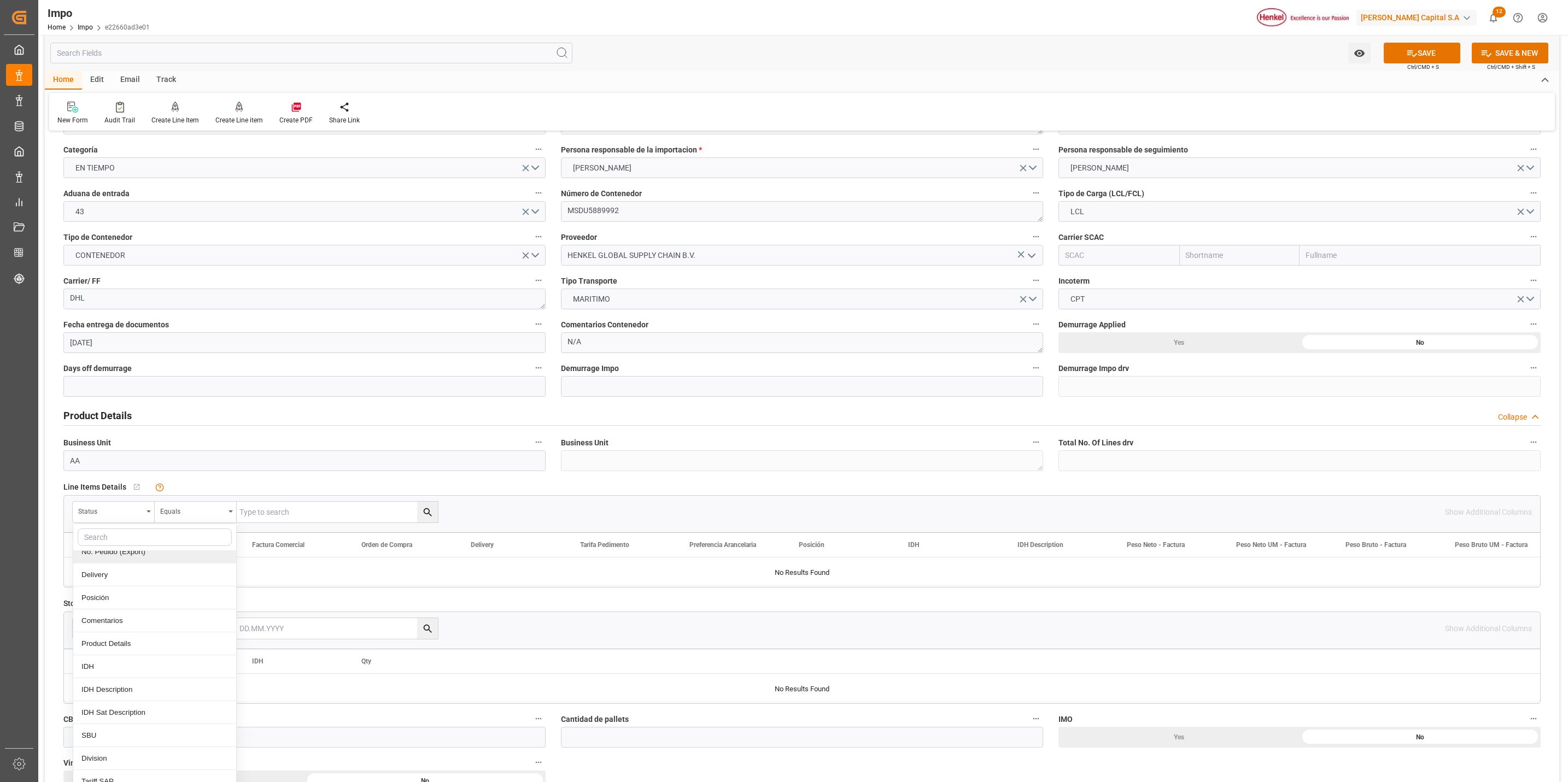
scroll to position [246, 0]
click at [151, 593] on div "Comentarios" at bounding box center [155, 591] width 163 height 23
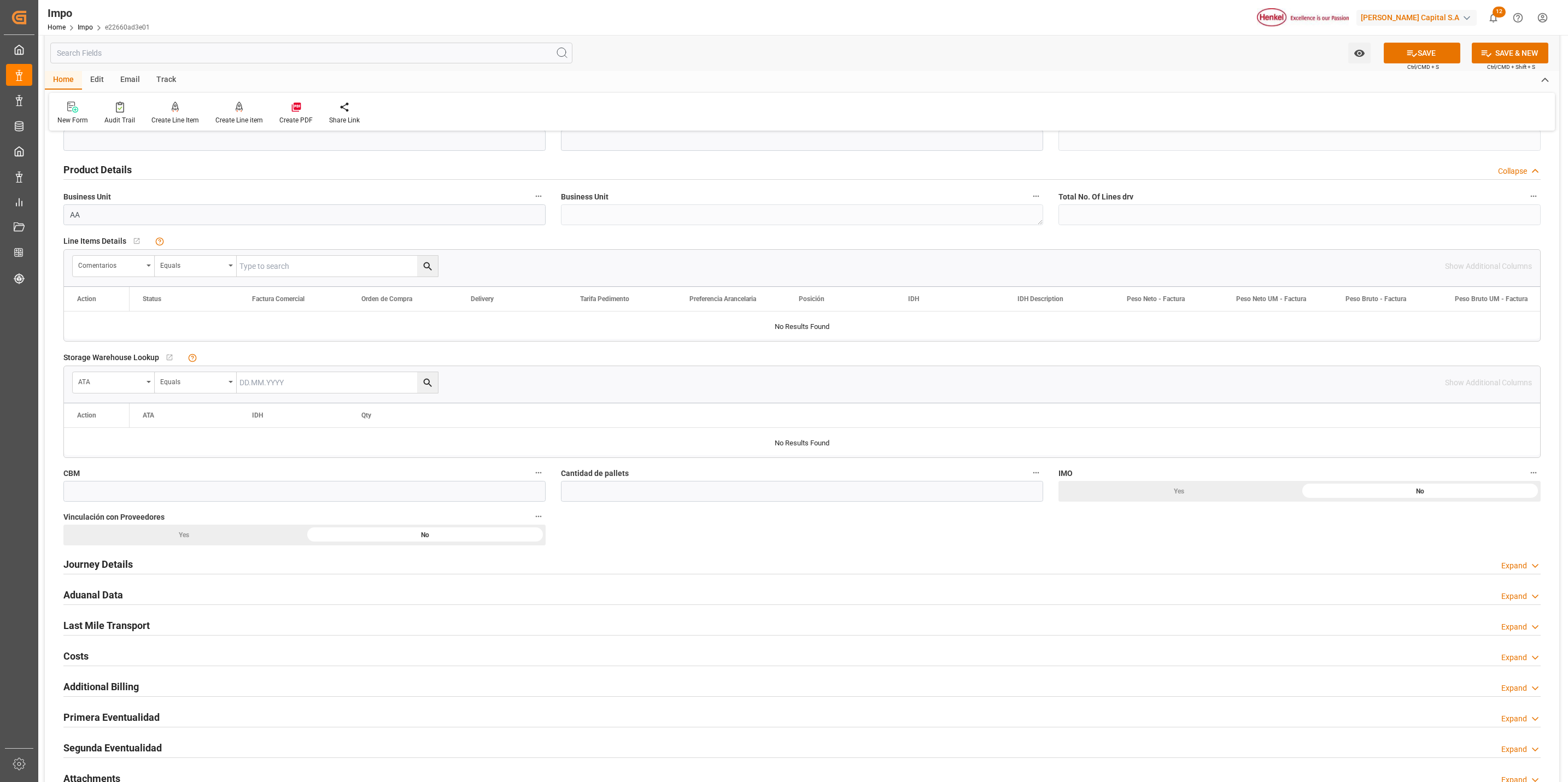
scroll to position [0, 0]
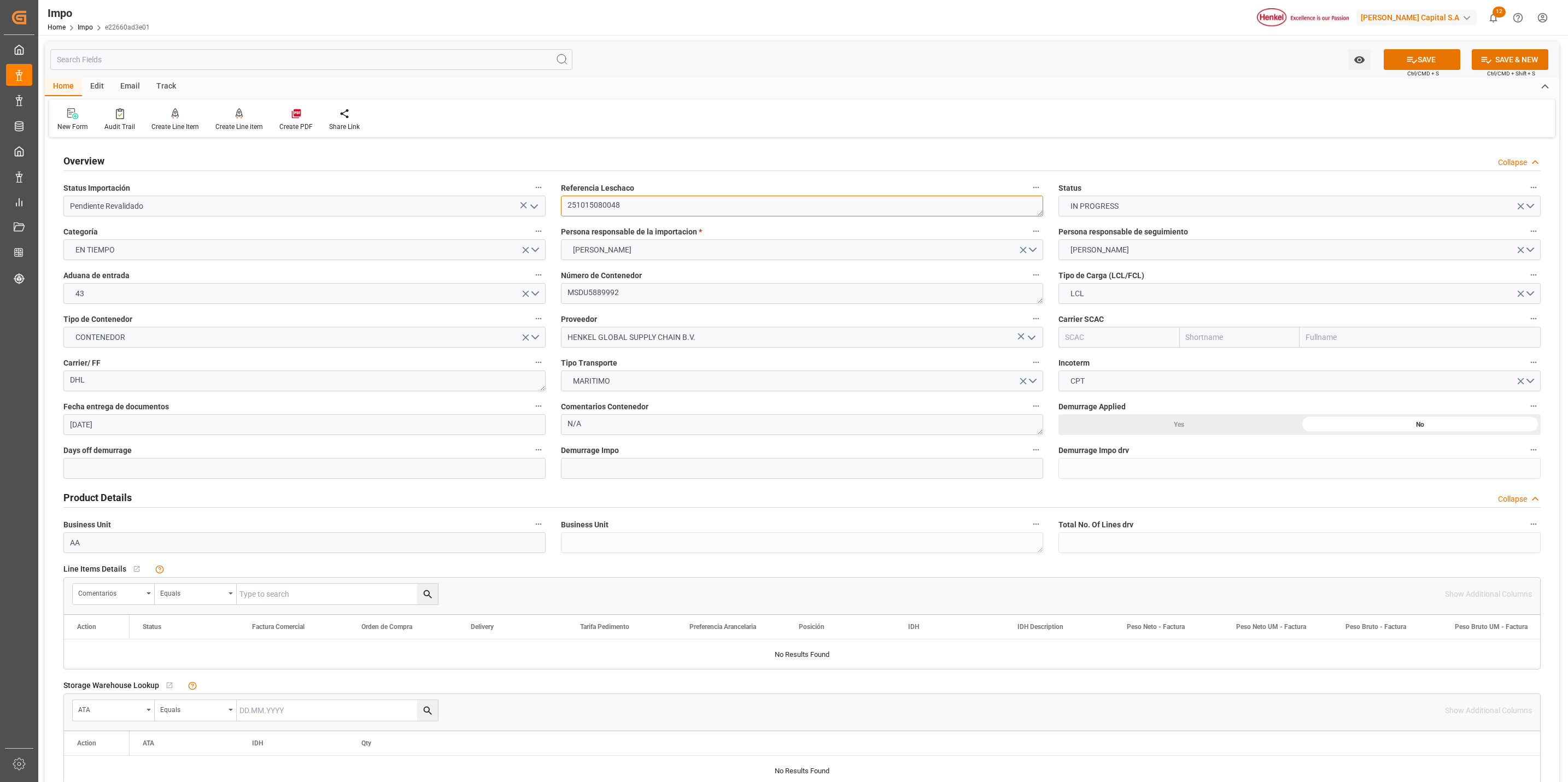
click at [589, 204] on textarea "251015080048" at bounding box center [802, 205] width 482 height 21
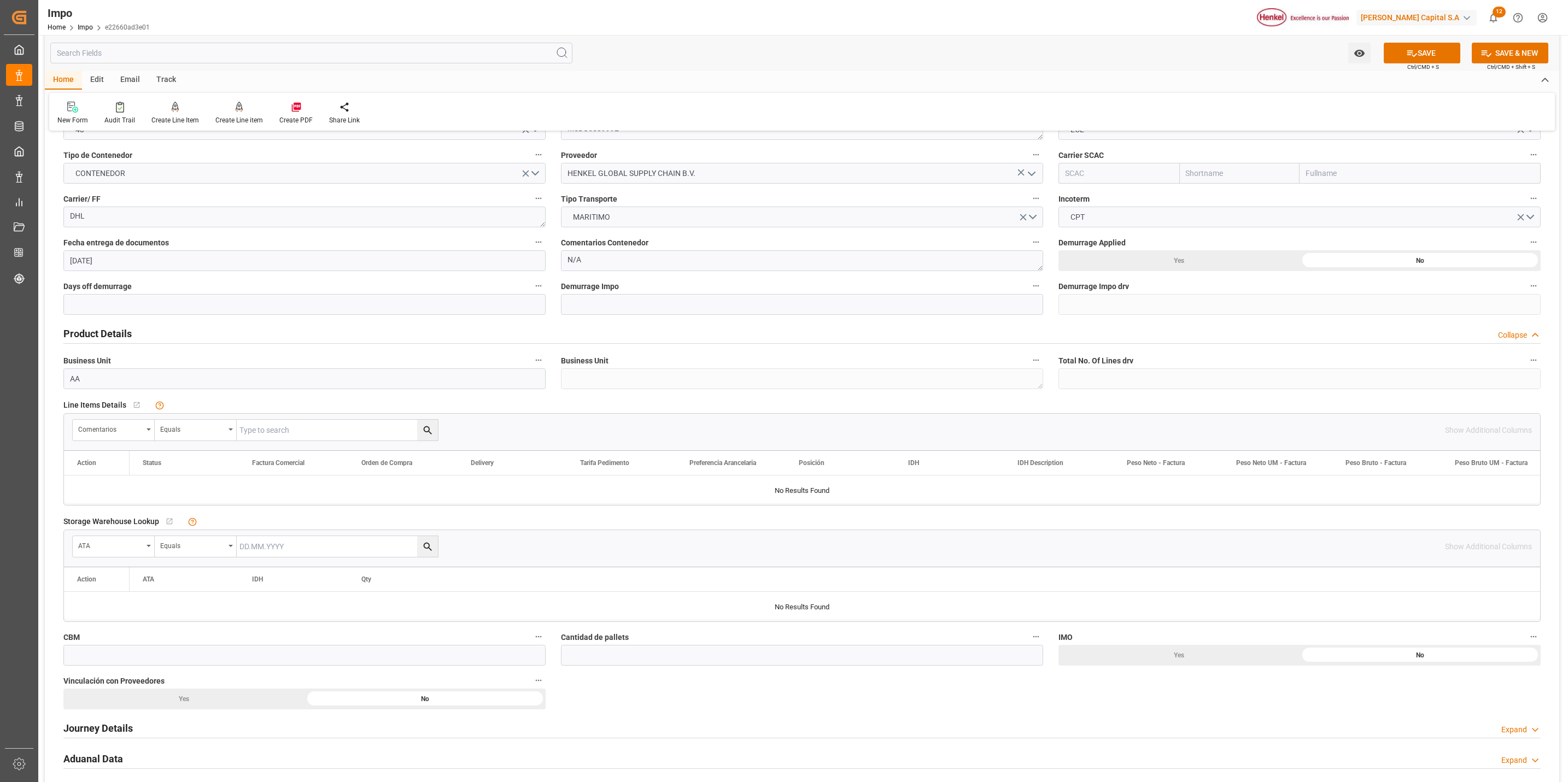
scroll to position [246, 0]
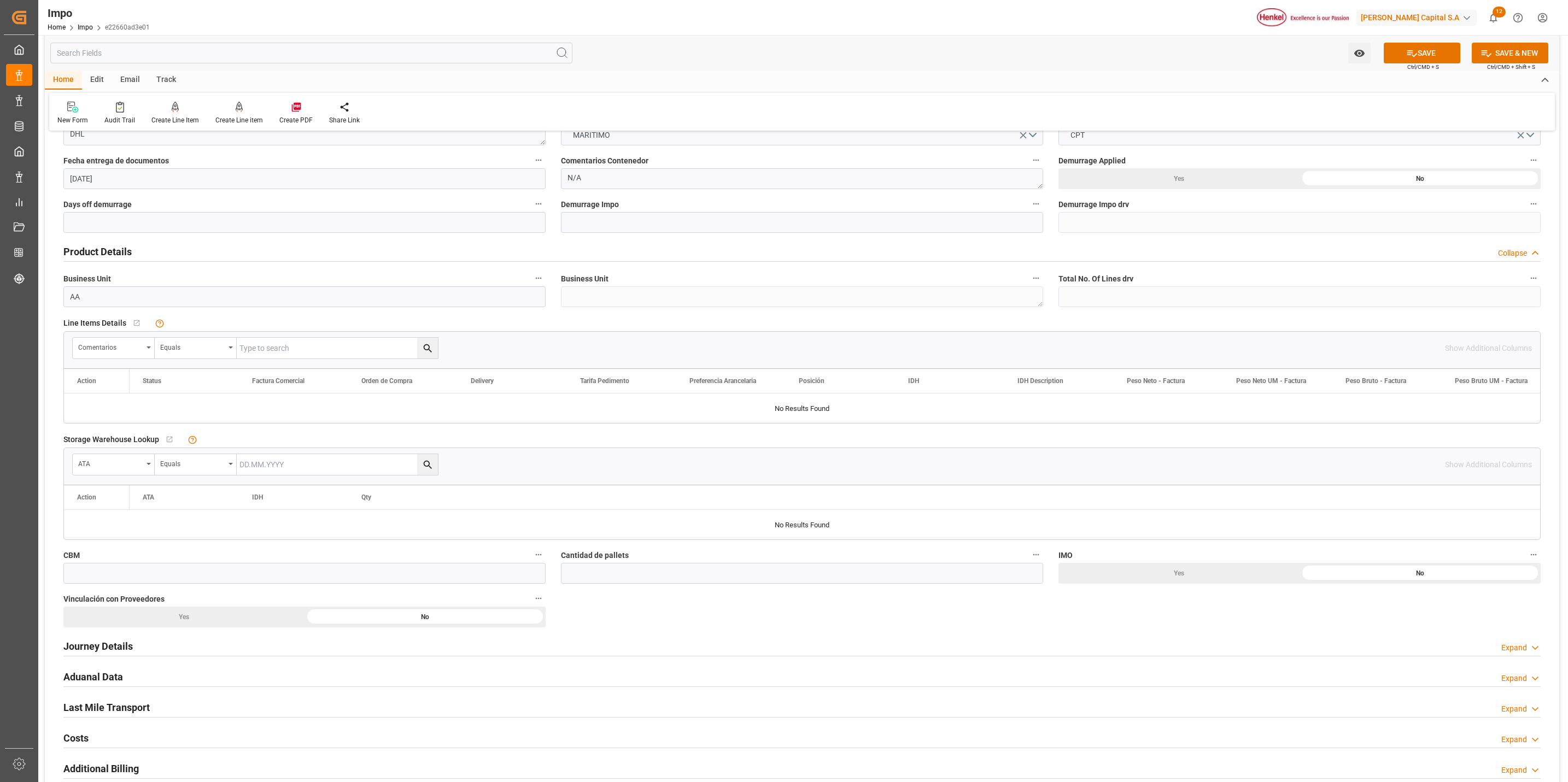
drag, startPoint x: 115, startPoint y: 649, endPoint x: 122, endPoint y: 646, distance: 7.6
click at [115, 649] on h2 "Journey Details" at bounding box center [98, 647] width 69 height 15
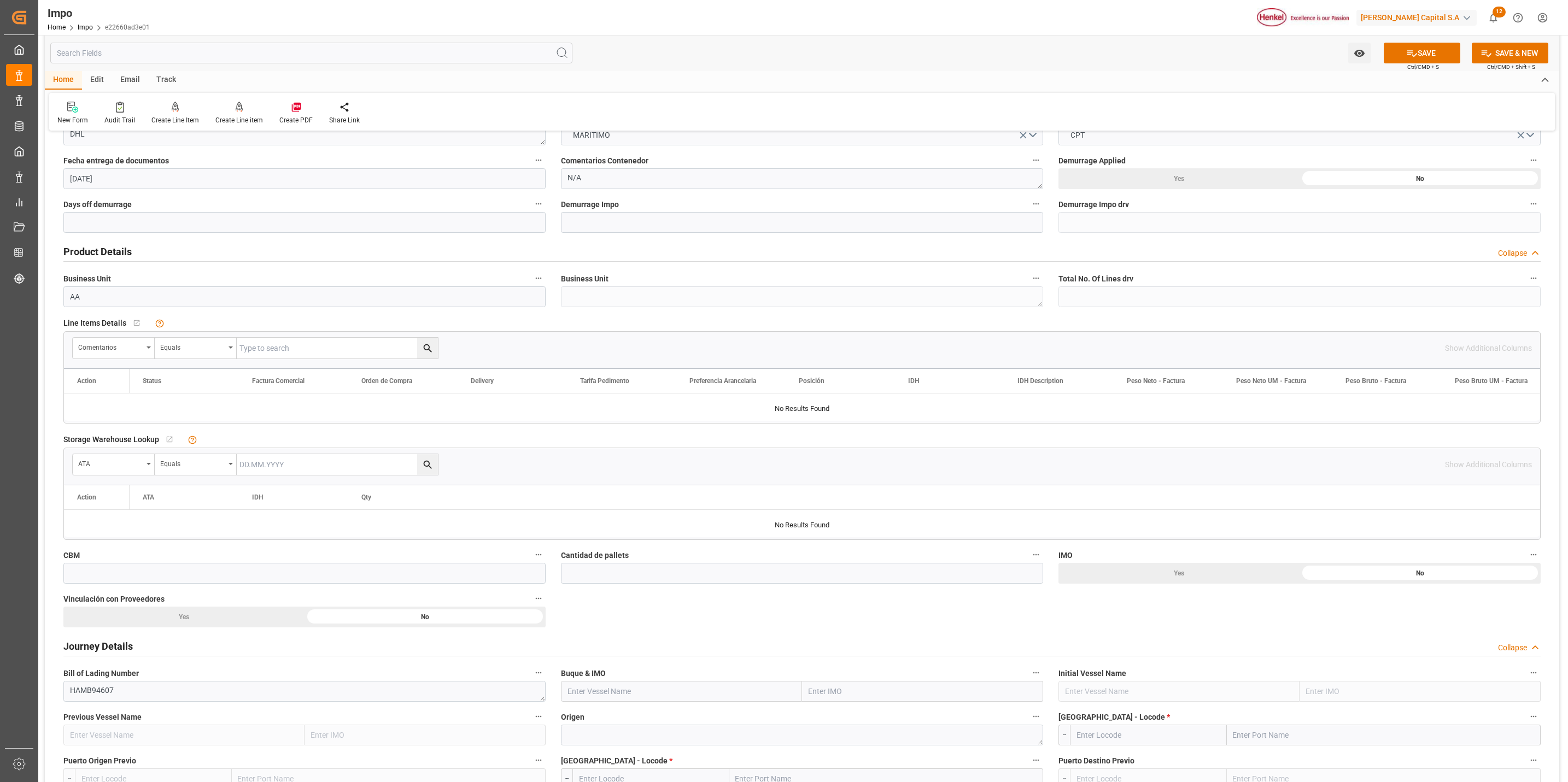
click at [264, 353] on input "text" at bounding box center [337, 348] width 201 height 21
paste input "HAMB94607"
type input "HAMB94607"
click at [427, 342] on button "search button" at bounding box center [427, 348] width 21 height 21
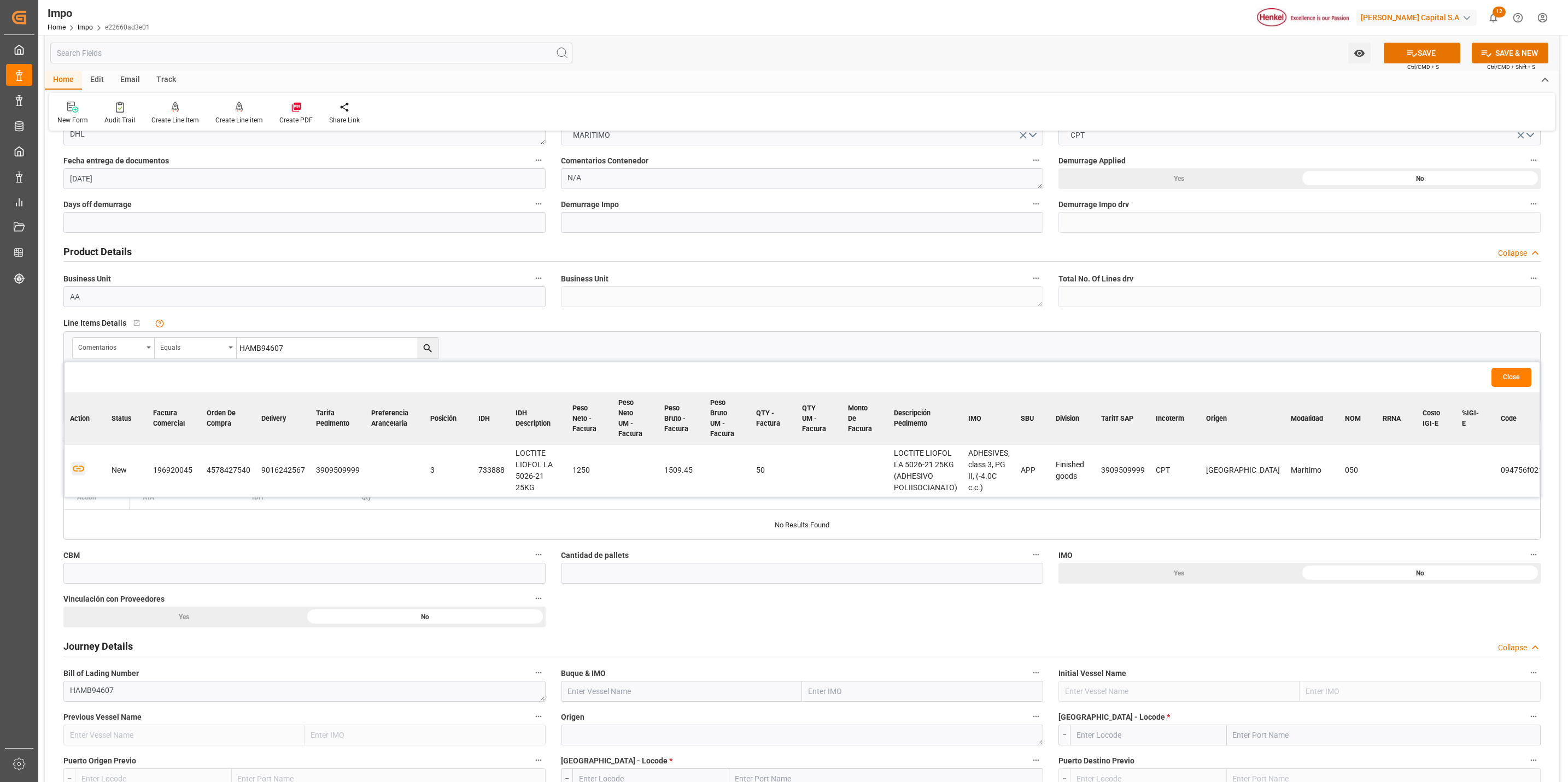
click at [77, 469] on icon "button" at bounding box center [78, 468] width 14 height 14
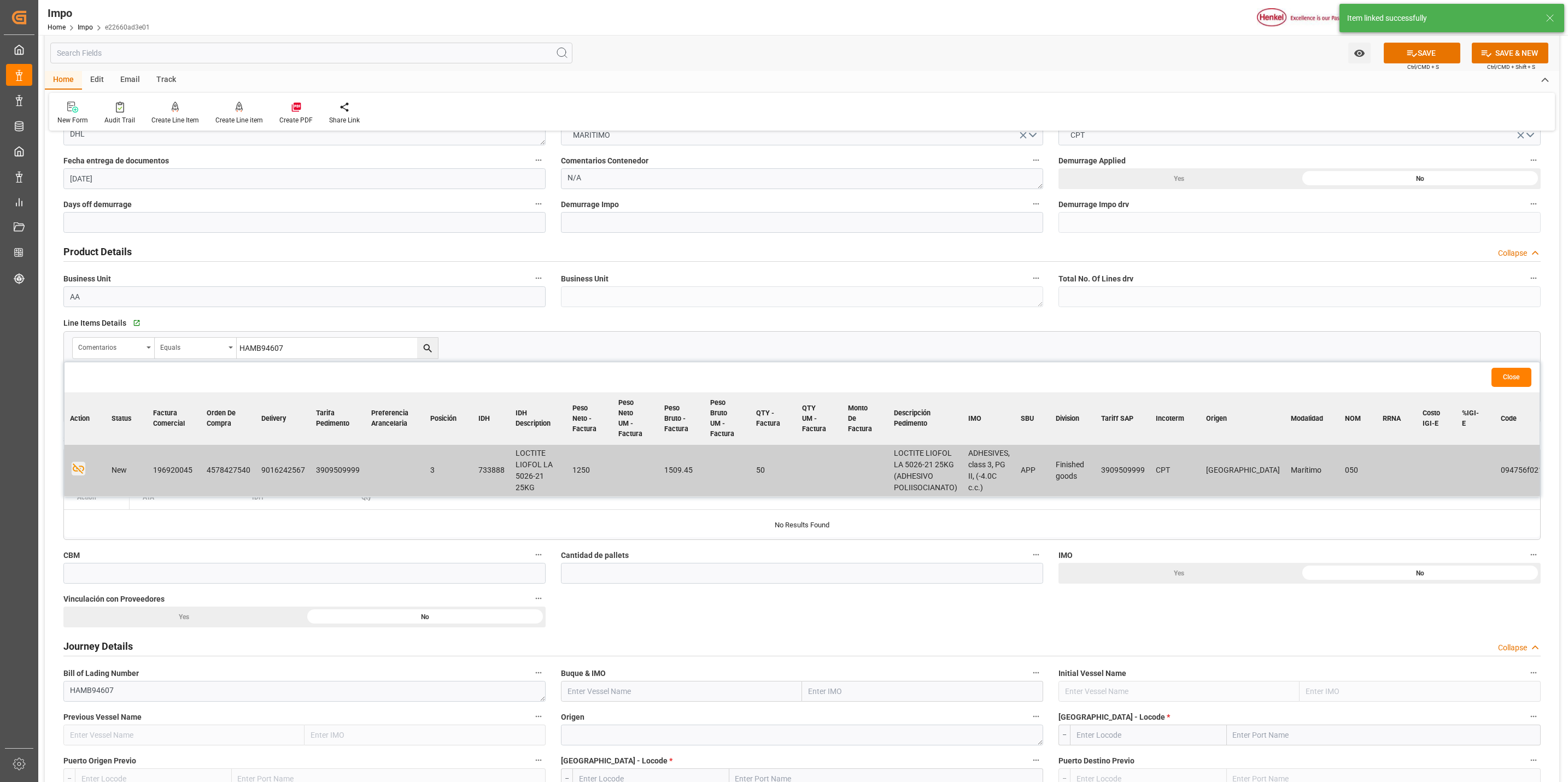
click at [1494, 373] on button "Close" at bounding box center [1511, 377] width 40 height 19
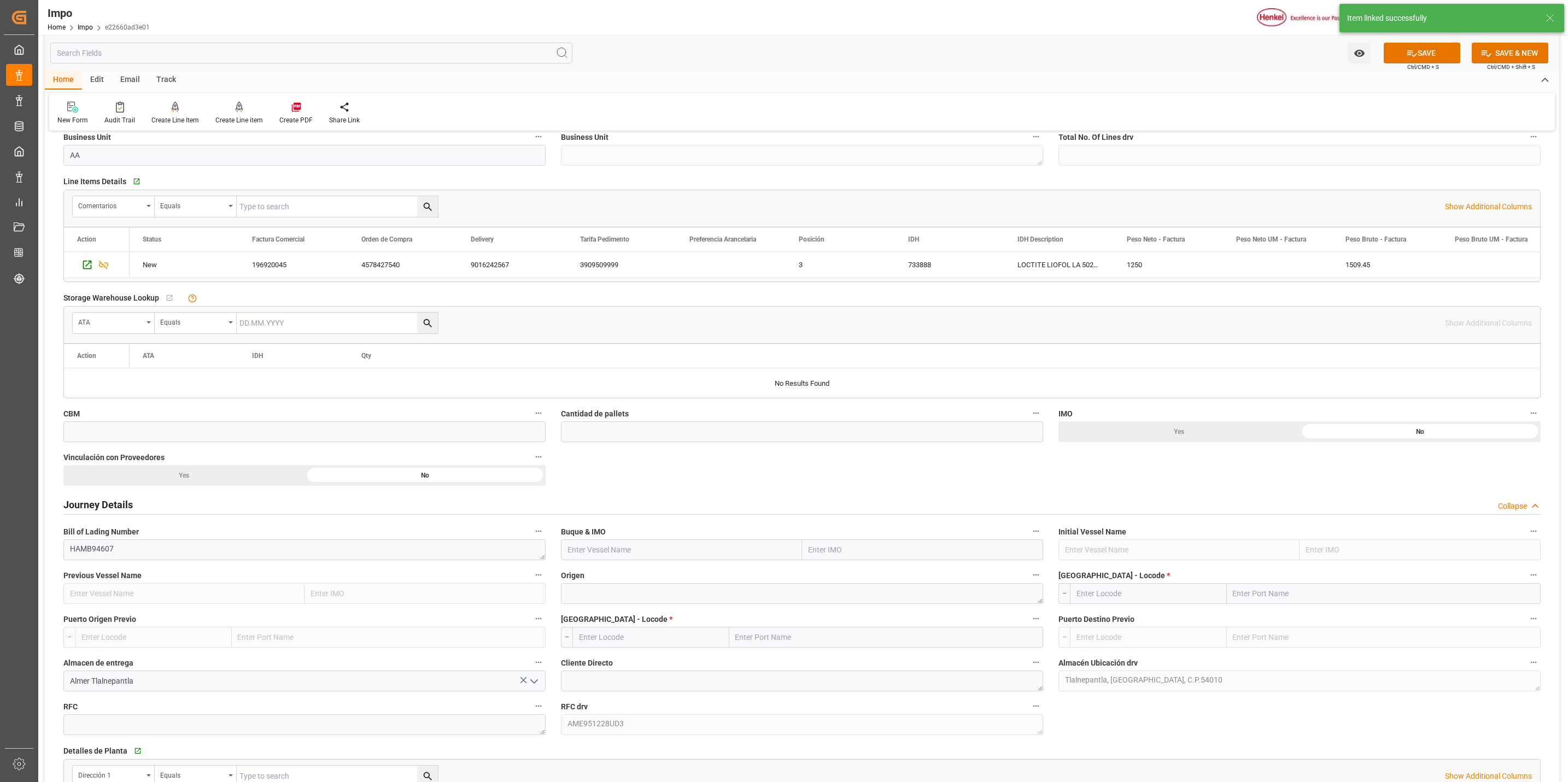
scroll to position [410, 0]
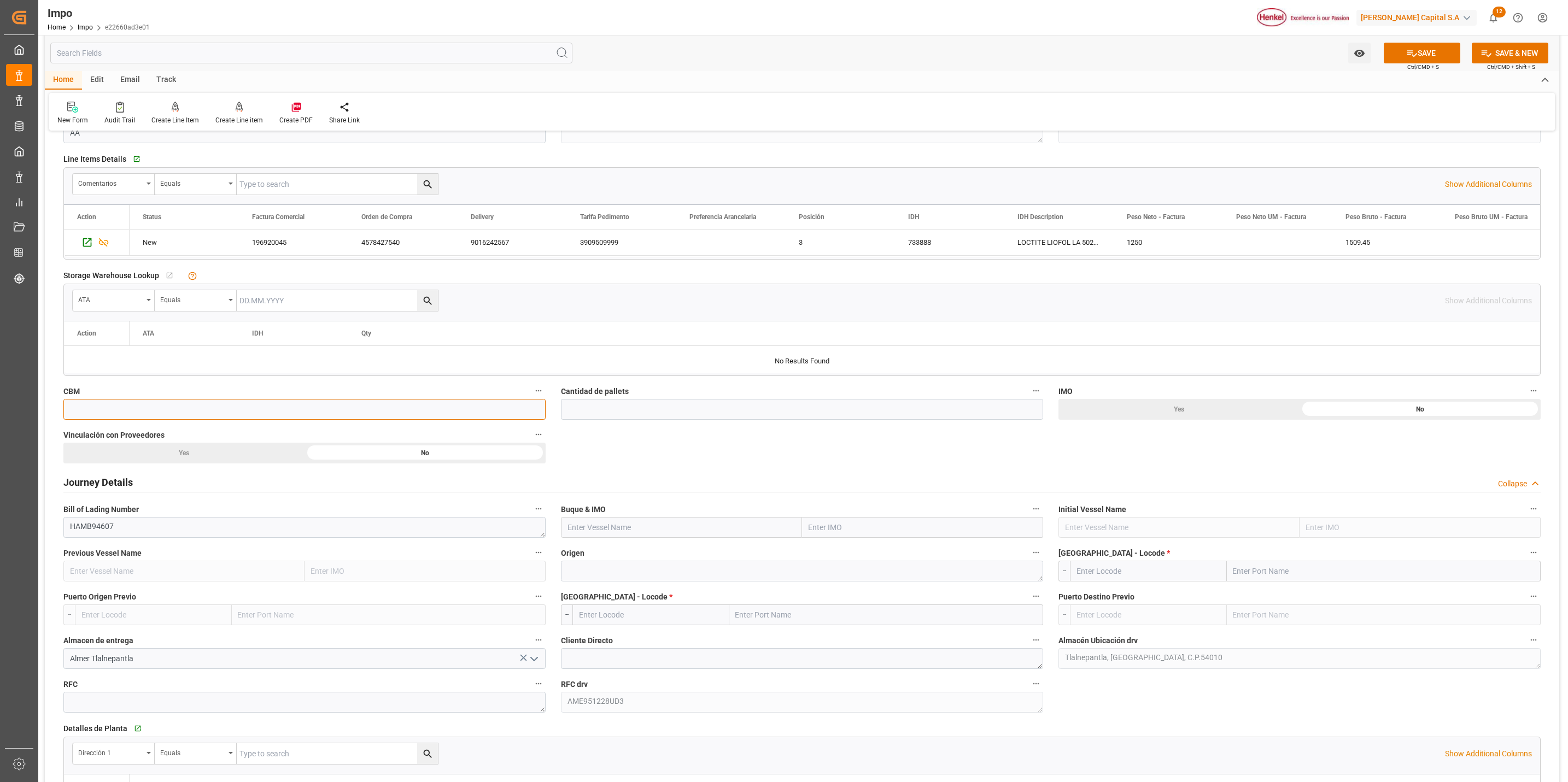
click at [280, 415] on input "text" at bounding box center [304, 409] width 482 height 21
paste input "text"
click at [419, 411] on input "text" at bounding box center [304, 409] width 482 height 21
paste input "text"
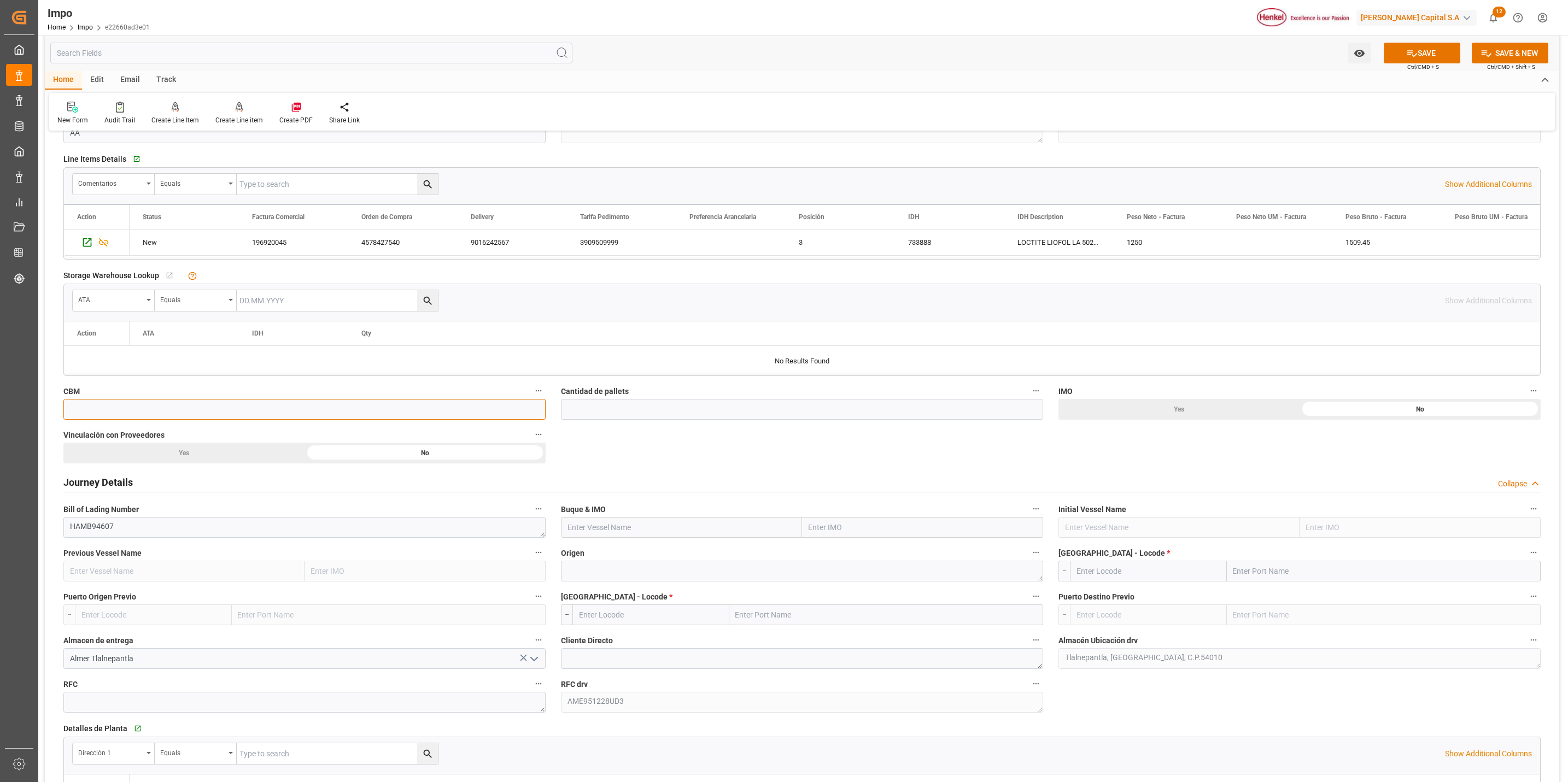
click at [415, 414] on input "text" at bounding box center [304, 409] width 482 height 21
click at [151, 408] on input "text" at bounding box center [304, 409] width 482 height 21
paste input "3.725"
type input "3.725"
click at [691, 403] on input "text" at bounding box center [802, 409] width 482 height 21
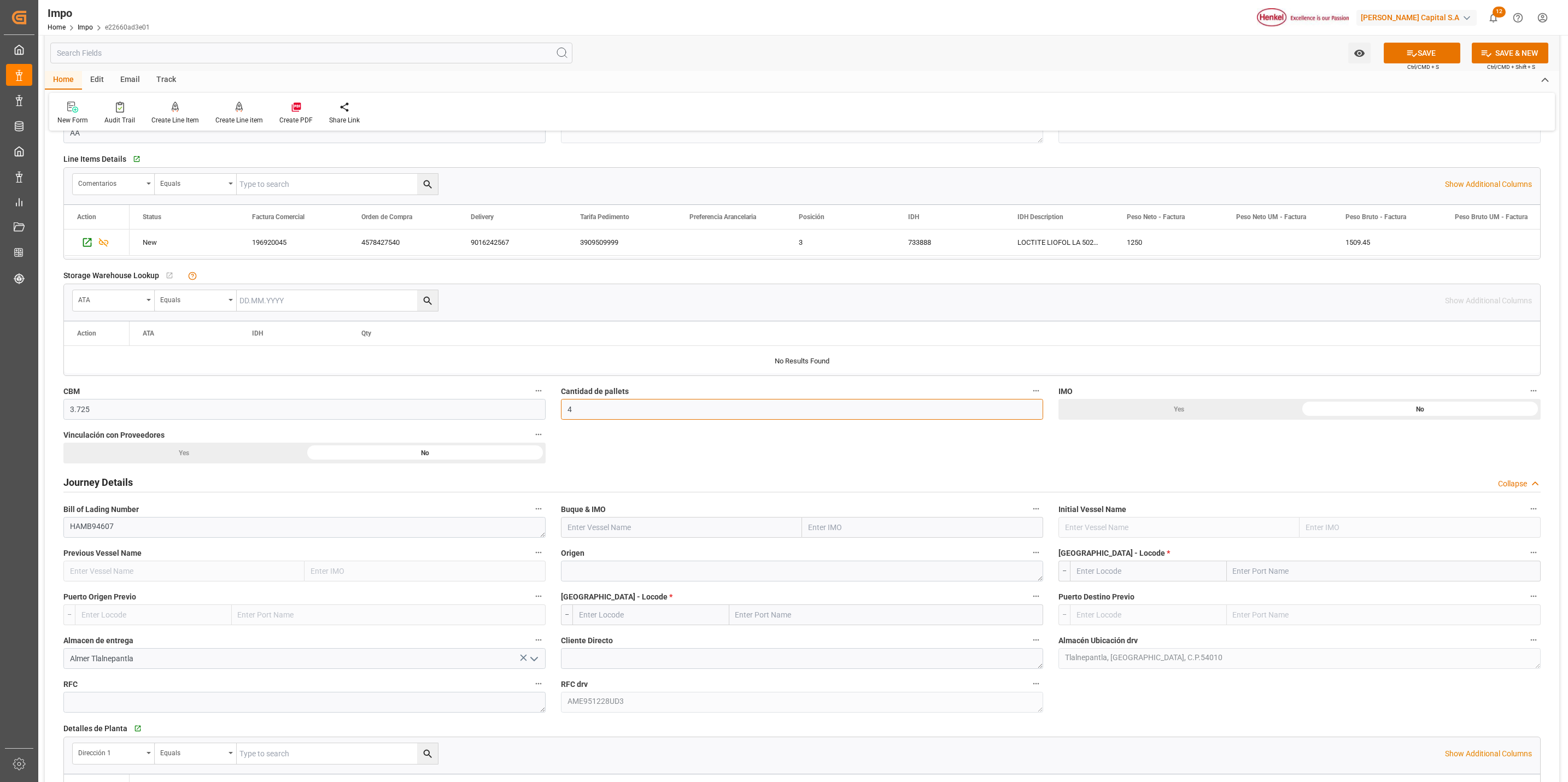
type input "4"
click at [1232, 471] on div "Journey Details Collapse" at bounding box center [802, 482] width 1492 height 30
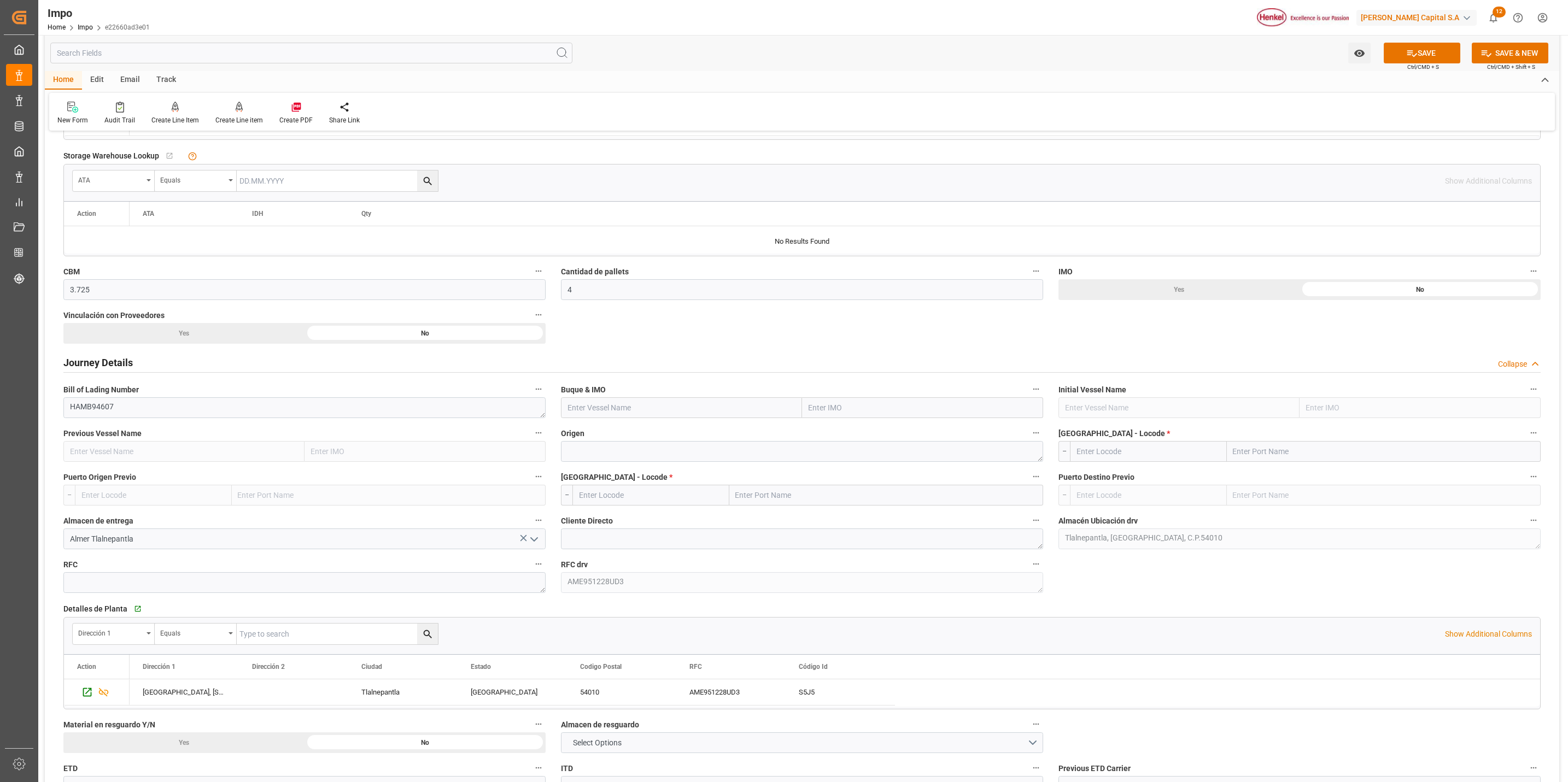
scroll to position [492, 0]
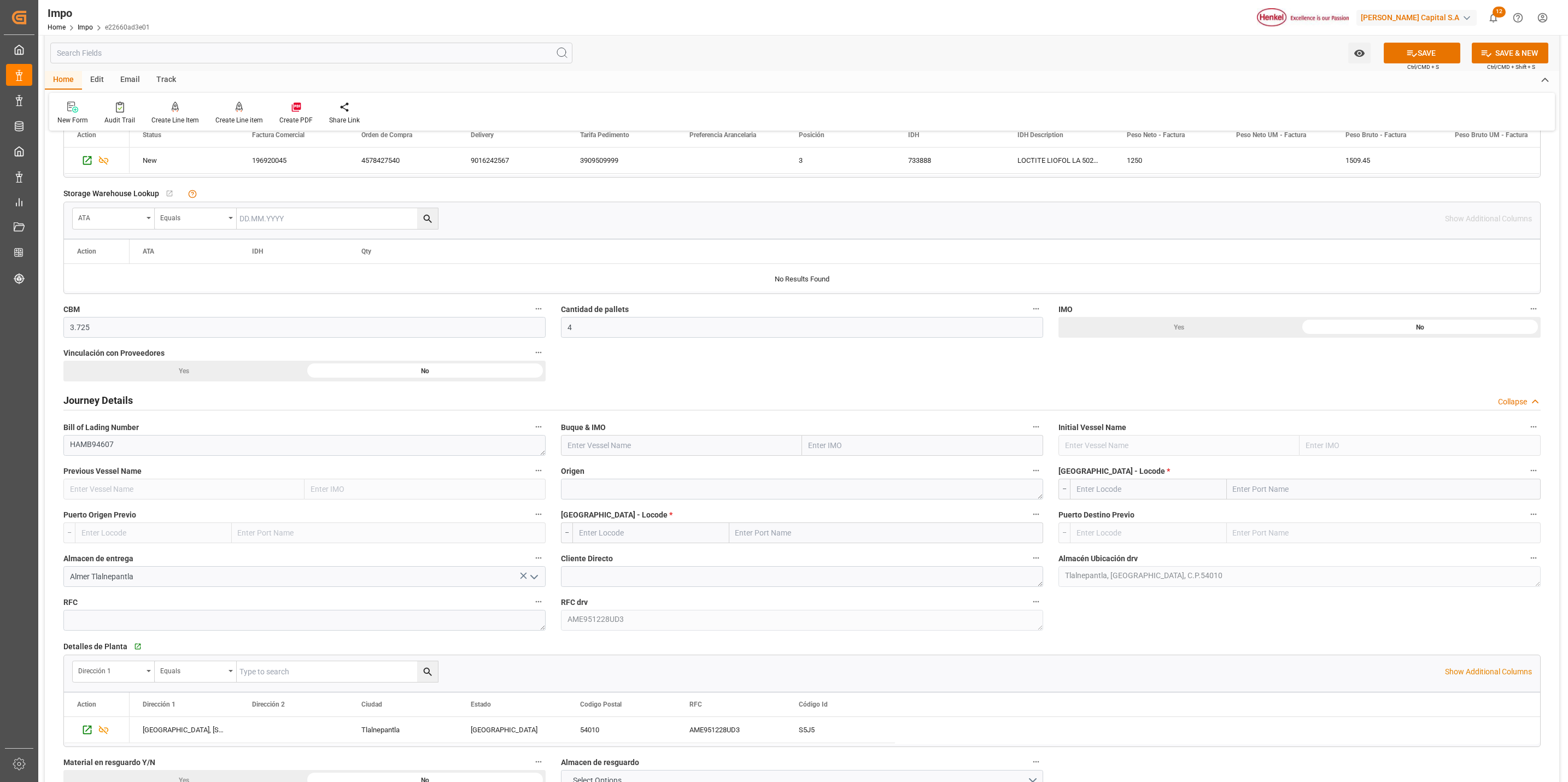
click at [818, 458] on div "Buque & IMO" at bounding box center [802, 438] width 497 height 43
click at [832, 449] on input "text" at bounding box center [922, 445] width 241 height 21
paste input "MSC BHAVYA V"
type input "MSC BHAVYA V"
click at [842, 473] on span "9297876 - MSC BHAVYA V" at bounding box center [851, 469] width 86 height 8
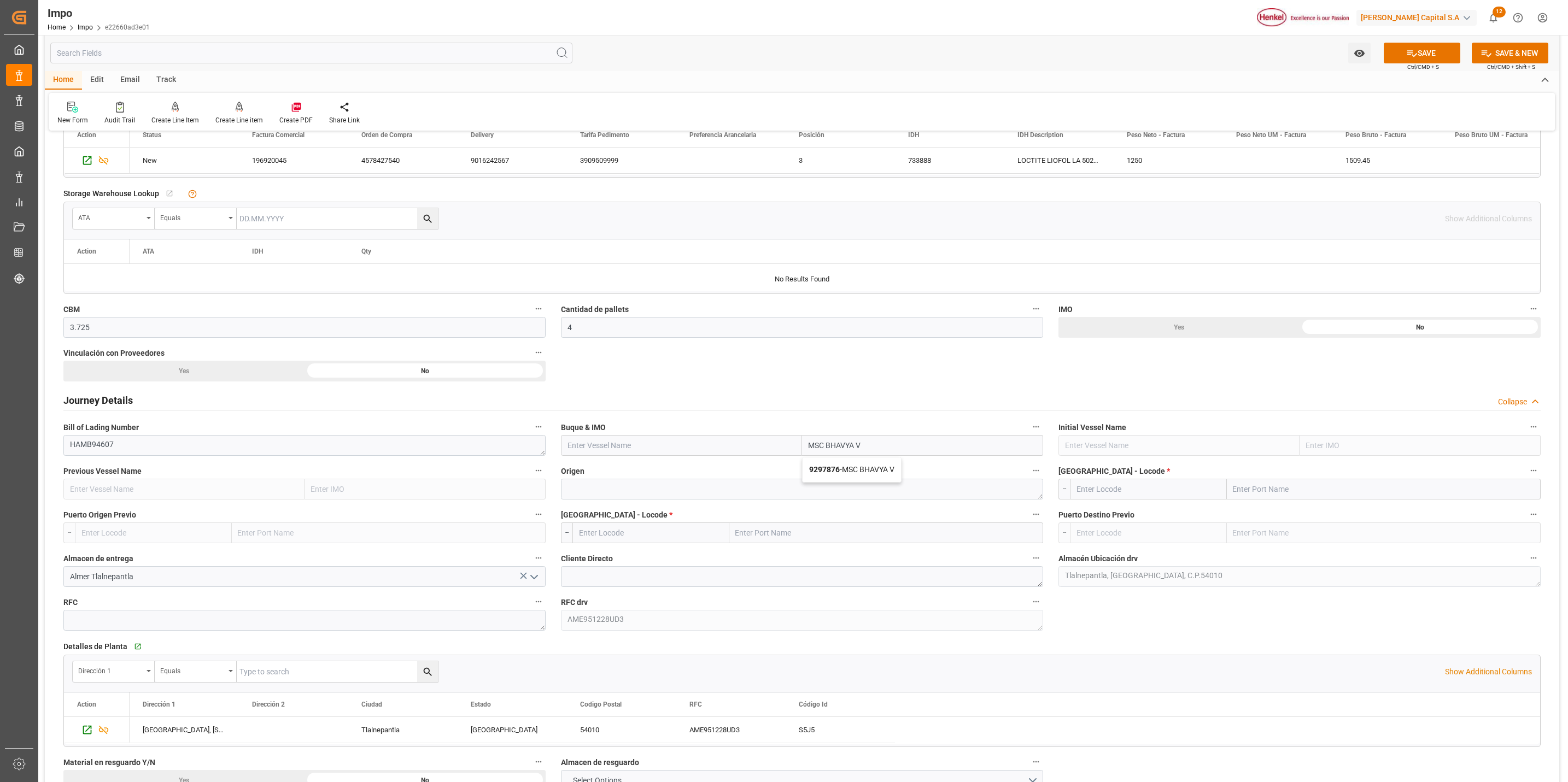
type input "MSC BHAVYA V"
type input "9297876"
click at [692, 496] on textarea at bounding box center [802, 489] width 482 height 21
click at [614, 486] on textarea at bounding box center [802, 489] width 482 height 21
paste textarea "AMSTERDAM NETHERLANDS"
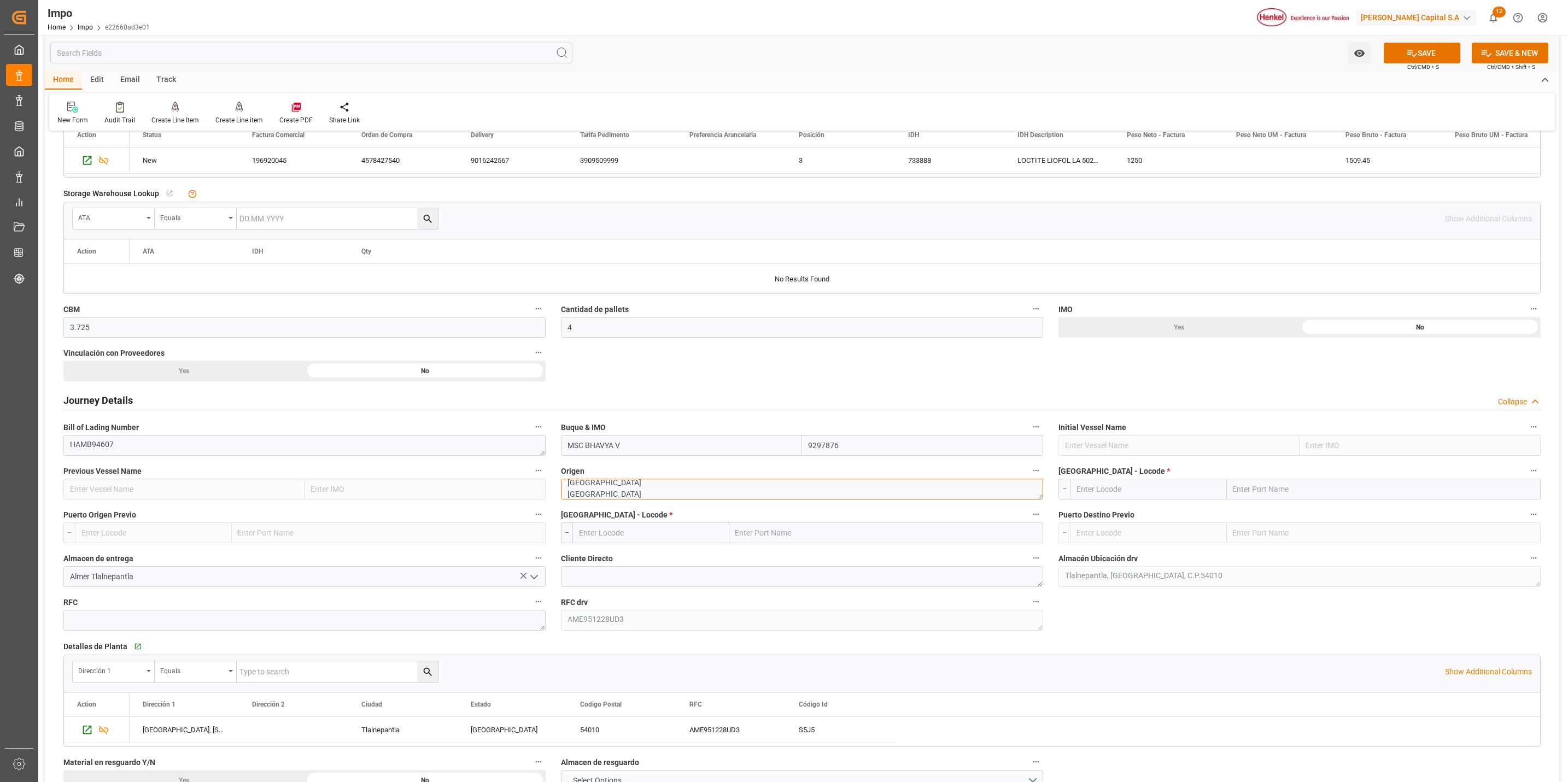
scroll to position [10, 0]
drag, startPoint x: 566, startPoint y: 492, endPoint x: 628, endPoint y: 502, distance: 62.8
click at [628, 499] on textarea "AMSTERDAM NETHERLANDS" at bounding box center [802, 489] width 482 height 21
paste textarea "NETHERLANDS"
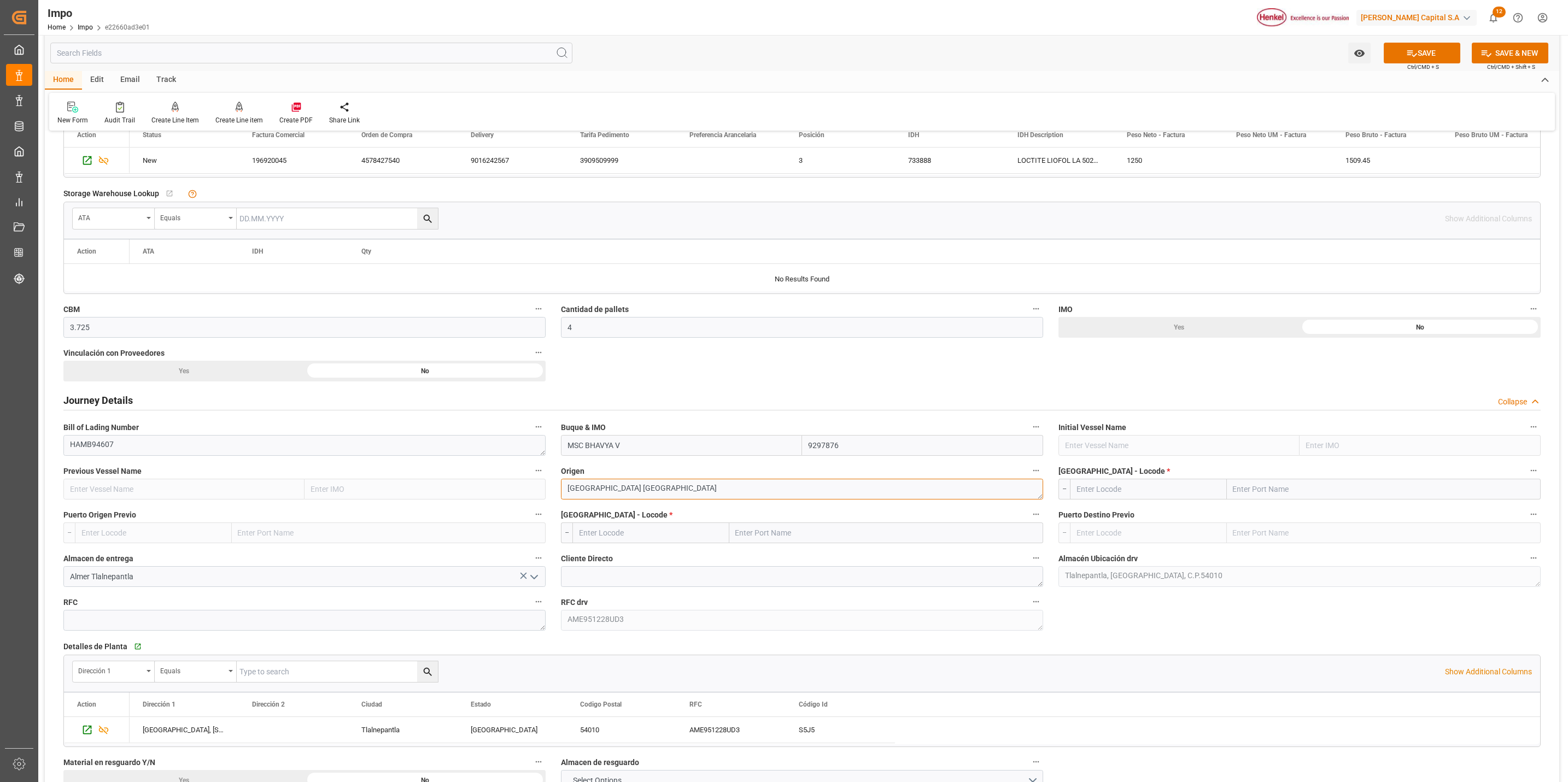
type textarea "[GEOGRAPHIC_DATA] [GEOGRAPHIC_DATA]"
click at [1258, 496] on input "text" at bounding box center [1384, 489] width 314 height 21
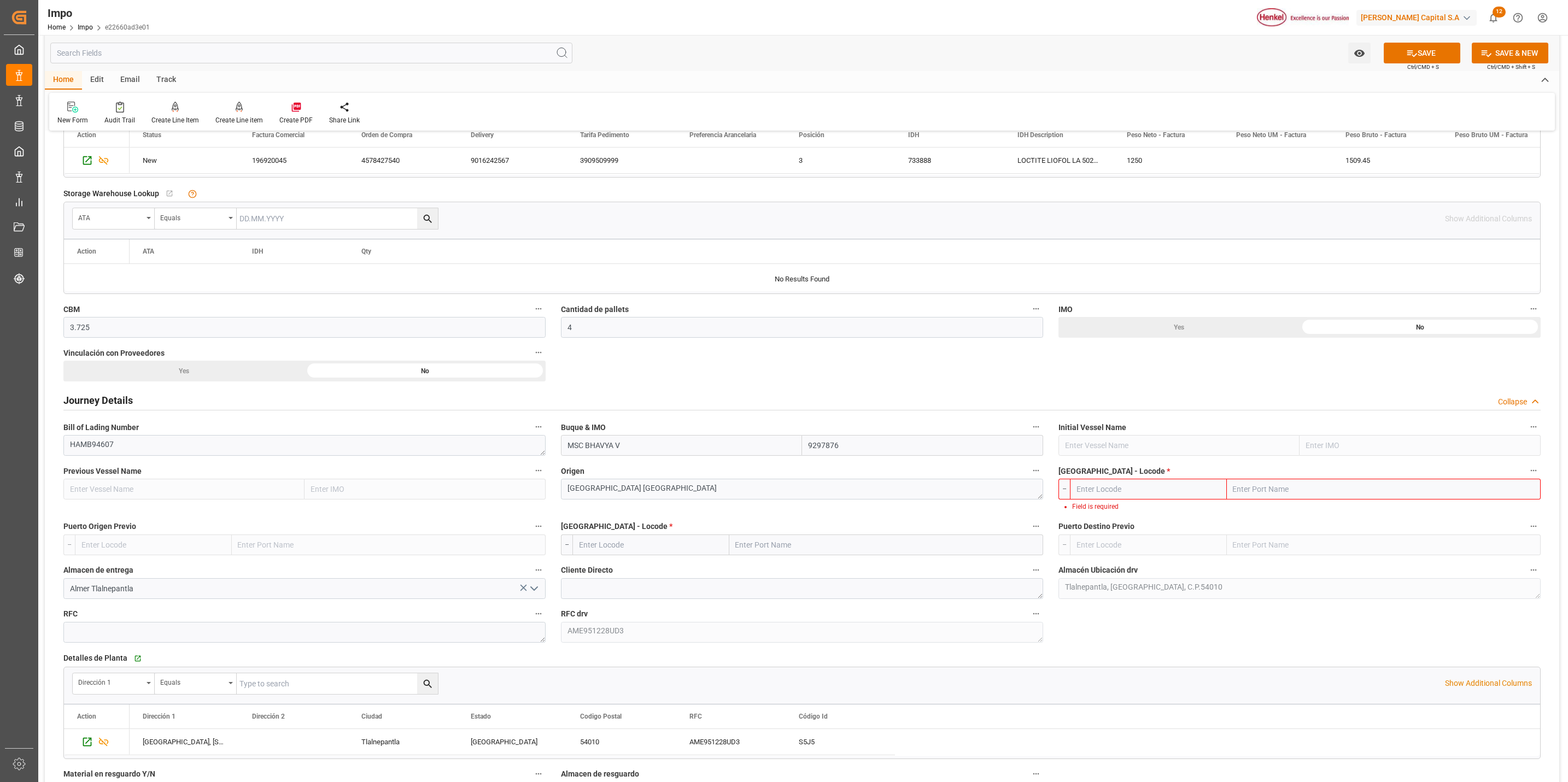
click at [1353, 494] on input "text" at bounding box center [1384, 489] width 314 height 21
paste input "BREMERHAVEN"
type input "BREMERHAVEN"
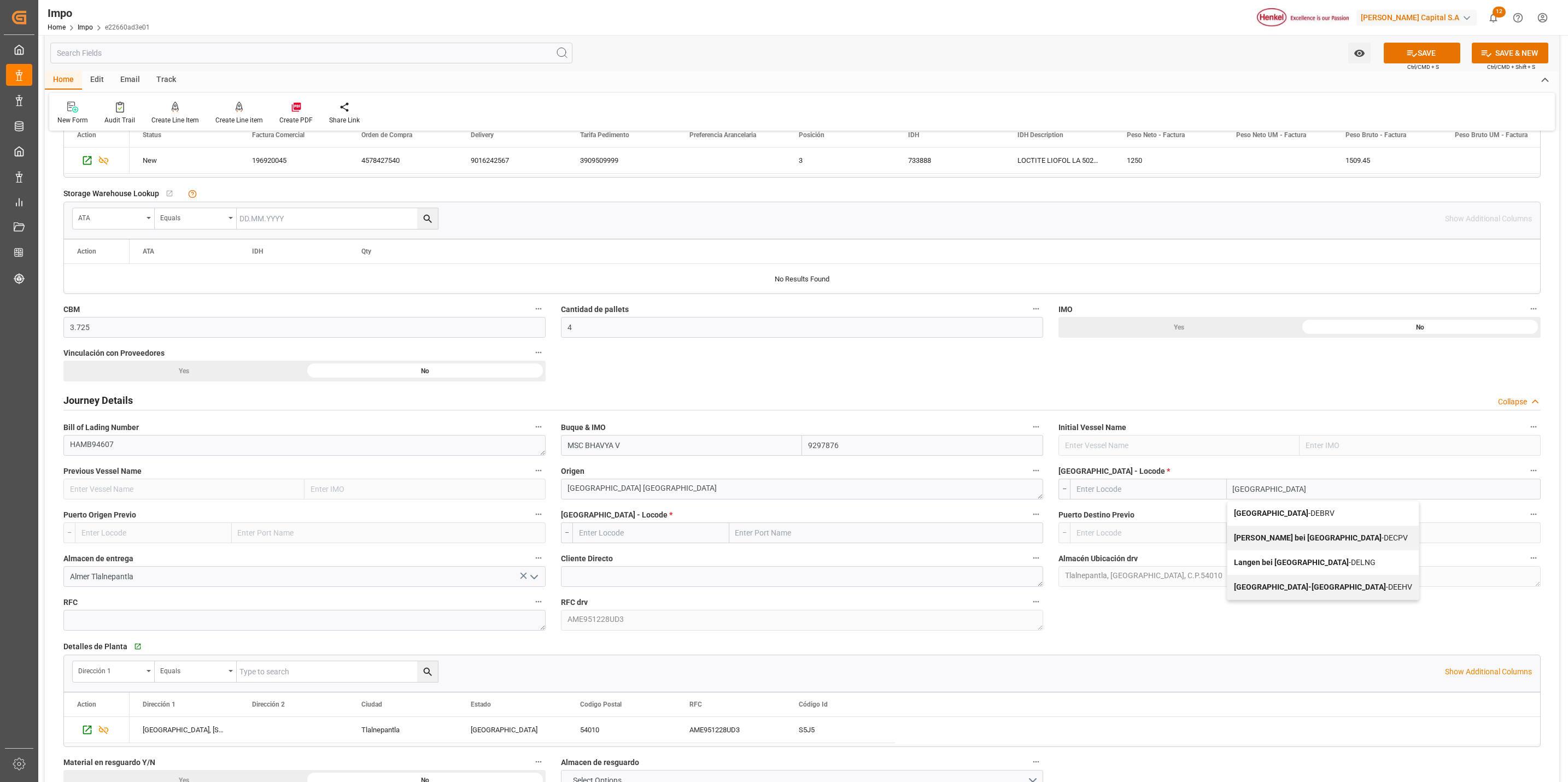
click at [1258, 510] on b "[GEOGRAPHIC_DATA]" at bounding box center [1270, 512] width 75 height 8
type input "DEBRV"
type input "[GEOGRAPHIC_DATA]"
click at [781, 531] on input "text" at bounding box center [886, 532] width 314 height 21
type input "VER"
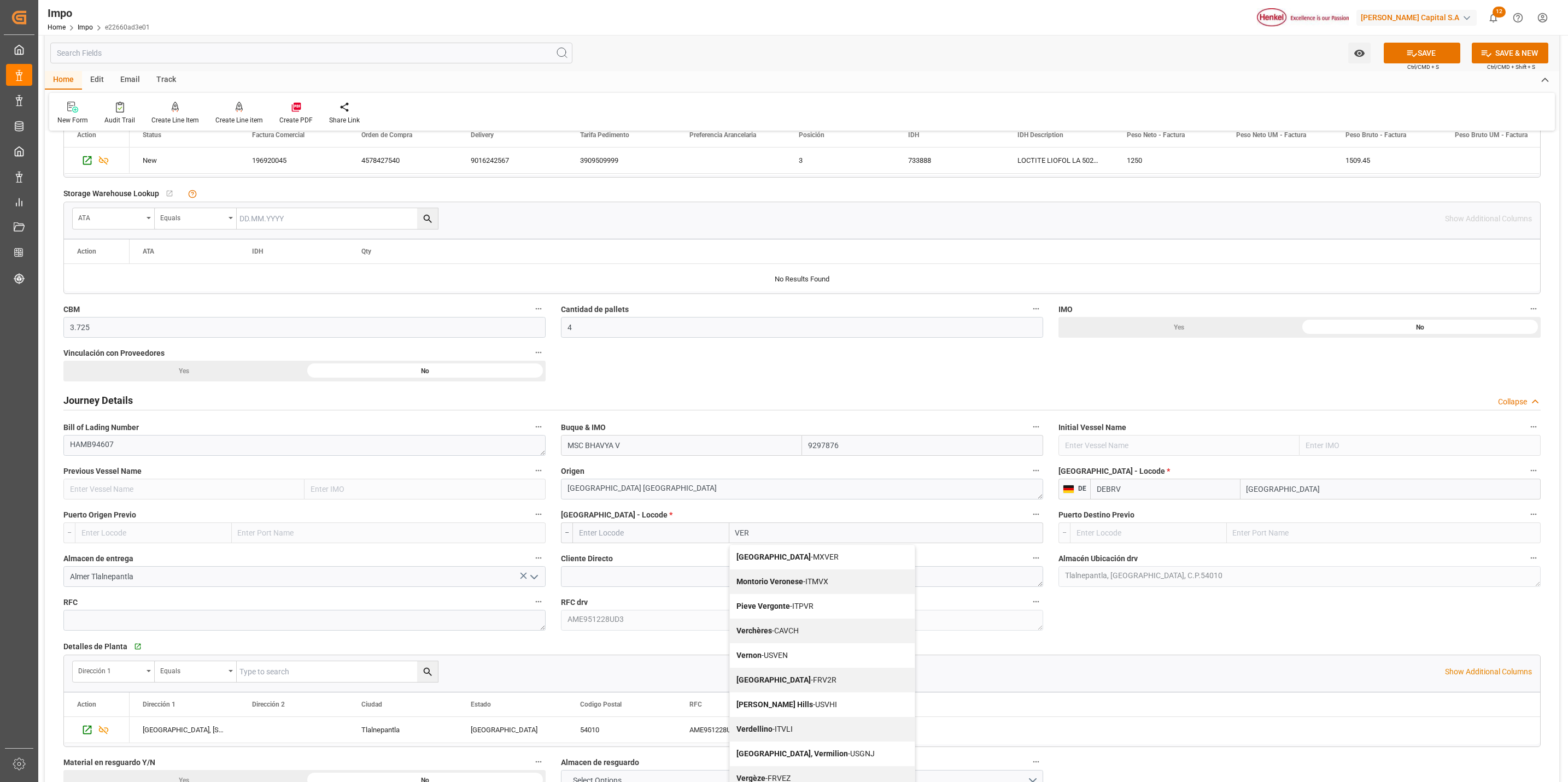
click at [787, 559] on span "Veracruz - MXVER" at bounding box center [787, 556] width 102 height 8
type input "MXVER"
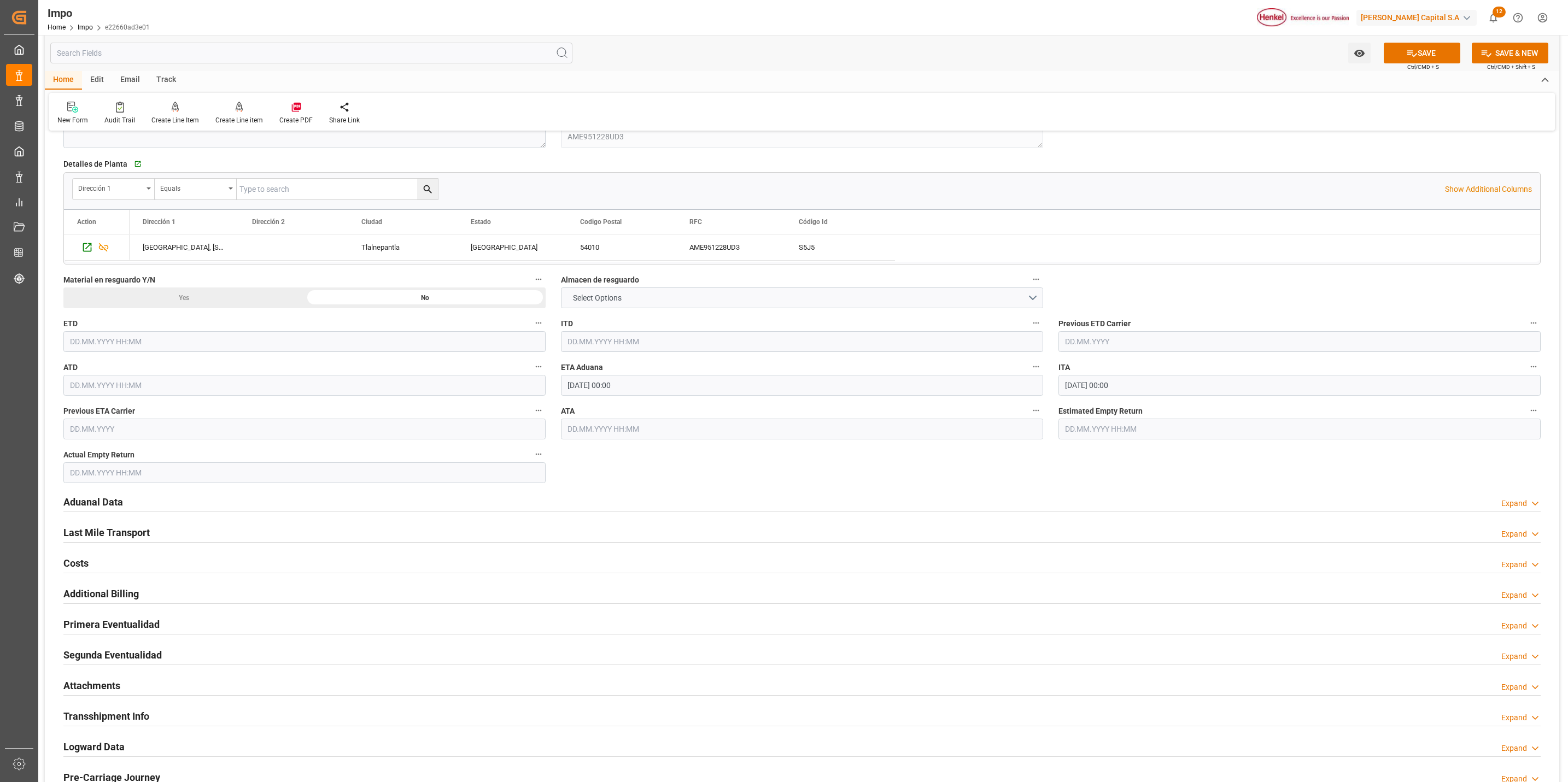
scroll to position [984, 0]
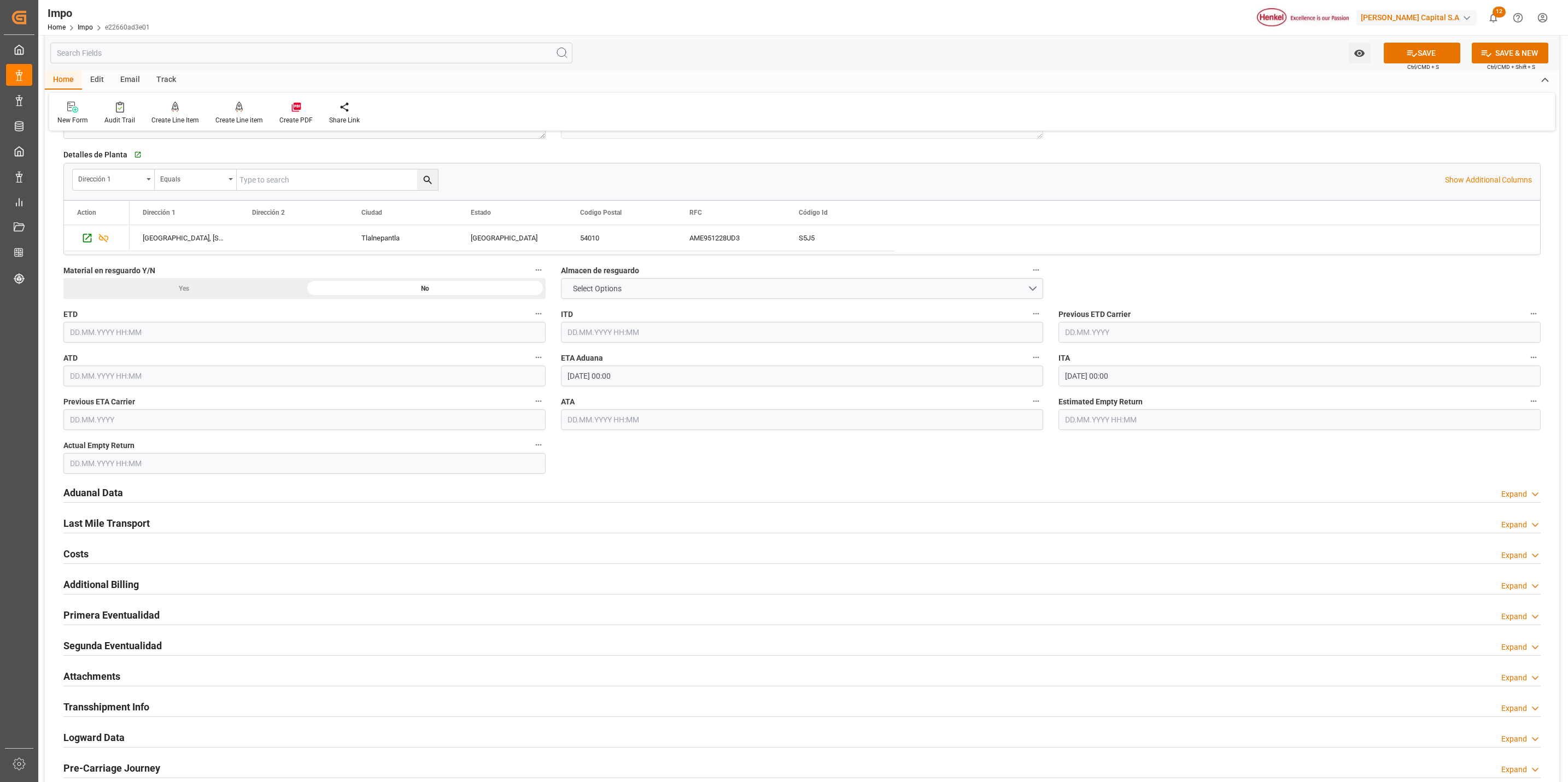
type input "[GEOGRAPHIC_DATA]"
click at [88, 494] on h2 "Aduanal Data" at bounding box center [93, 493] width 60 height 15
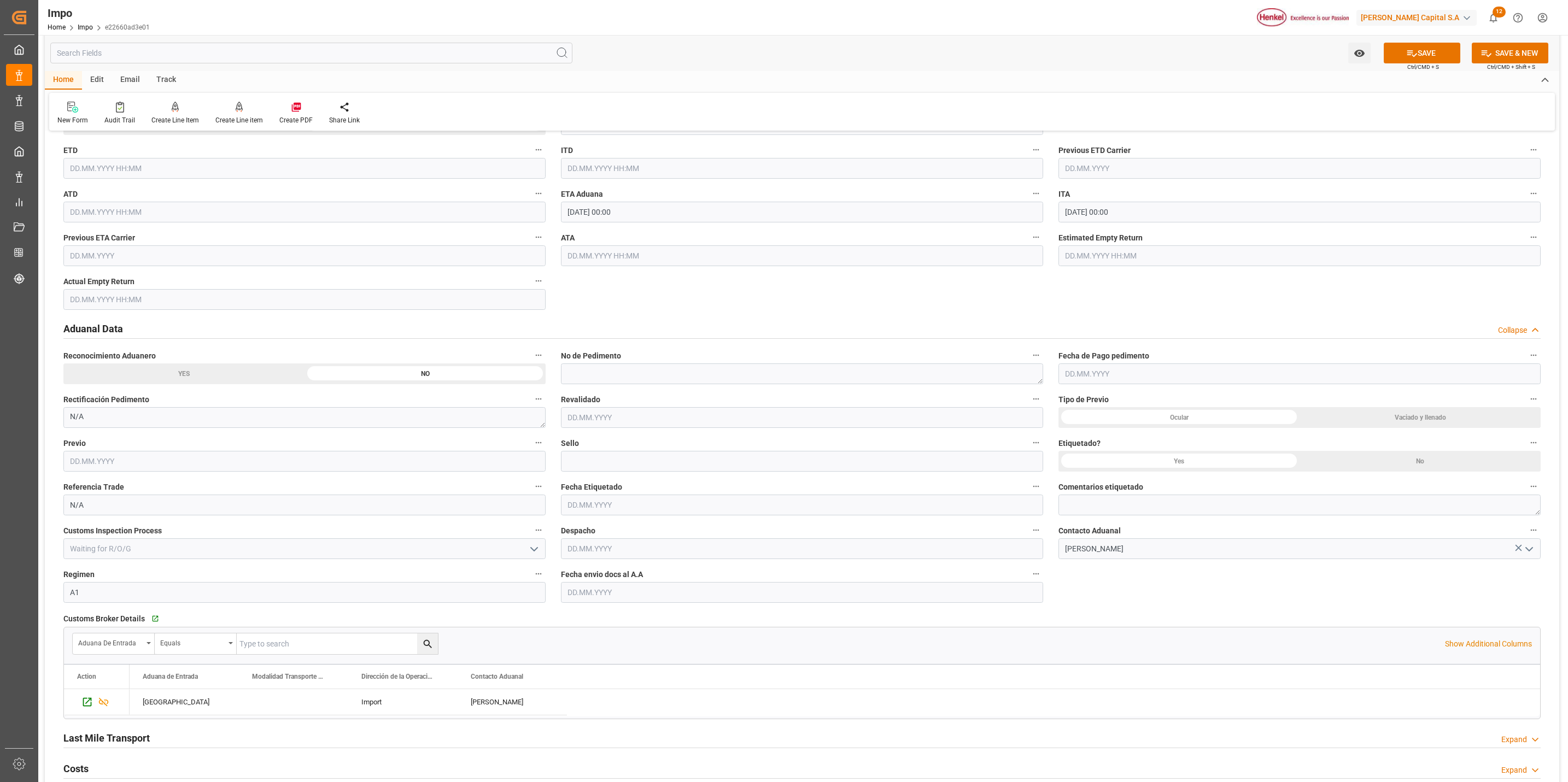
scroll to position [1230, 0]
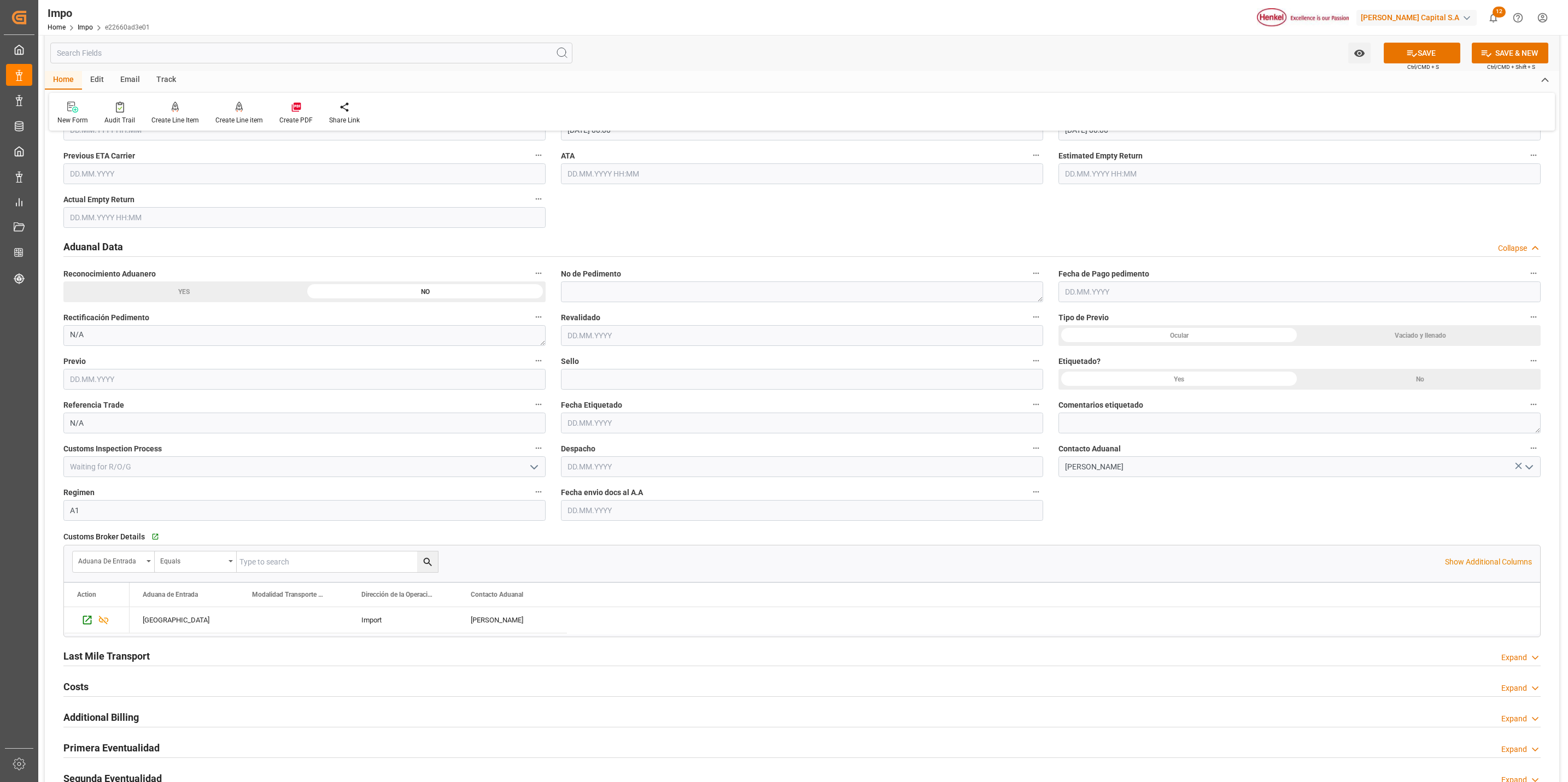
click at [666, 520] on input "text" at bounding box center [802, 510] width 482 height 21
click at [615, 617] on div "17" at bounding box center [617, 623] width 14 height 13
type input "[DATE]"
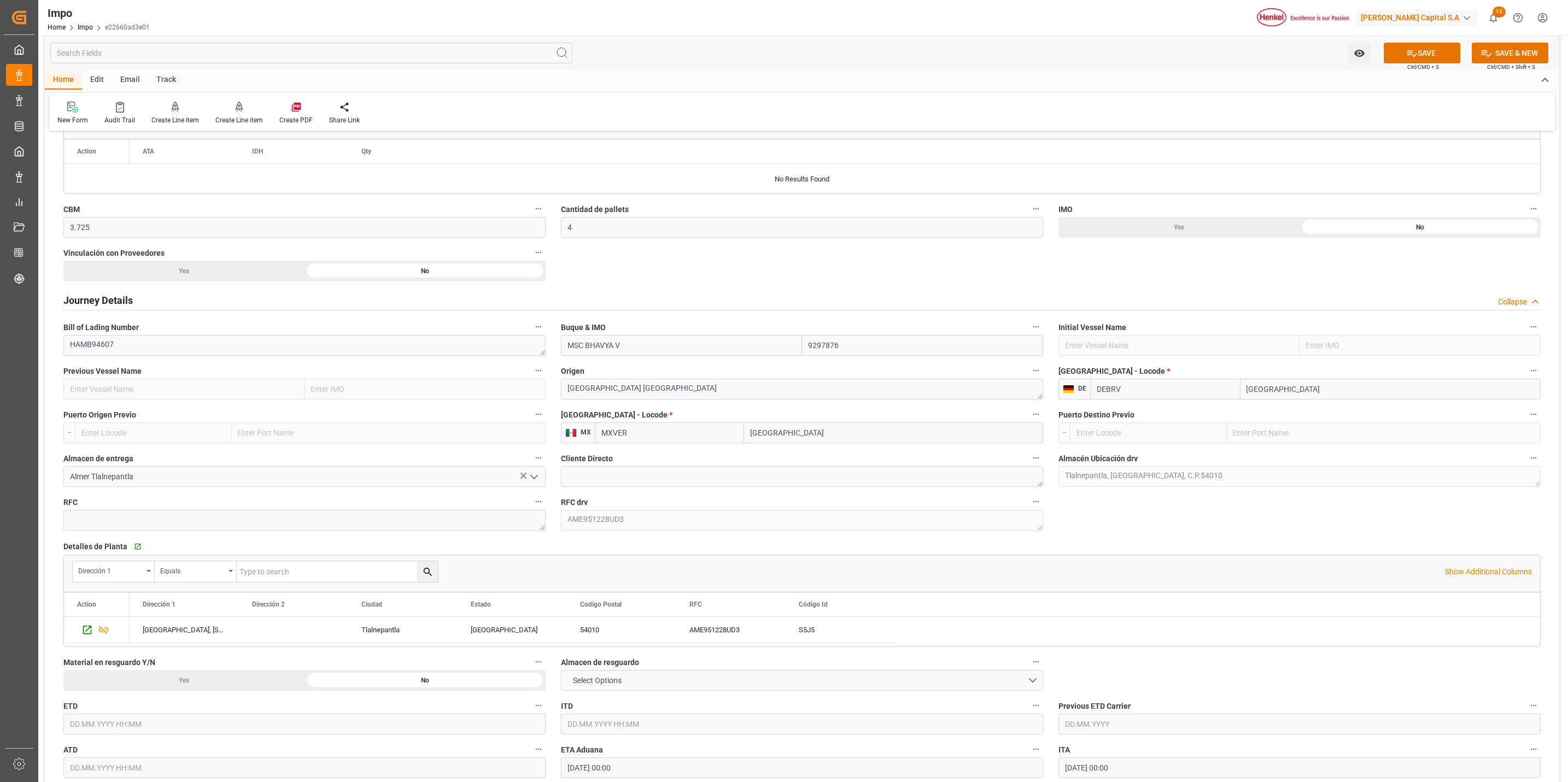
scroll to position [574, 0]
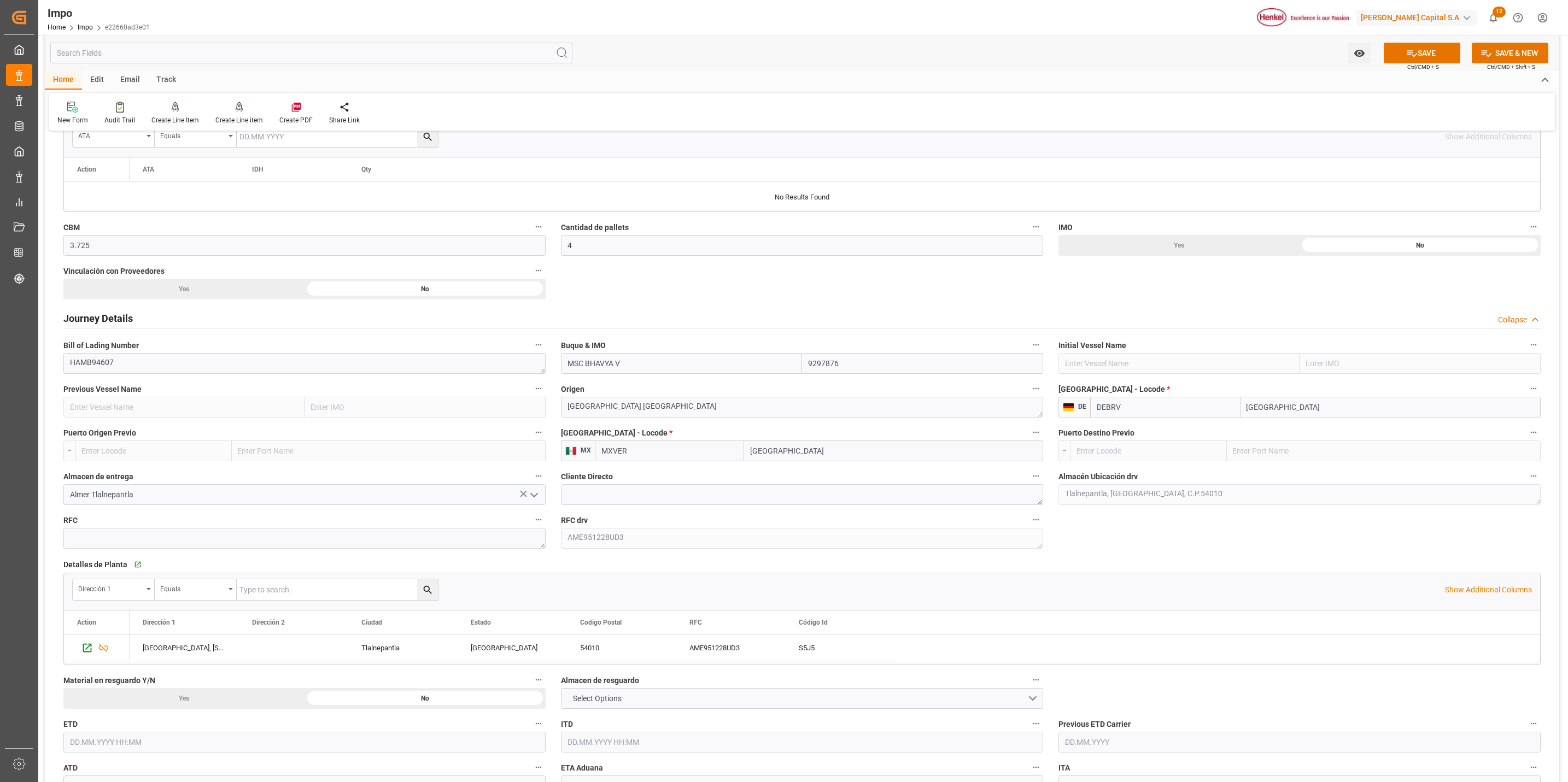
drag, startPoint x: 171, startPoint y: 290, endPoint x: 180, endPoint y: 297, distance: 11.4
click at [177, 290] on div "Yes" at bounding box center [184, 289] width 241 height 21
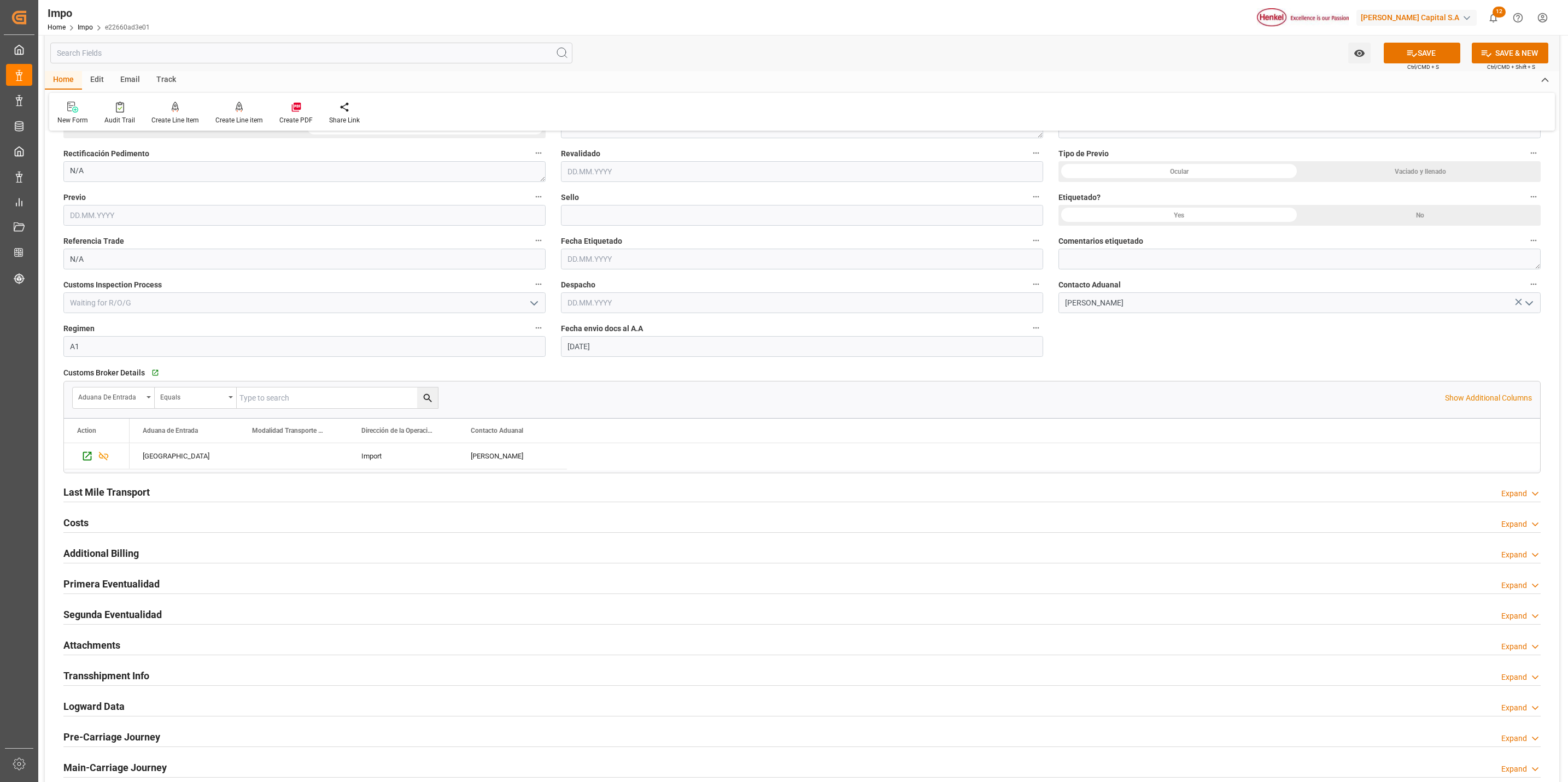
scroll to position [1558, 0]
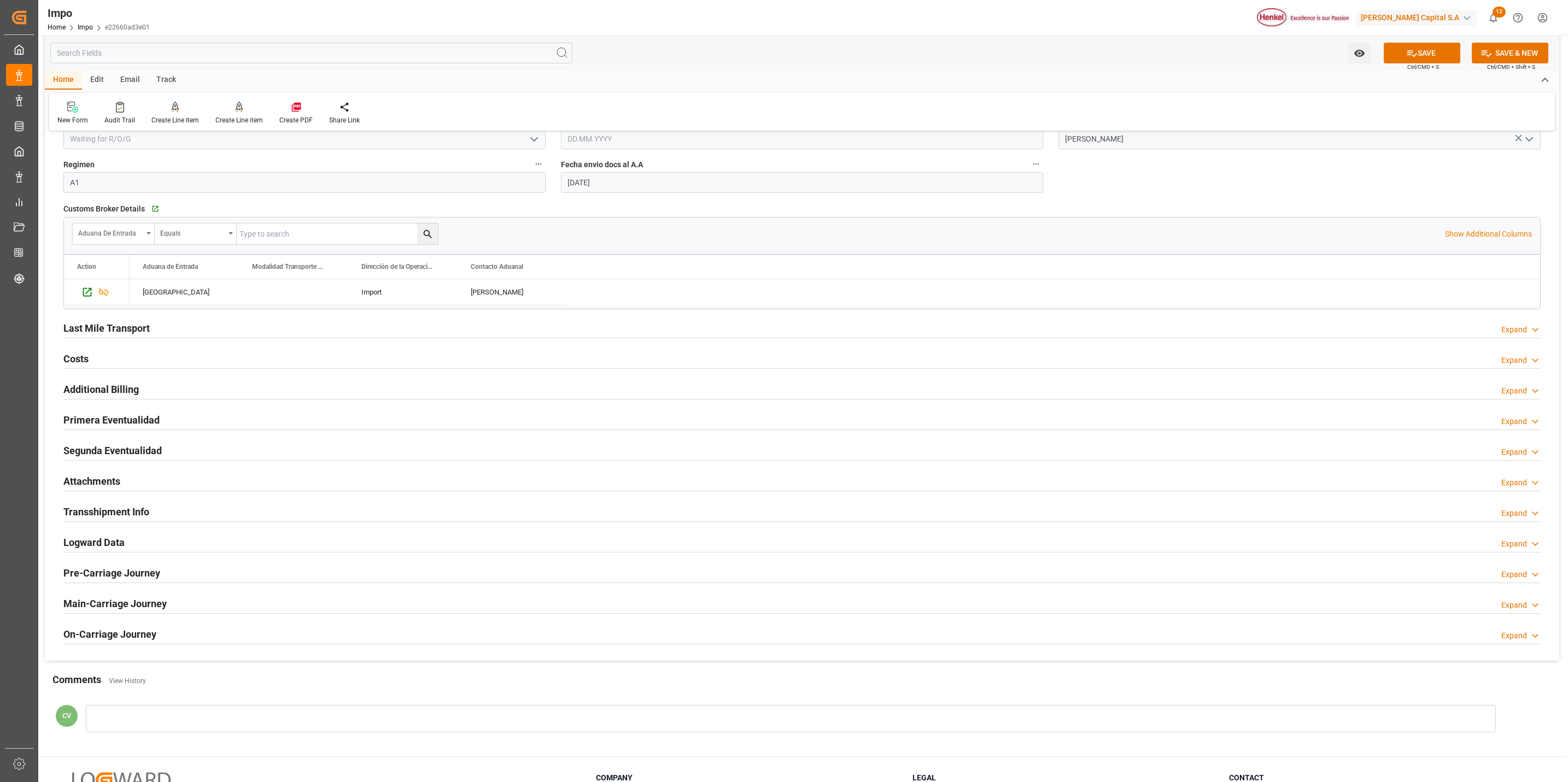
click at [91, 482] on h2 "Attachments" at bounding box center [92, 481] width 57 height 15
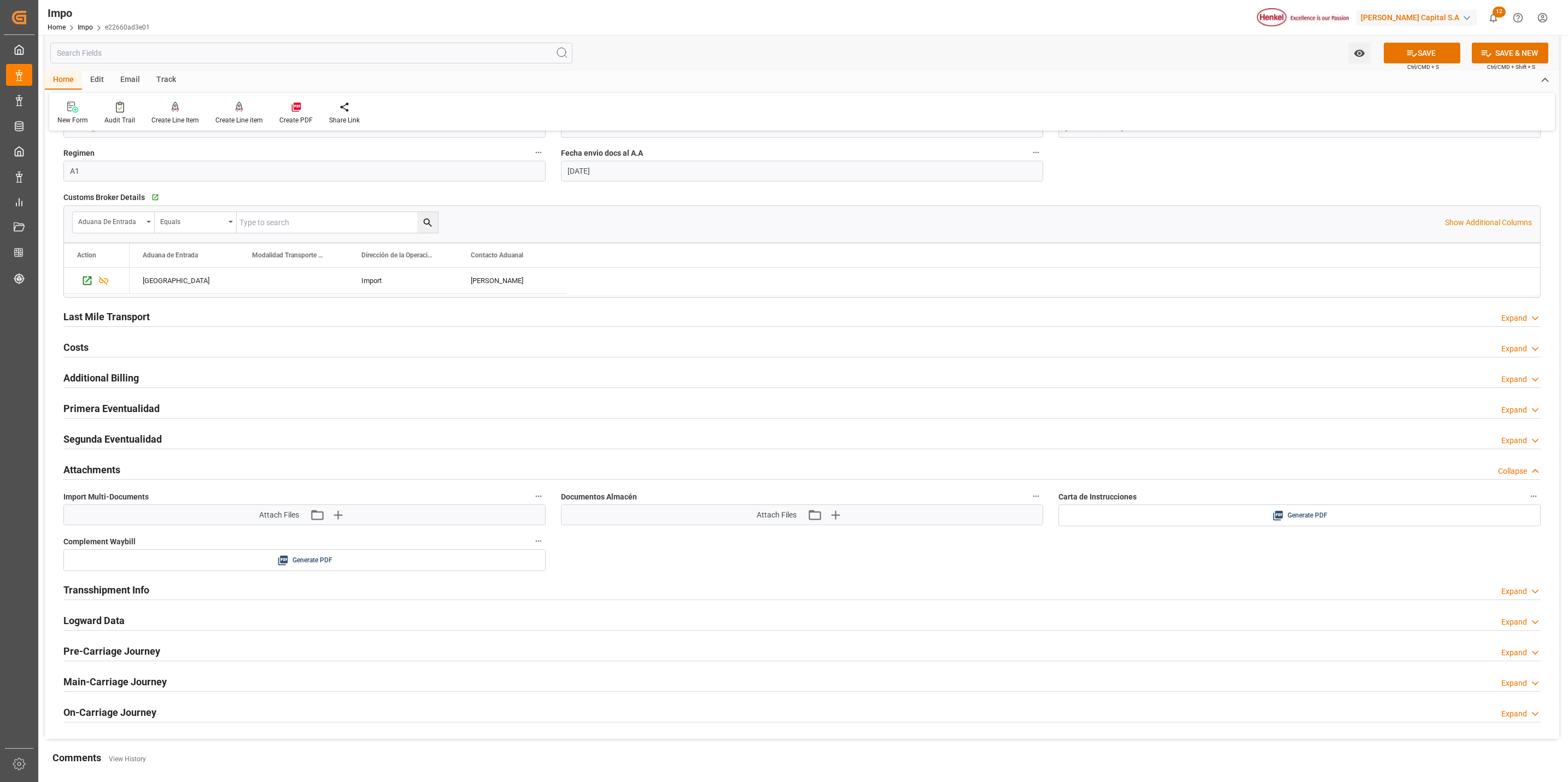
scroll to position [1640, 0]
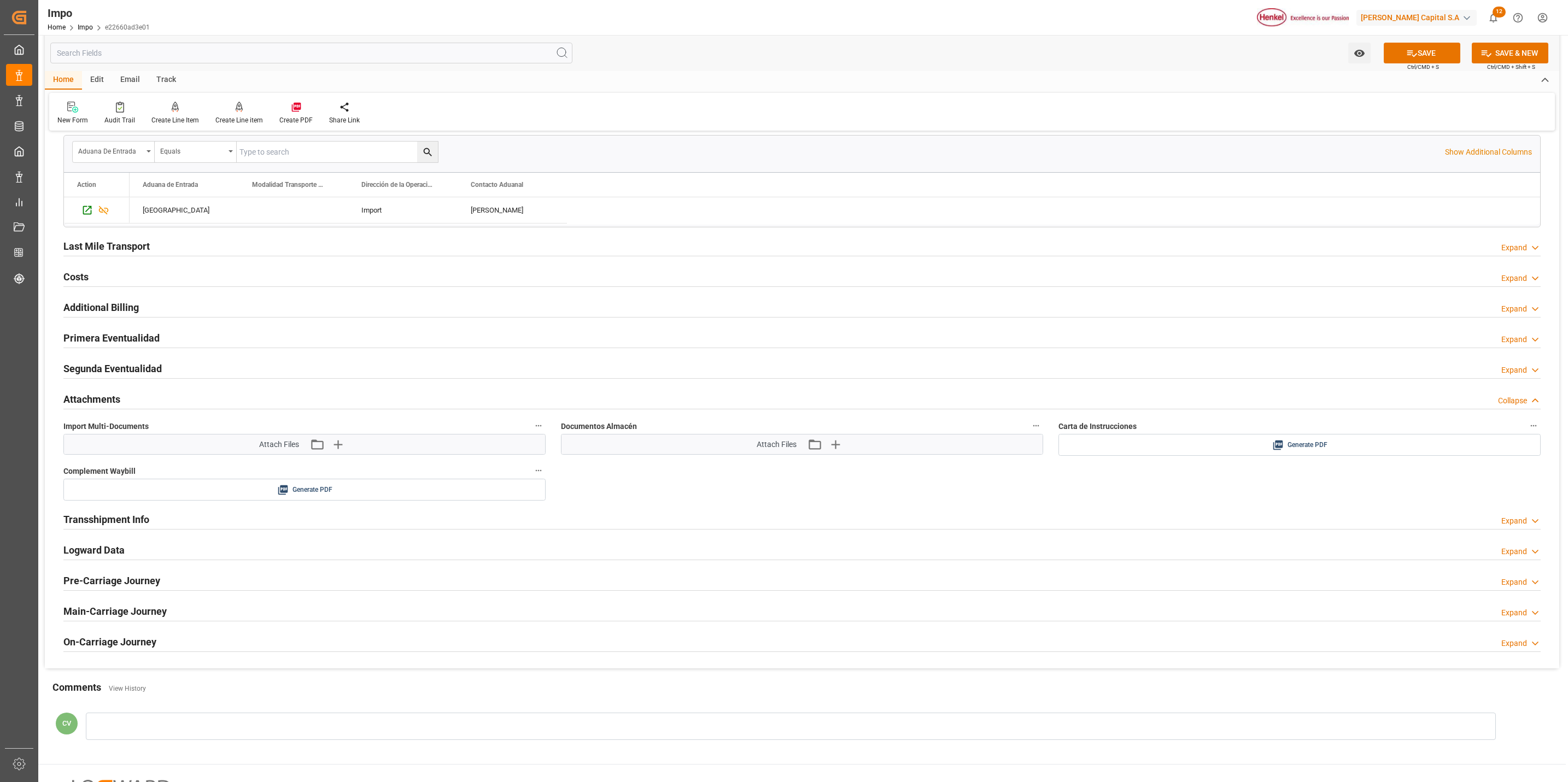
click at [79, 397] on h2 "Attachments" at bounding box center [92, 399] width 57 height 15
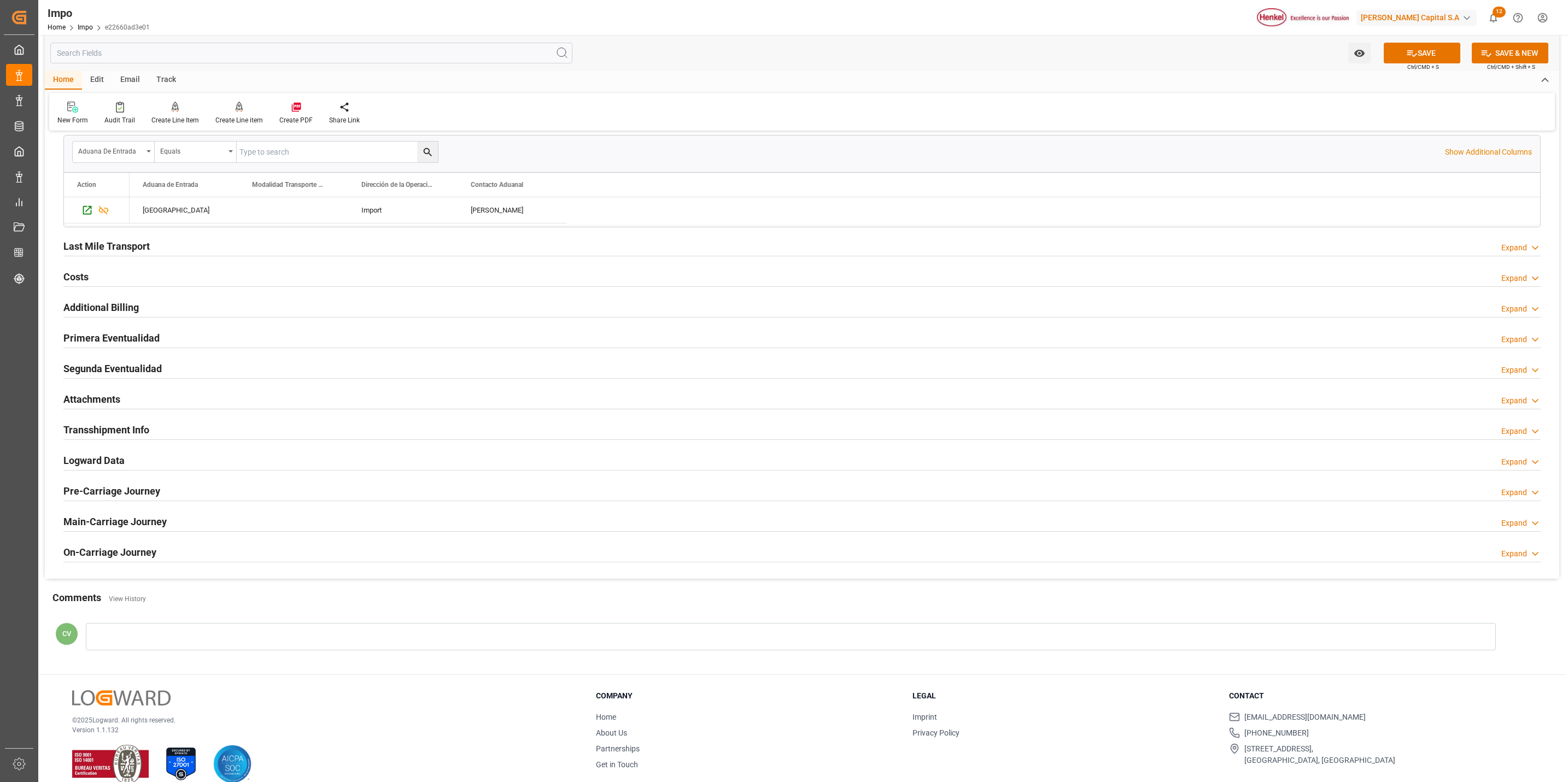
click at [86, 406] on h2 "Attachments" at bounding box center [92, 399] width 57 height 15
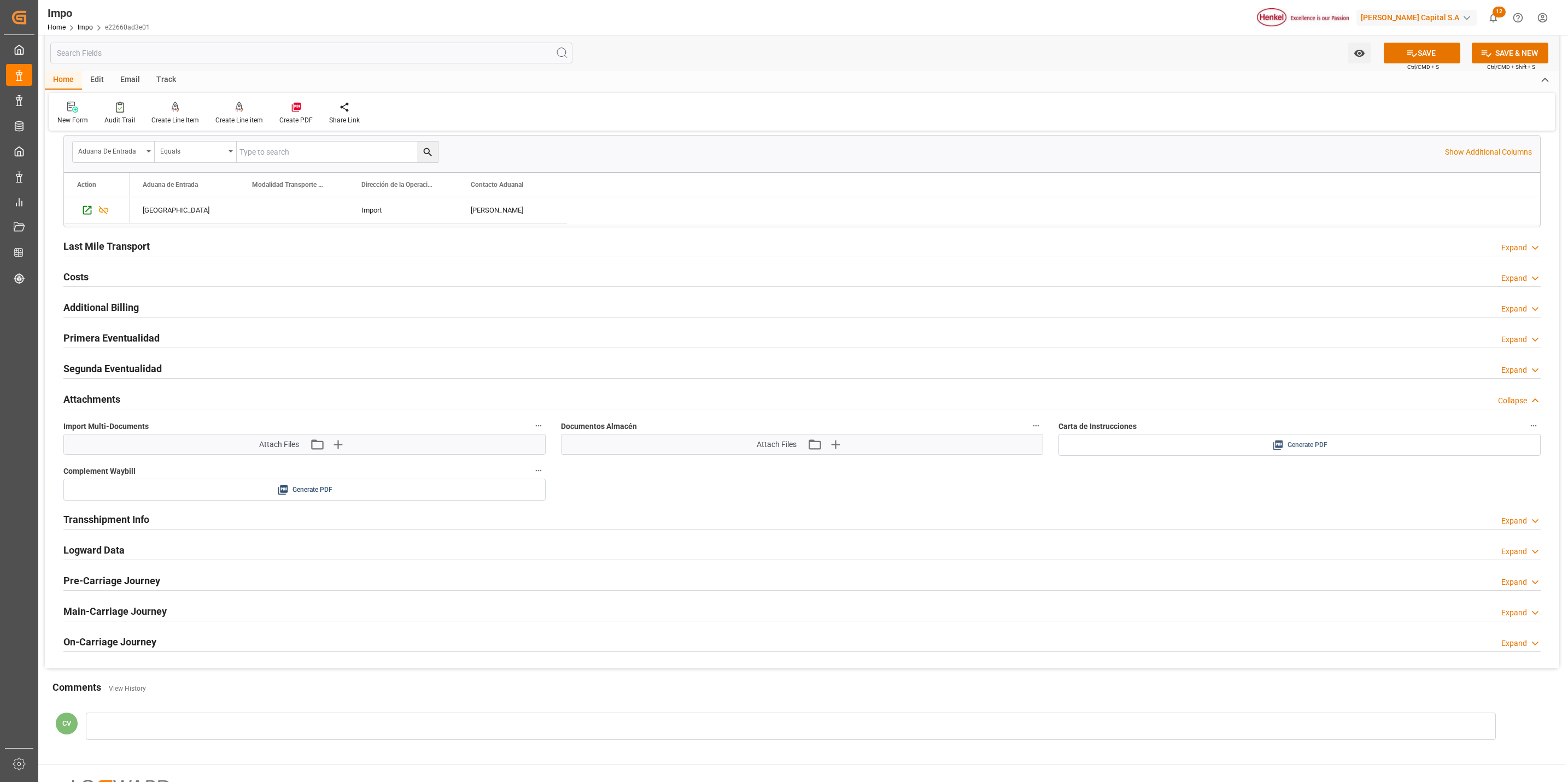
click at [1366, 441] on button "Generate PDF" at bounding box center [1299, 445] width 481 height 21
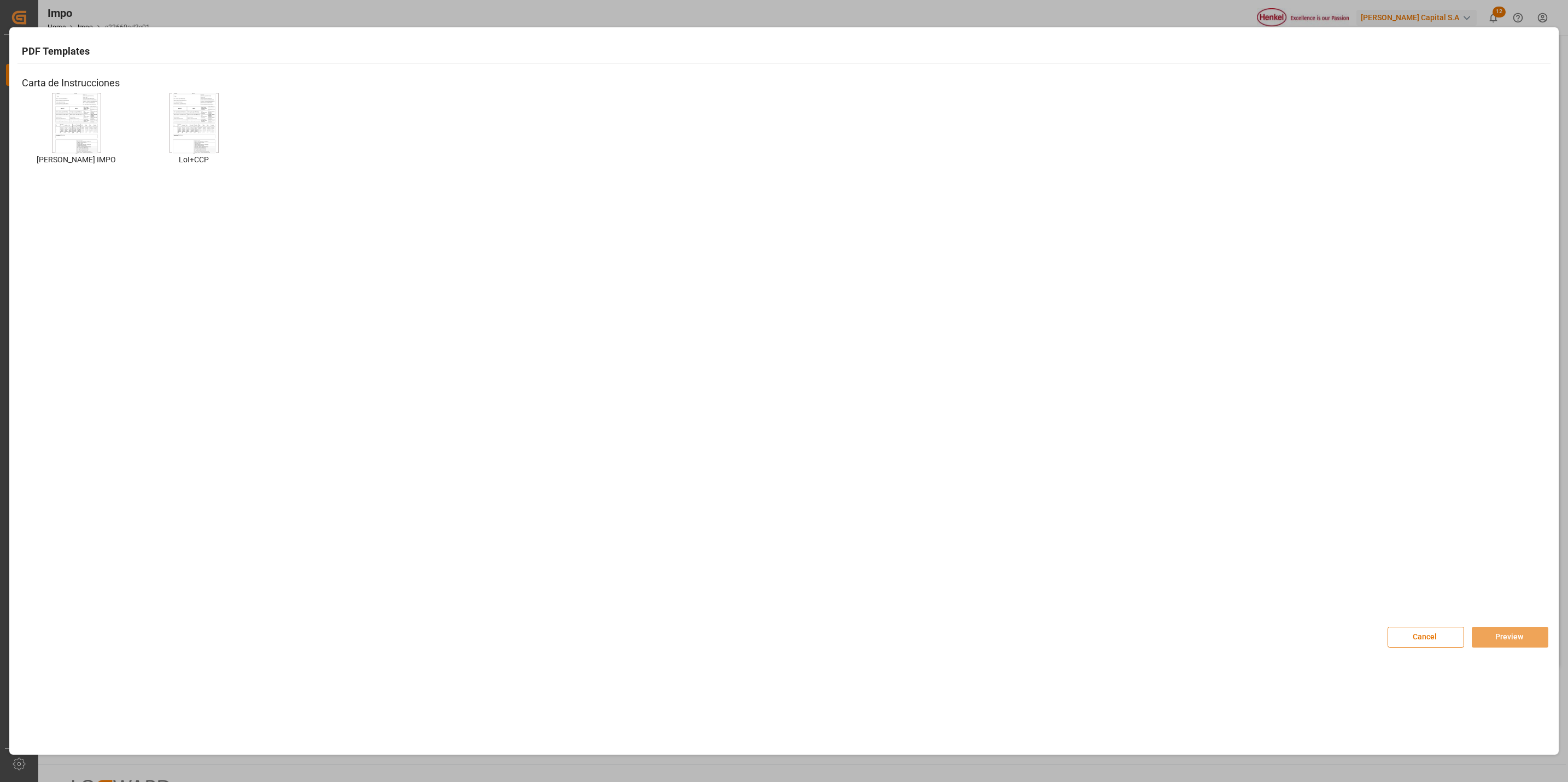
click at [63, 132] on img at bounding box center [76, 123] width 43 height 62
click at [1520, 643] on button "Preview" at bounding box center [1509, 637] width 76 height 21
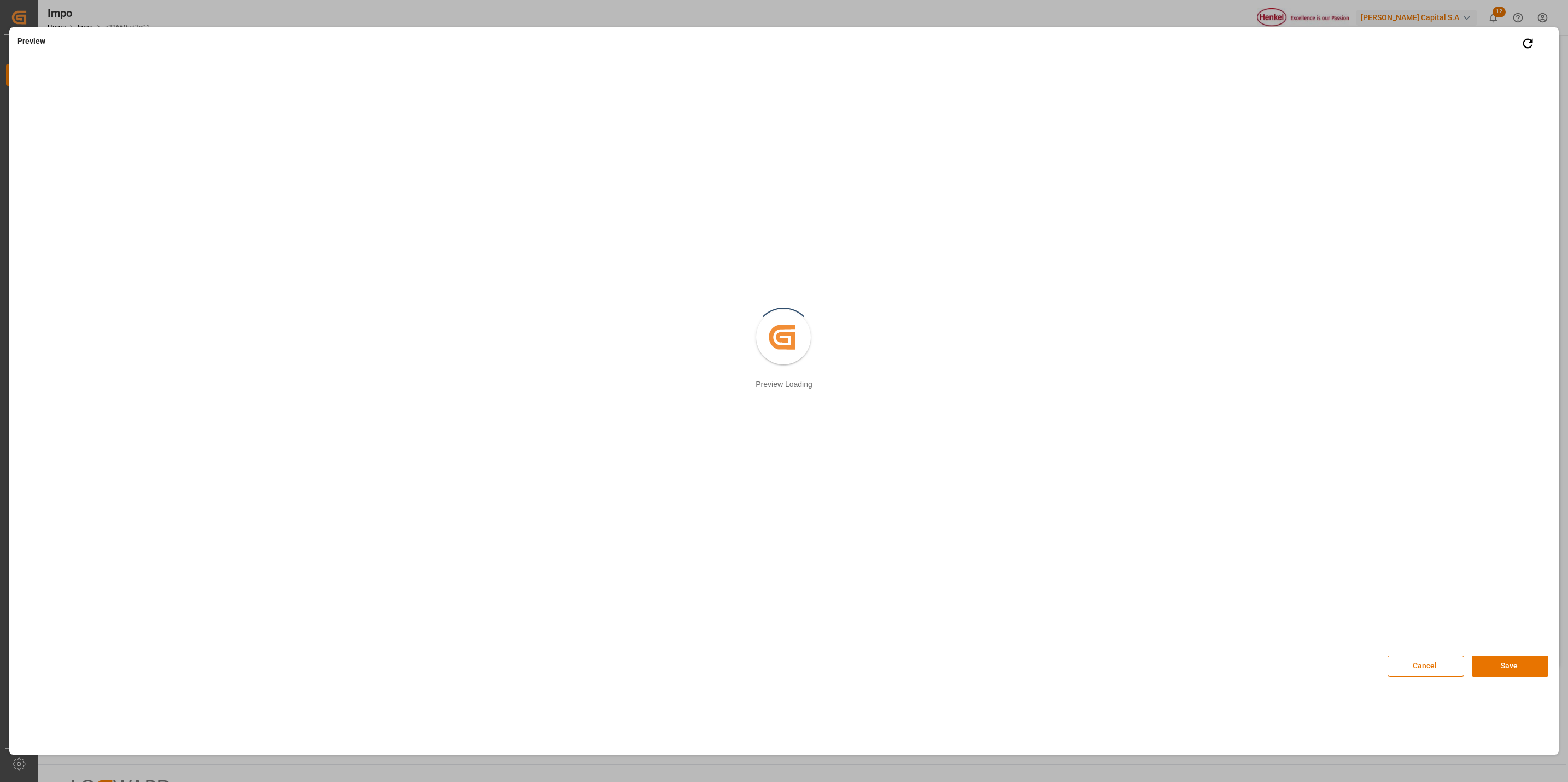
drag, startPoint x: 1398, startPoint y: 665, endPoint x: 1404, endPoint y: 664, distance: 6.1
click at [1399, 664] on button "Cancel" at bounding box center [1425, 666] width 76 height 21
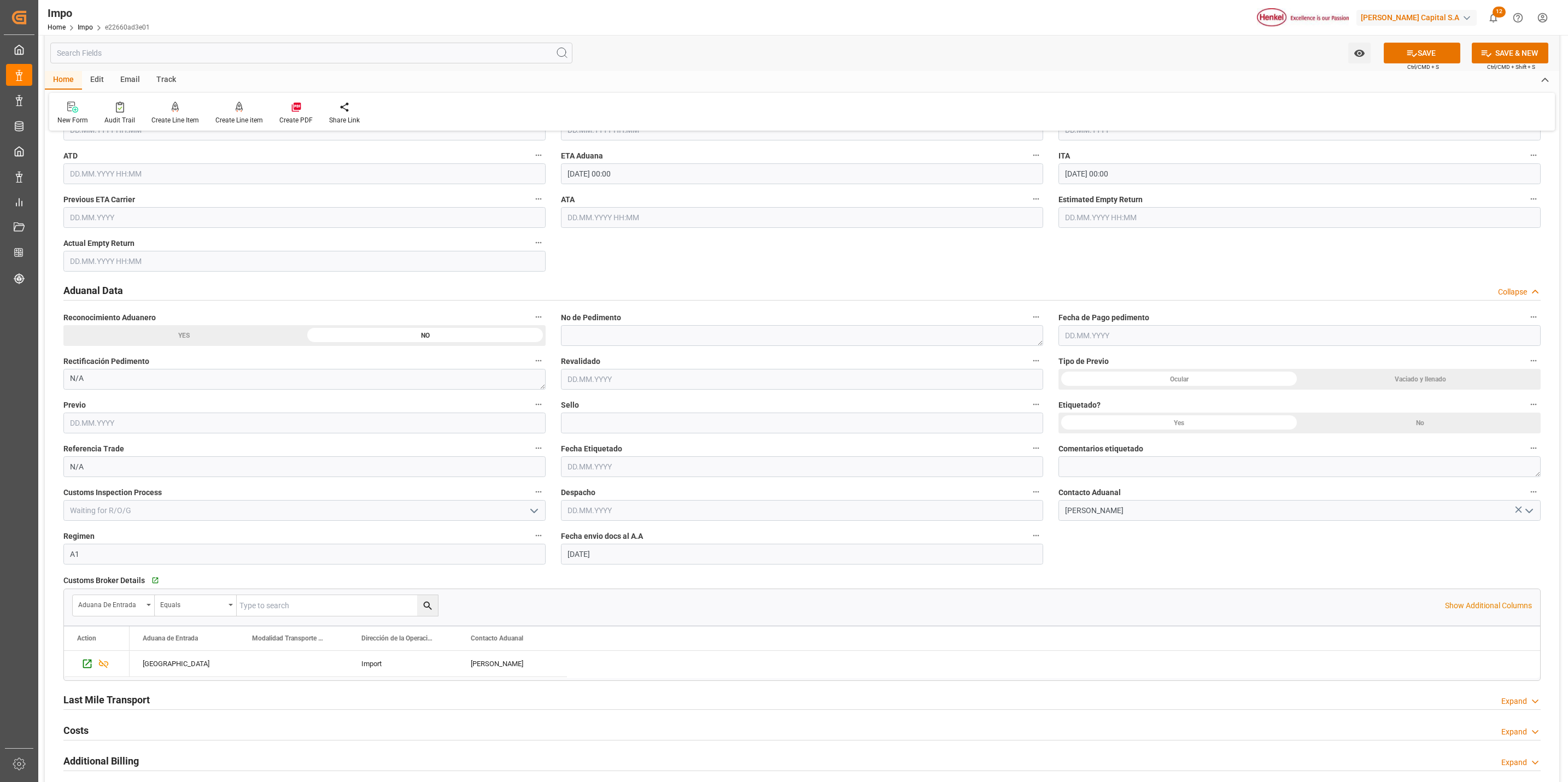
scroll to position [1148, 0]
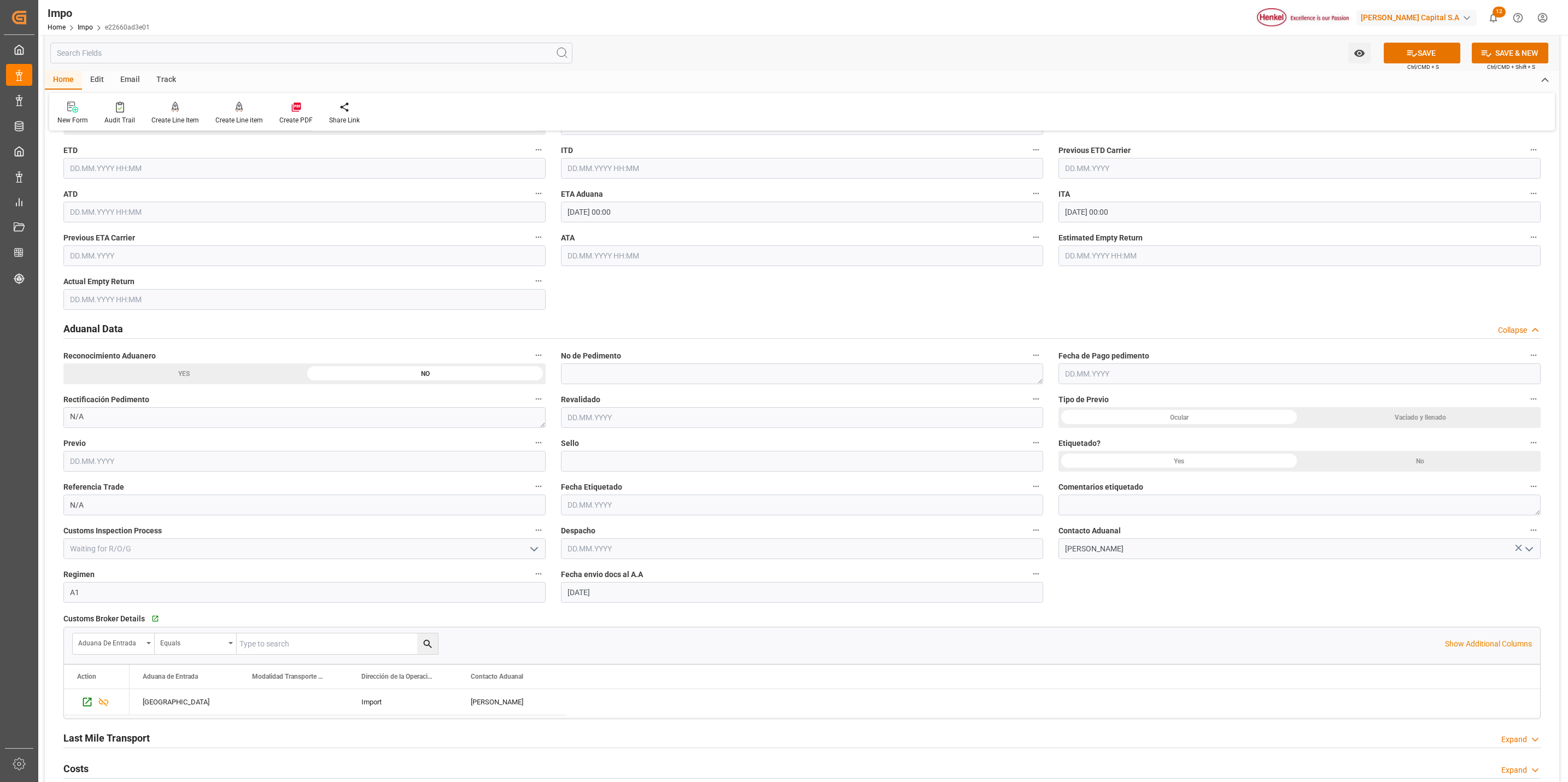
click at [228, 380] on div "YES" at bounding box center [184, 374] width 241 height 21
click at [380, 372] on div "NO" at bounding box center [426, 374] width 241 height 21
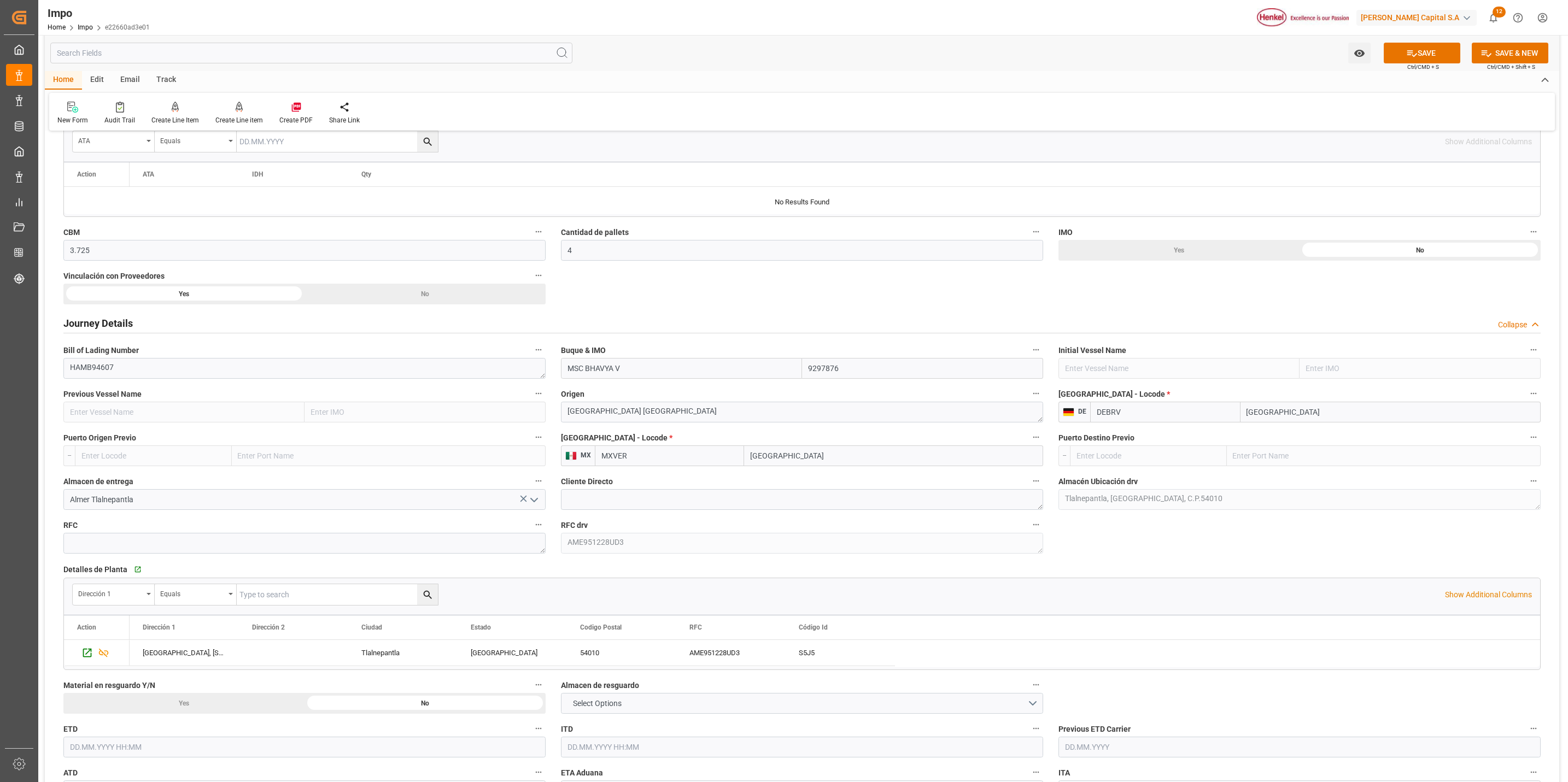
scroll to position [492, 0]
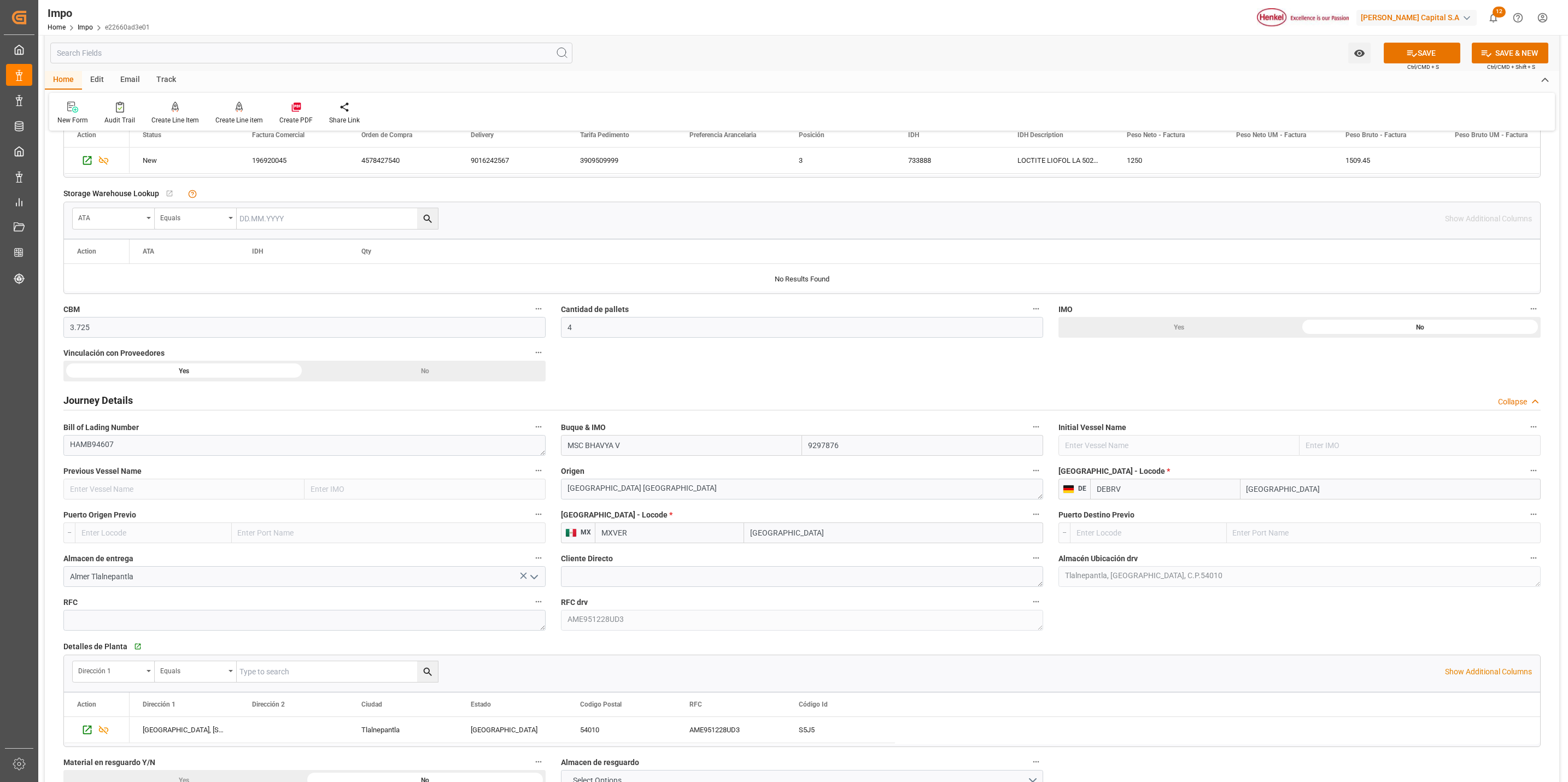
click at [242, 376] on div "Yes" at bounding box center [184, 371] width 241 height 21
click at [216, 363] on div "Yes" at bounding box center [184, 371] width 241 height 21
click at [253, 368] on div "Yes" at bounding box center [184, 371] width 241 height 21
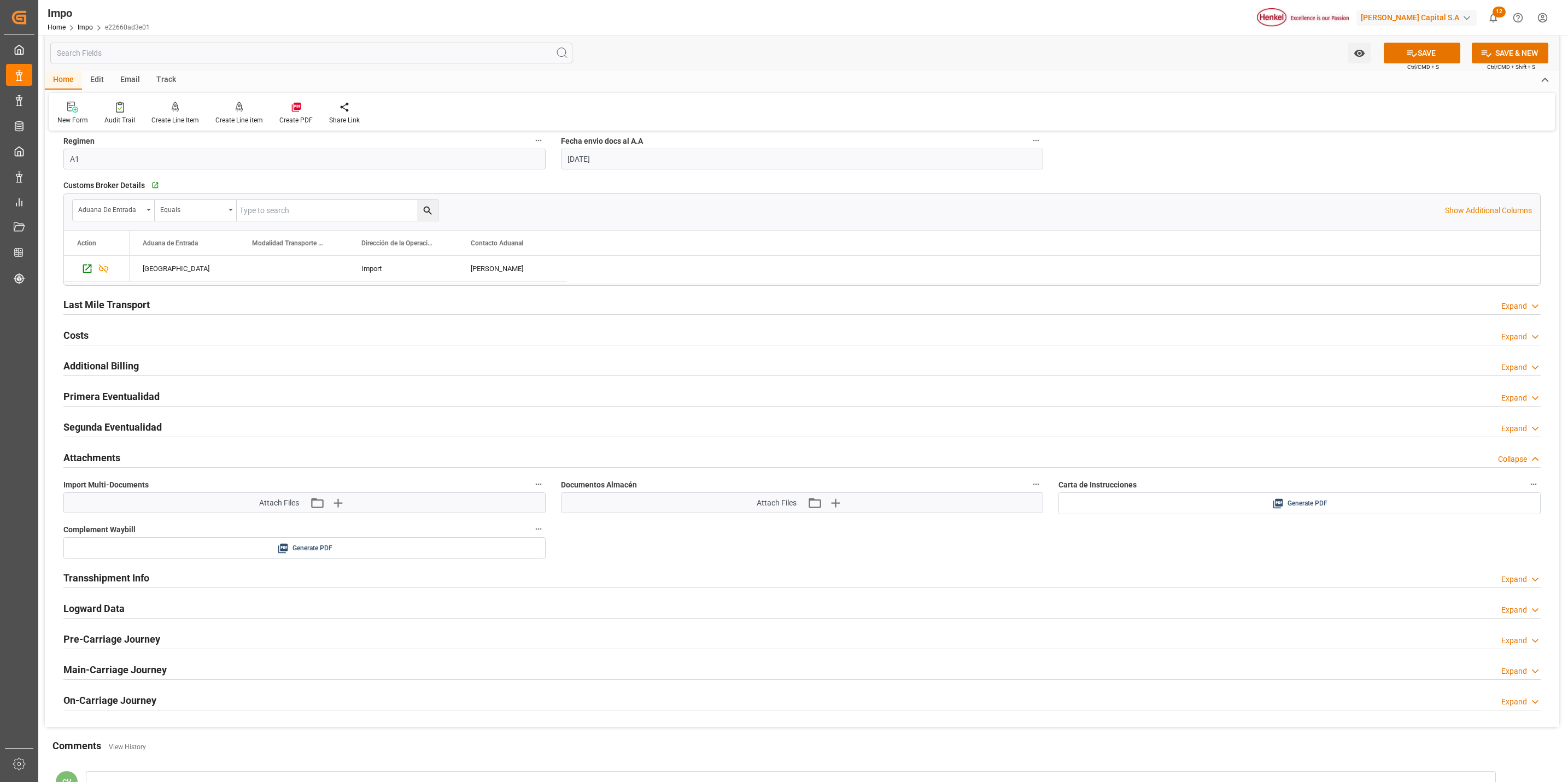
scroll to position [1722, 0]
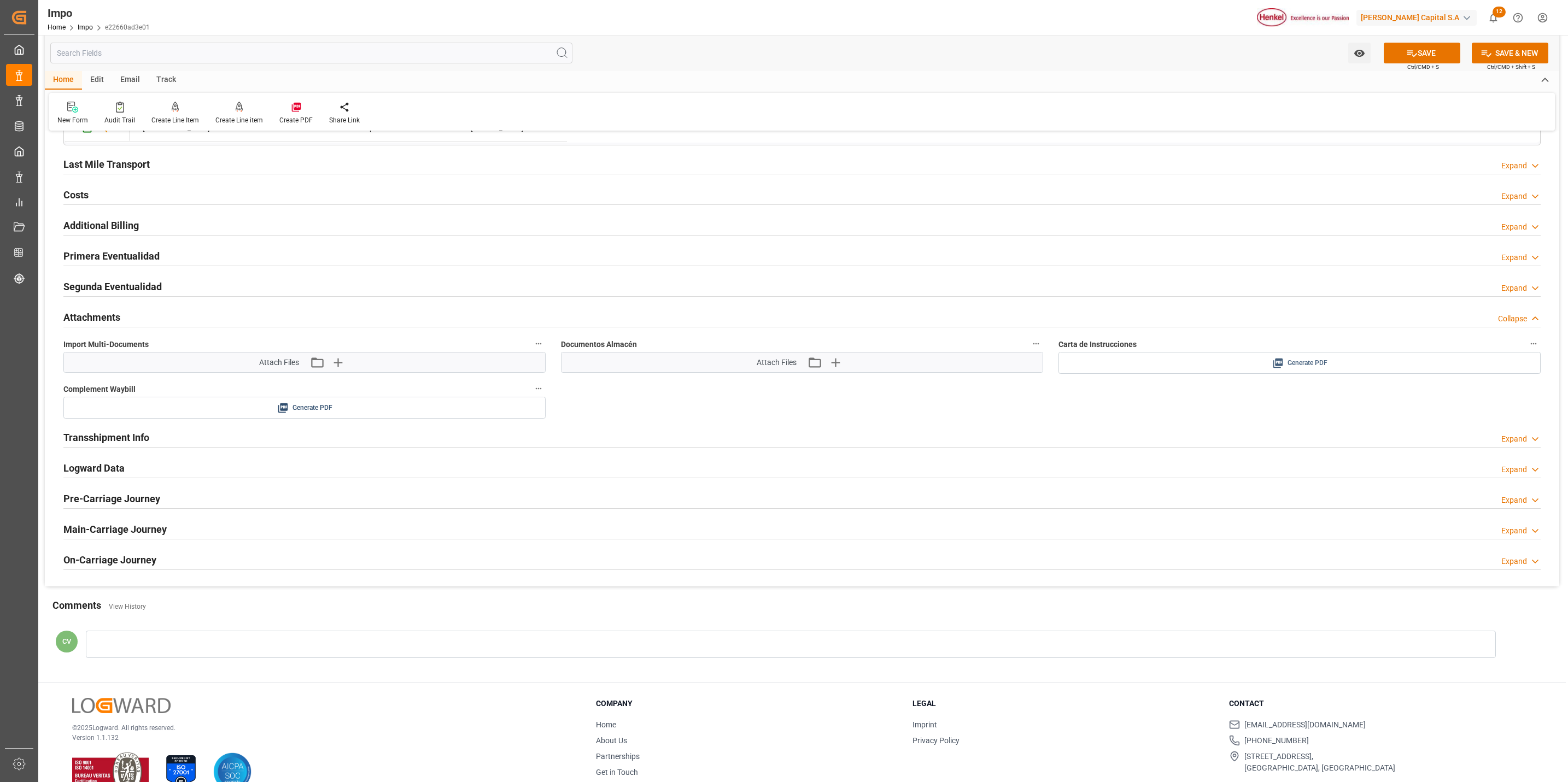
click at [1291, 370] on span "Generate PDF" at bounding box center [1306, 363] width 40 height 14
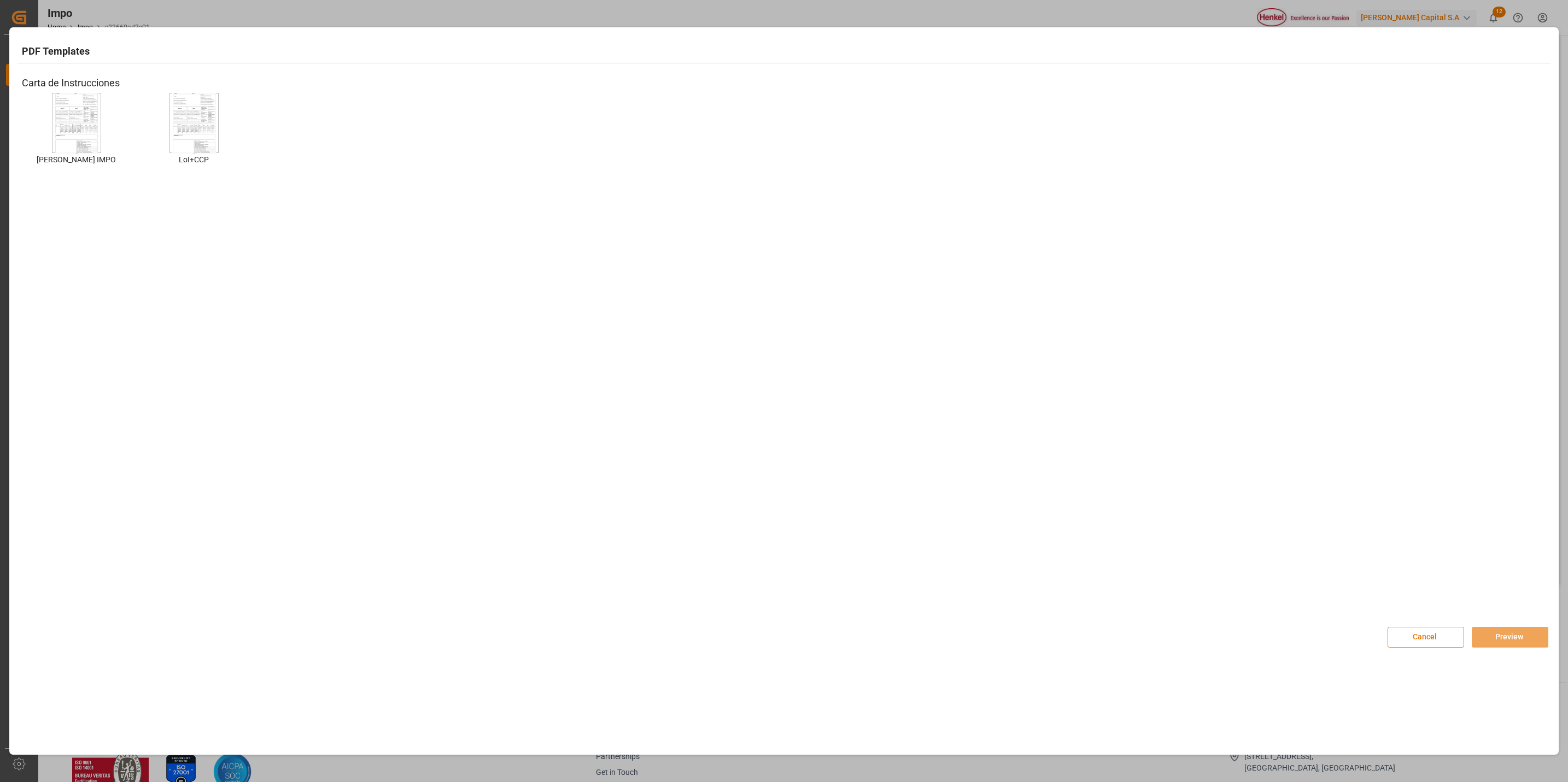
click at [53, 123] on div at bounding box center [76, 123] width 49 height 60
click at [1501, 639] on button "Preview" at bounding box center [1509, 637] width 76 height 21
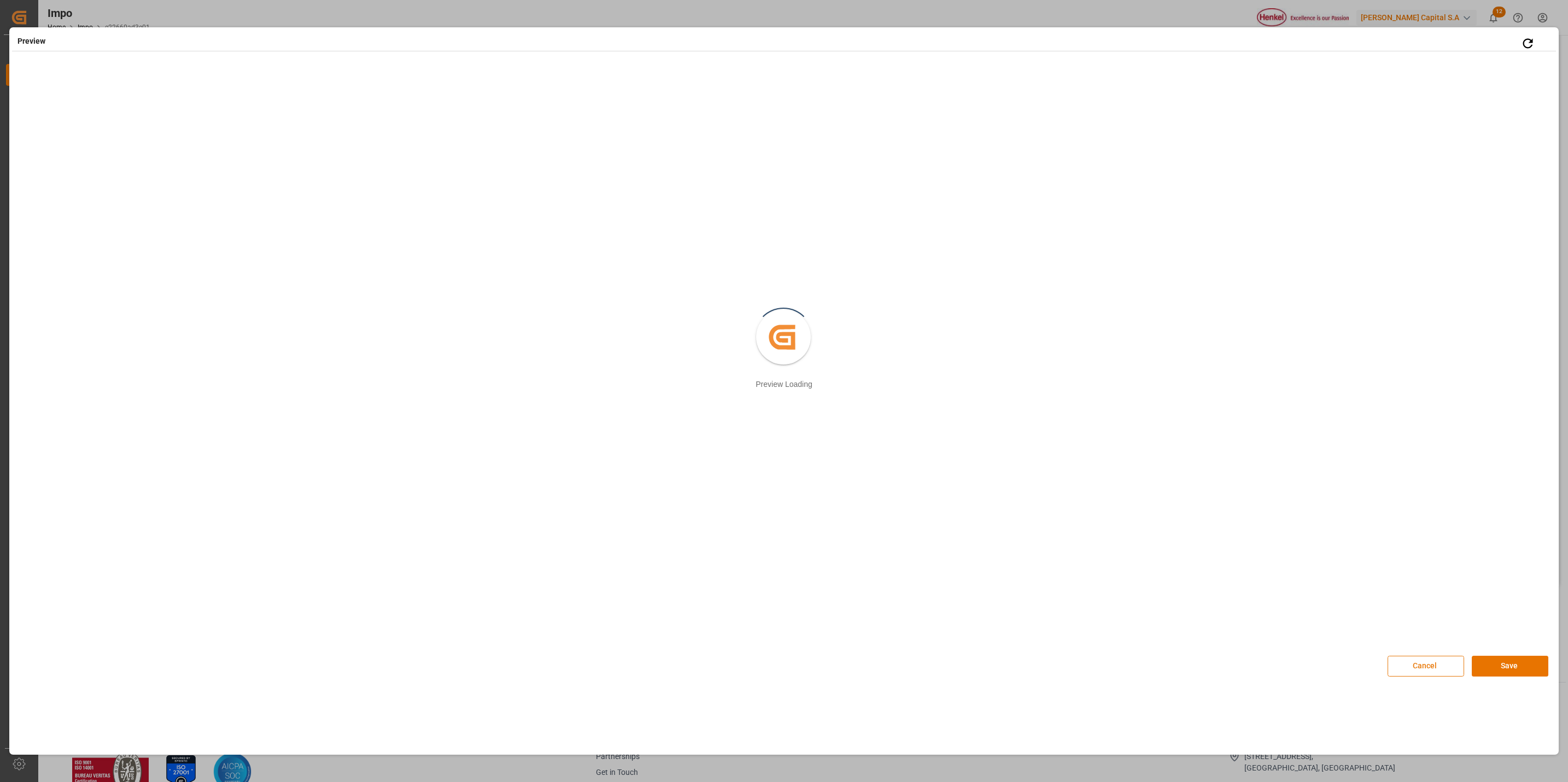
click at [1418, 671] on button "Cancel" at bounding box center [1425, 666] width 76 height 21
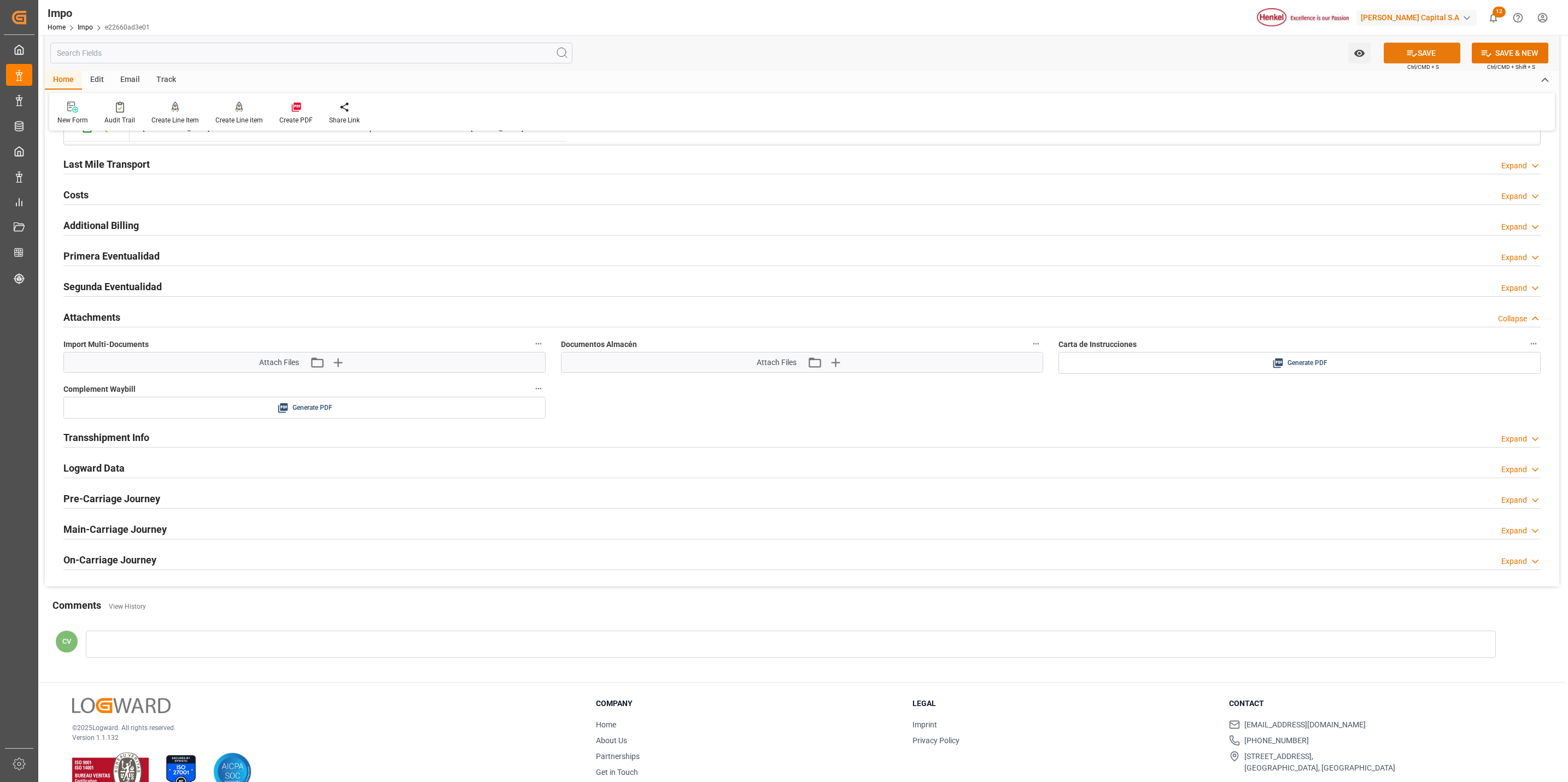
click at [1419, 54] on button "SAVE" at bounding box center [1422, 53] width 76 height 21
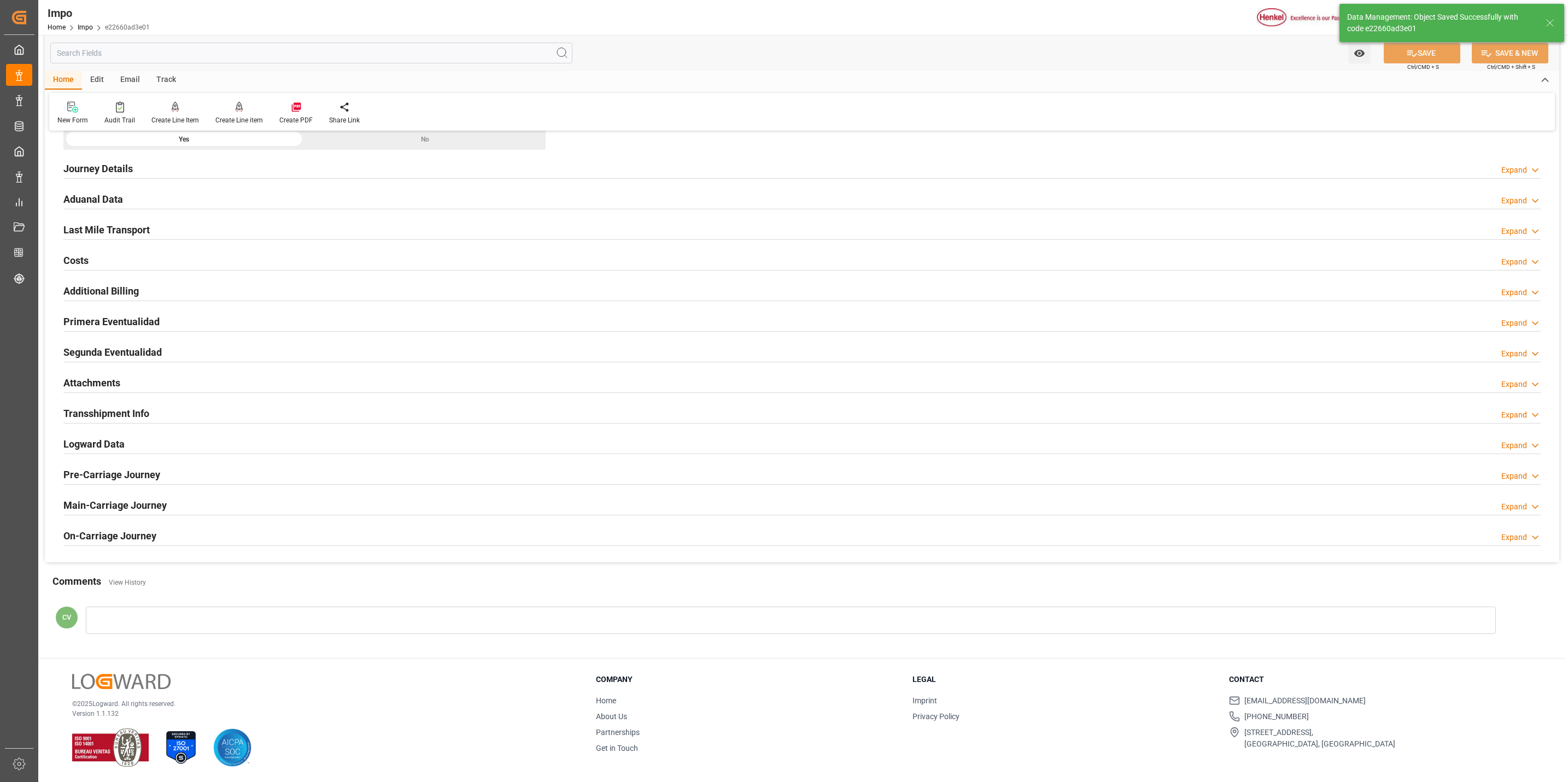
type textarea "251015080048"
type textarea "AA"
type input "0"
type input "1"
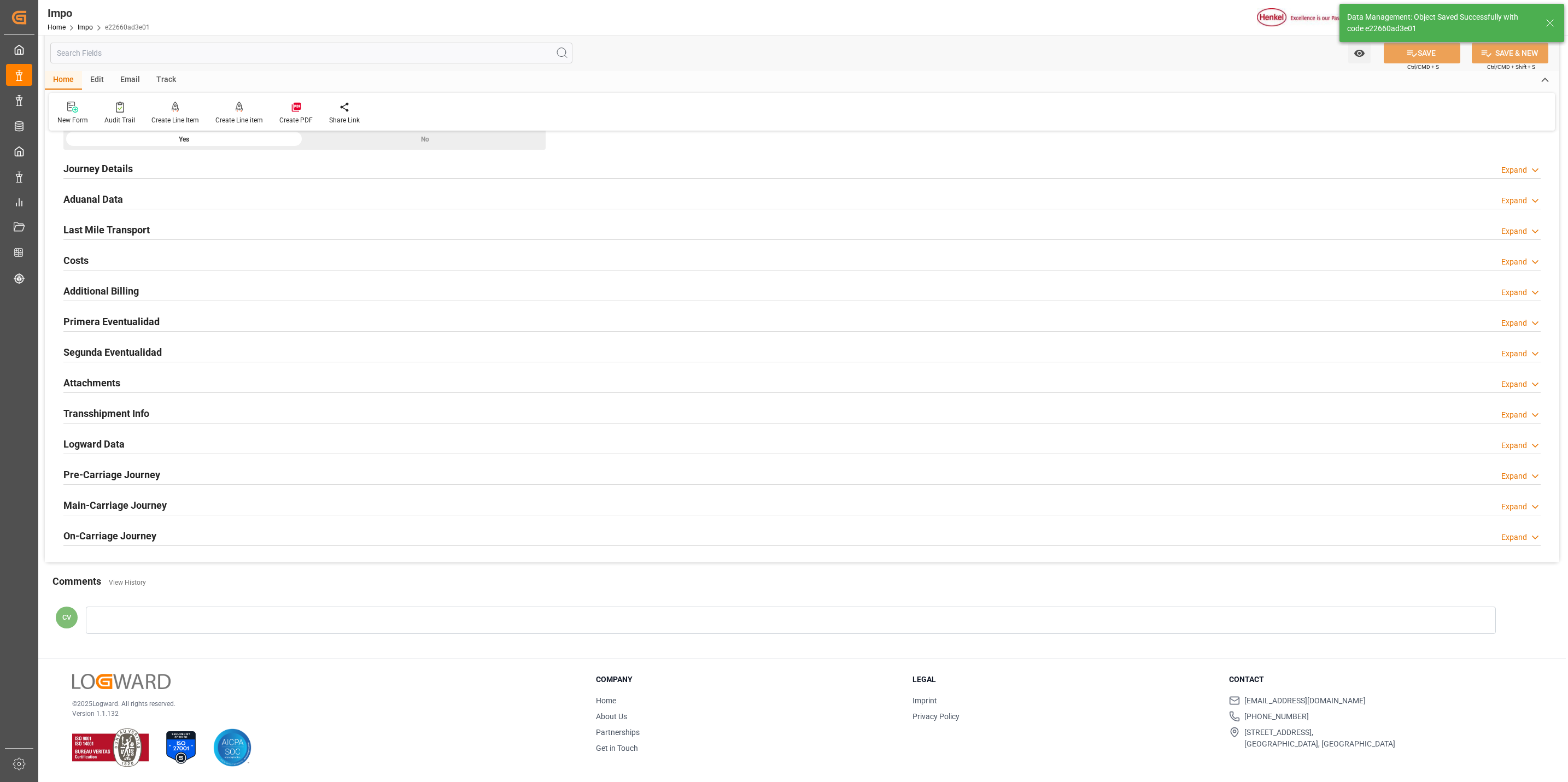
click at [107, 384] on h2 "Attachments" at bounding box center [92, 383] width 57 height 15
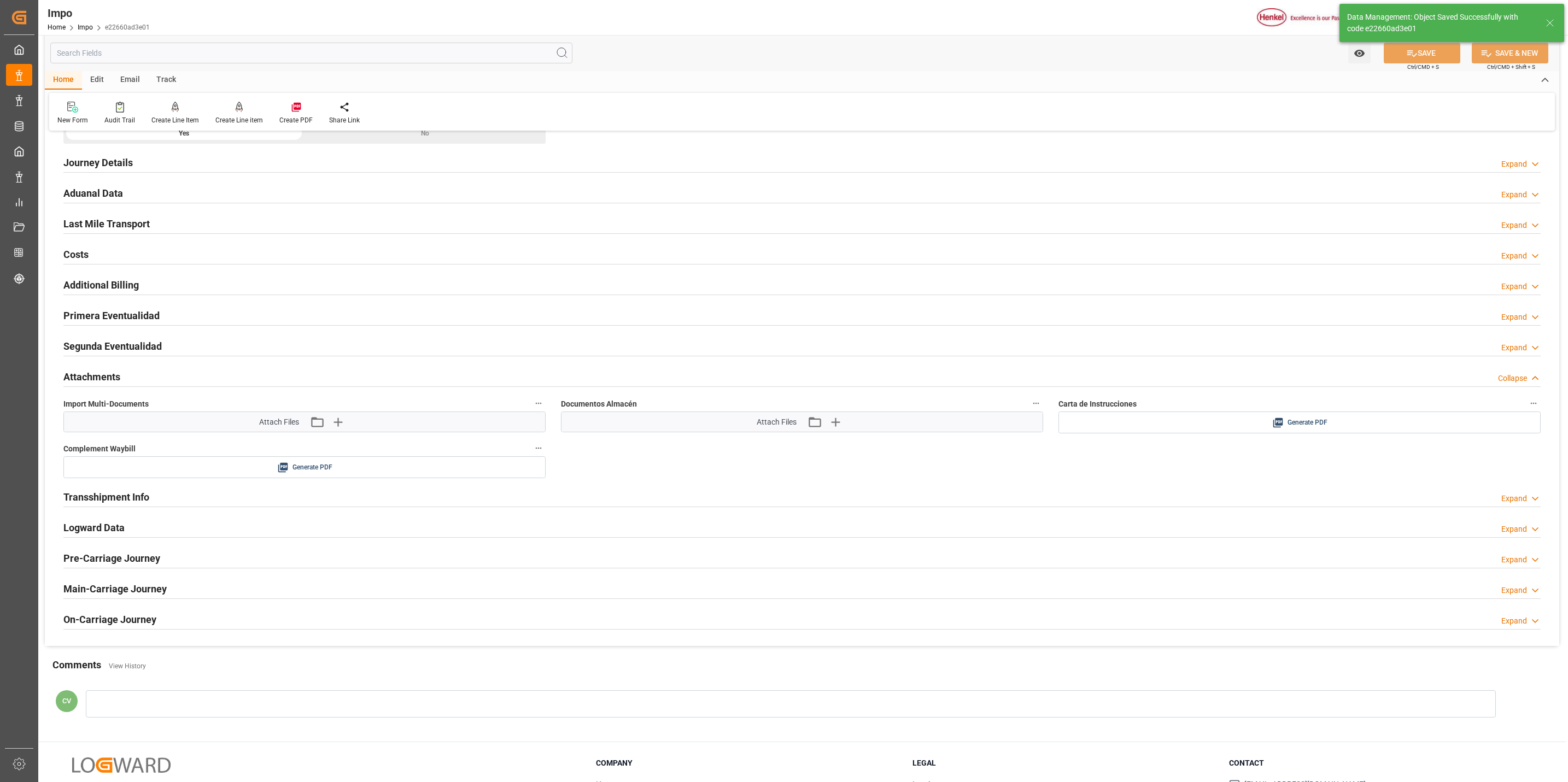
scroll to position [788, 0]
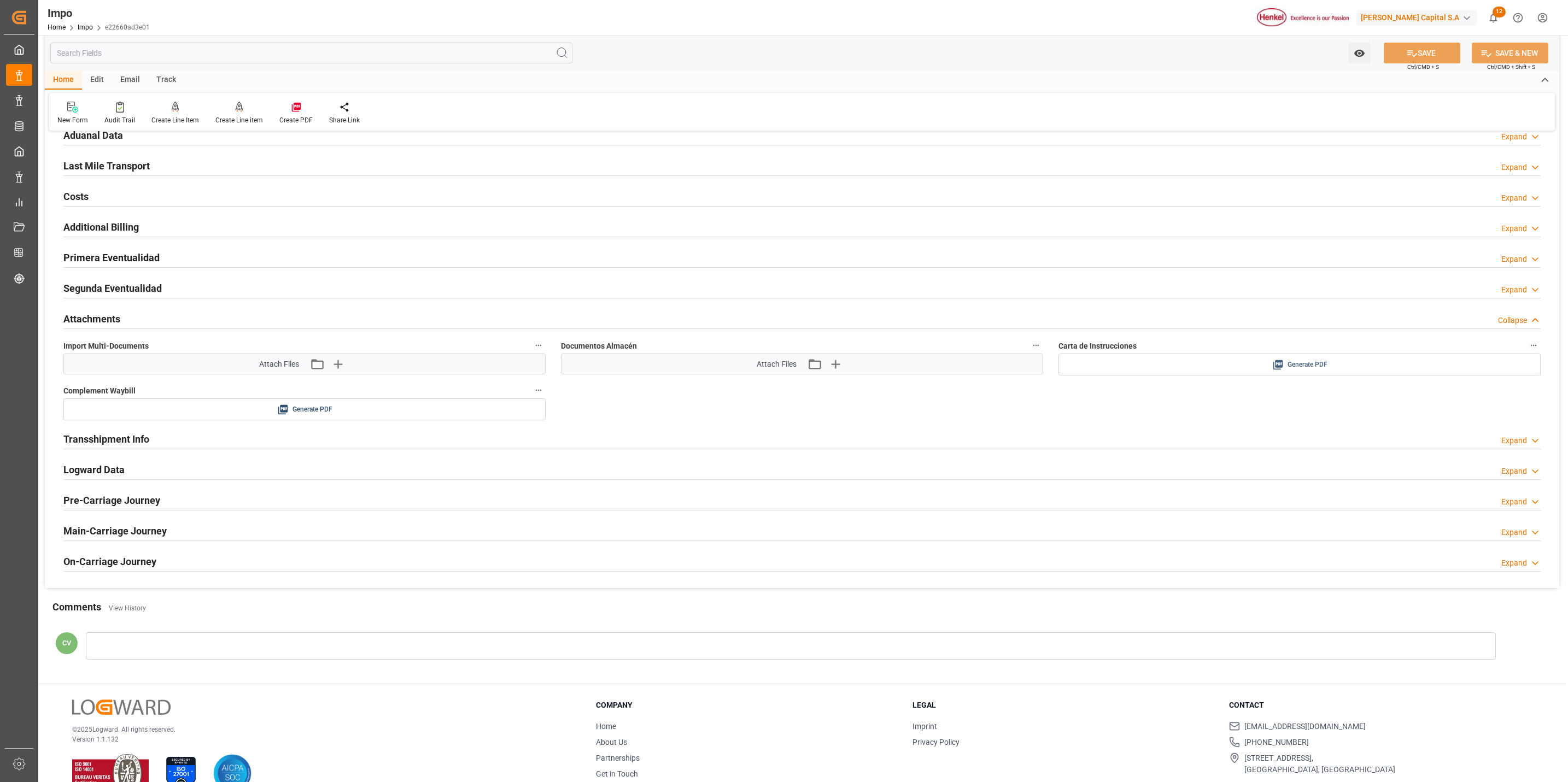
click at [1296, 371] on span "Generate PDF" at bounding box center [1306, 365] width 40 height 14
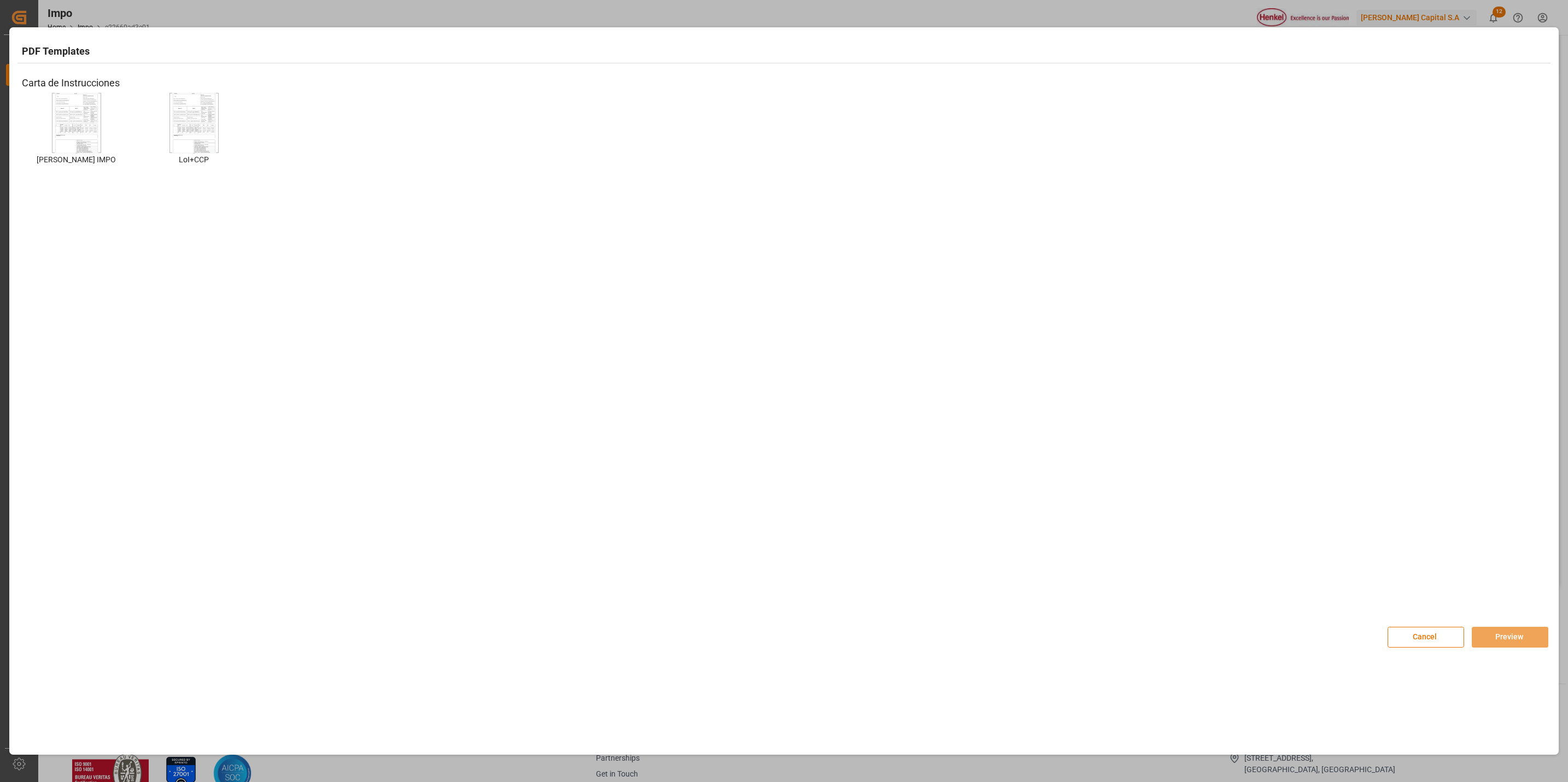
click at [77, 103] on img at bounding box center [76, 123] width 43 height 62
click at [1491, 637] on button "Preview" at bounding box center [1509, 637] width 76 height 21
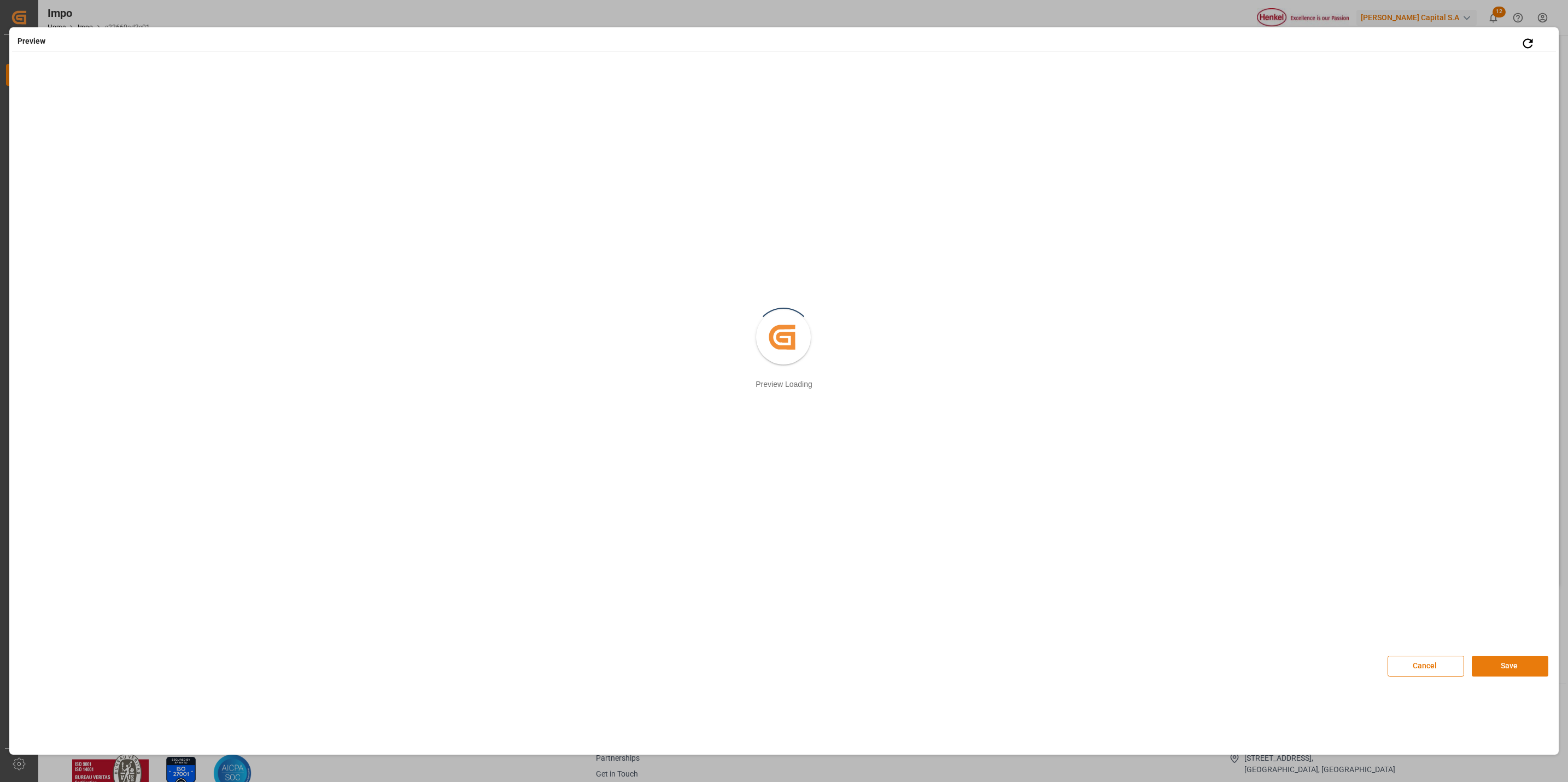
click at [1503, 660] on button "Save" at bounding box center [1509, 666] width 76 height 21
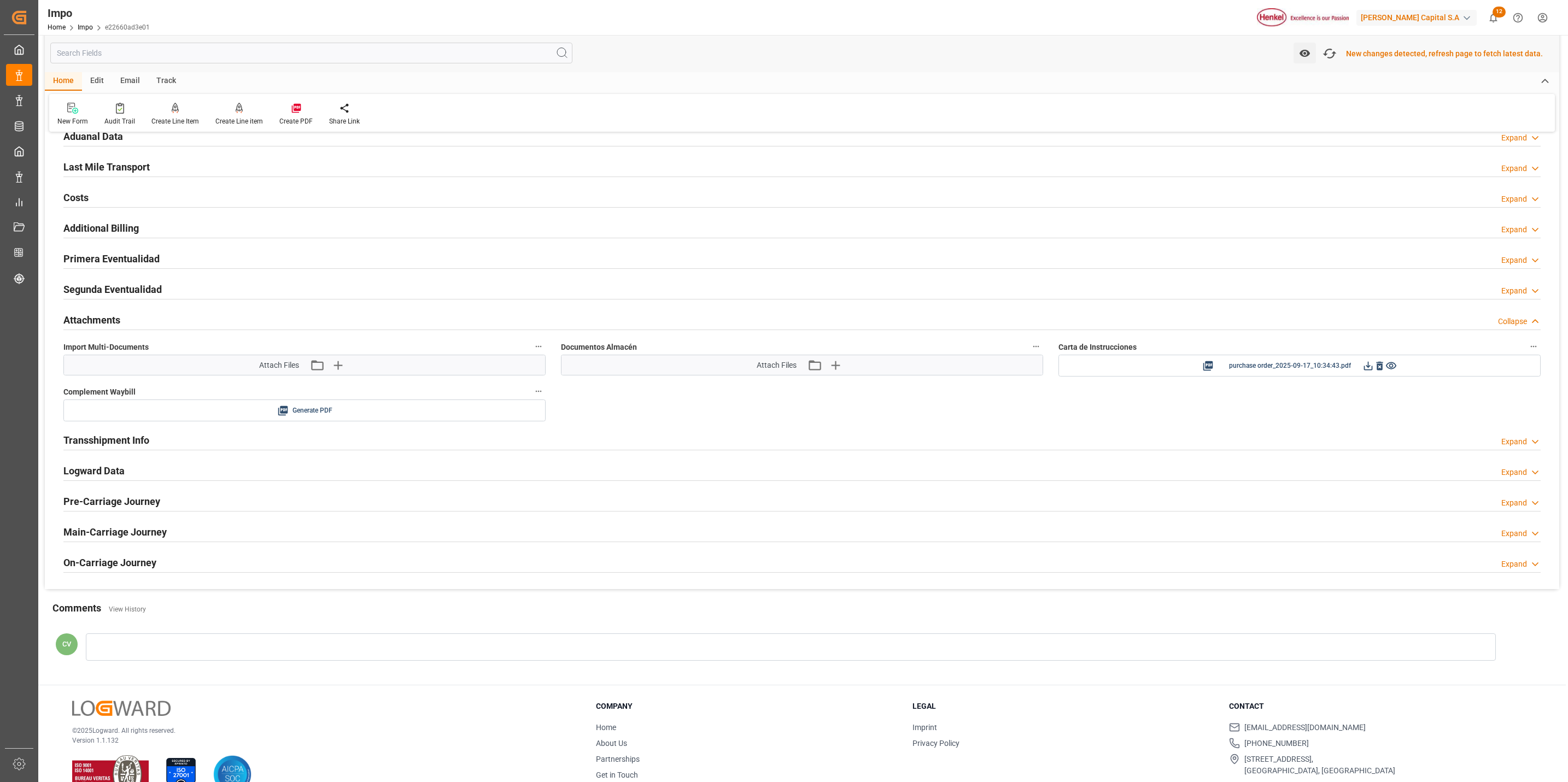
scroll to position [788, 0]
click at [1366, 368] on icon at bounding box center [1368, 365] width 11 height 11
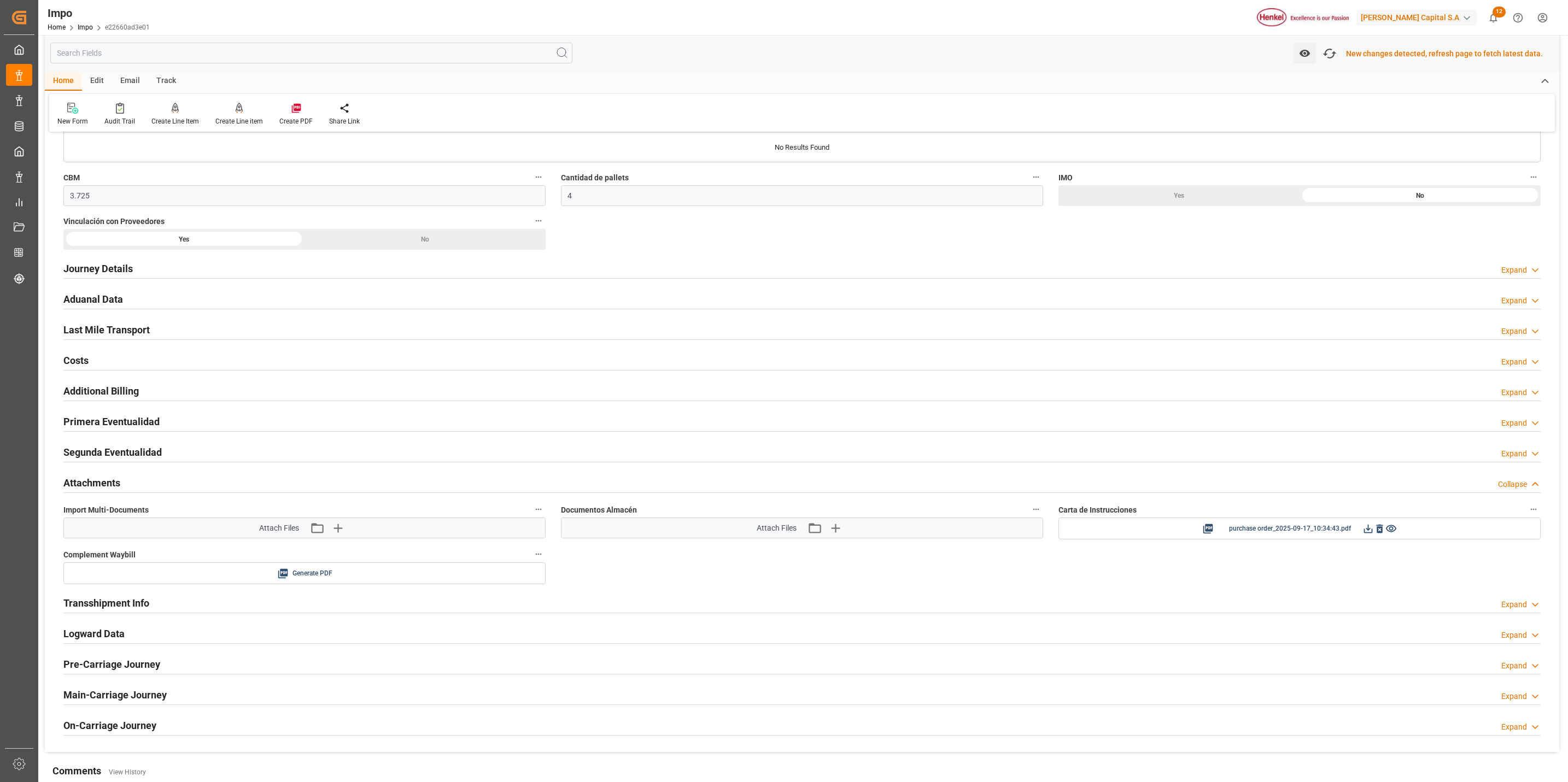
scroll to position [706, 0]
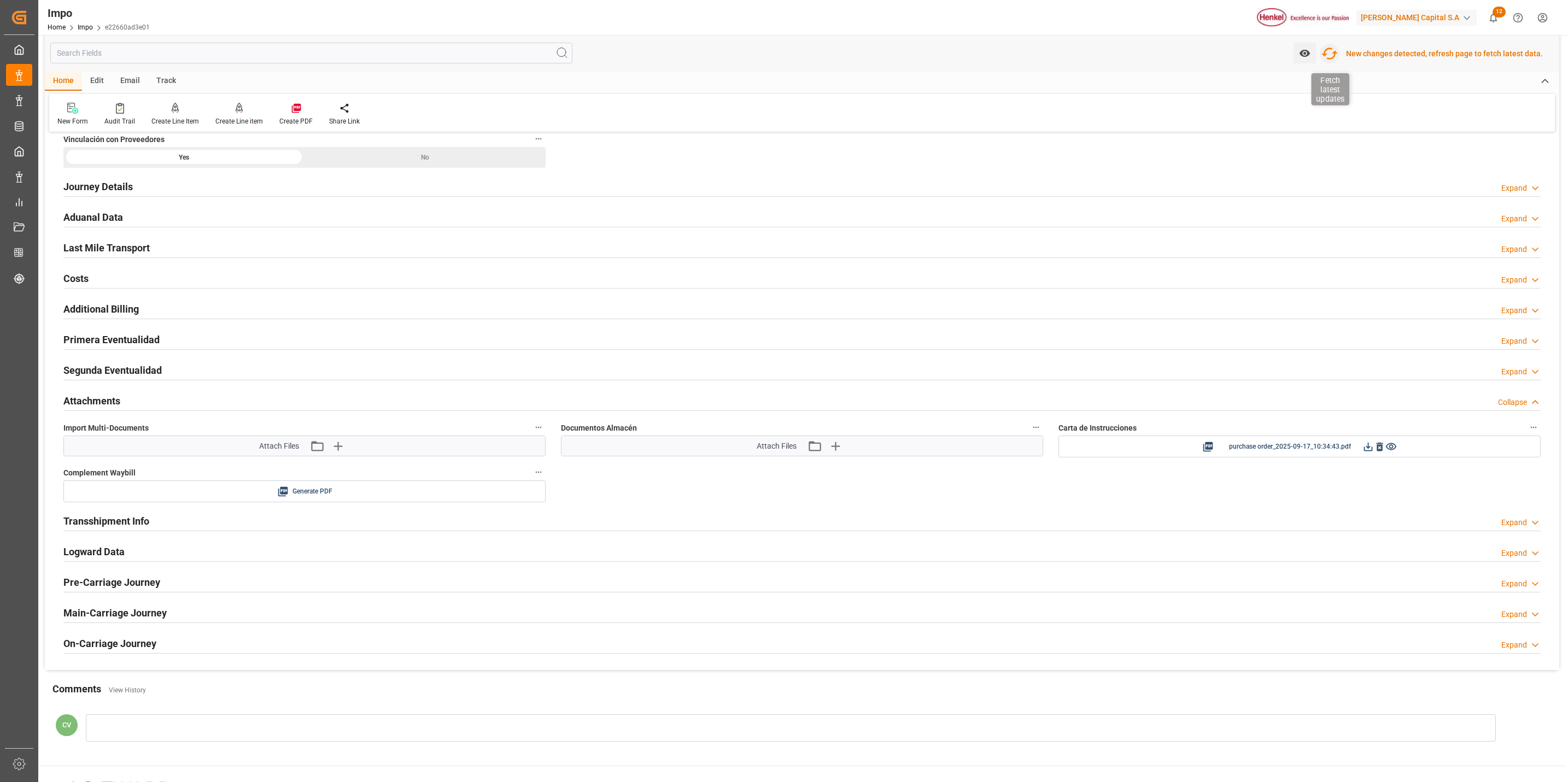
click at [1328, 51] on icon "button" at bounding box center [1329, 53] width 18 height 18
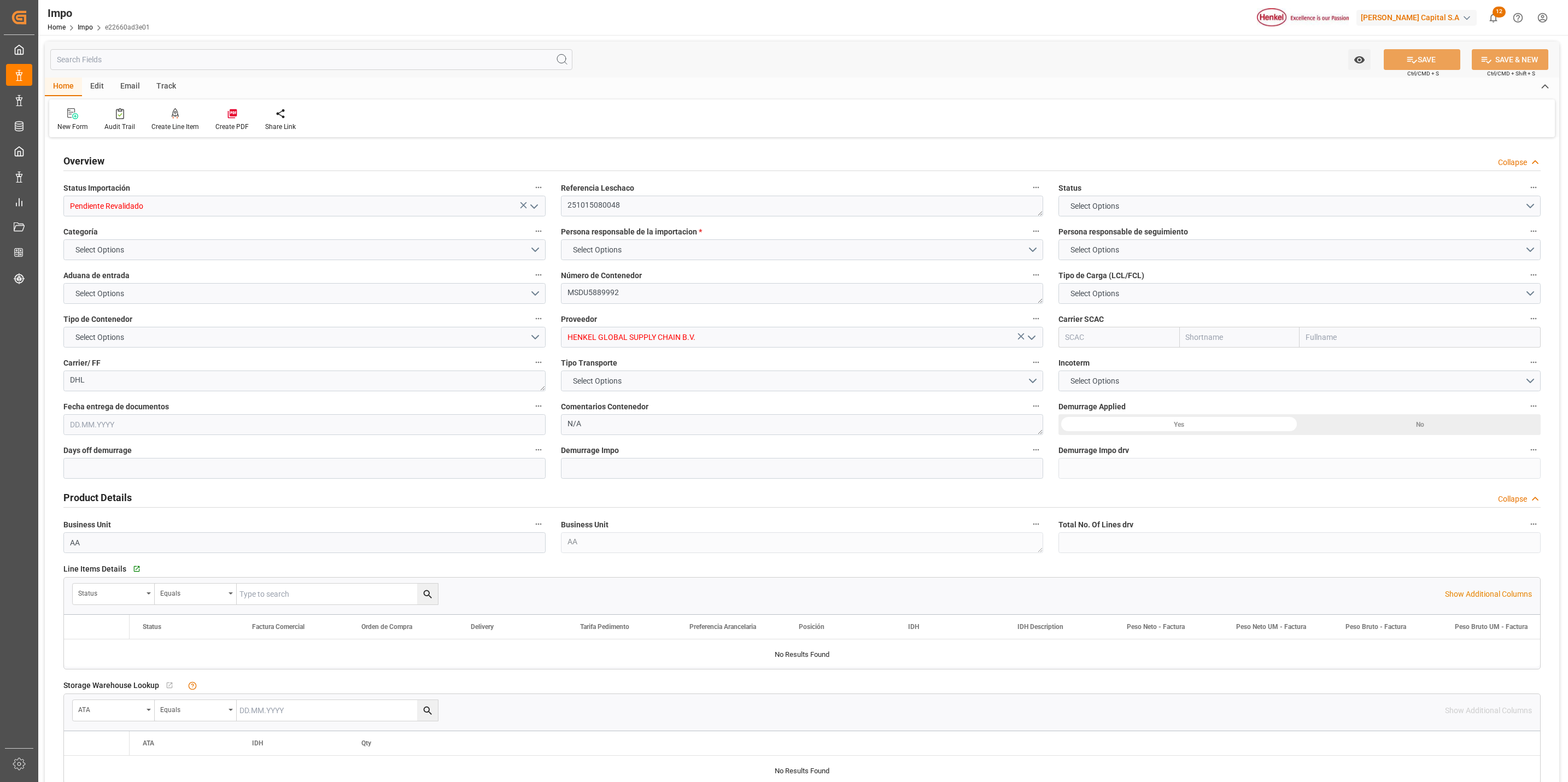
type input "0"
type input "1"
type input "3.725"
type input "4"
type input "[DATE]"
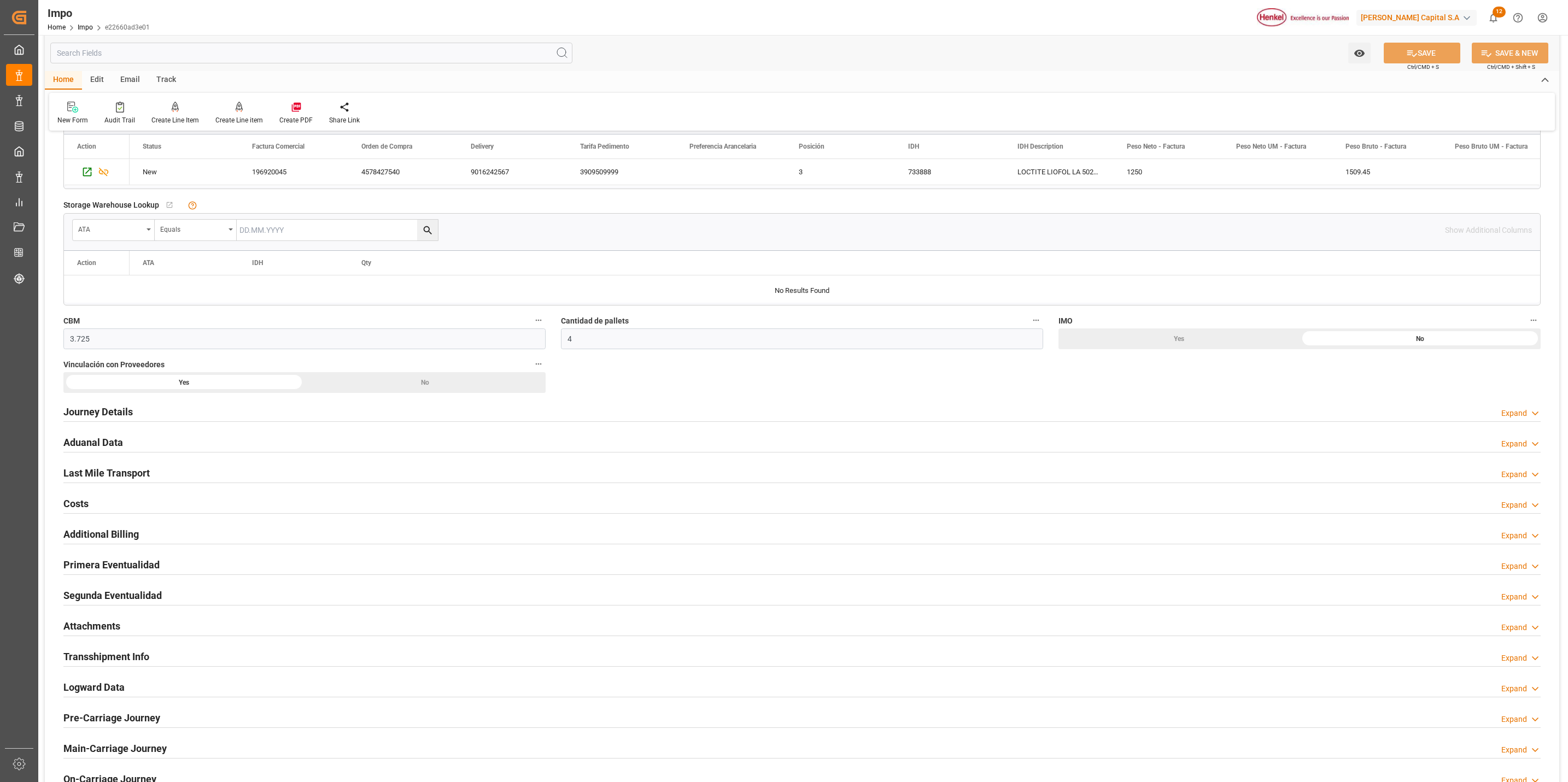
scroll to position [574, 0]
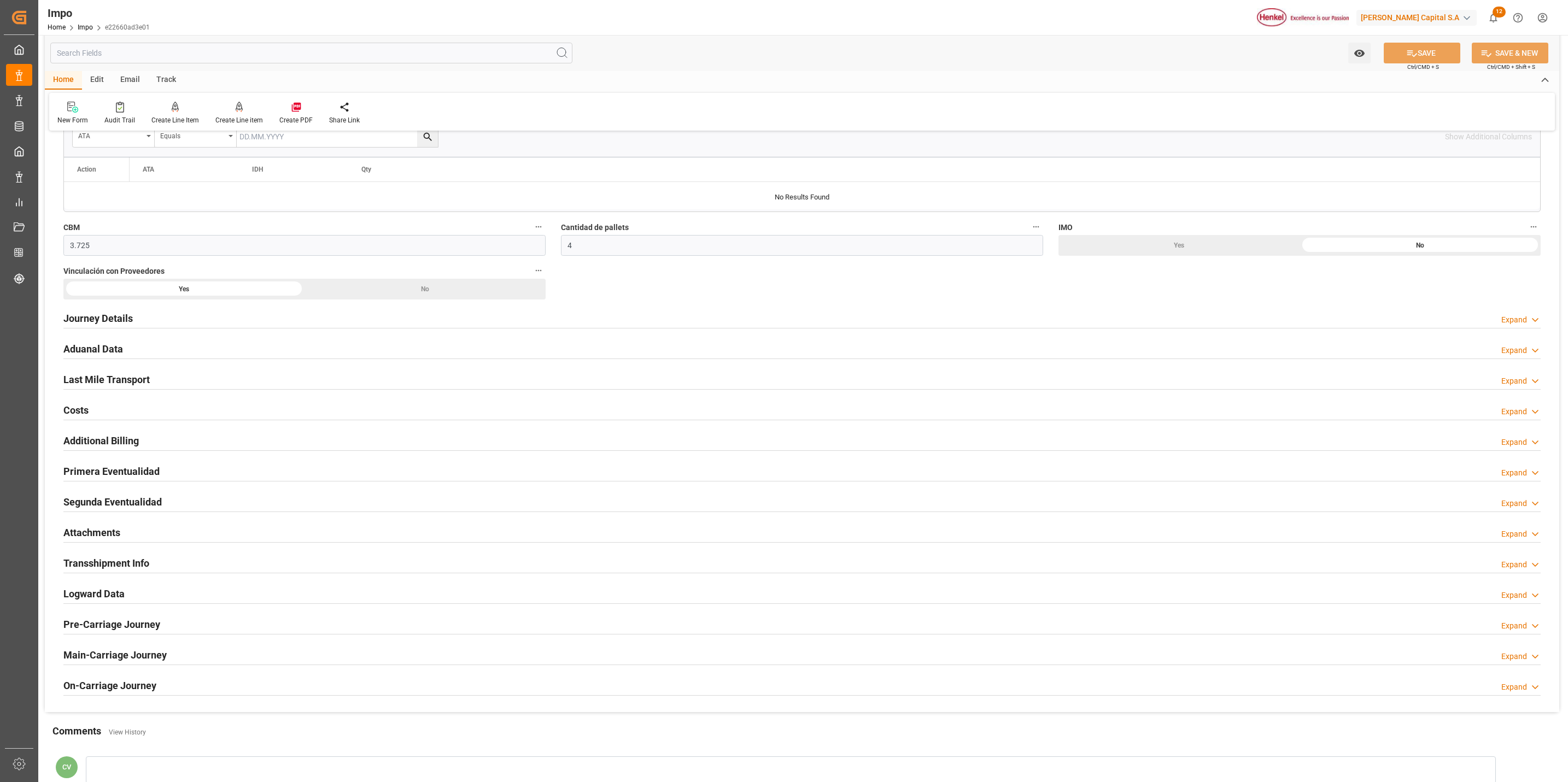
click at [95, 534] on h2 "Attachments" at bounding box center [92, 532] width 57 height 15
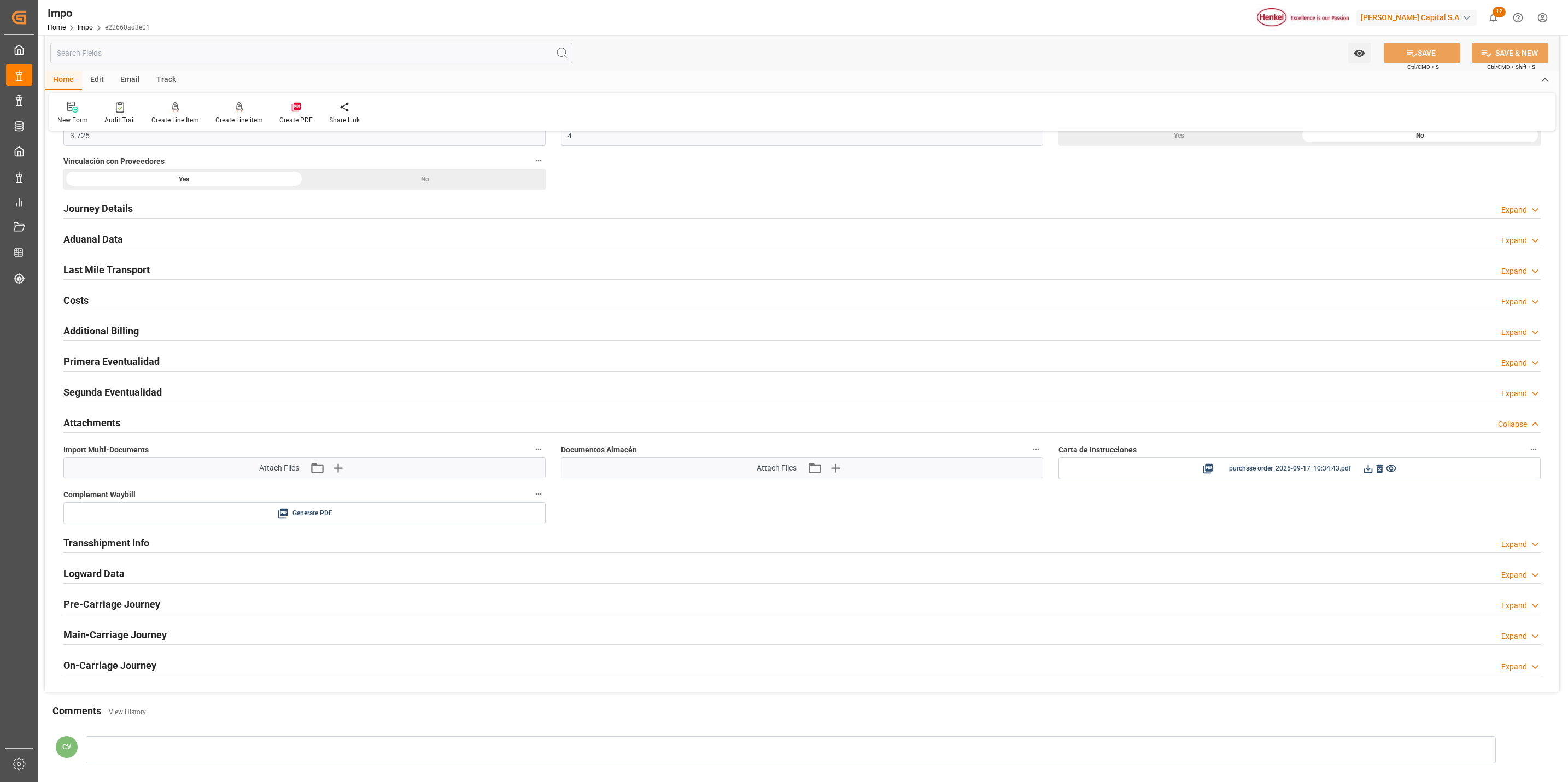
scroll to position [738, 0]
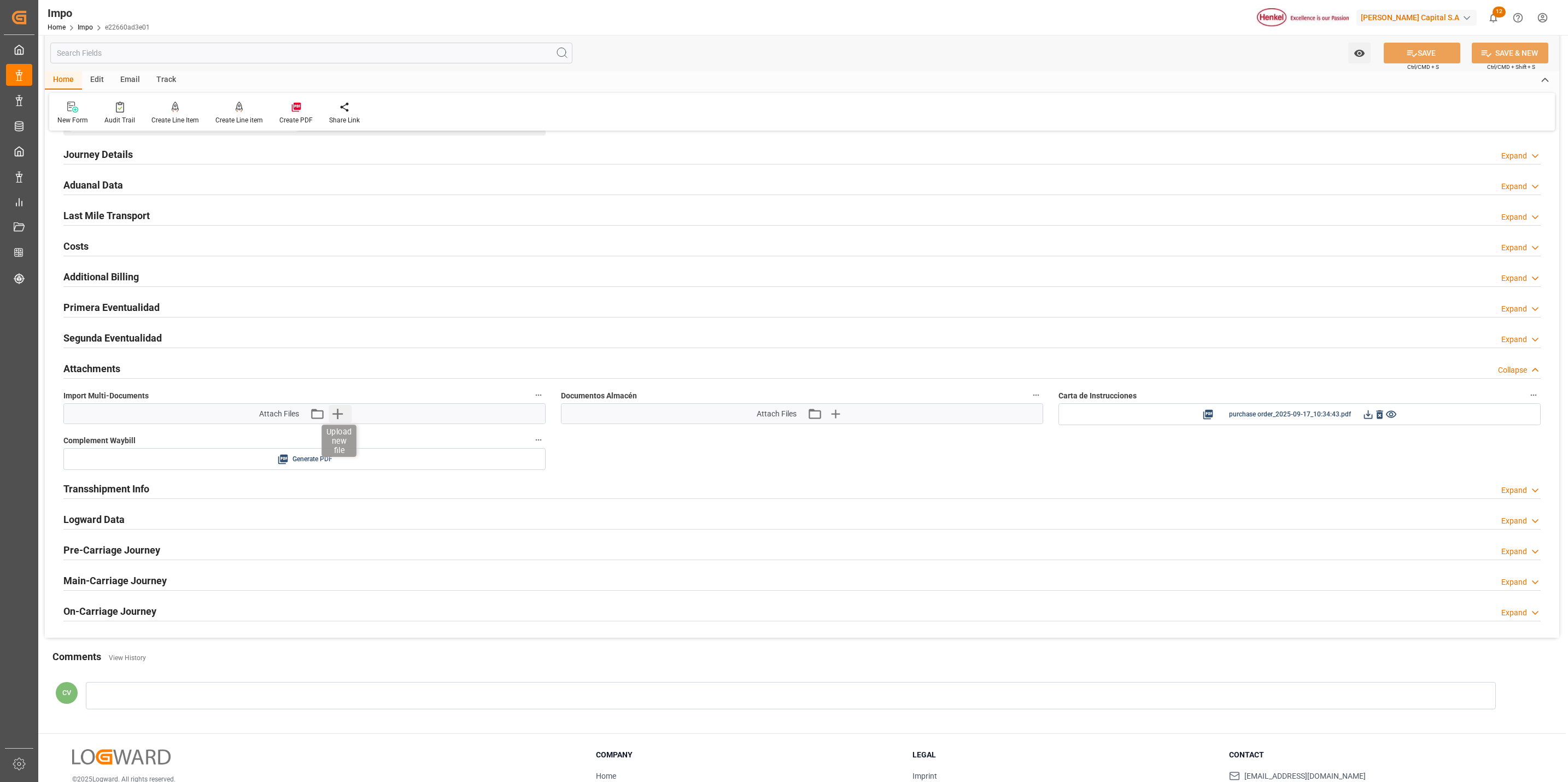
click at [335, 417] on icon "button" at bounding box center [337, 414] width 18 height 18
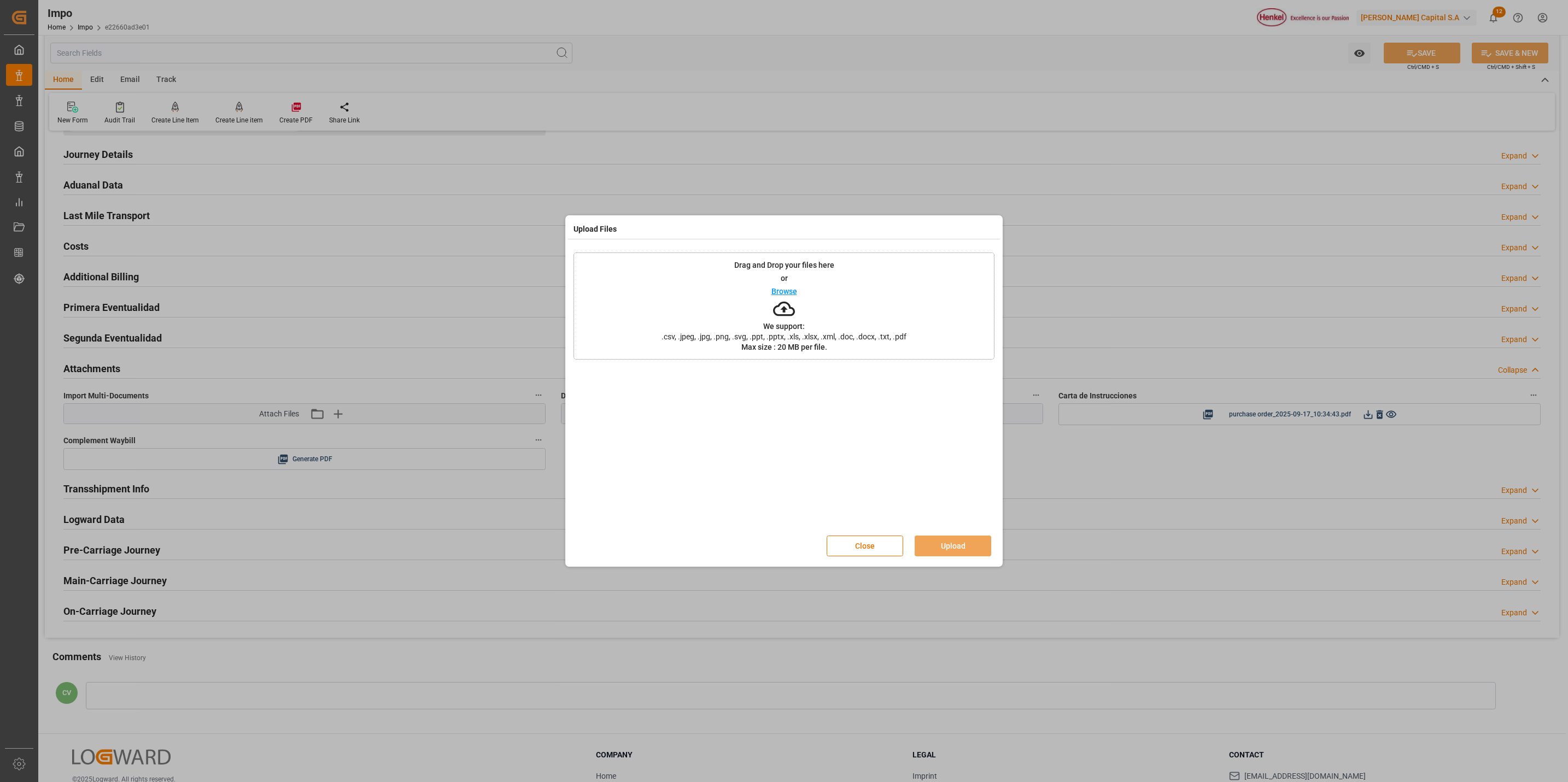
click at [779, 309] on icon at bounding box center [784, 309] width 22 height 22
click at [920, 540] on button "Upload" at bounding box center [953, 546] width 76 height 21
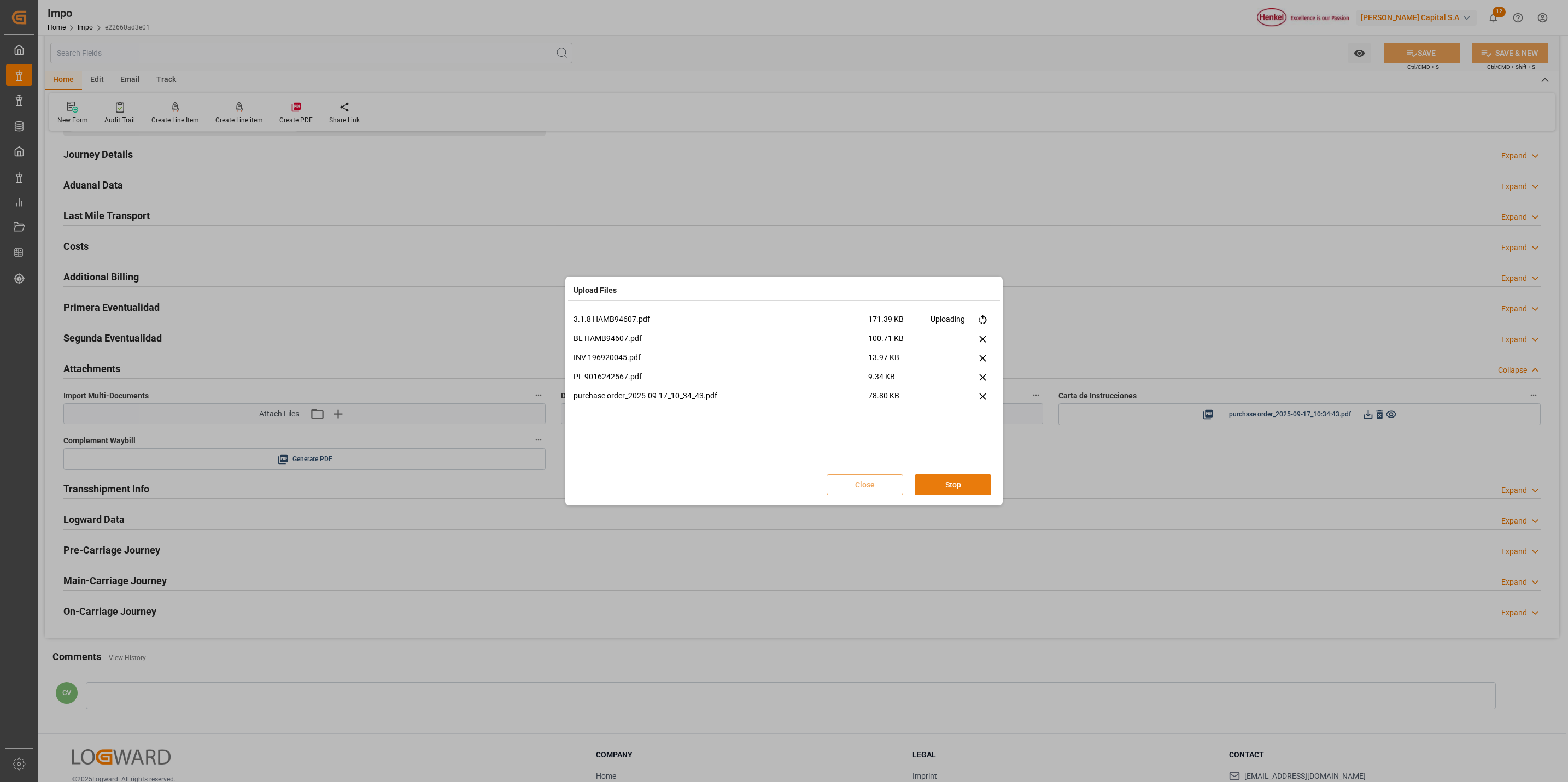
click at [959, 494] on button "Stop" at bounding box center [953, 484] width 76 height 21
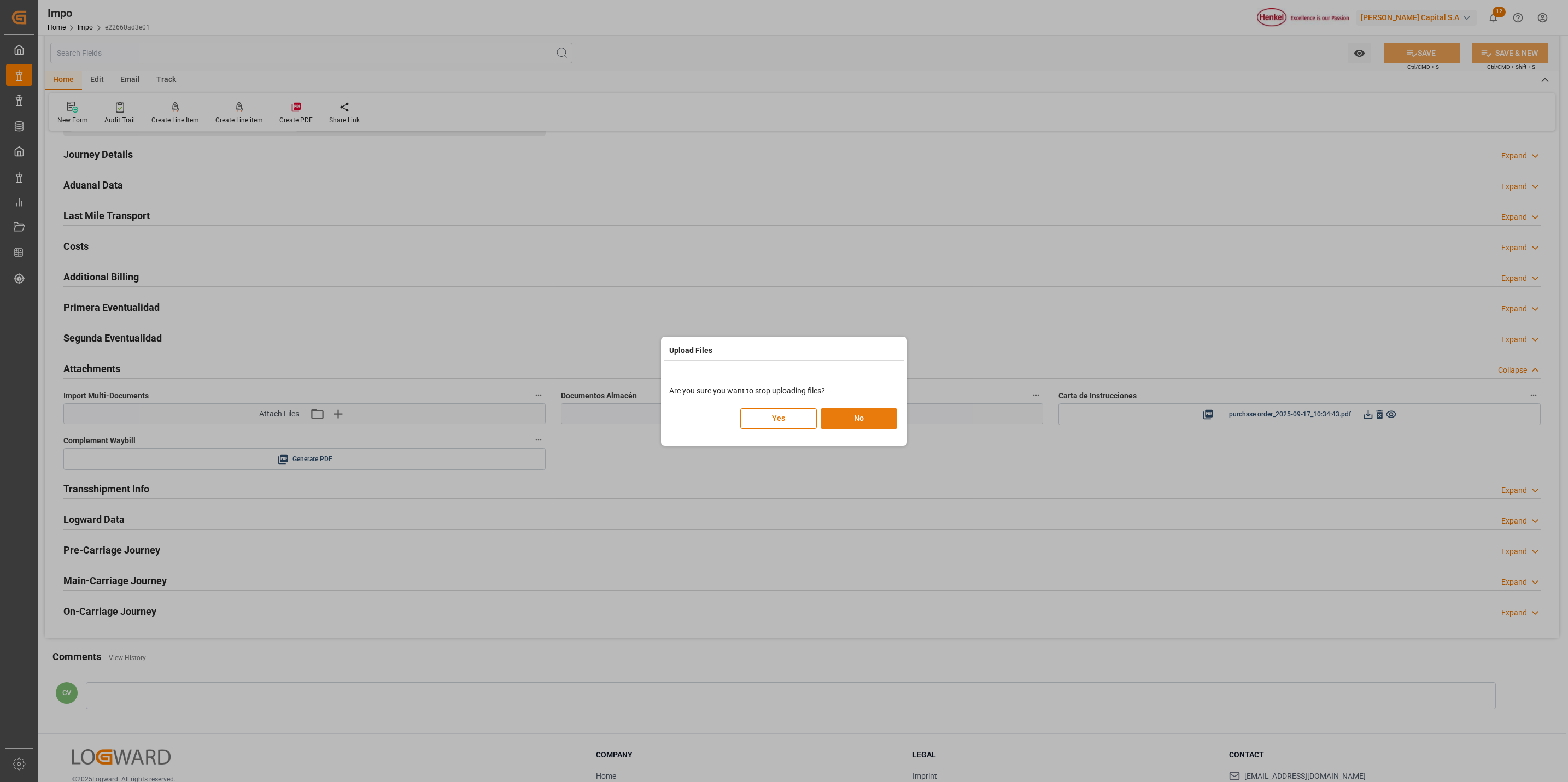
click at [833, 414] on button "No" at bounding box center [859, 418] width 76 height 21
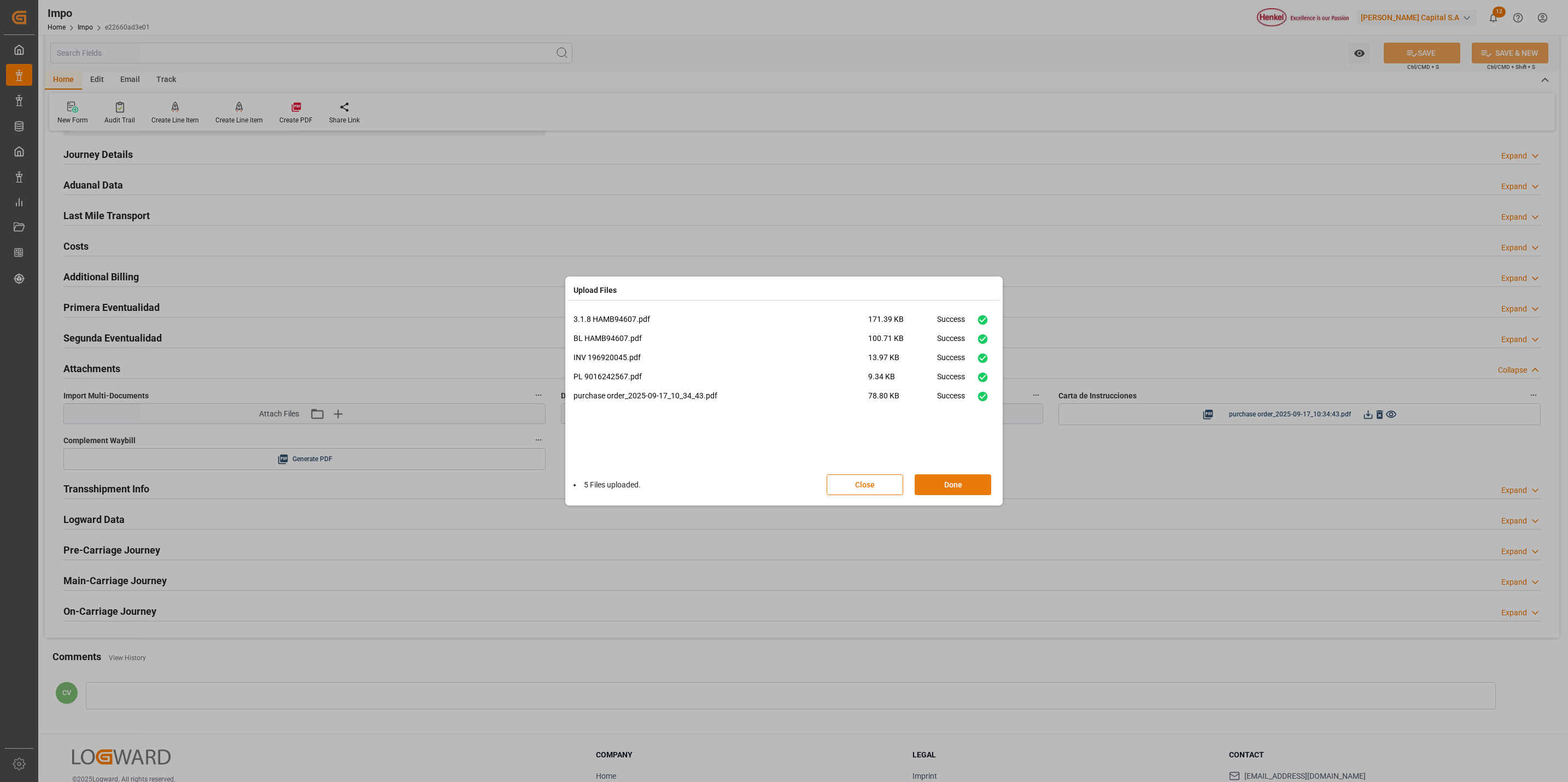
click at [981, 489] on button "Done" at bounding box center [953, 484] width 76 height 21
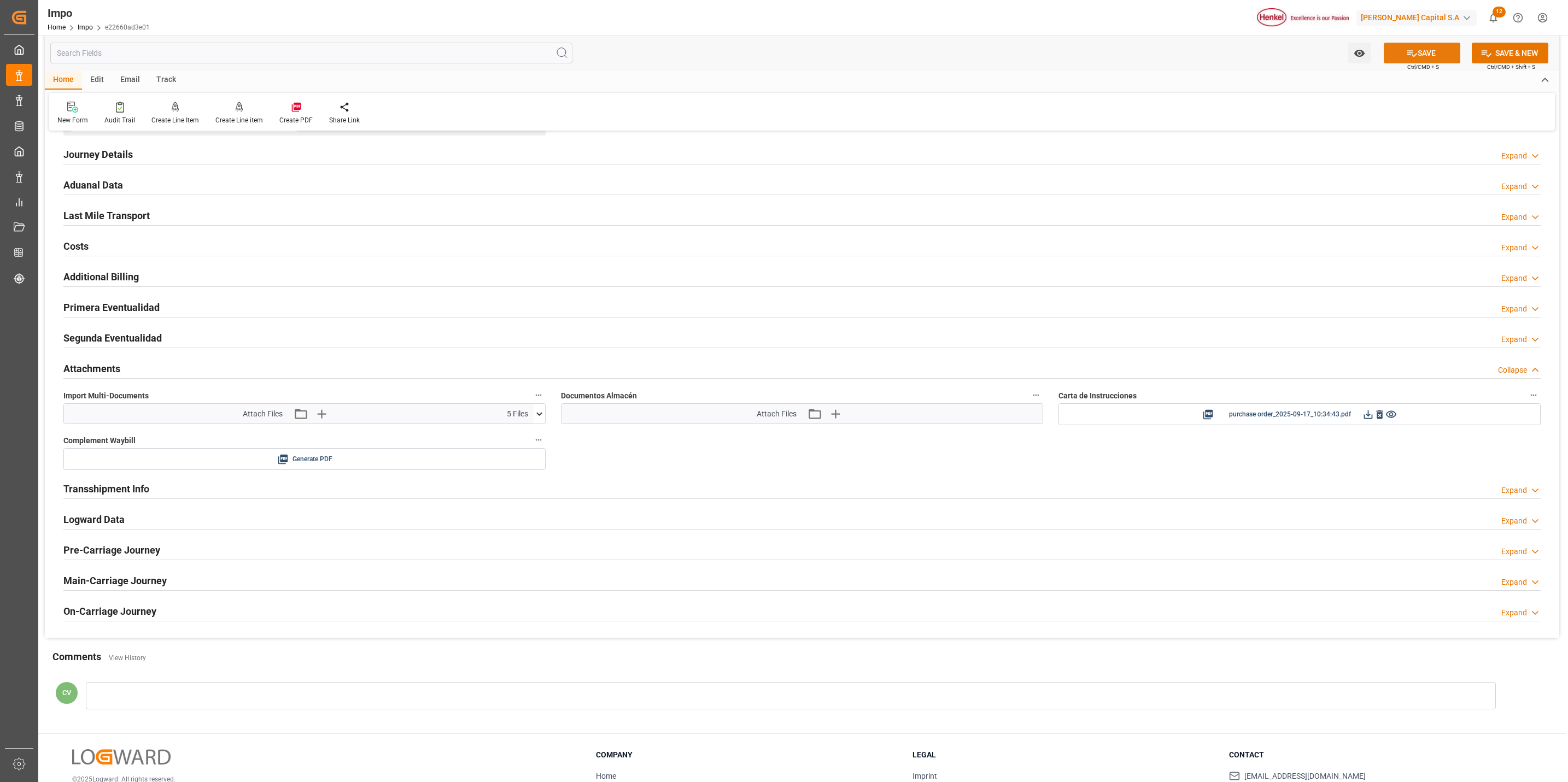
click at [1450, 46] on button "SAVE" at bounding box center [1422, 53] width 76 height 21
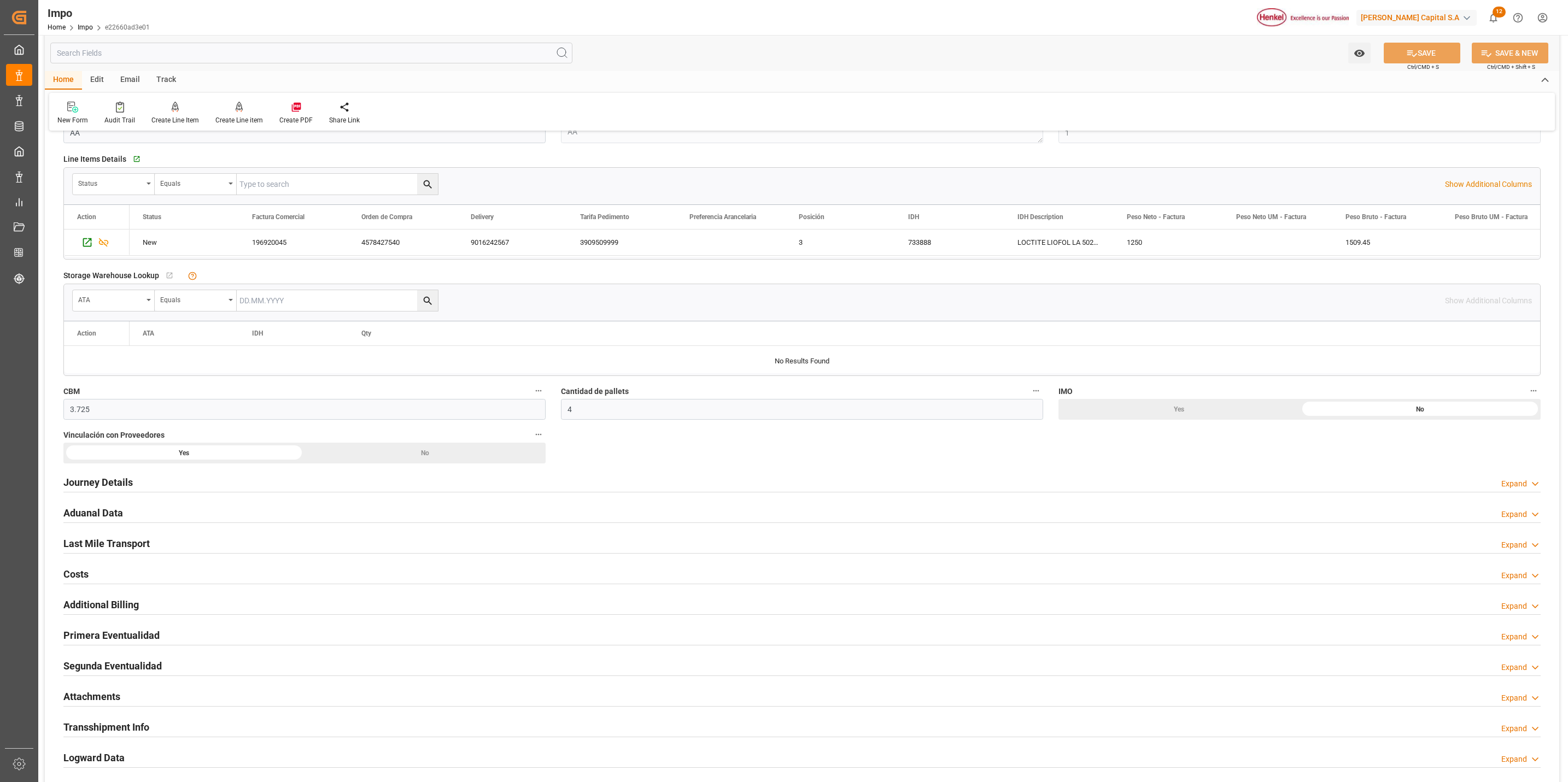
scroll to position [0, 0]
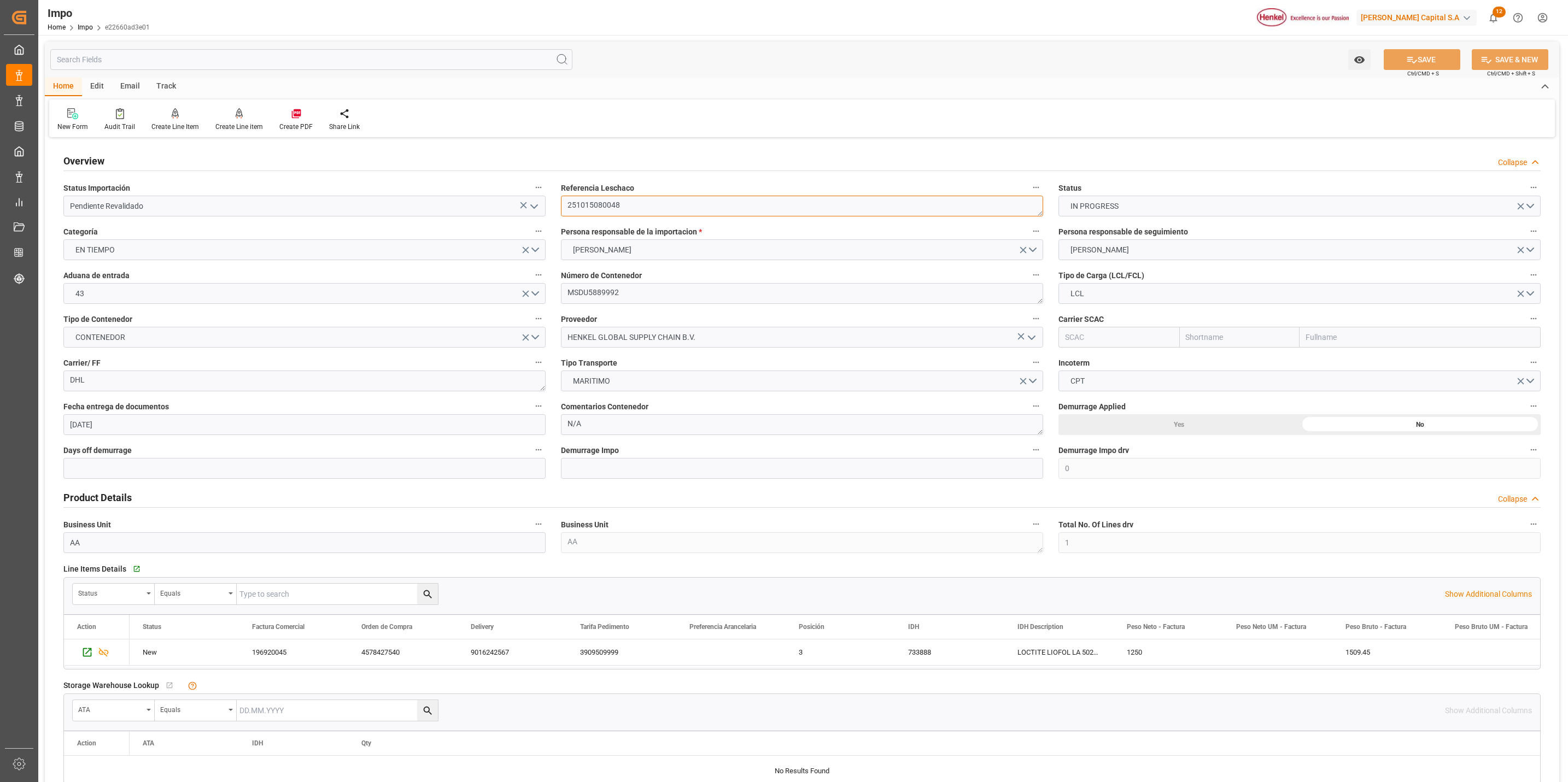
click at [598, 204] on textarea "251015080048" at bounding box center [802, 205] width 482 height 21
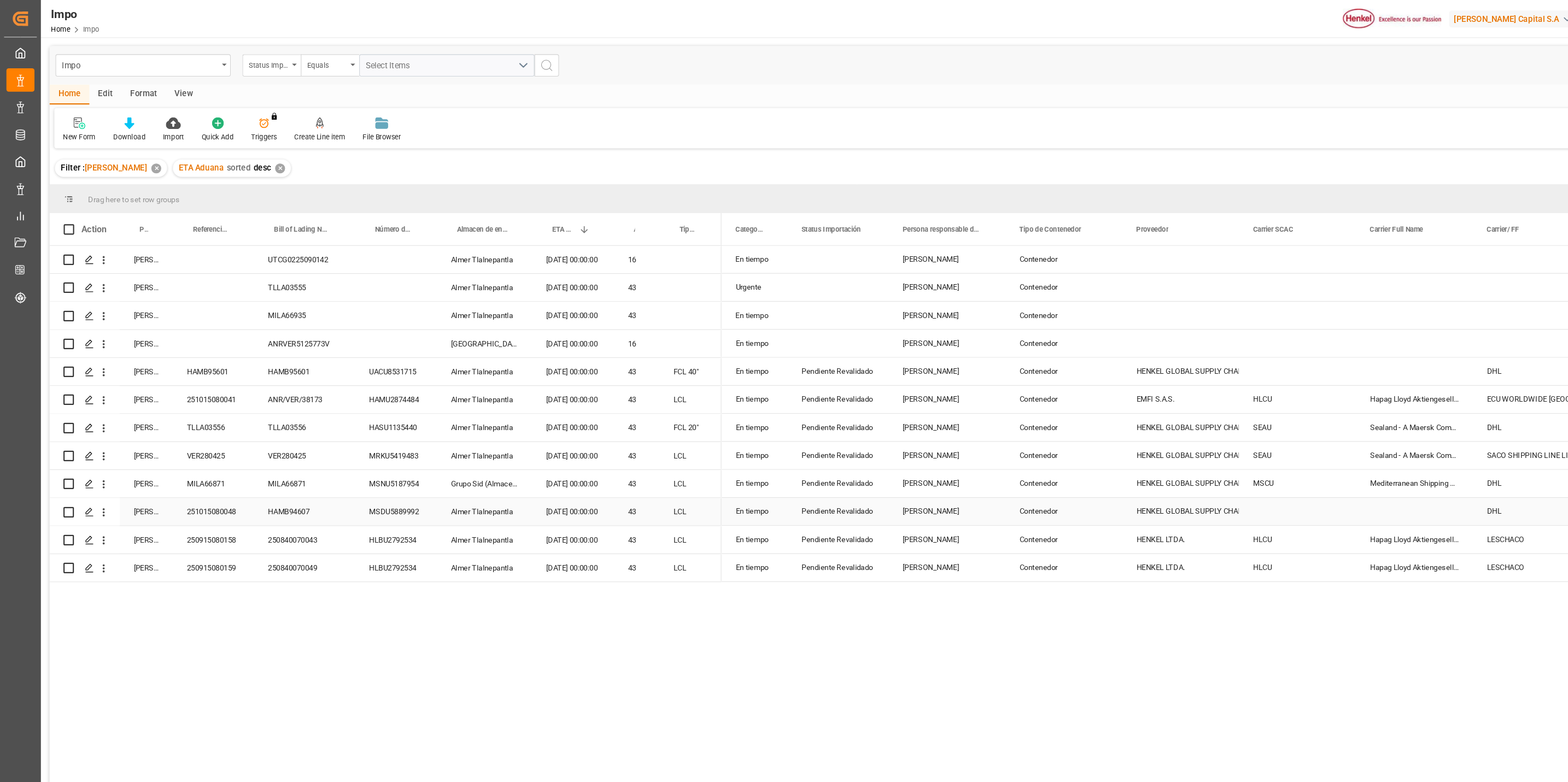
click at [190, 481] on div "251015080048" at bounding box center [200, 479] width 76 height 26
click at [1201, 483] on div "Press SPACE to select this row." at bounding box center [1214, 479] width 110 height 26
click at [1182, 473] on div "Press SPACE to select this row." at bounding box center [1214, 479] width 110 height 26
click at [1196, 480] on input "Press SPACE to select this row." at bounding box center [1214, 485] width 92 height 21
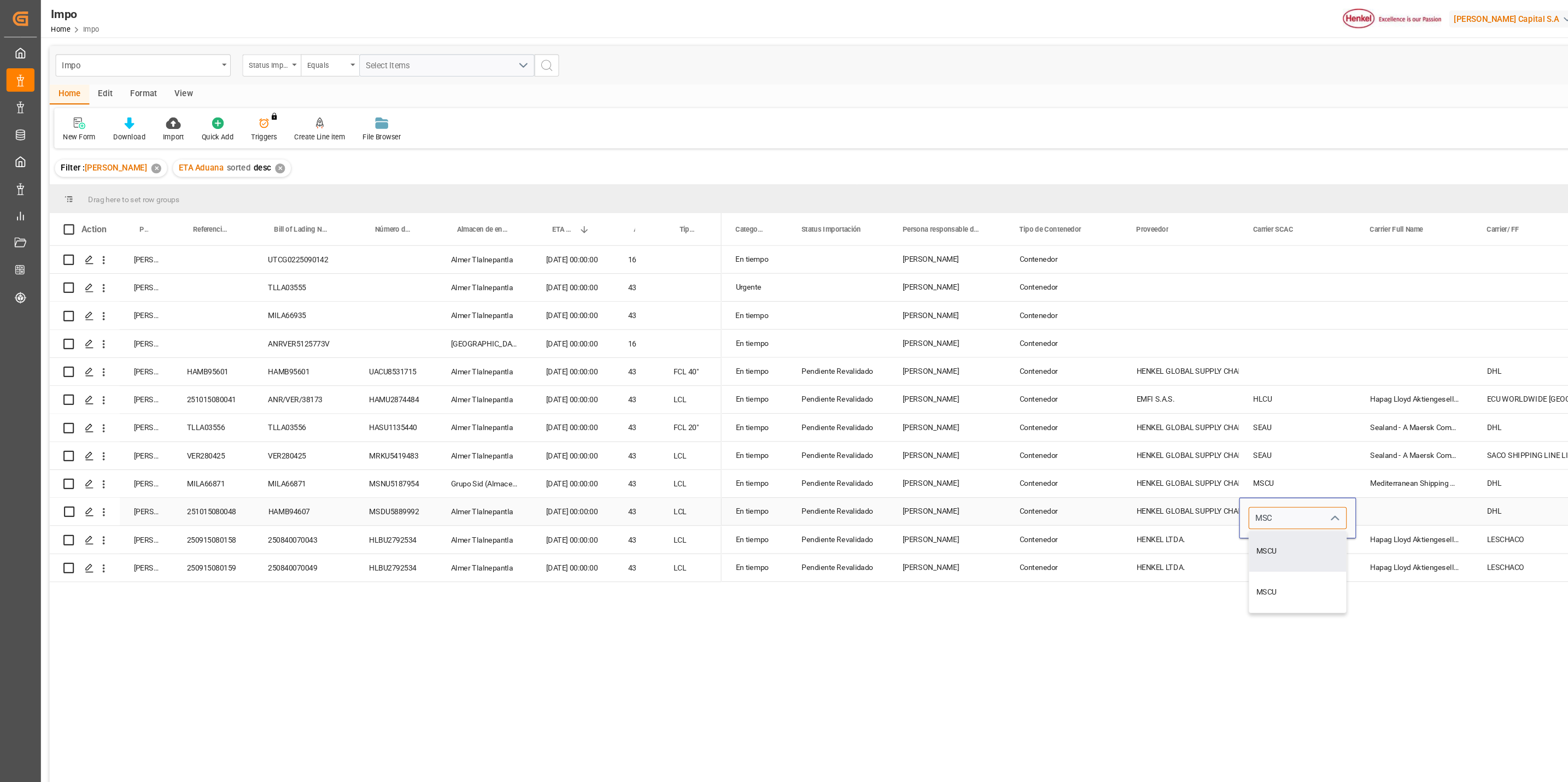
click at [1192, 511] on div "MSCU" at bounding box center [1214, 517] width 91 height 39
type input "MSCU"
click at [1199, 449] on div "MSCU" at bounding box center [1214, 453] width 110 height 26
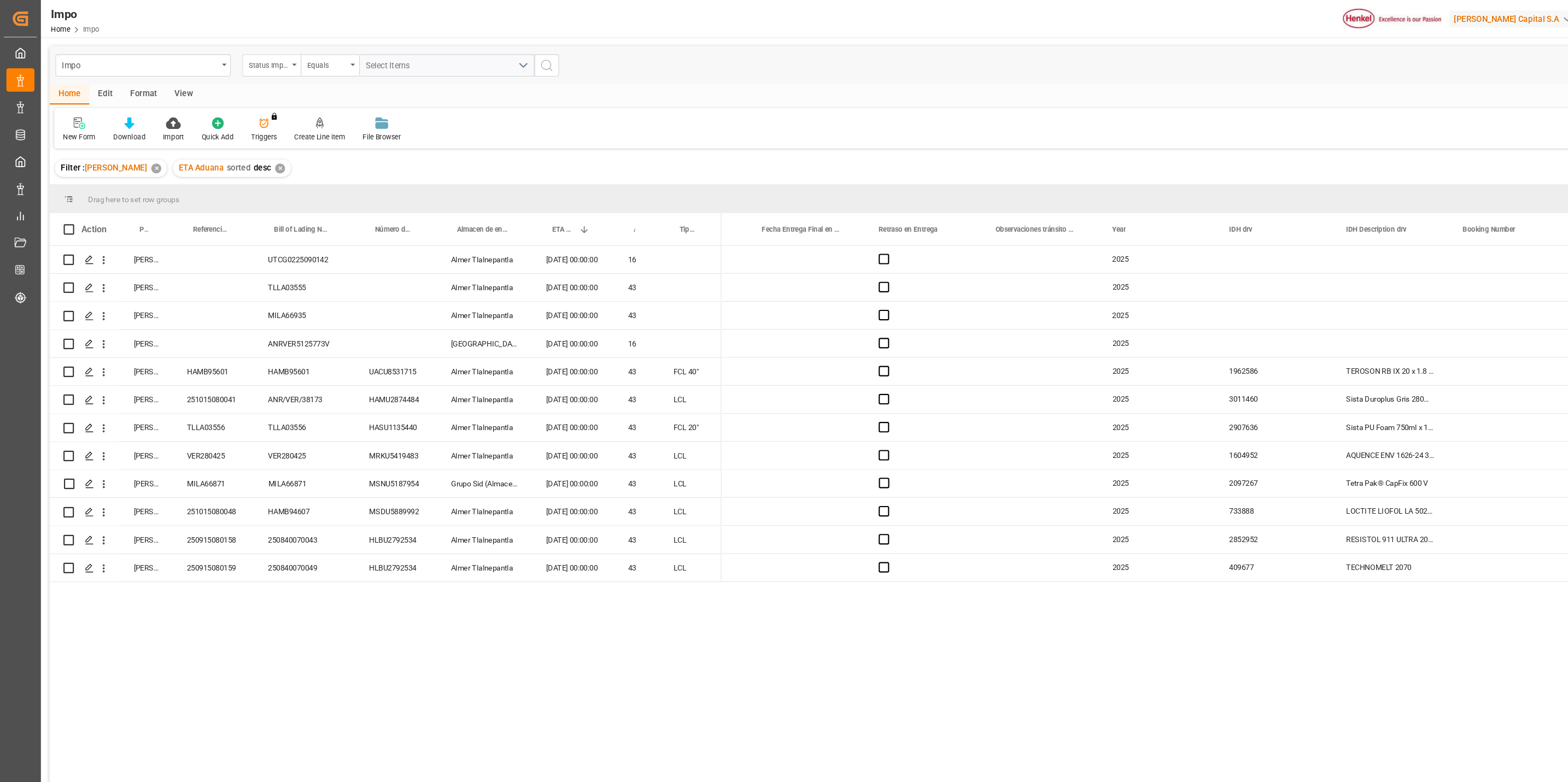
click at [867, 670] on div "2025 2025 2025 2025 2025 1962586 TEROSON RB IX 20 x 1.8 x 80 mm 2025 3011460 Si…" at bounding box center [1117, 509] width 883 height 559
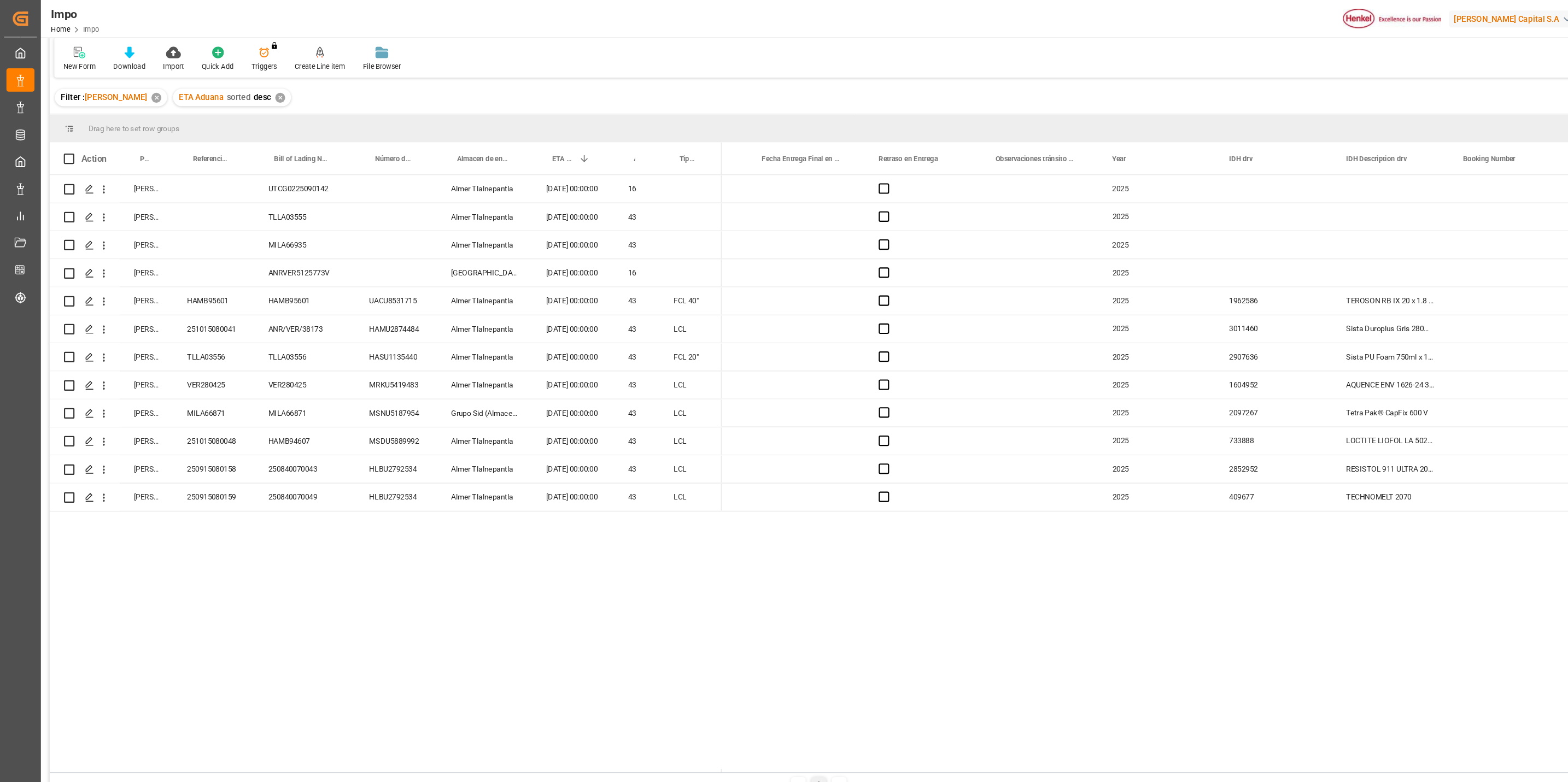
scroll to position [162, 0]
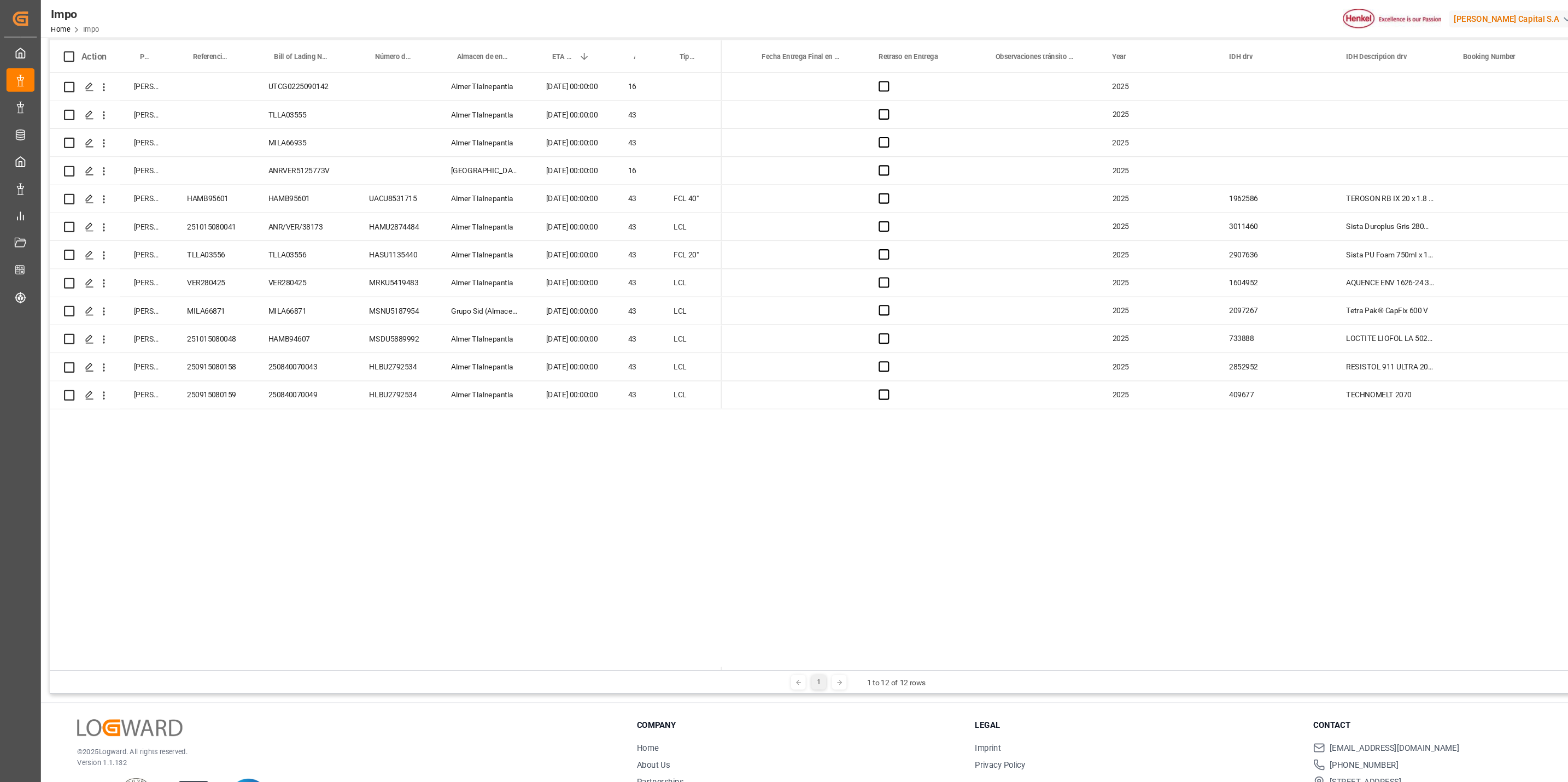
drag, startPoint x: 1059, startPoint y: 432, endPoint x: 1070, endPoint y: 671, distance: 239.3
click at [1070, 671] on div "Impo Status Importación Equals Select Items Save Ctrl/CMD + S Home Edit Format …" at bounding box center [802, 327] width 1527 height 909
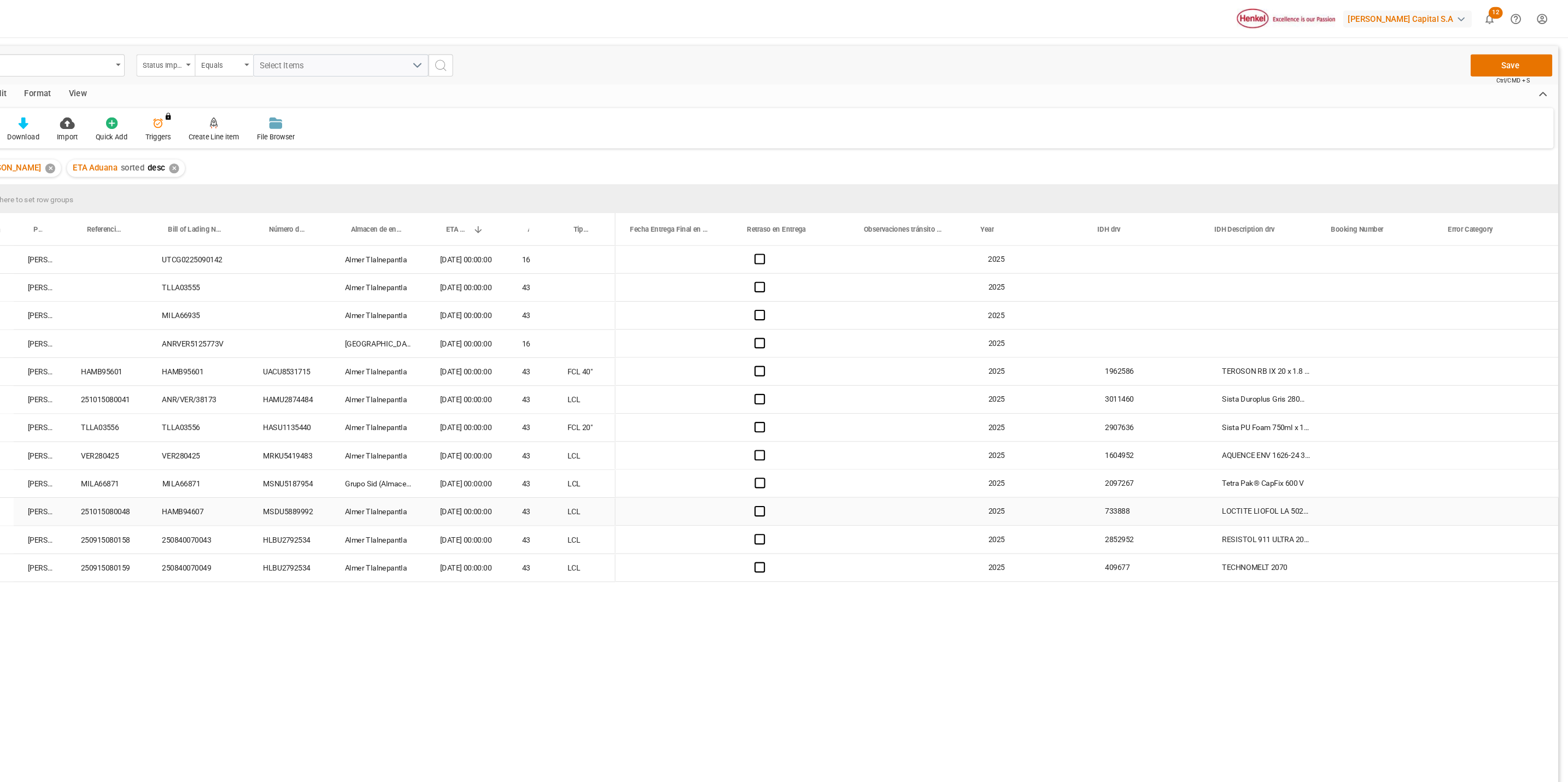
scroll to position [0, 0]
click at [1505, 60] on button "Save" at bounding box center [1514, 61] width 76 height 21
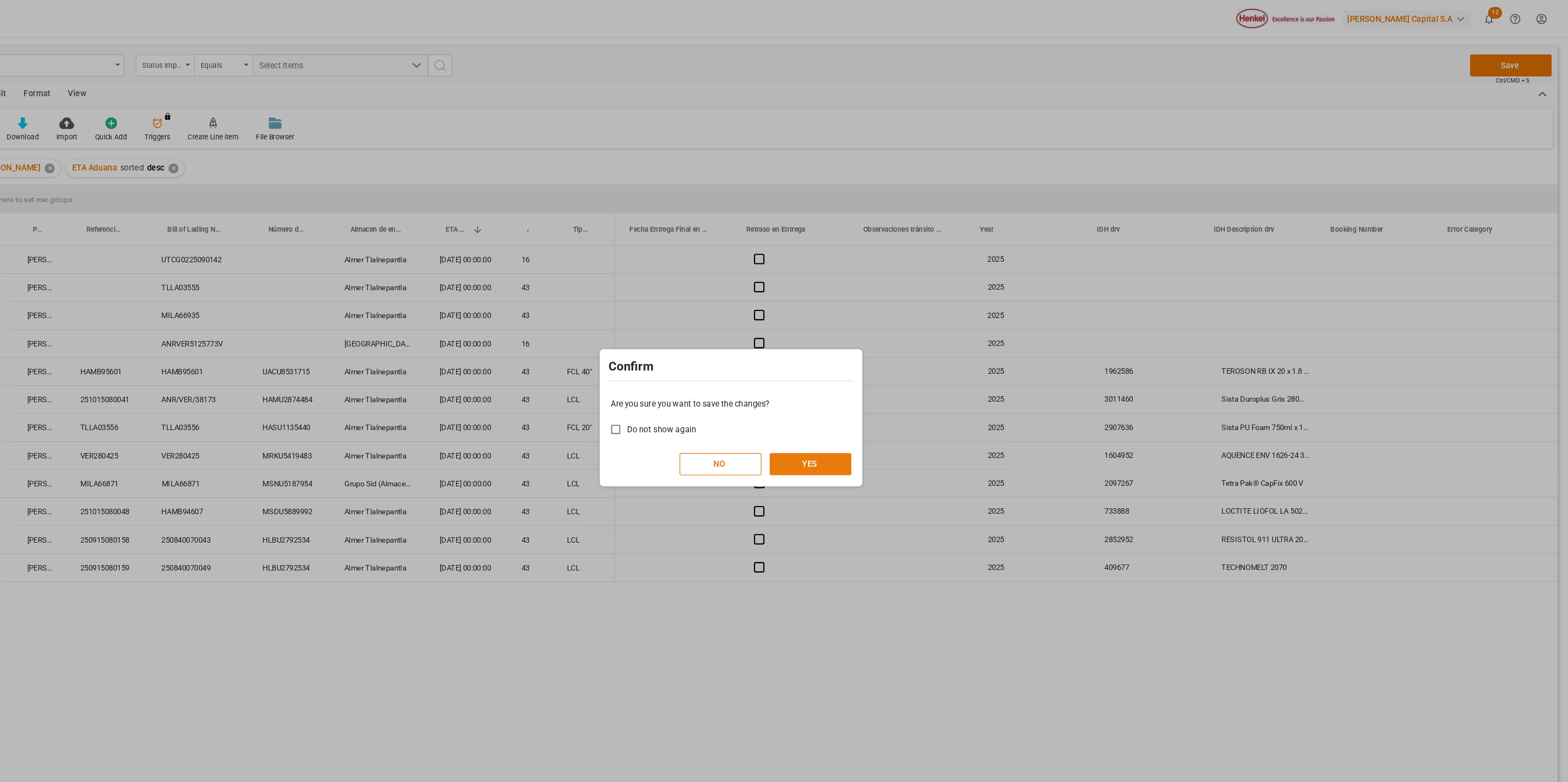
click at [851, 426] on button "YES" at bounding box center [858, 434] width 76 height 21
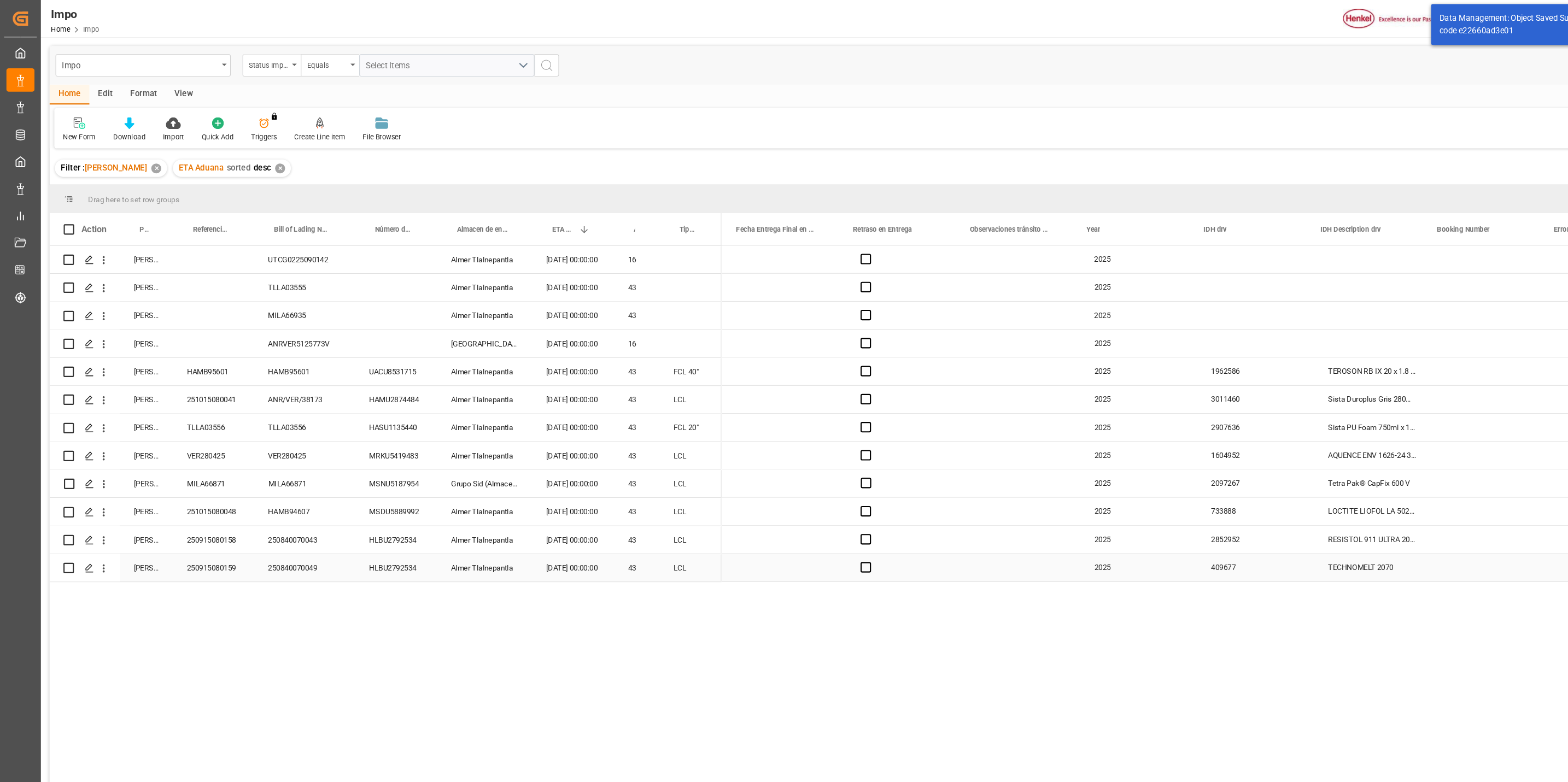
click at [763, 523] on div "Press SPACE to select this row." at bounding box center [737, 531] width 110 height 26
